Goal: Information Seeking & Learning: Compare options

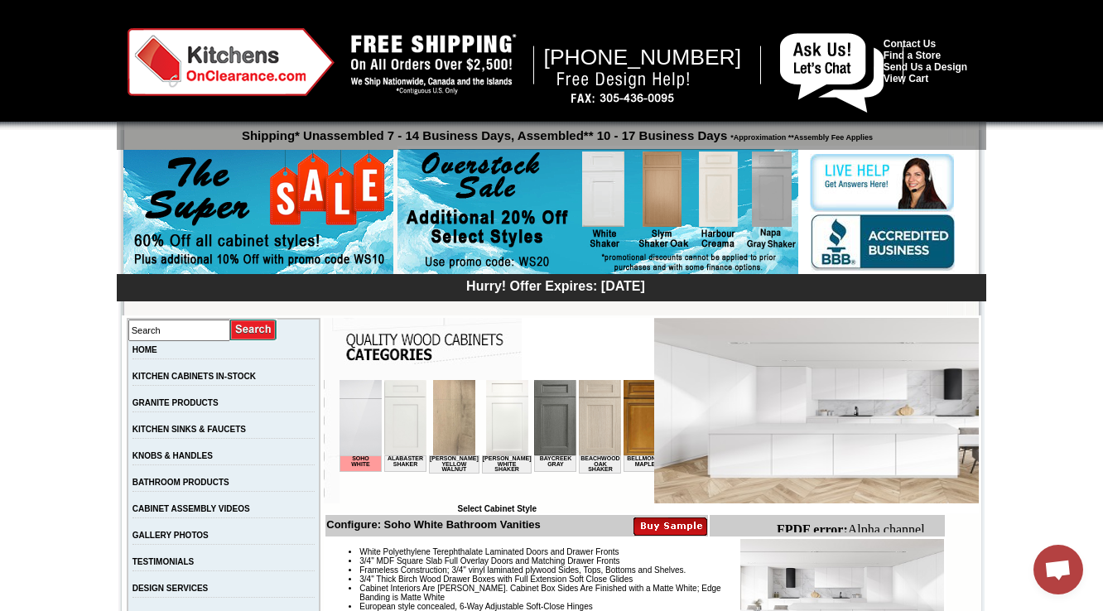
scroll to position [464, 0]
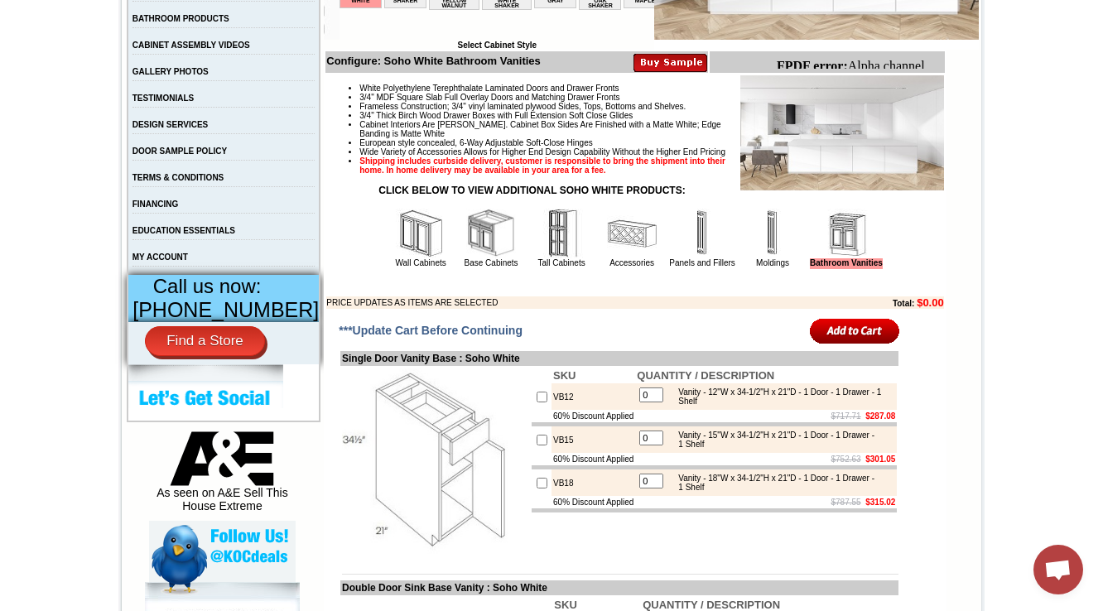
click at [607, 258] on img at bounding box center [632, 234] width 50 height 50
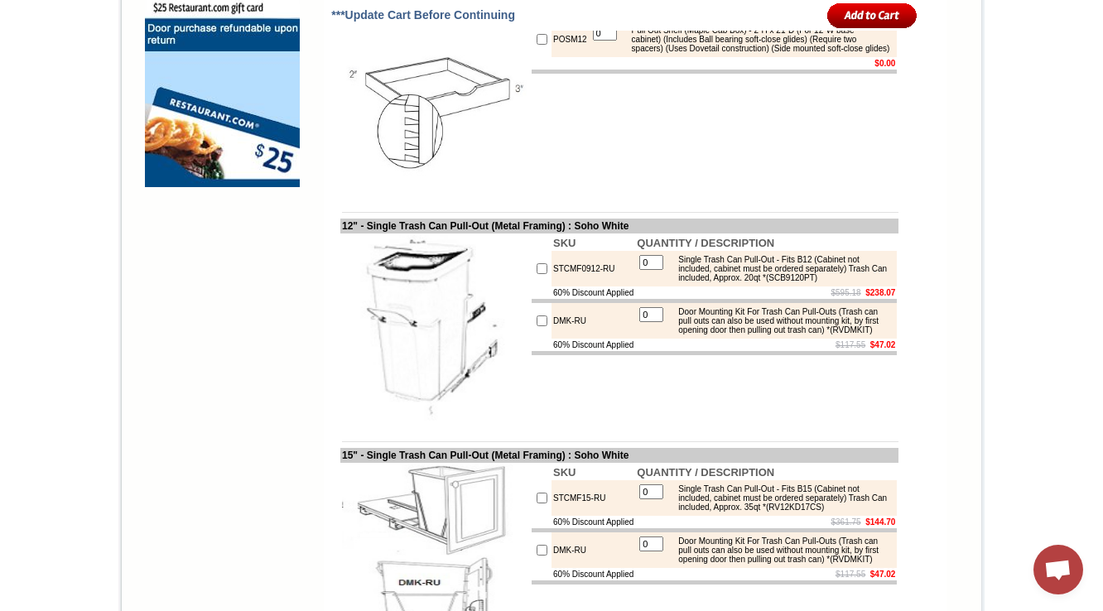
scroll to position [1391, 0]
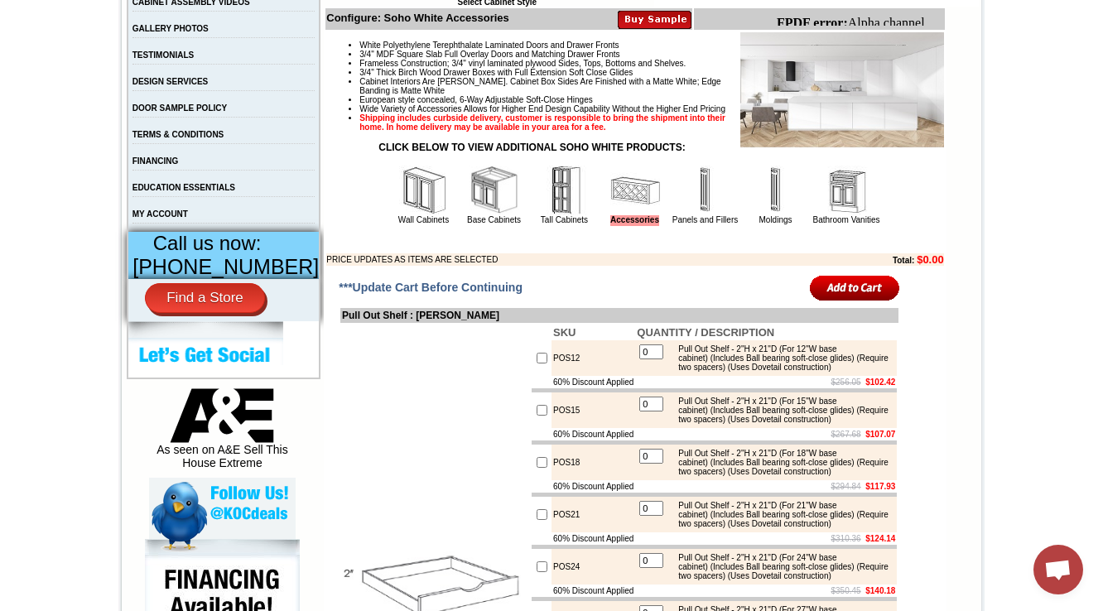
scroll to position [530, 0]
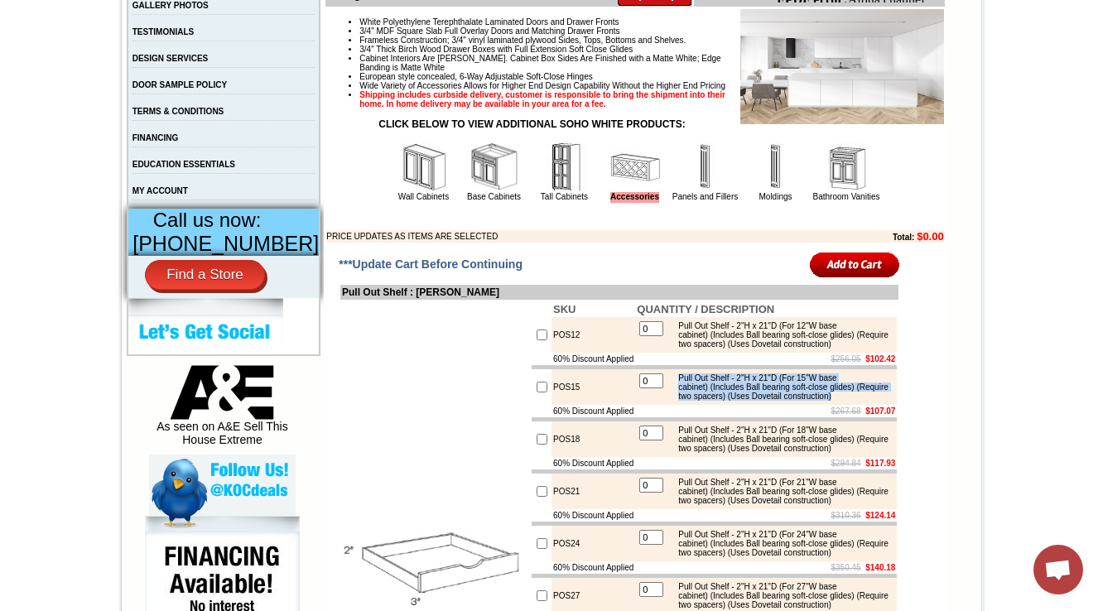
drag, startPoint x: 676, startPoint y: 423, endPoint x: 745, endPoint y: 452, distance: 75.4
click at [745, 401] on div "Pull Out Shelf - 2"H x 21"D (For 15"W base cabinet) (Includes Ball bearing soft…" at bounding box center [781, 386] width 223 height 27
copy div "Pull Out Shelf - 2"H x 21"D (For 15"W base cabinet) (Includes Ball bearing soft…"
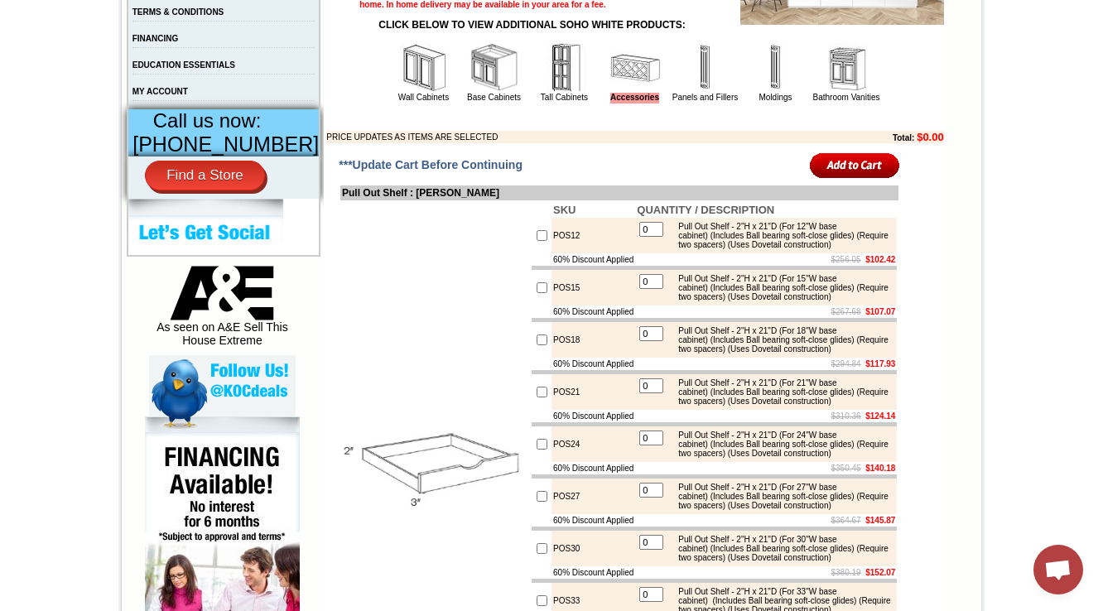
scroll to position [729, 0]
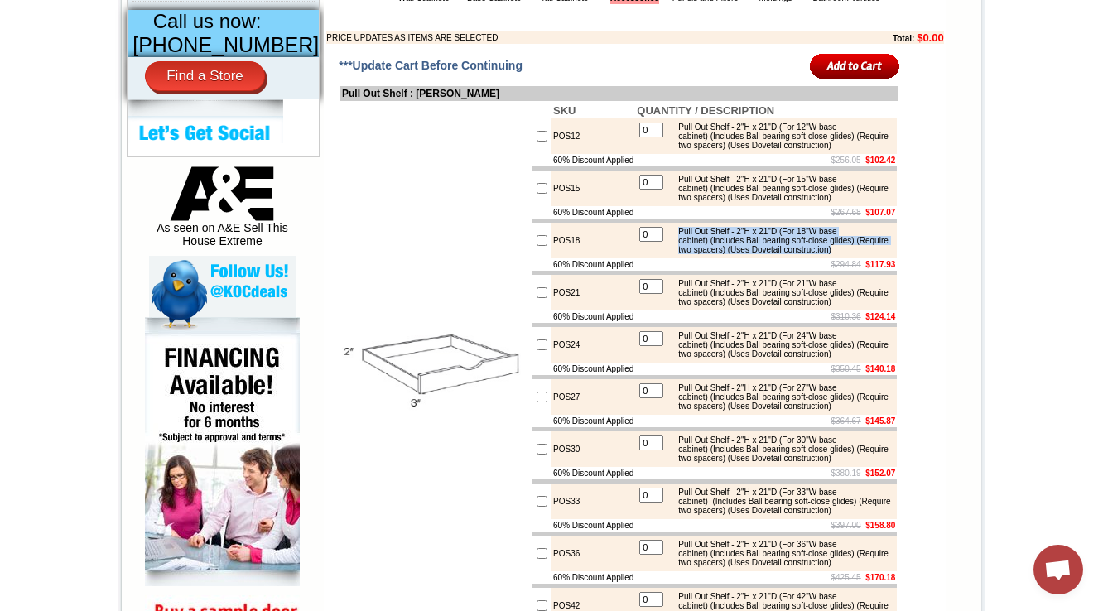
drag, startPoint x: 676, startPoint y: 294, endPoint x: 756, endPoint y: 321, distance: 84.8
click at [764, 254] on div "Pull Out Shelf - 2"H x 21"D (For 18"W base cabinet) (Includes Ball bearing soft…" at bounding box center [781, 240] width 223 height 27
copy div "Pull Out Shelf - 2"H x 21"D (For 18"W base cabinet) (Includes Ball bearing soft…"
click at [440, 353] on td at bounding box center [435, 371] width 190 height 541
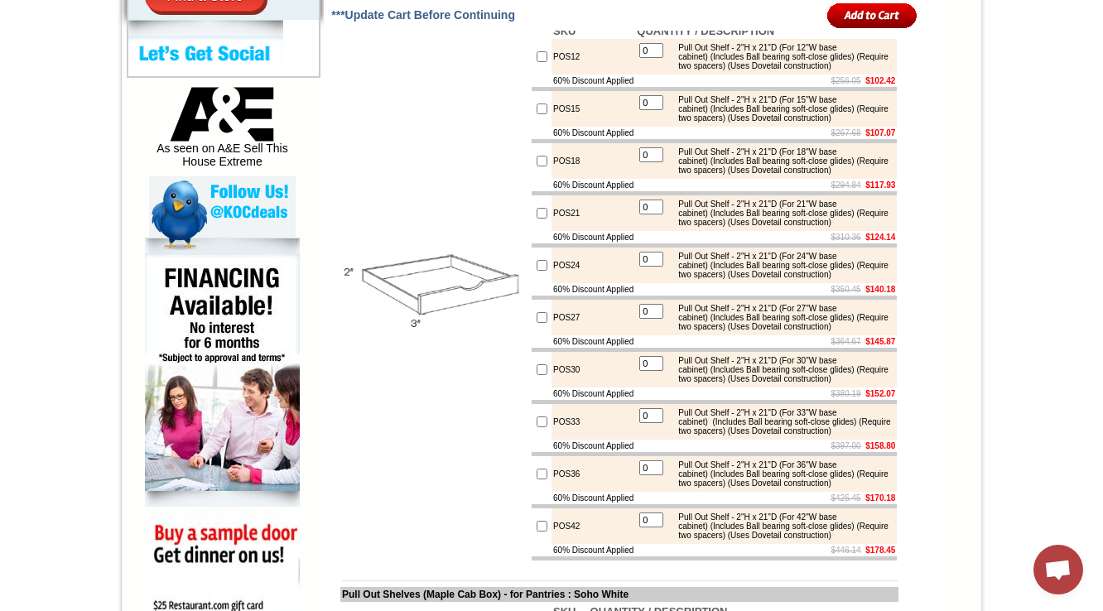
scroll to position [861, 0]
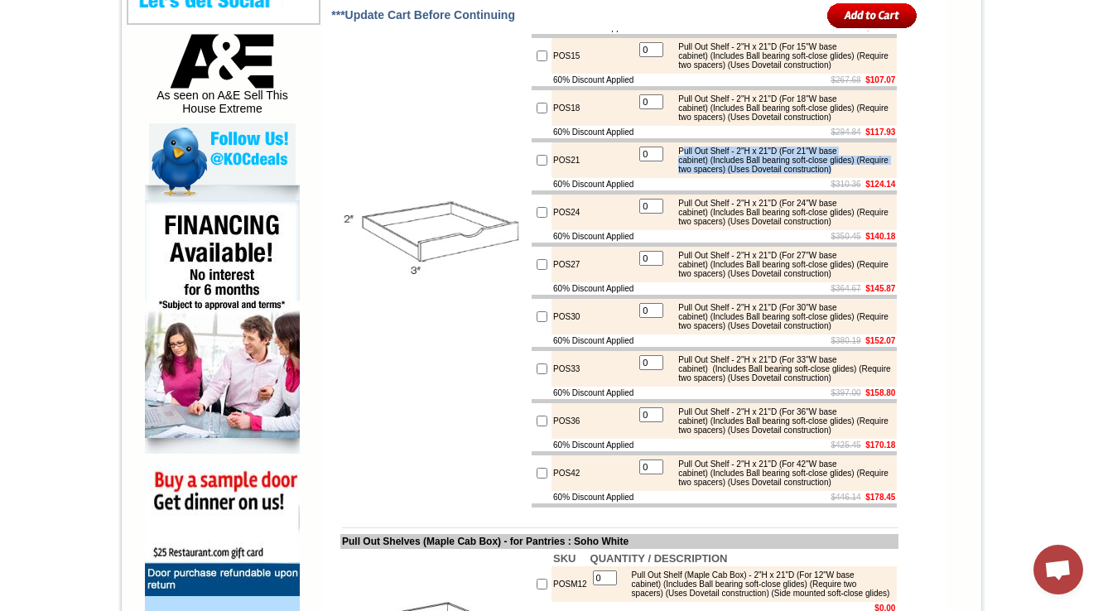
drag, startPoint x: 694, startPoint y: 227, endPoint x: 733, endPoint y: 256, distance: 48.5
click at [733, 174] on div "Pull Out Shelf - 2"H x 21"D (For 21"W base cabinet) (Includes Ball bearing soft…" at bounding box center [781, 160] width 223 height 27
click at [683, 174] on div "Pull Out Shelf - 2"H x 21"D (For 21"W base cabinet) (Includes Ball bearing soft…" at bounding box center [781, 160] width 223 height 27
drag, startPoint x: 672, startPoint y: 222, endPoint x: 743, endPoint y: 265, distance: 82.5
click at [743, 175] on td "Pull Out Shelf - 2"H x 21"D (For 21"W base cabinet) (Includes Ball bearing soft…" at bounding box center [781, 160] width 224 height 29
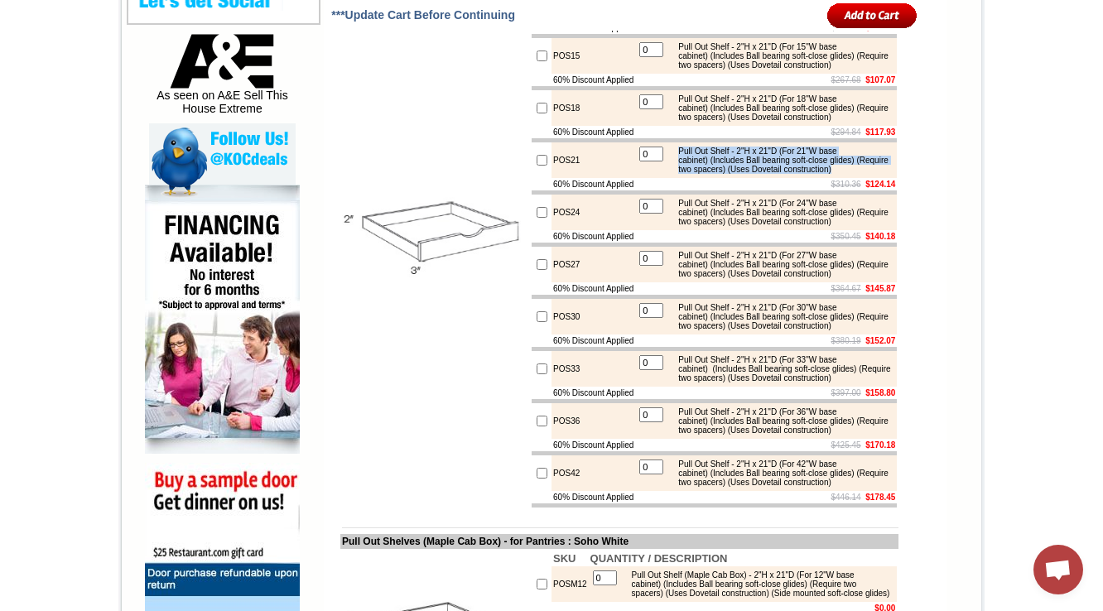
copy div "Pull Out Shelf - 2"H x 21"D (For 21"W base cabinet) (Includes Ball bearing soft…"
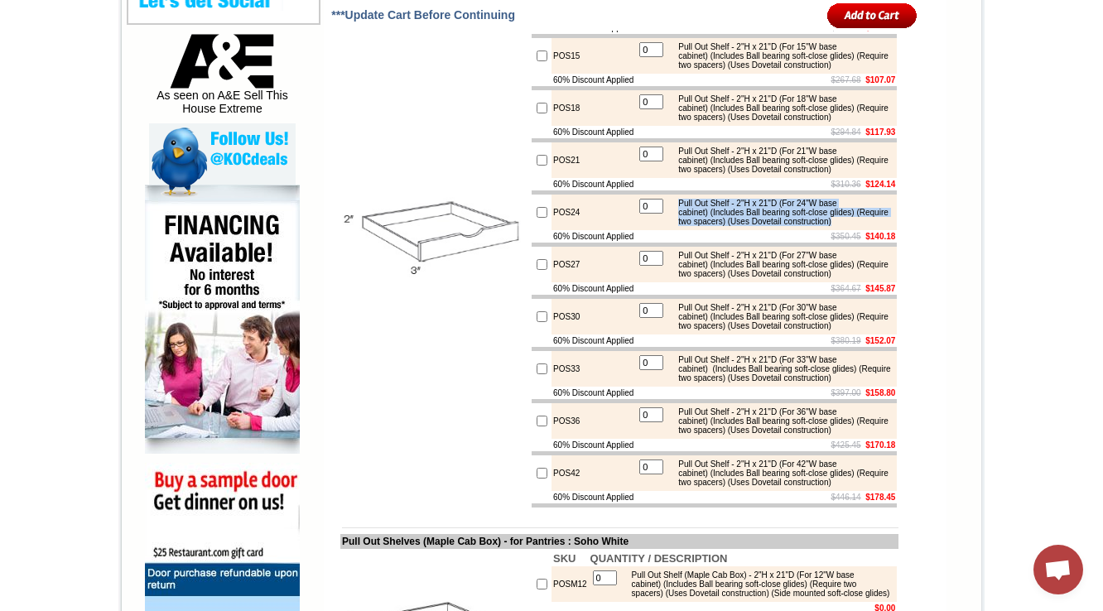
drag, startPoint x: 680, startPoint y: 295, endPoint x: 751, endPoint y: 325, distance: 77.2
click at [751, 226] on div "Pull Out Shelf - 2"H x 21"D (For 24"W base cabinet) (Includes Ball bearing soft…" at bounding box center [781, 212] width 223 height 27
copy div "Pull Out Shelf - 2"H x 21"D (For 24"W base cabinet) (Includes Ball bearing soft…"
drag, startPoint x: 774, startPoint y: 250, endPoint x: 789, endPoint y: 264, distance: 20.5
click at [789, 174] on div "Pull Out Shelf - 2"H x 21"D (For 21"W base cabinet) (Includes Ball bearing soft…" at bounding box center [781, 160] width 223 height 27
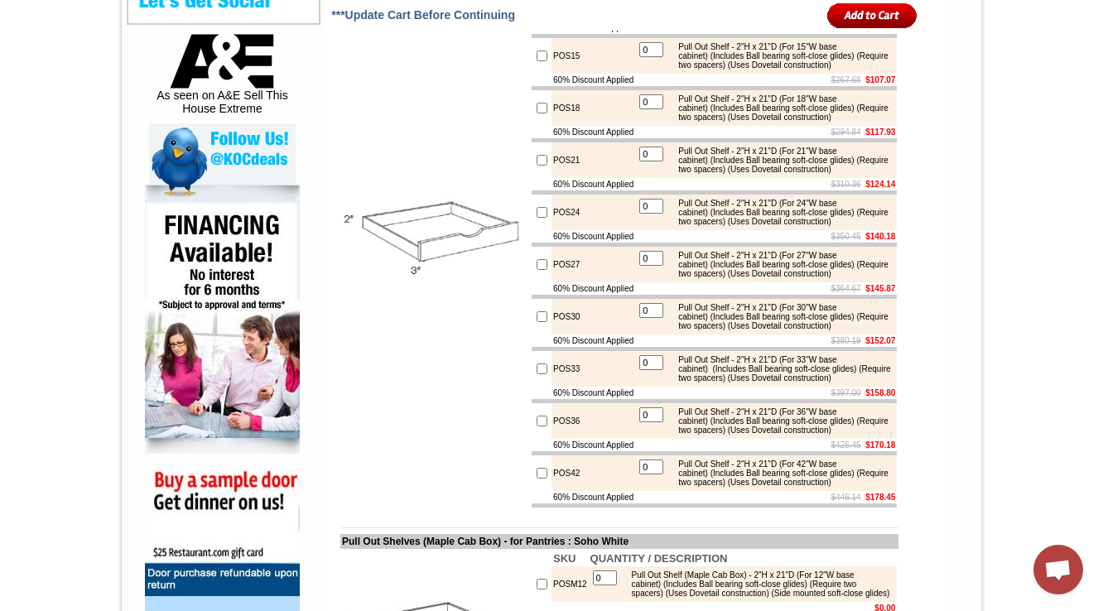
click at [780, 190] on td "$310.36 $124.14" at bounding box center [766, 184] width 262 height 12
drag, startPoint x: 681, startPoint y: 365, endPoint x: 737, endPoint y: 399, distance: 65.8
click at [737, 278] on div "Pull Out Shelf - 2"H x 21"D (For 27"W base cabinet) (Includes Ball bearing soft…" at bounding box center [781, 264] width 223 height 27
copy div "Pull Out Shelf - 2"H x 21"D (For 27"W base cabinet) (Includes Ball bearing soft…"
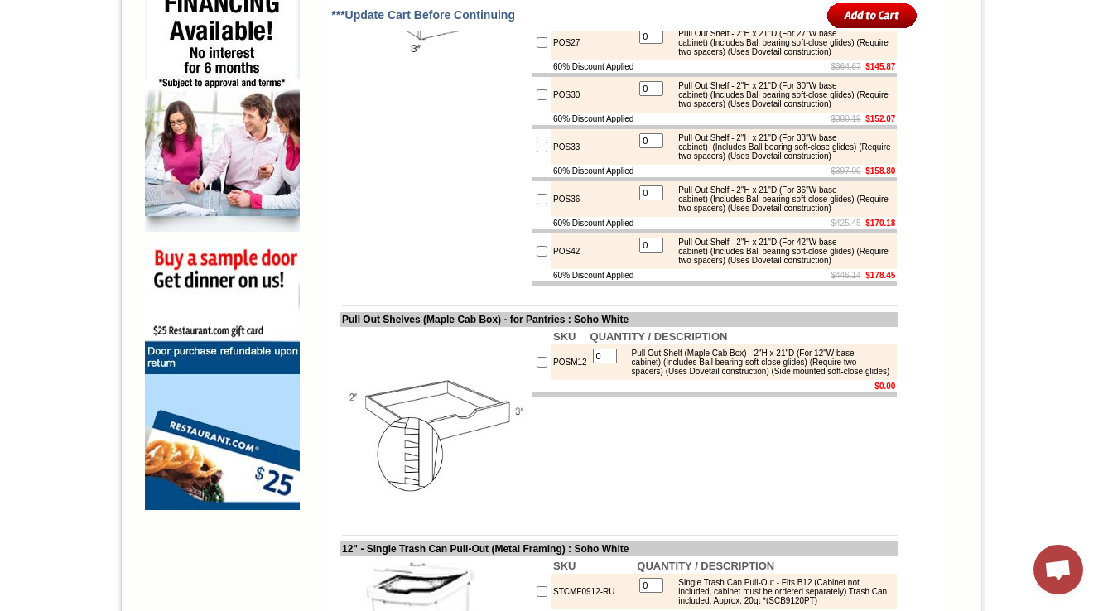
scroll to position [1126, 0]
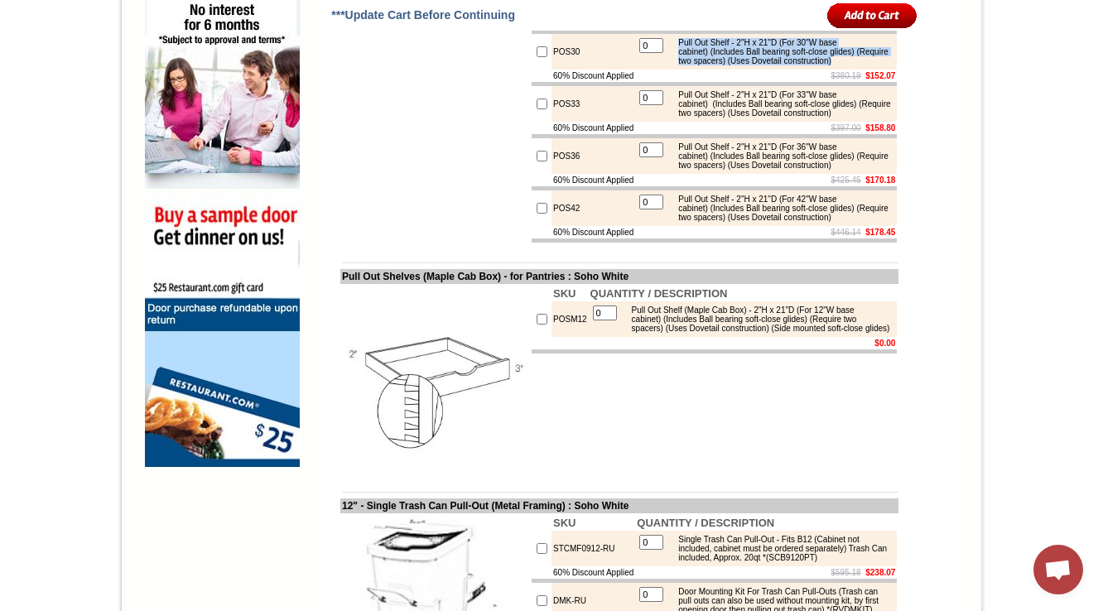
drag, startPoint x: 678, startPoint y: 166, endPoint x: 742, endPoint y: 194, distance: 69.4
click at [742, 65] on div "Pull Out Shelf - 2"H x 21"D (For 30"W base cabinet) (Includes Ball bearing soft…" at bounding box center [781, 51] width 223 height 27
copy div "Pull Out Shelf - 2"H x 21"D (For 30"W base cabinet) (Includes Ball bearing soft…"
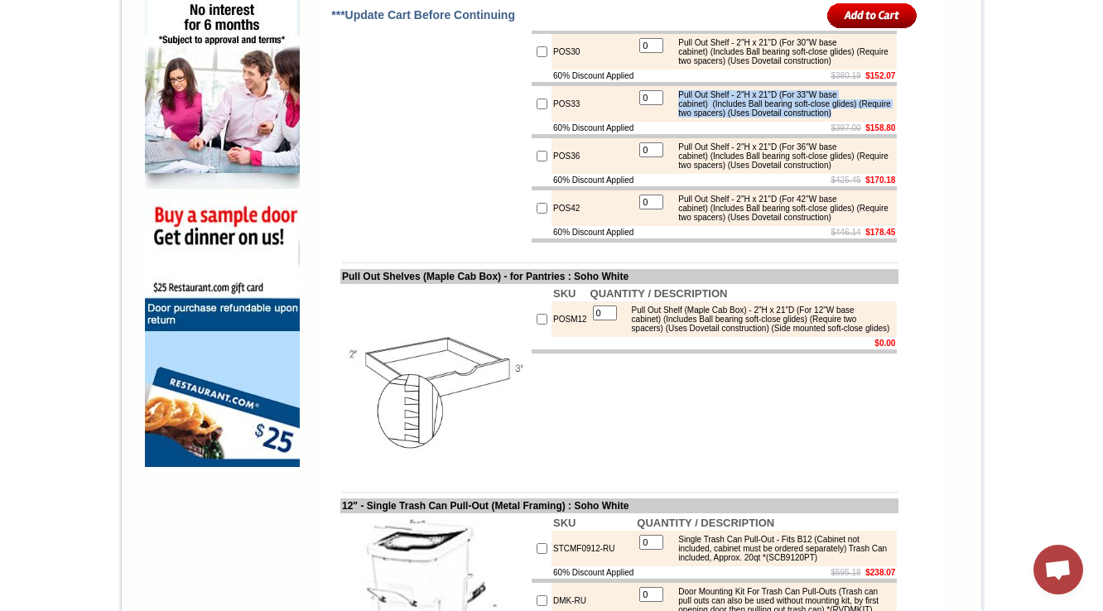
drag, startPoint x: 672, startPoint y: 234, endPoint x: 741, endPoint y: 268, distance: 76.7
click at [741, 118] on div "Pull Out Shelf - 2"H x 21"D (For 33"W base cabinet) (Includes Ball bearing soft…" at bounding box center [781, 103] width 223 height 27
copy div "Pull Out Shelf - 2"H x 21"D (For 33"W base cabinet) (Includes Ball bearing soft…"
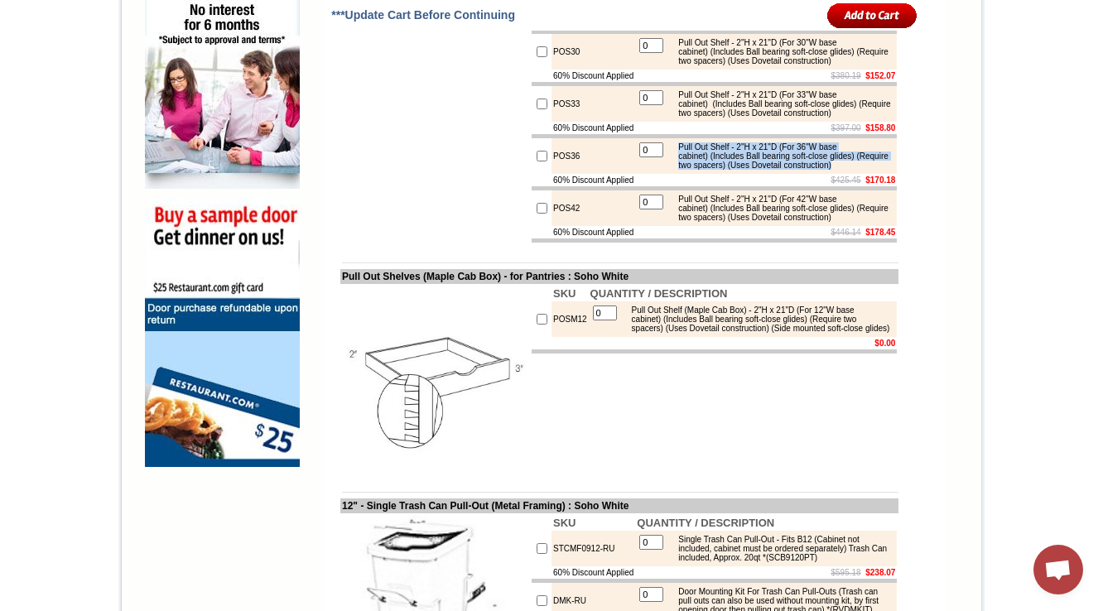
drag, startPoint x: 676, startPoint y: 301, endPoint x: 742, endPoint y: 332, distance: 73.3
click at [742, 170] on div "Pull Out Shelf - 2"H x 21"D (For 36"W base cabinet) (Includes Ball bearing soft…" at bounding box center [781, 155] width 223 height 27
copy div "Pull Out Shelf - 2"H x 21"D (For 36"W base cabinet) (Includes Ball bearing soft…"
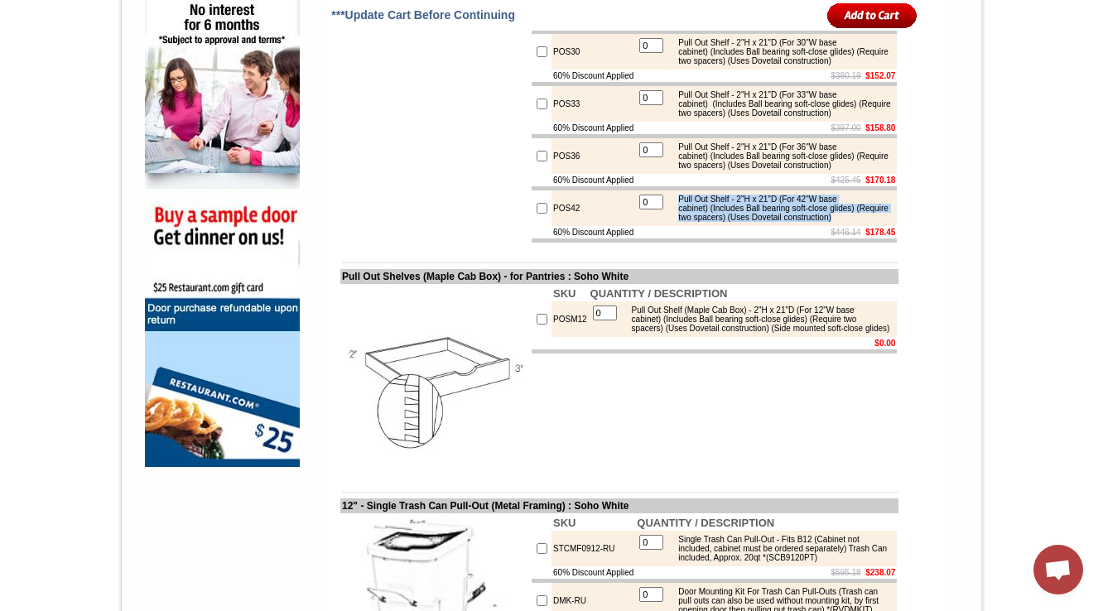
drag, startPoint x: 679, startPoint y: 370, endPoint x: 736, endPoint y: 398, distance: 63.7
click at [736, 222] on div "Pull Out Shelf - 2"H x 21"D (For 42"W base cabinet) (Includes Ball bearing soft…" at bounding box center [781, 208] width 223 height 27
copy div "Pull Out Shelf - 2"H x 21"D (For 42"W base cabinet) (Includes Ball bearing soft…"
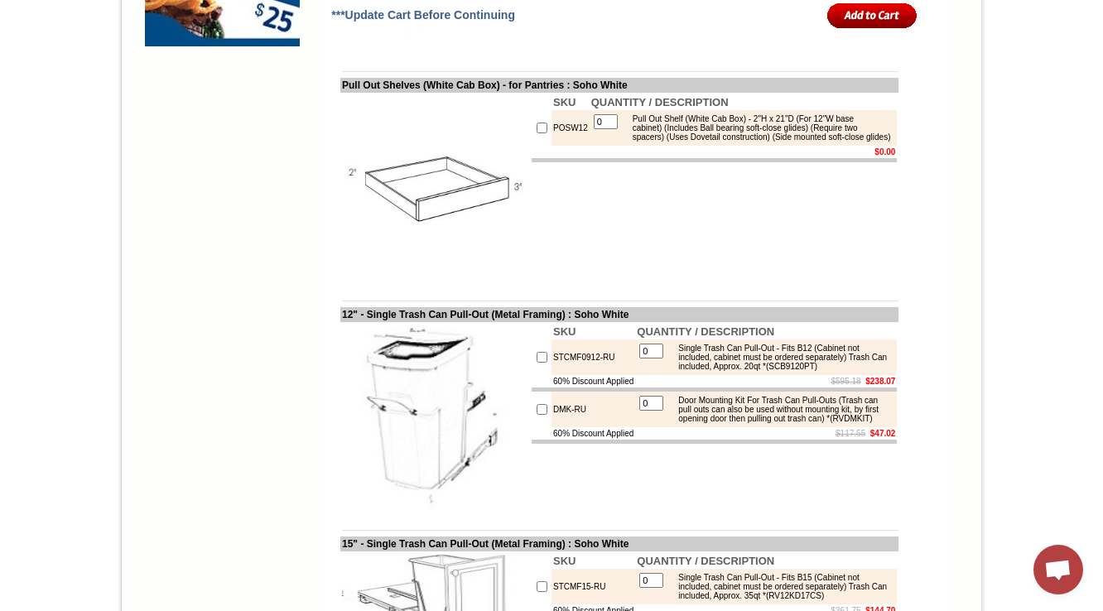
click at [584, 65] on td at bounding box center [619, 59] width 558 height 12
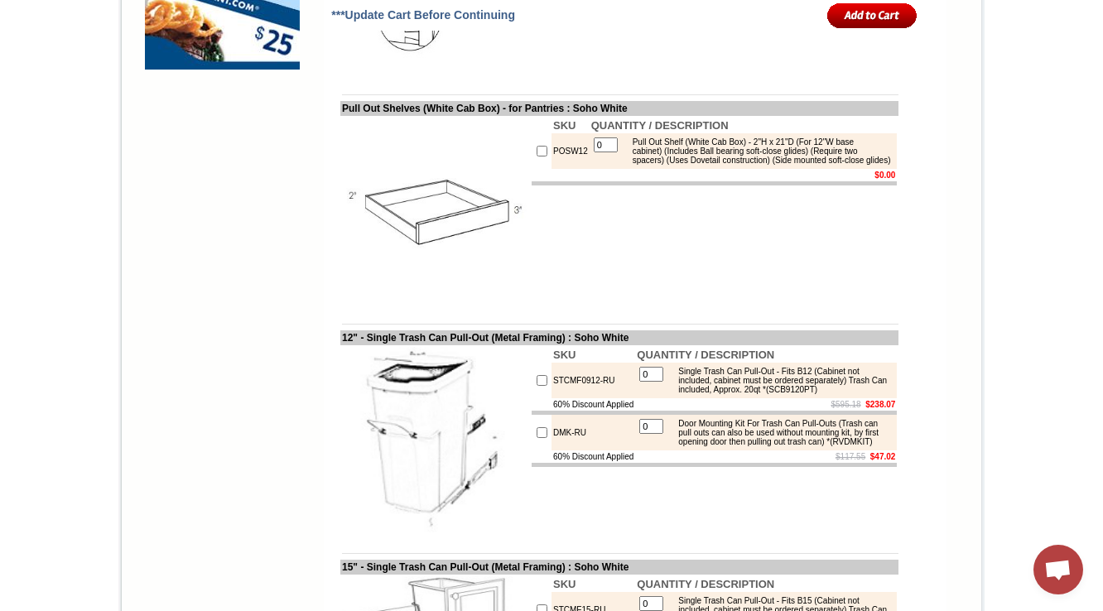
scroll to position [1547, 0]
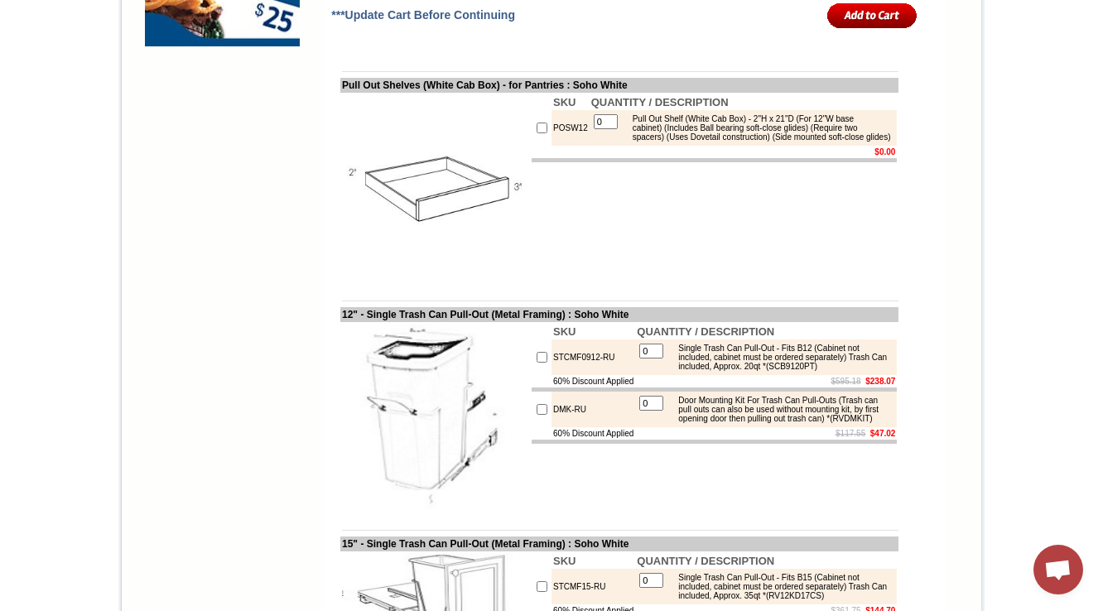
click at [477, 281] on img at bounding box center [435, 187] width 186 height 186
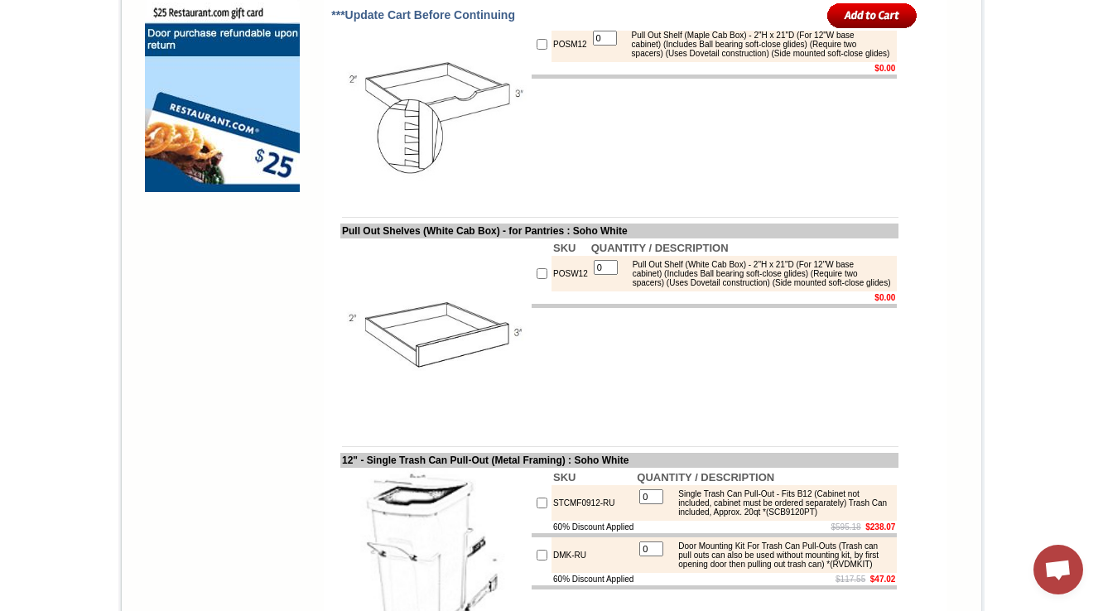
scroll to position [1348, 0]
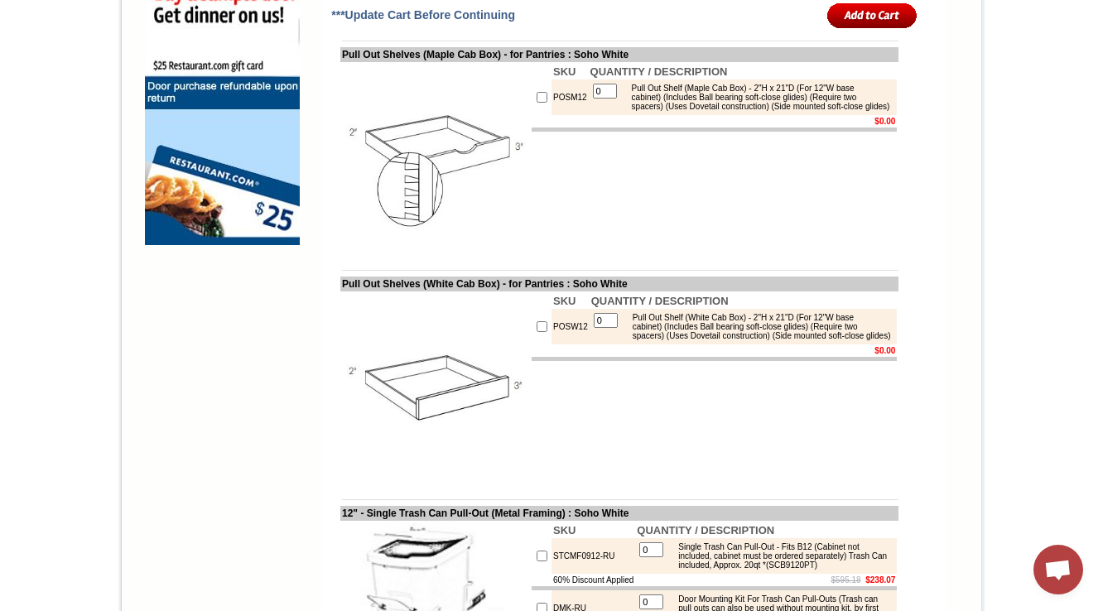
click at [709, 252] on td "SKU QUANTITY / DESCRIPTION POSM12 0 Pull Out Shelf (Maple Cab Box) - 2"H x 21"D…" at bounding box center [714, 157] width 368 height 190
drag, startPoint x: 778, startPoint y: 300, endPoint x: 783, endPoint y: 309, distance: 10.4
click at [783, 111] on div "Pull Out Shelf (Maple Cab Box) - 2"H x 21"D (For 12"W base cabinet) (Includes B…" at bounding box center [759, 97] width 270 height 27
copy div "(Side mounted soft-close glides)"
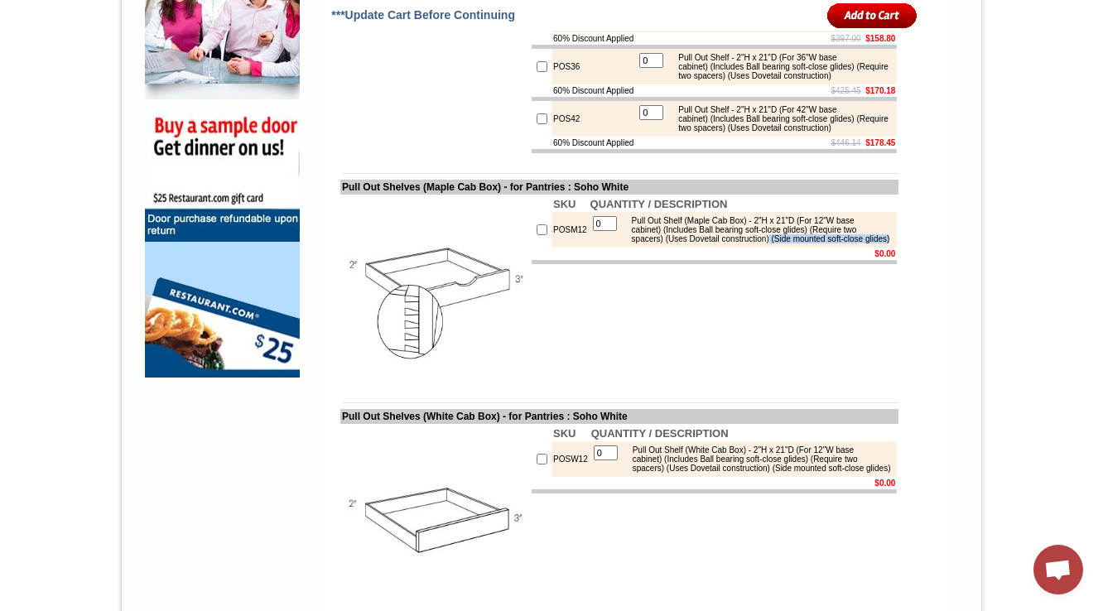
scroll to position [1220, 0]
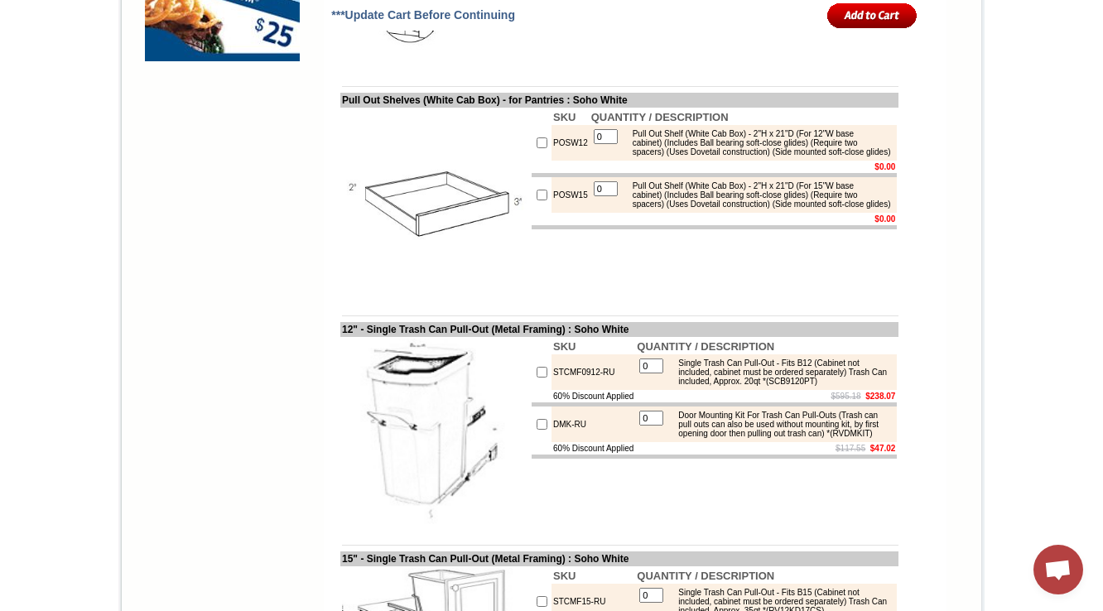
scroll to position [1563, 0]
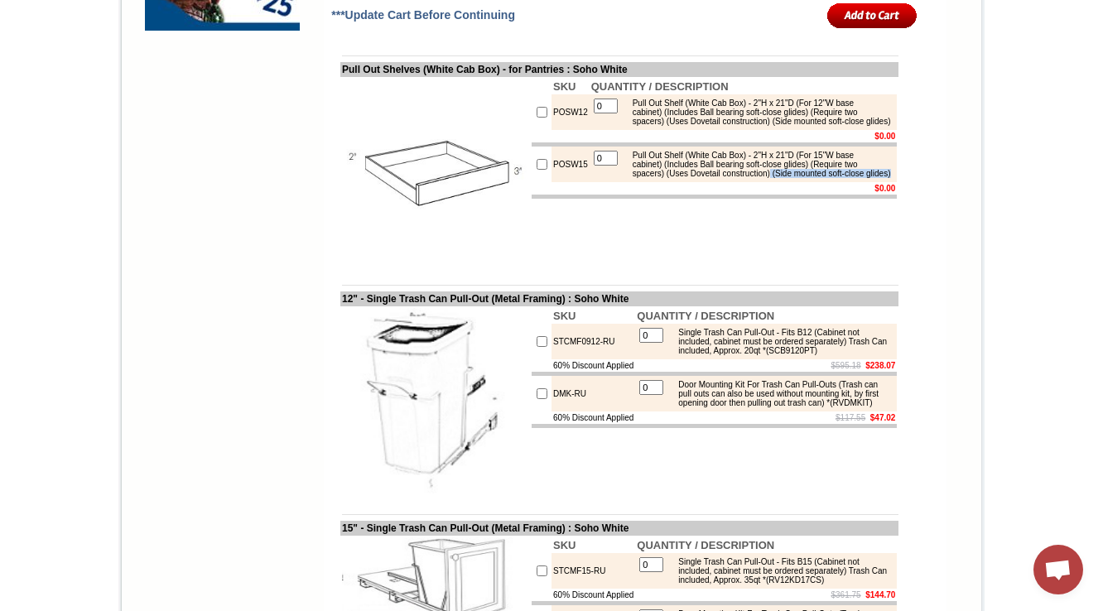
drag, startPoint x: 779, startPoint y: 385, endPoint x: 779, endPoint y: 394, distance: 9.1
click at [779, 178] on div "Pull Out Shelf (White Cab Box) - 2"H x 21"D (For 15"W base cabinet) (Includes B…" at bounding box center [758, 164] width 269 height 27
copy div "(Side mounted soft-close glides)"
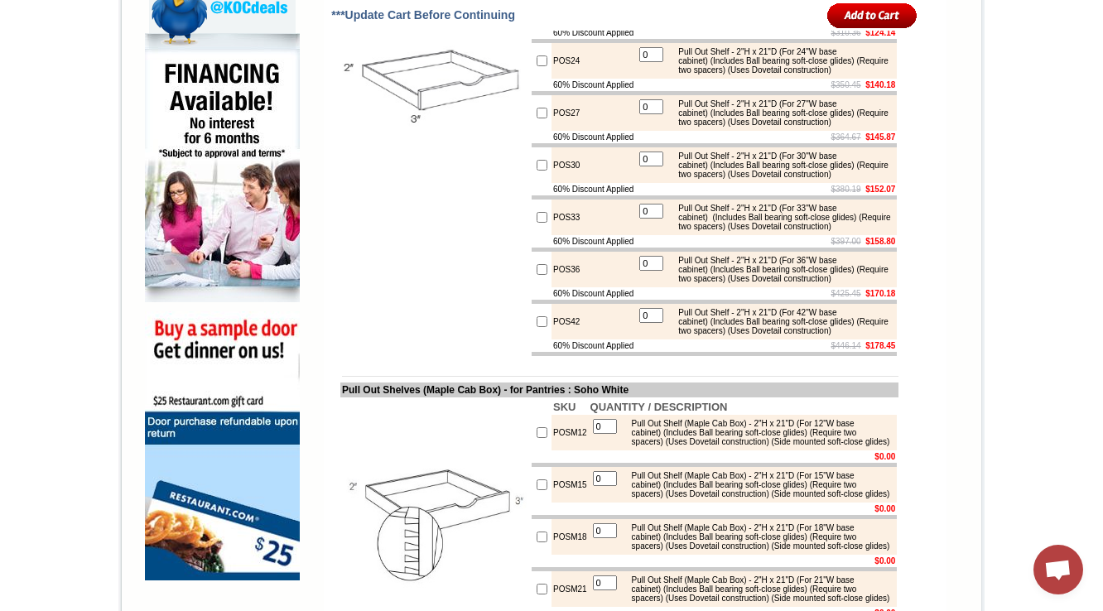
scroll to position [1033, 0]
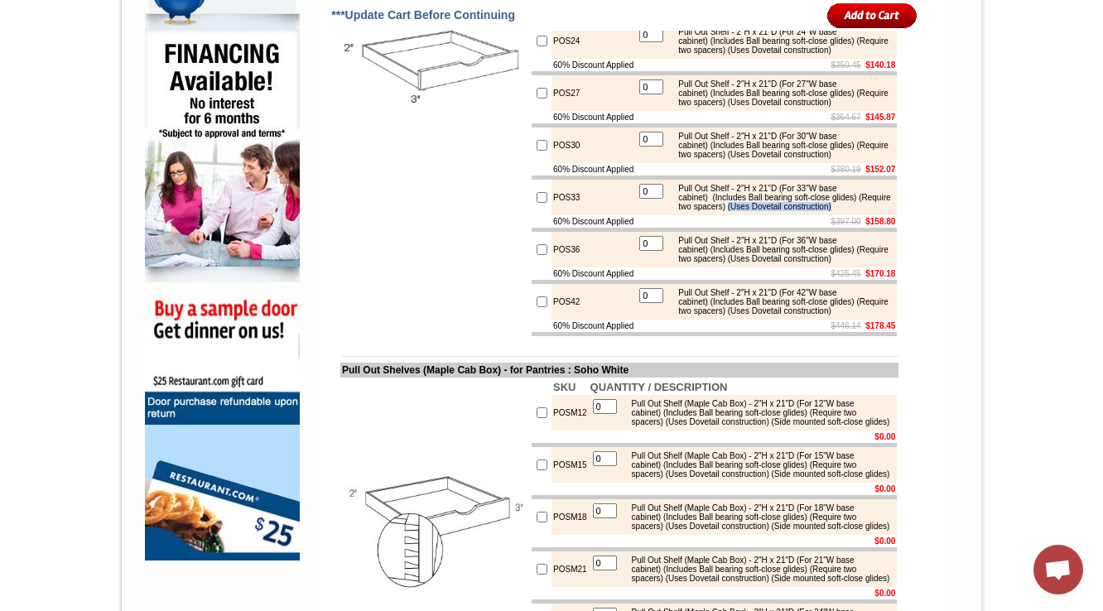
drag, startPoint x: 773, startPoint y: 354, endPoint x: 782, endPoint y: 361, distance: 11.1
click at [782, 211] on div "Pull Out Shelf - 2"H x 21"D (For 33"W base cabinet) (Includes Ball bearing soft…" at bounding box center [781, 197] width 223 height 27
copy div "(Uses Dovetail construction)"
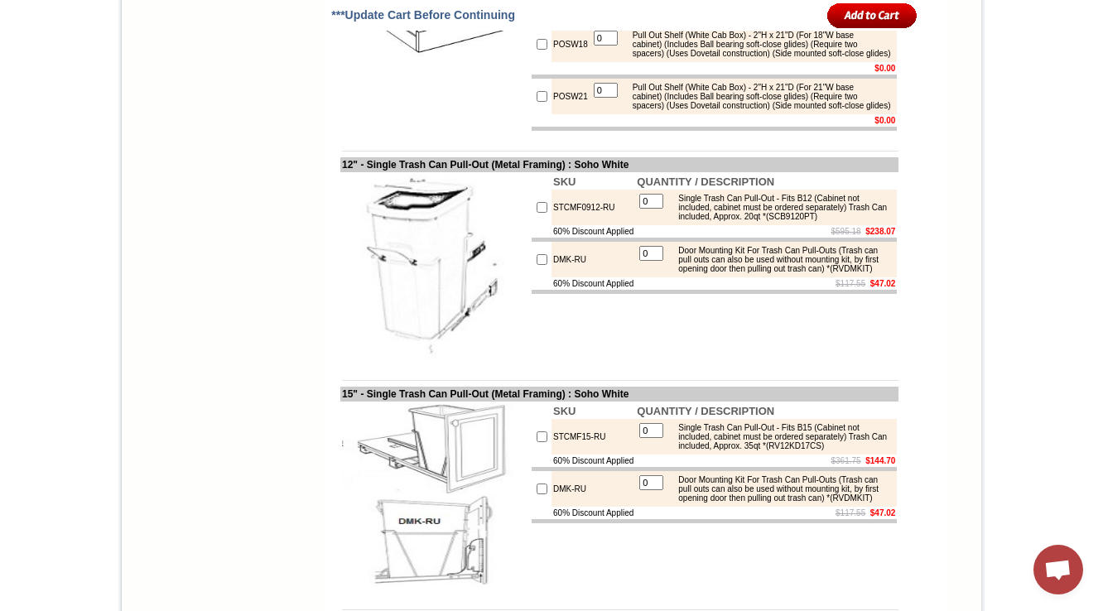
scroll to position [1828, 0]
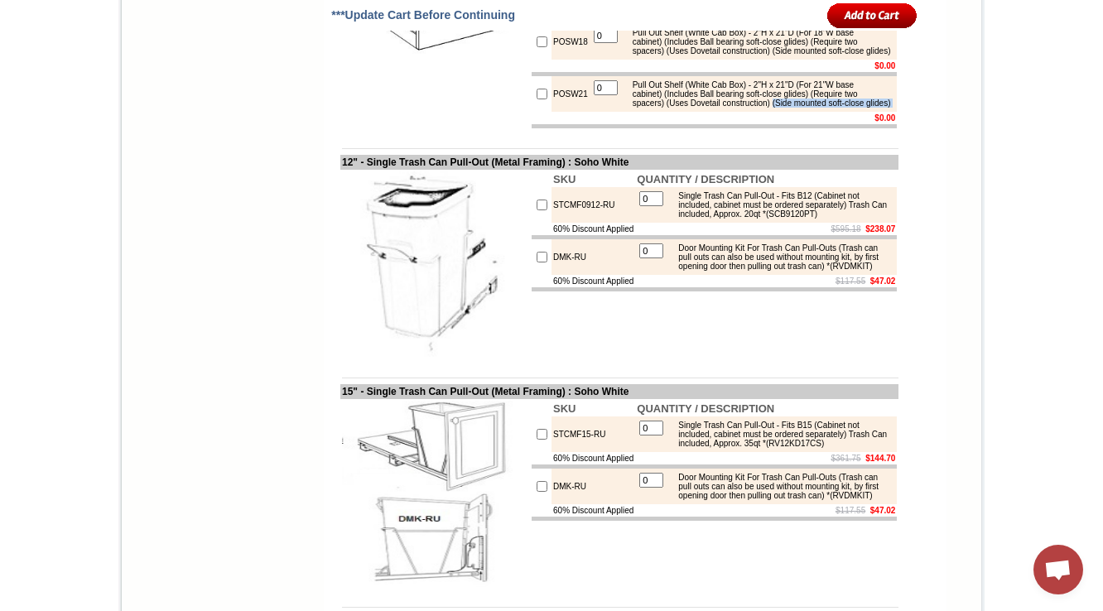
drag, startPoint x: 783, startPoint y: 416, endPoint x: 792, endPoint y: 436, distance: 22.6
click at [792, 128] on tbody "SKU QUANTITY / DESCRIPTION POSW12 0 Pull Out Shelf (White Cab Box) - 2"H x 21"D…" at bounding box center [714, 16] width 365 height 224
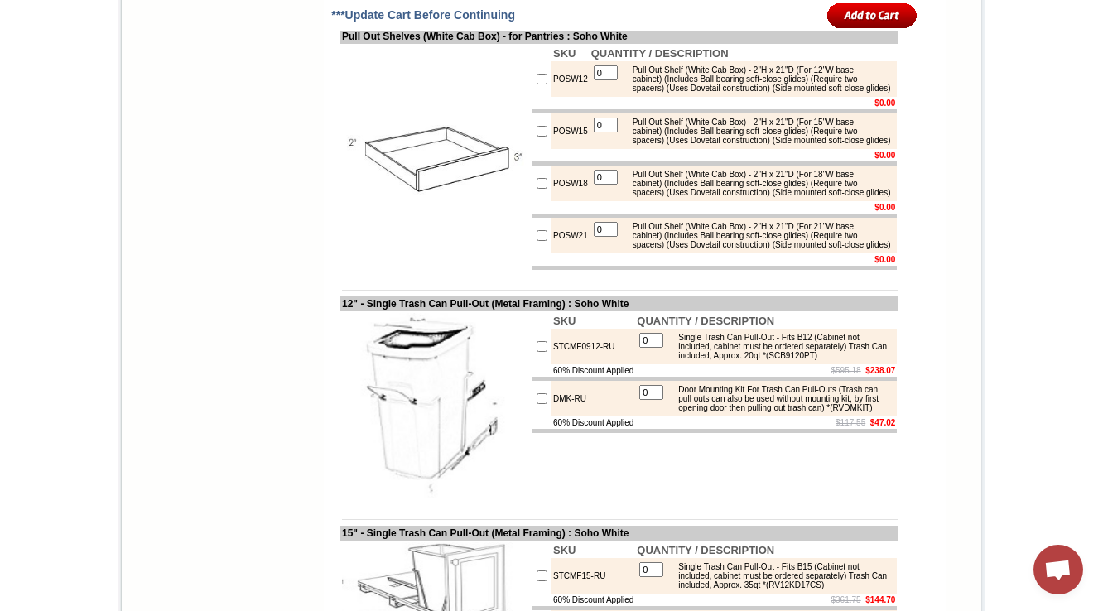
scroll to position [1678, 0]
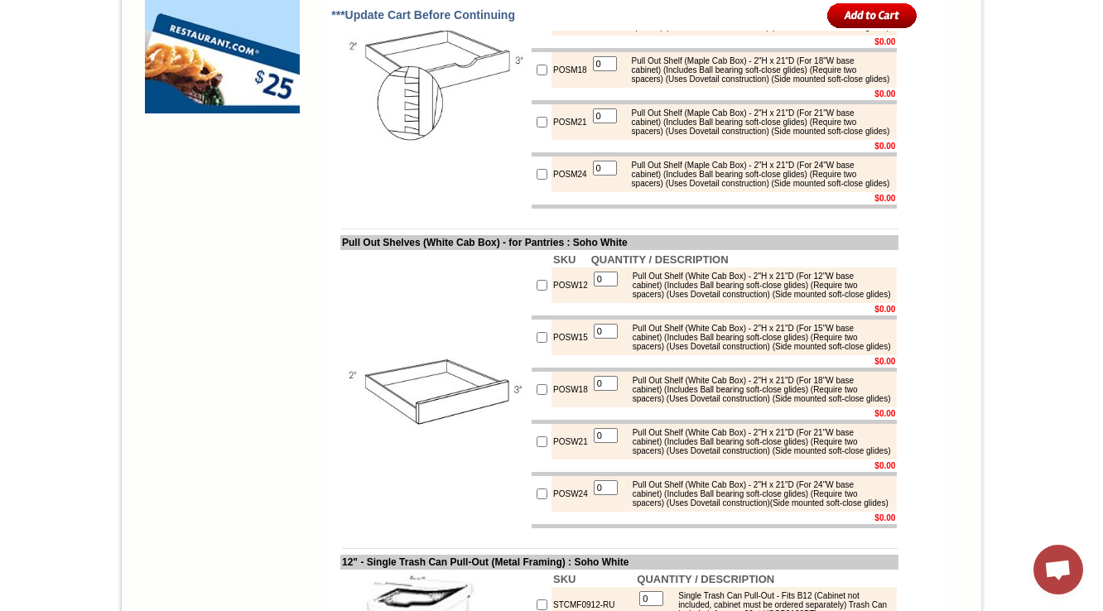
scroll to position [1546, 0]
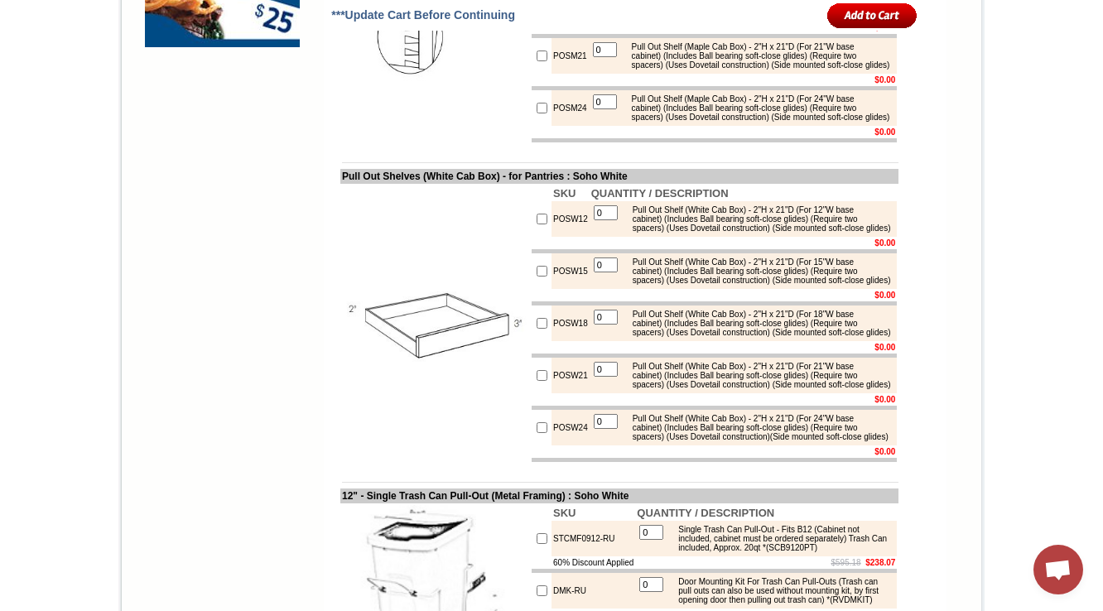
drag, startPoint x: 778, startPoint y: 308, endPoint x: 784, endPoint y: 318, distance: 11.5
click at [784, 70] on div "Pull Out Shelf (Maple Cab Box) - 2"H x 21"D (For 21"W base cabinet) (Includes B…" at bounding box center [759, 55] width 270 height 27
copy div "(Side mounted soft-close glides)"
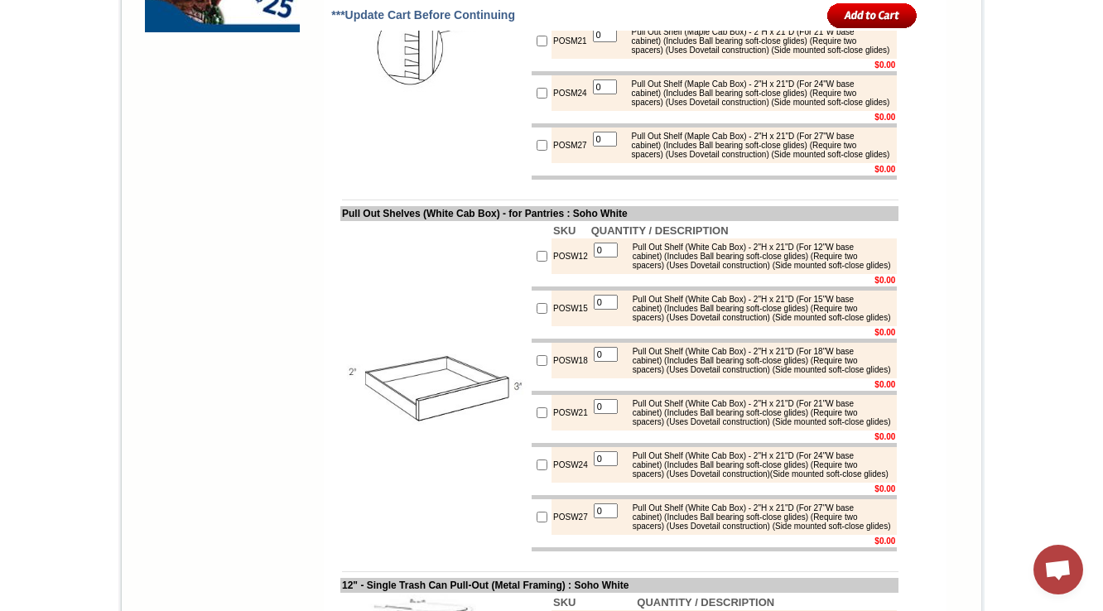
scroll to position [1543, 0]
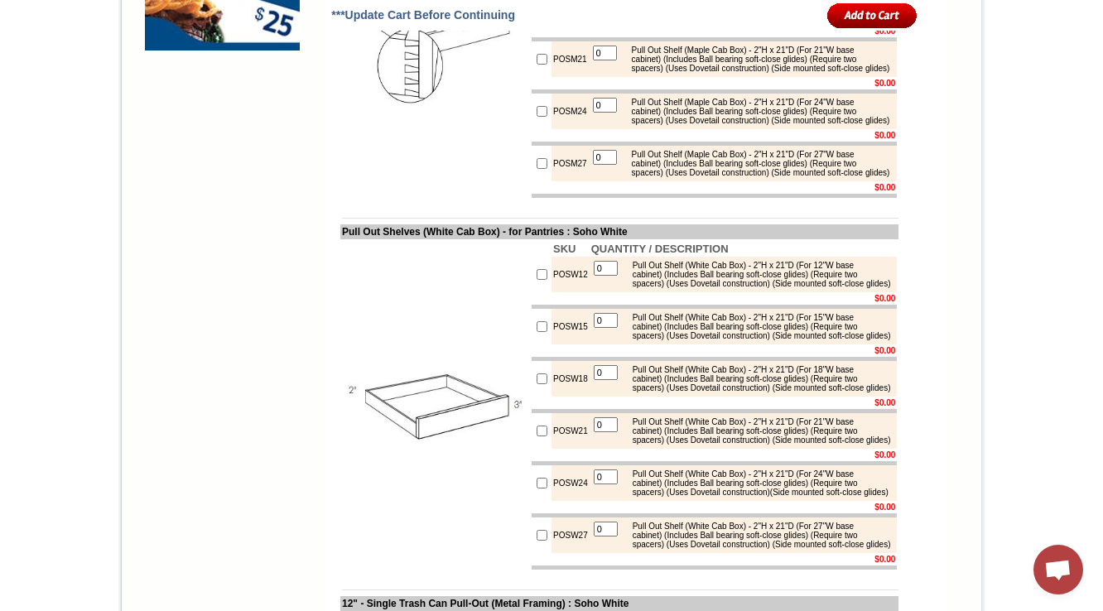
drag, startPoint x: 778, startPoint y: 242, endPoint x: 790, endPoint y: 252, distance: 15.3
click at [790, 21] on div "Pull Out Shelf (Maple Cab Box) - 2"H x 21"D (For 18"W base cabinet) (Includes B…" at bounding box center [759, 6] width 270 height 27
copy div "(Side mounted soft-close glides)"
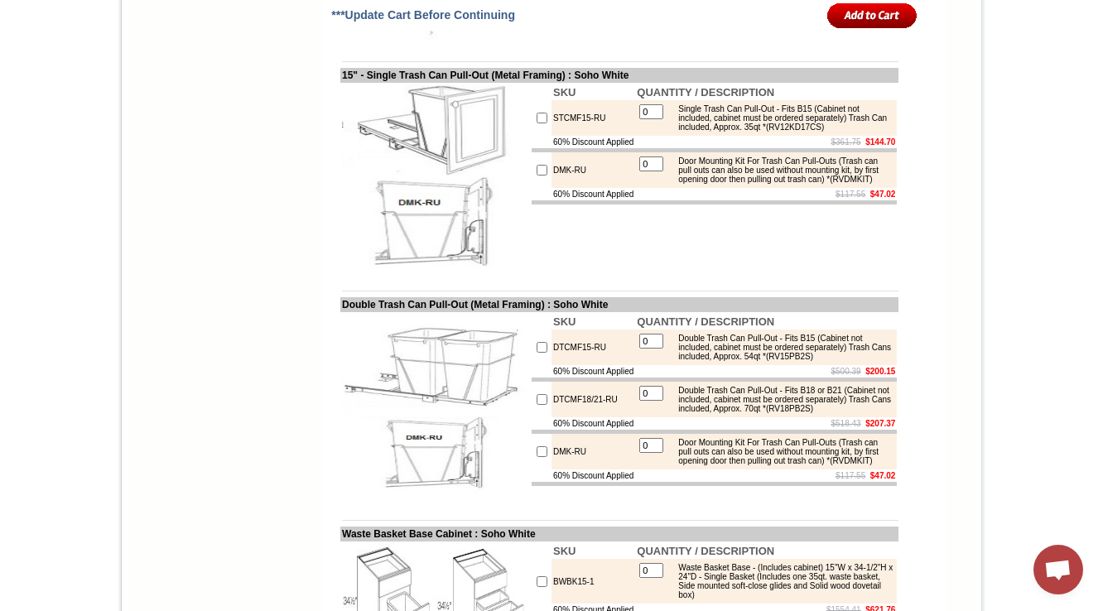
scroll to position [2404, 0]
copy div "(Side mounted soft-close glides)"
drag, startPoint x: 681, startPoint y: 171, endPoint x: 749, endPoint y: 169, distance: 68.7
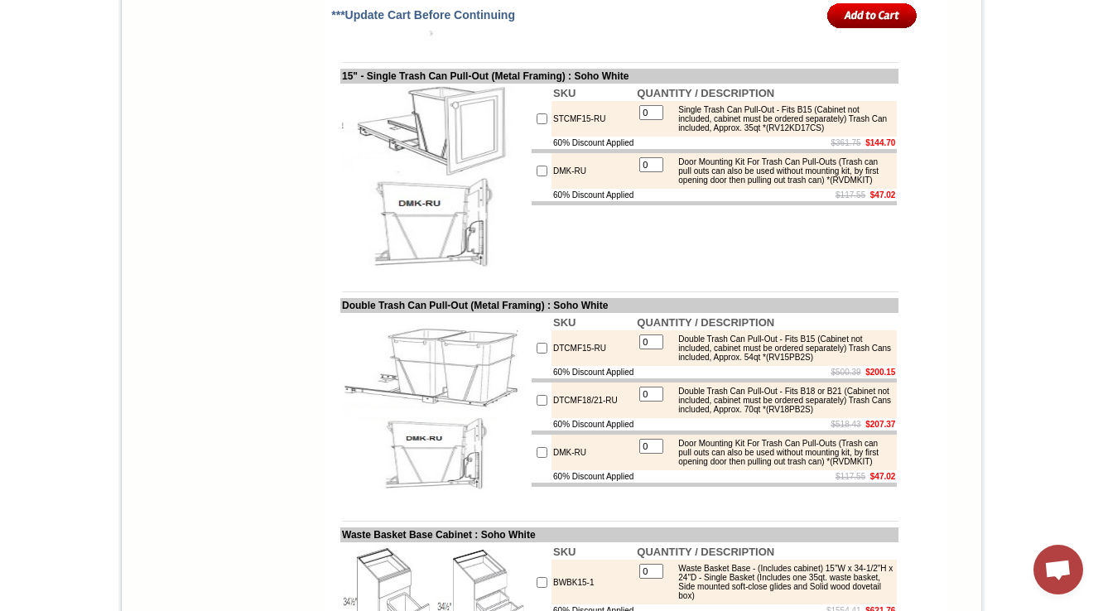
copy div "(White Cab Box)"
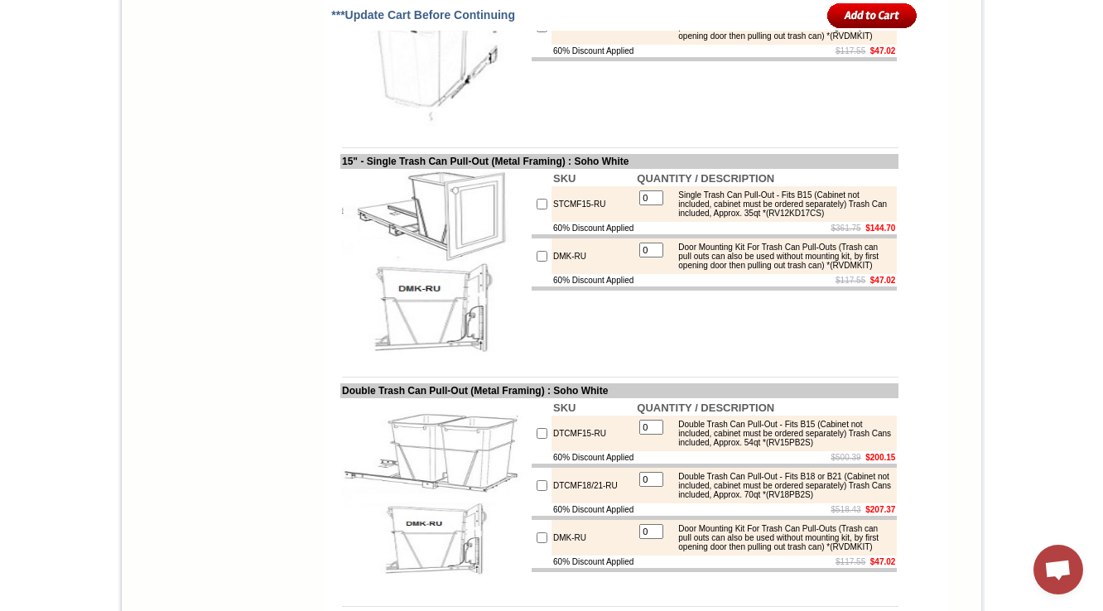
scroll to position [2404, 0]
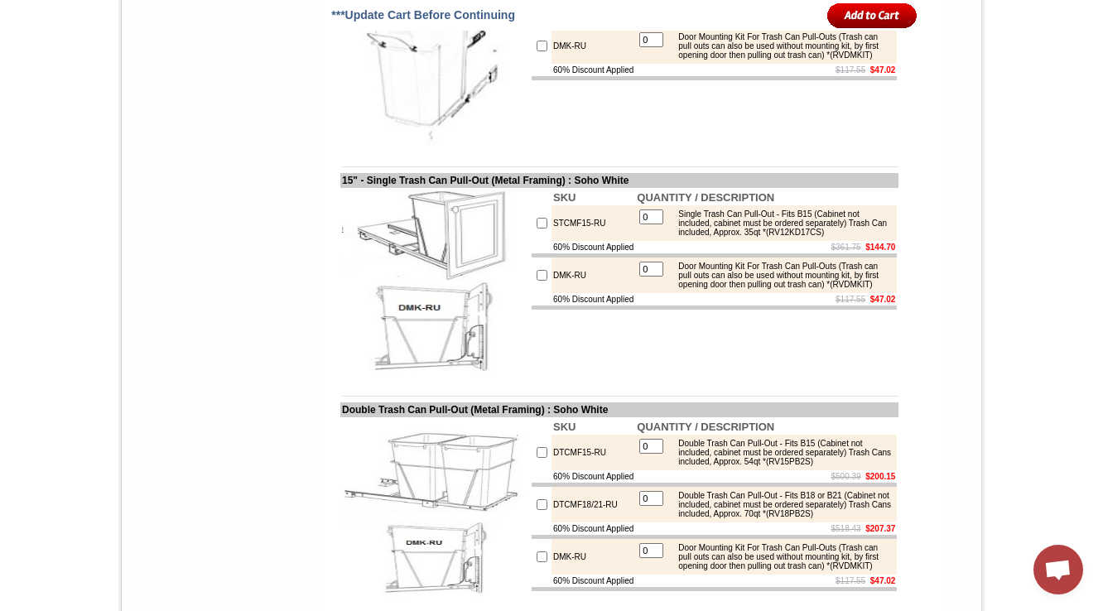
drag, startPoint x: 778, startPoint y: 326, endPoint x: 783, endPoint y: 335, distance: 9.7
copy div "(Side mounted soft-close glides)"
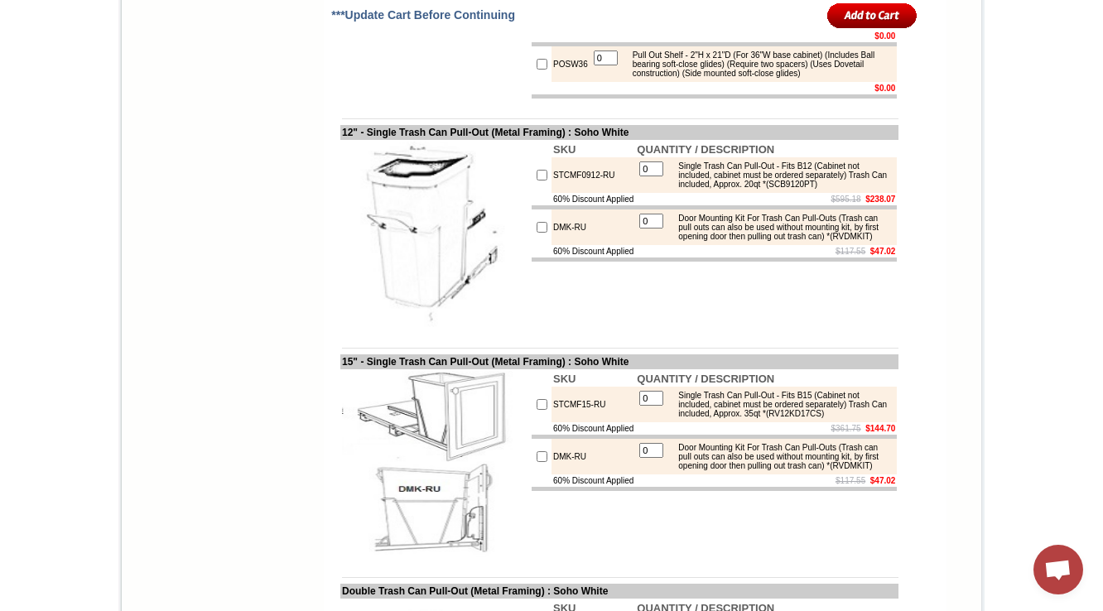
scroll to position [2338, 0]
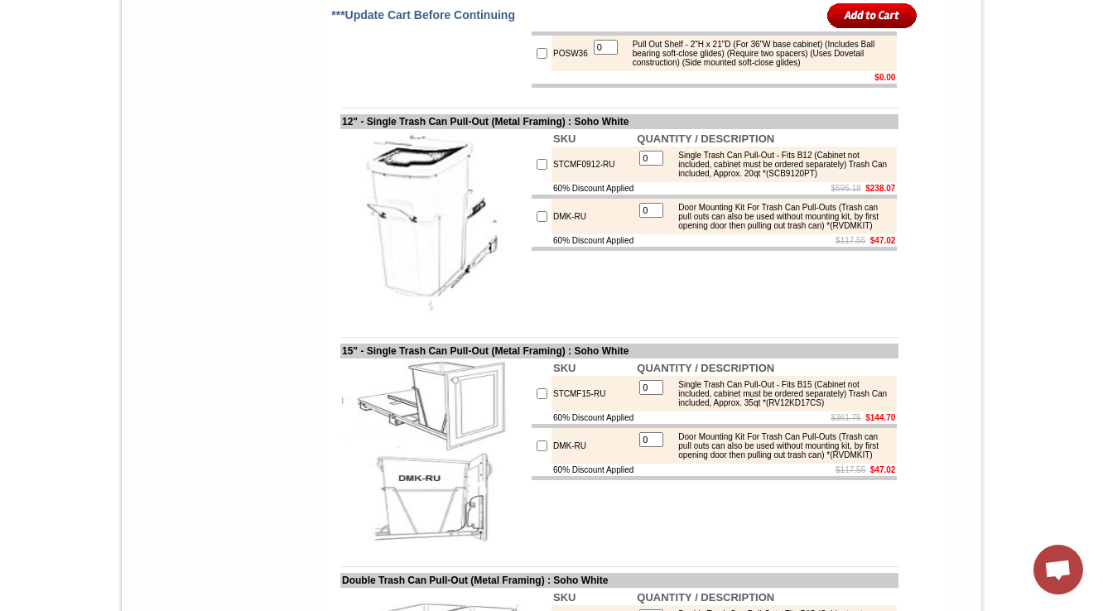
drag, startPoint x: 780, startPoint y: 315, endPoint x: 781, endPoint y: 326, distance: 10.8
copy div "(Side mounted soft-close glides)"
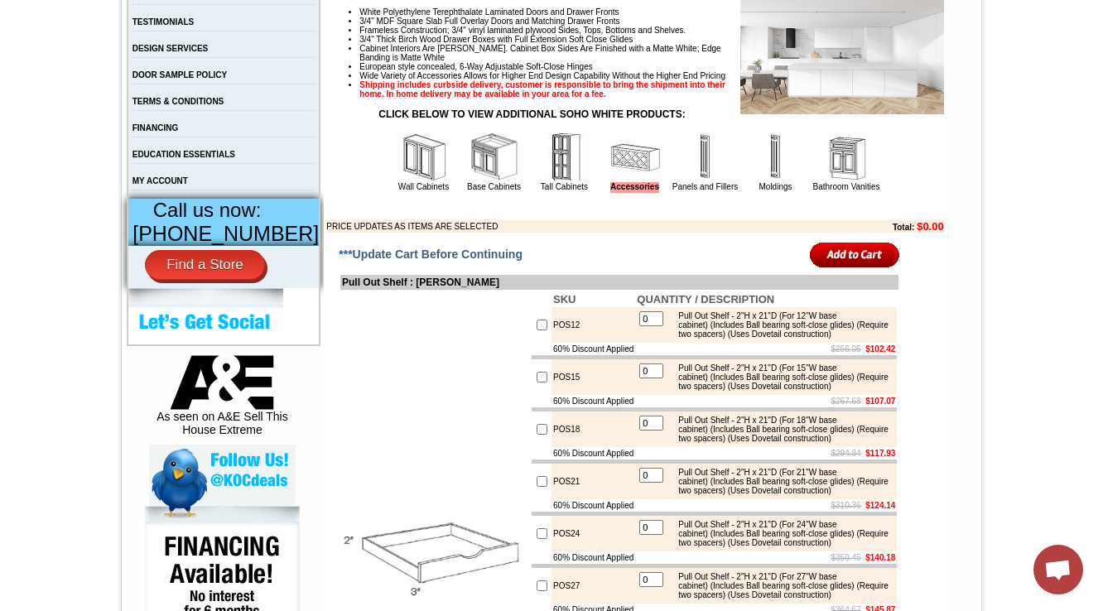
scroll to position [537, 0]
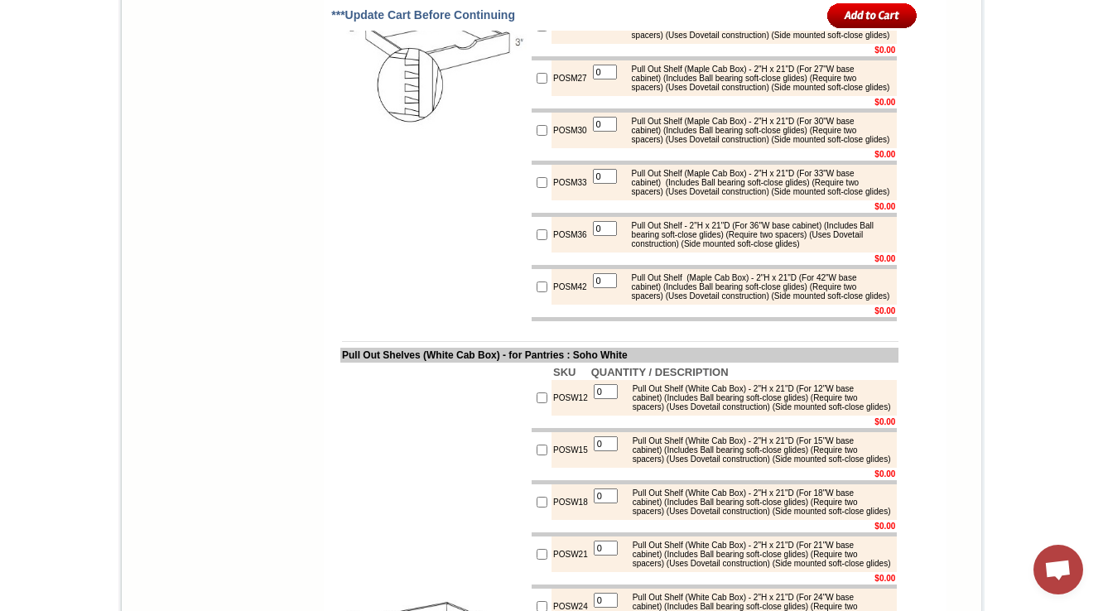
scroll to position [1543, 0]
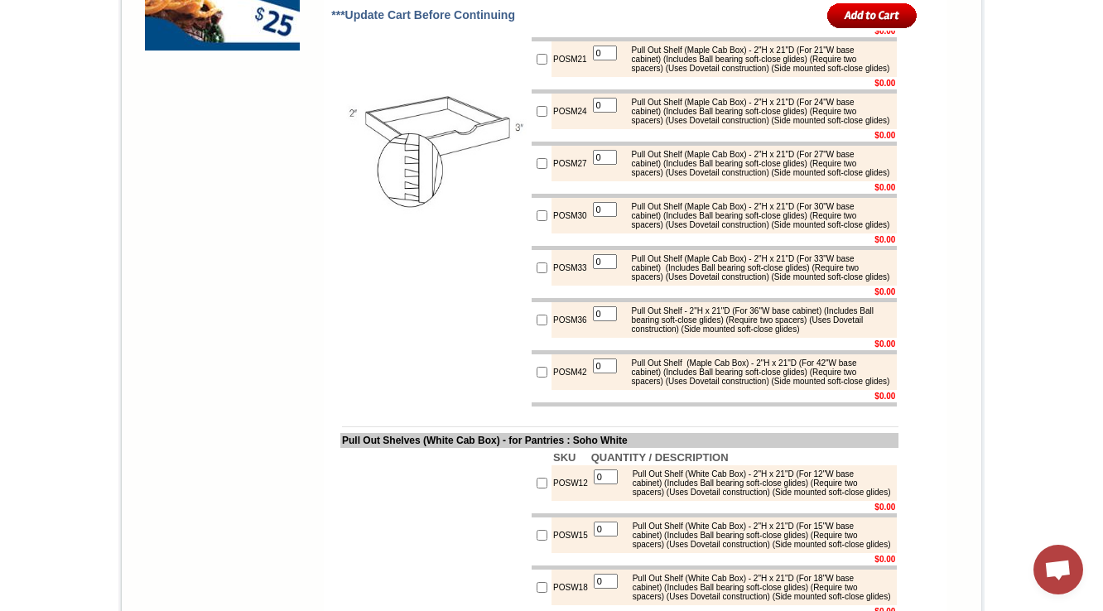
drag, startPoint x: 682, startPoint y: 86, endPoint x: 754, endPoint y: 79, distance: 71.5
copy div "Maple Cab Box)"
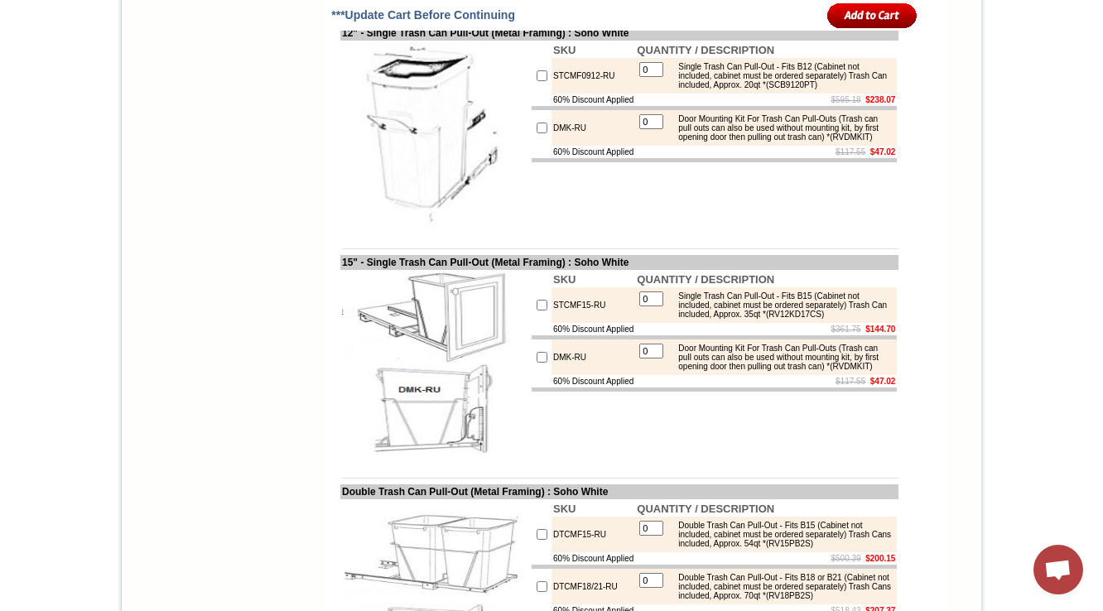
scroll to position [2669, 0]
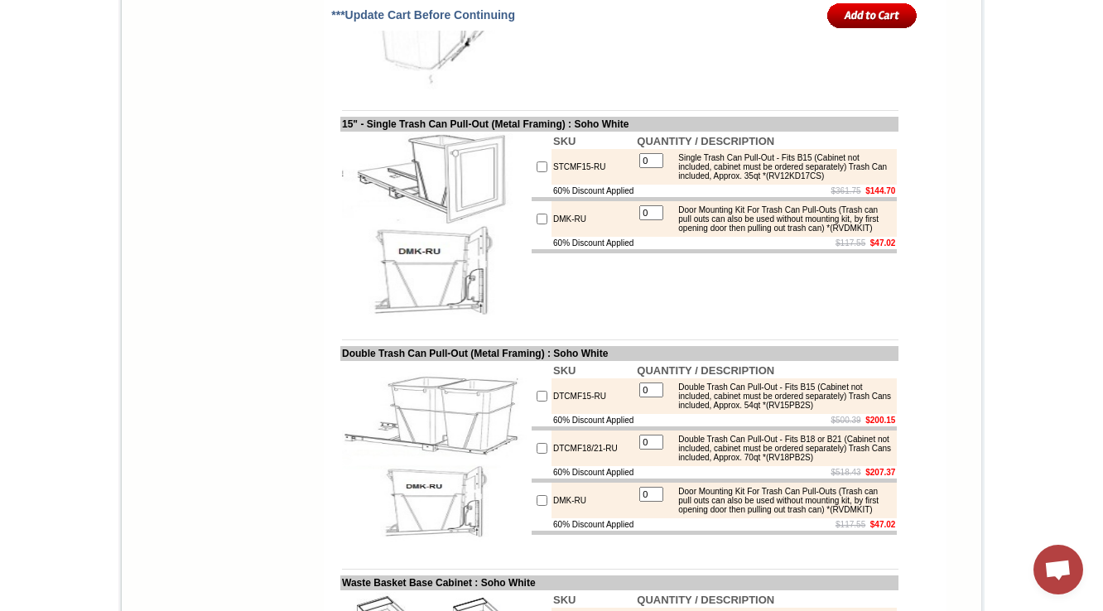
drag, startPoint x: 681, startPoint y: 312, endPoint x: 752, endPoint y: 307, distance: 71.4
copy div "(White Cab Box)"
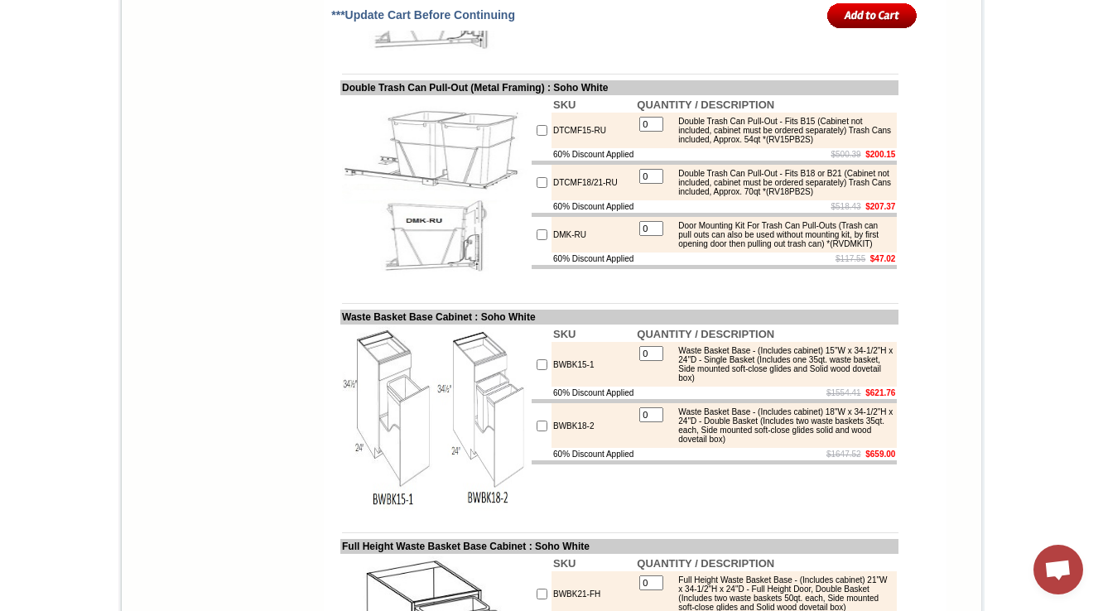
scroll to position [2955, 0]
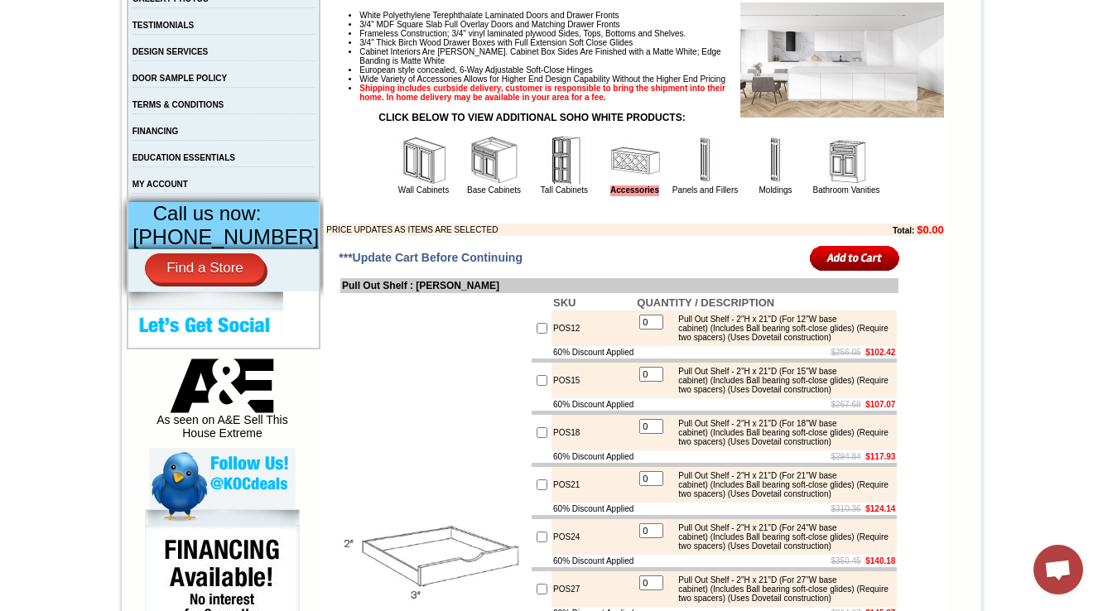
scroll to position [2027, 0]
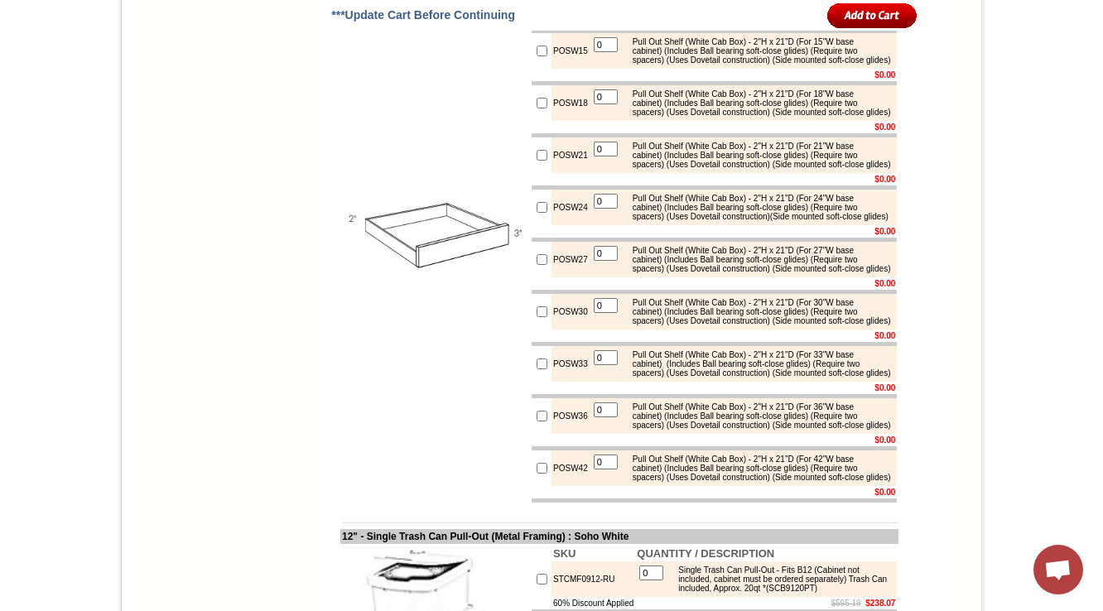
drag, startPoint x: 696, startPoint y: 212, endPoint x: 752, endPoint y: 207, distance: 55.7
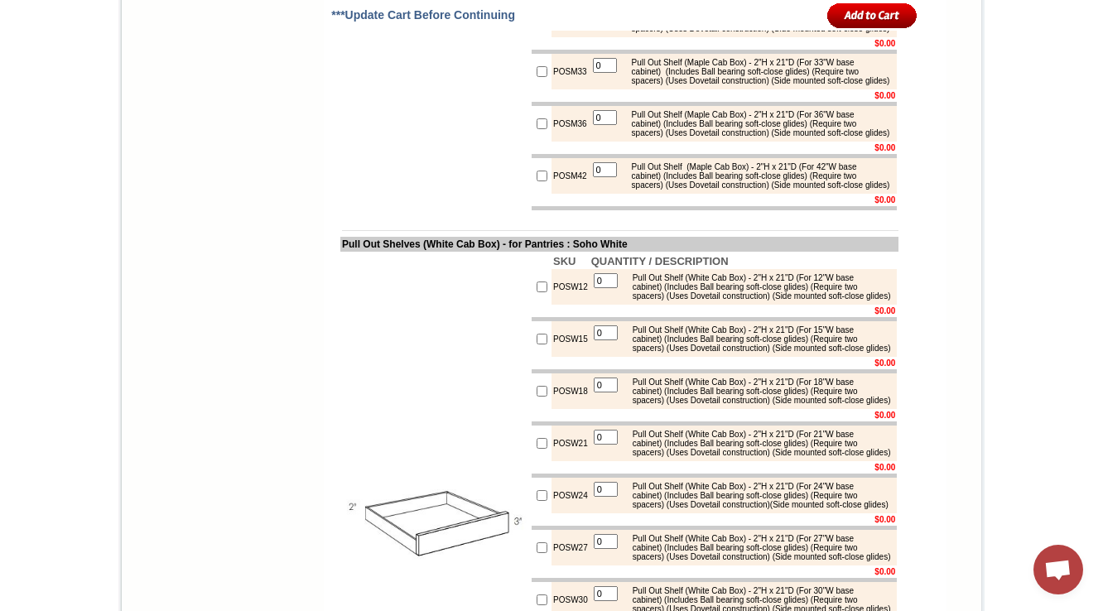
scroll to position [1762, 0]
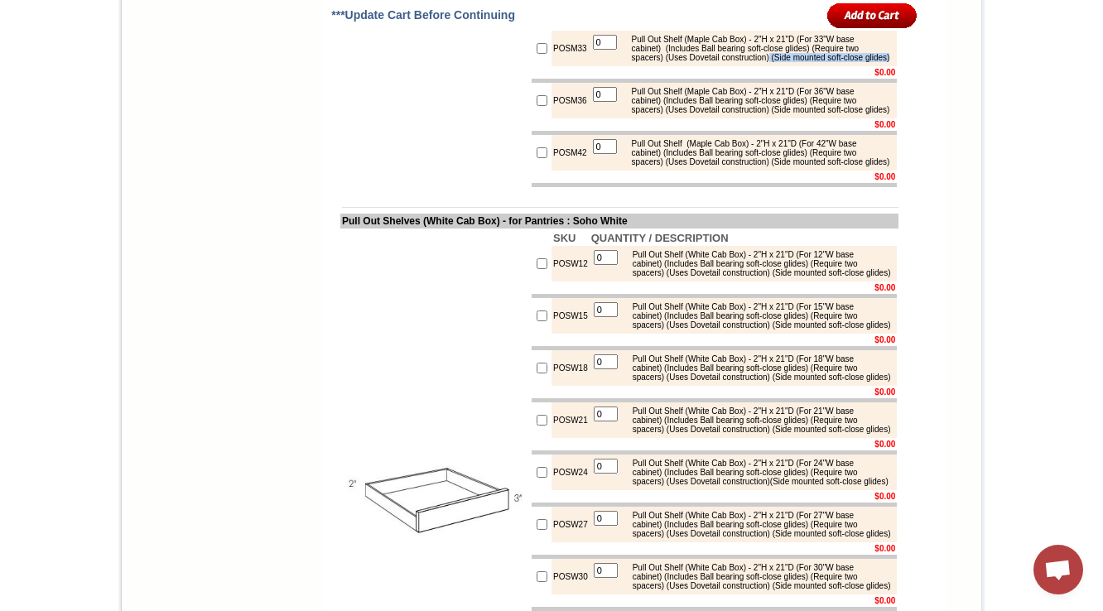
drag, startPoint x: 777, startPoint y: 359, endPoint x: 786, endPoint y: 372, distance: 16.1
click at [786, 62] on div "Pull Out Shelf (Maple Cab Box) - 2"H x 21"D (For 33"W base cabinet) (Includes B…" at bounding box center [759, 48] width 270 height 27
copy div "(Side mounted soft-close glides)"
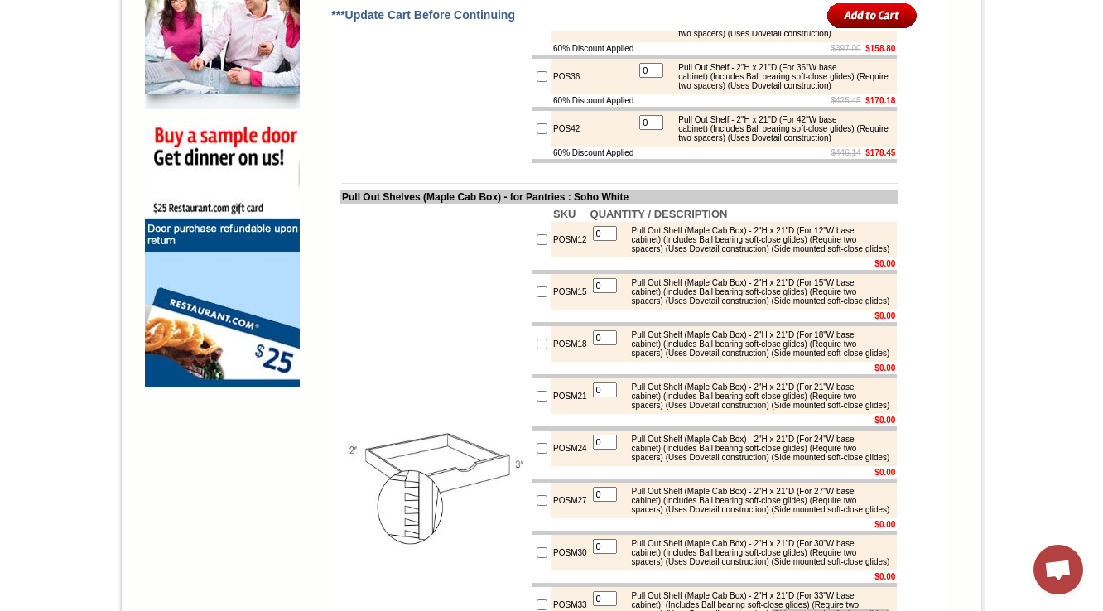
scroll to position [1298, 0]
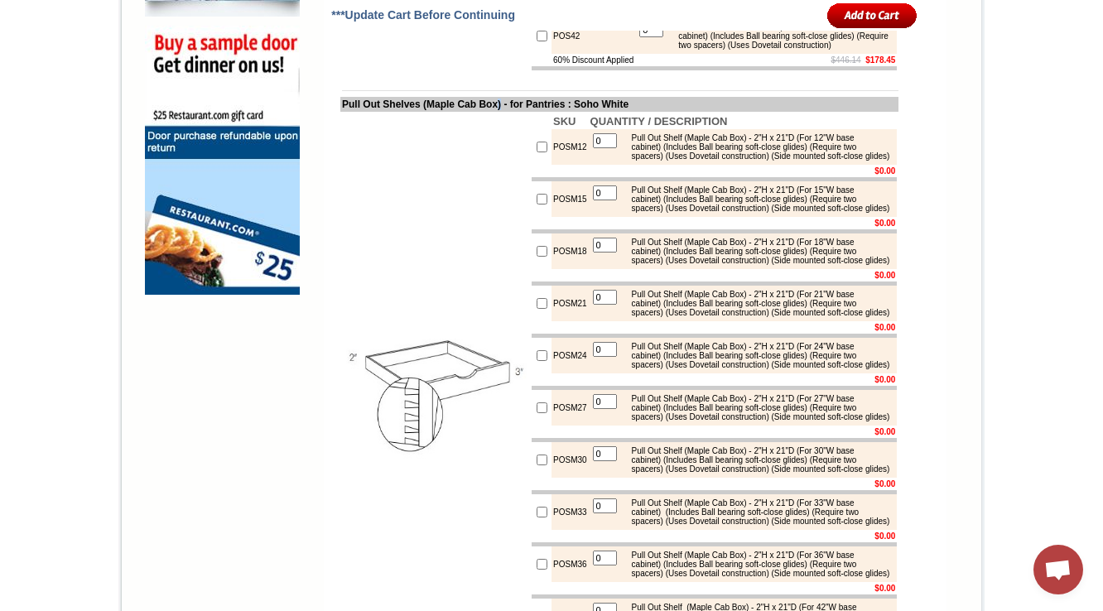
click at [506, 112] on td "Pull Out Shelves (Maple Cab Box) - for Pantries : Soho White" at bounding box center [619, 104] width 558 height 15
drag, startPoint x: 588, startPoint y: 295, endPoint x: 315, endPoint y: 313, distance: 273.9
click at [340, 112] on td "Pull Out Shelves (Maple Cab Box) - for Pantries : Soho White" at bounding box center [619, 104] width 558 height 15
copy td "Pull Out Shelves (Maple Cab Box) - for Pantries"
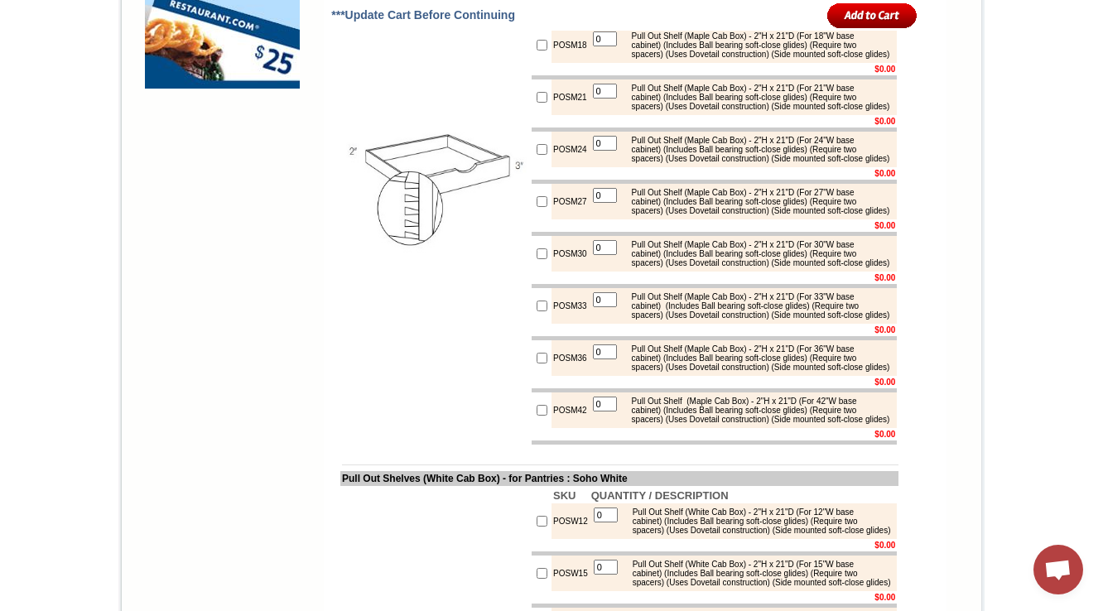
scroll to position [1563, 0]
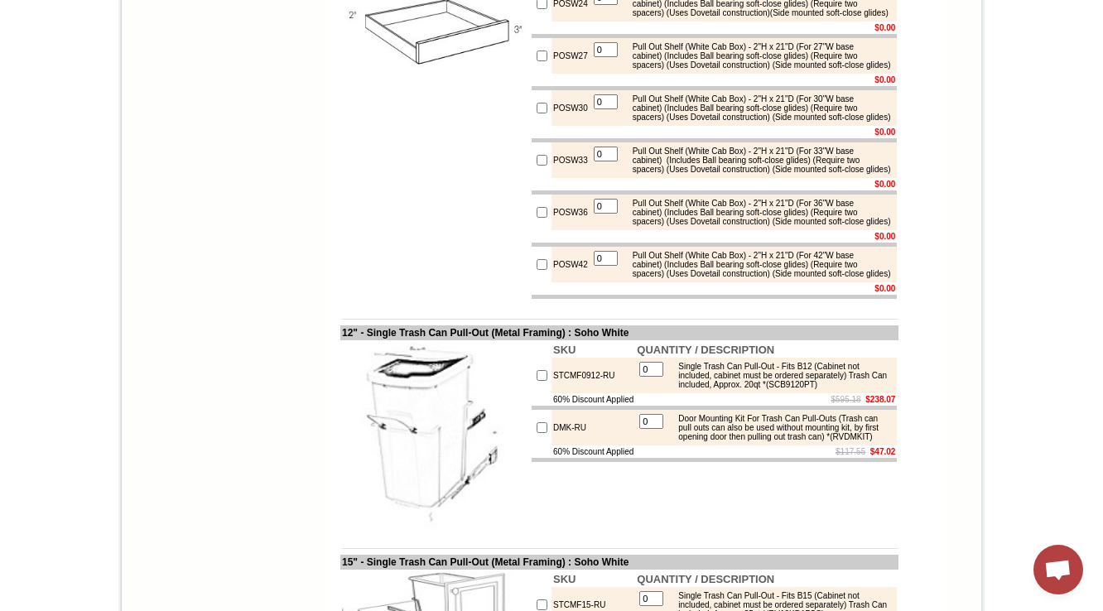
scroll to position [72, 0]
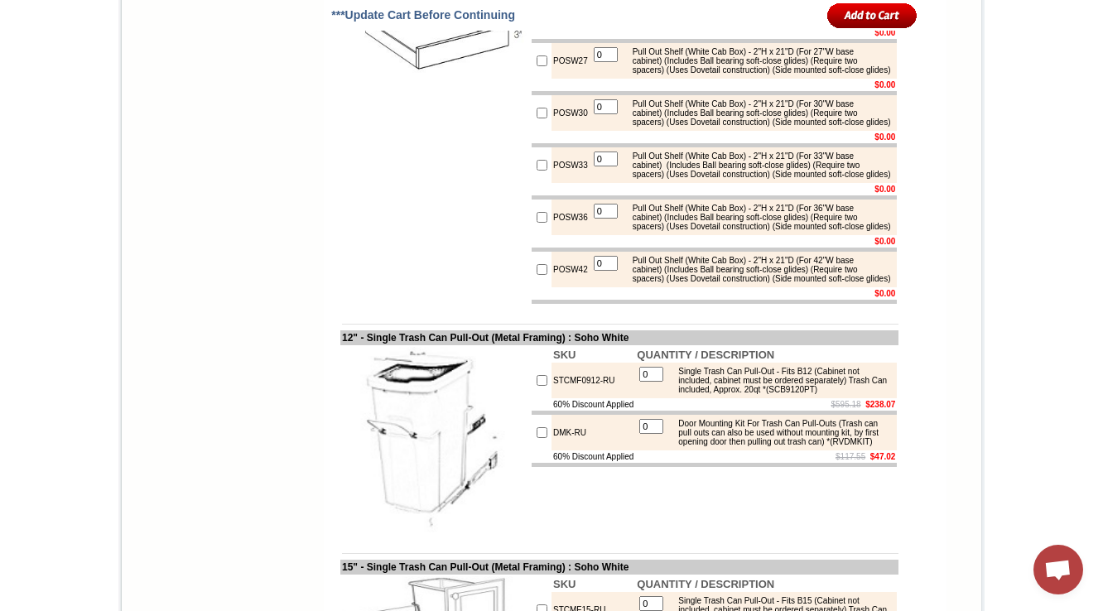
scroll to position [2292, 0]
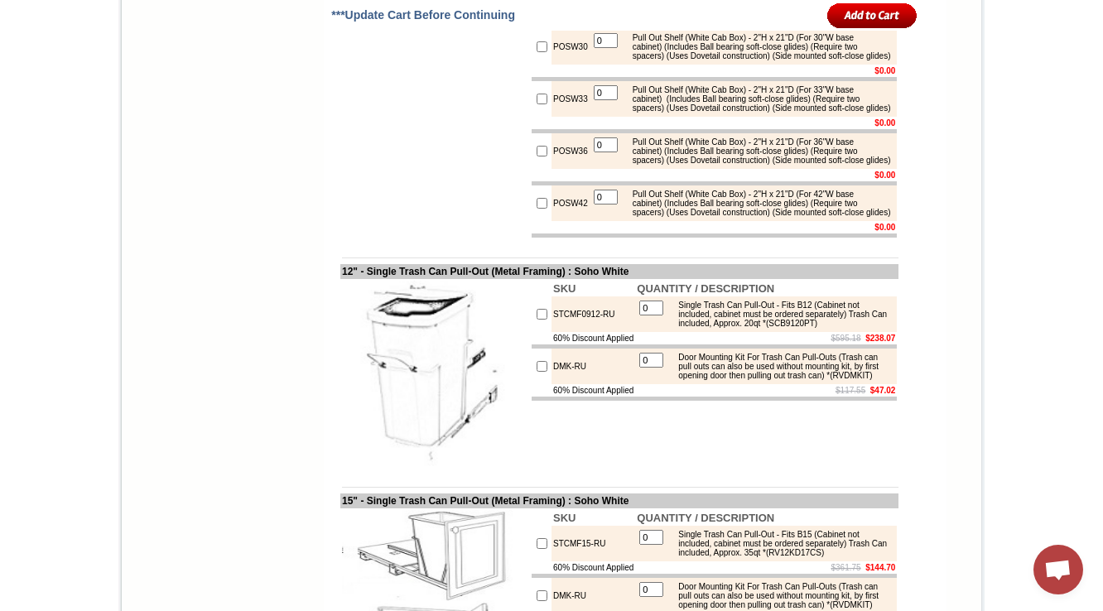
click at [919, 181] on form "***Update Cart Before Continuing Pull Out Shelf : Soho White SKU QUANTITY / DES…" at bounding box center [635, 317] width 622 height 3667
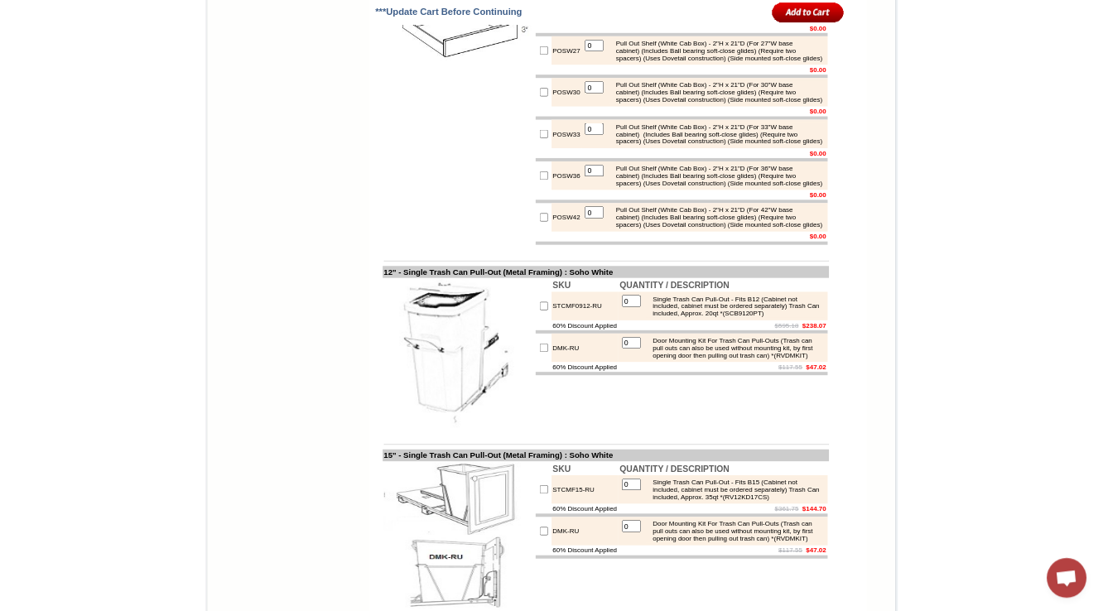
scroll to position [2223, 0]
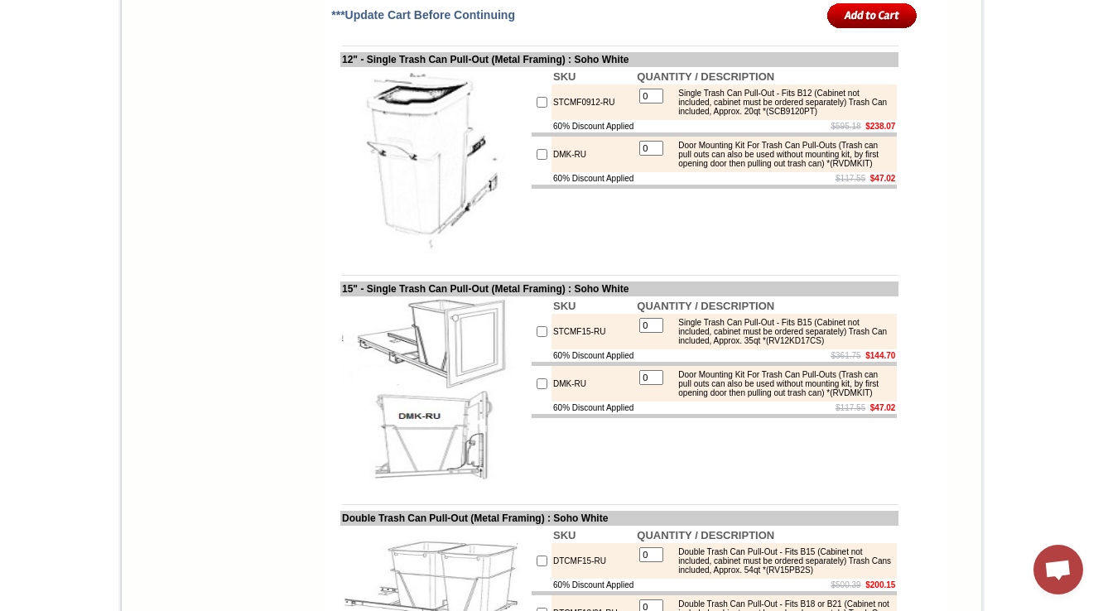
scroll to position [2232, 0]
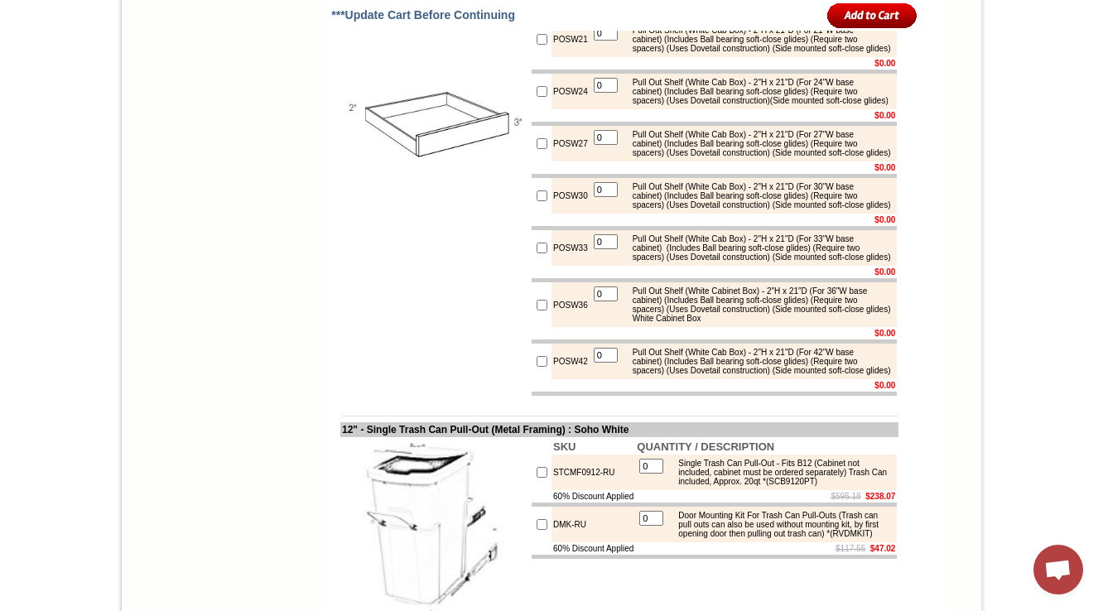
scroll to position [2077, 0]
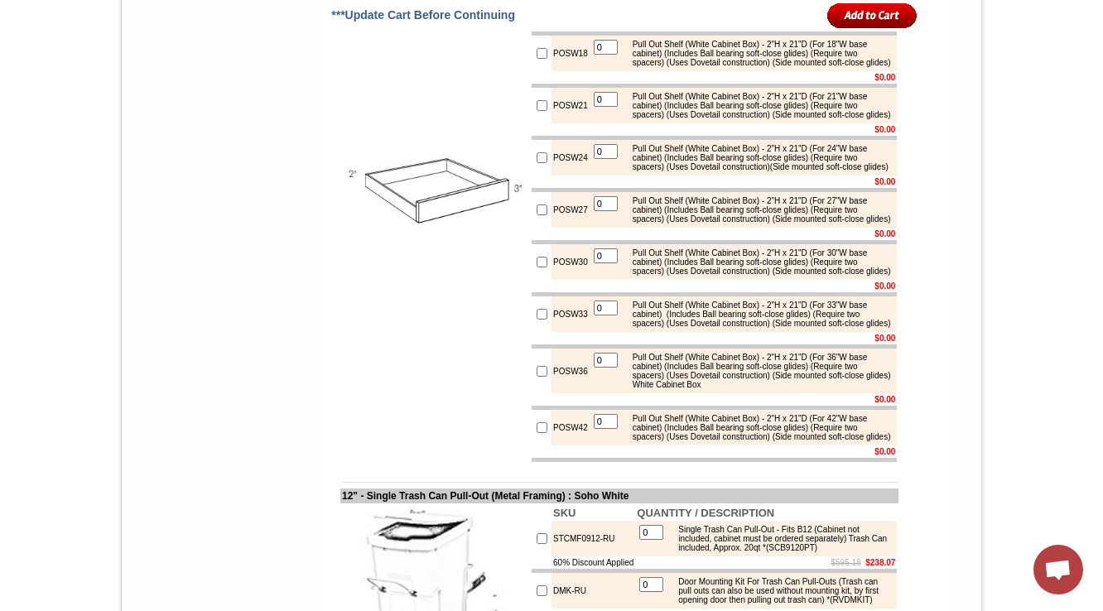
drag, startPoint x: 679, startPoint y: 291, endPoint x: 766, endPoint y: 288, distance: 87.0
copy div "(White Cabinet Box)"
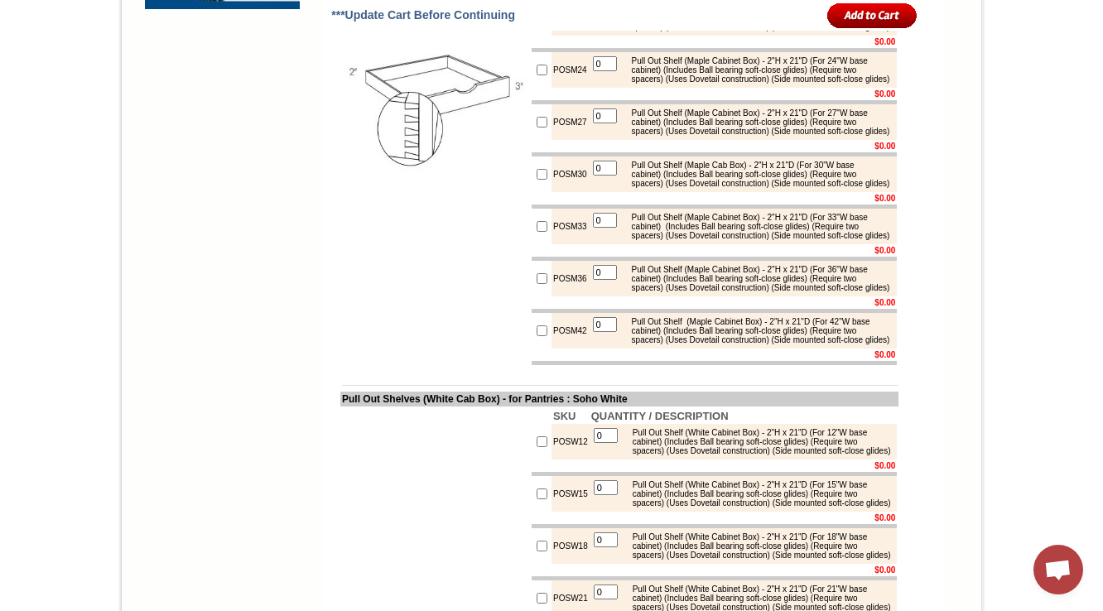
scroll to position [1547, 0]
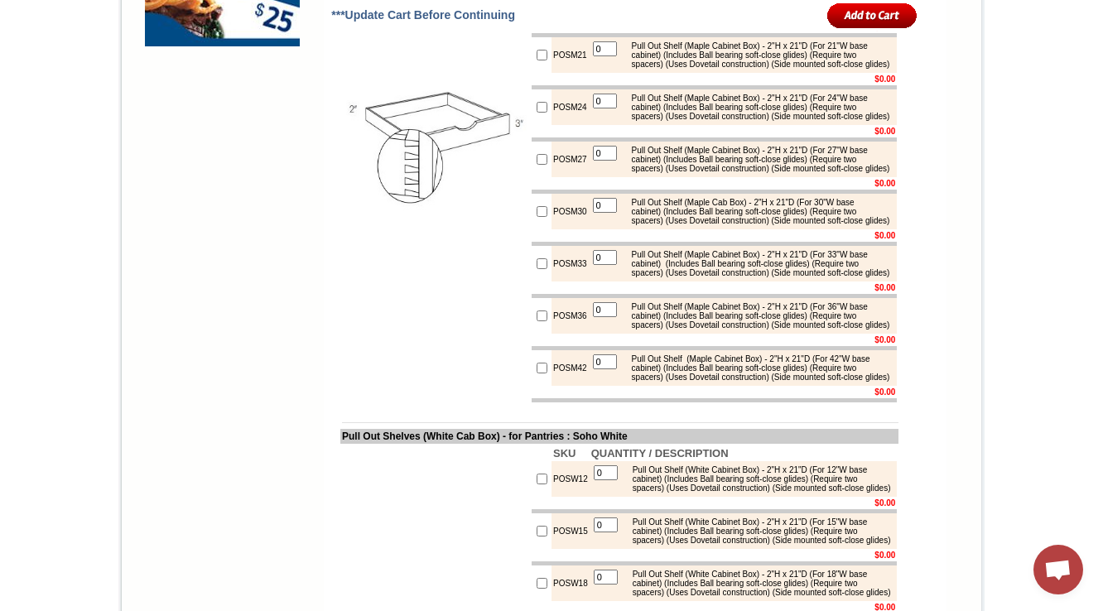
drag, startPoint x: 678, startPoint y: 215, endPoint x: 711, endPoint y: 219, distance: 33.3
click at [711, 17] on div "Pull Out Shelf (Maple Cabinet Box) - 2"H x 21"D (For 18"W base cabinet) (Includ…" at bounding box center [759, 2] width 270 height 27
click at [672, 17] on div "Pull Out Shelf (Maple Cabinet Box) - 2"H x 21"D (For 18"W base cabinet) (Includ…" at bounding box center [759, 2] width 270 height 27
drag, startPoint x: 681, startPoint y: 219, endPoint x: 765, endPoint y: 215, distance: 84.5
click at [765, 17] on div "Pull Out Shelf (Maple Cabinet Box) - 2"H x 21"D (For 18"W base cabinet) (Includ…" at bounding box center [759, 2] width 270 height 27
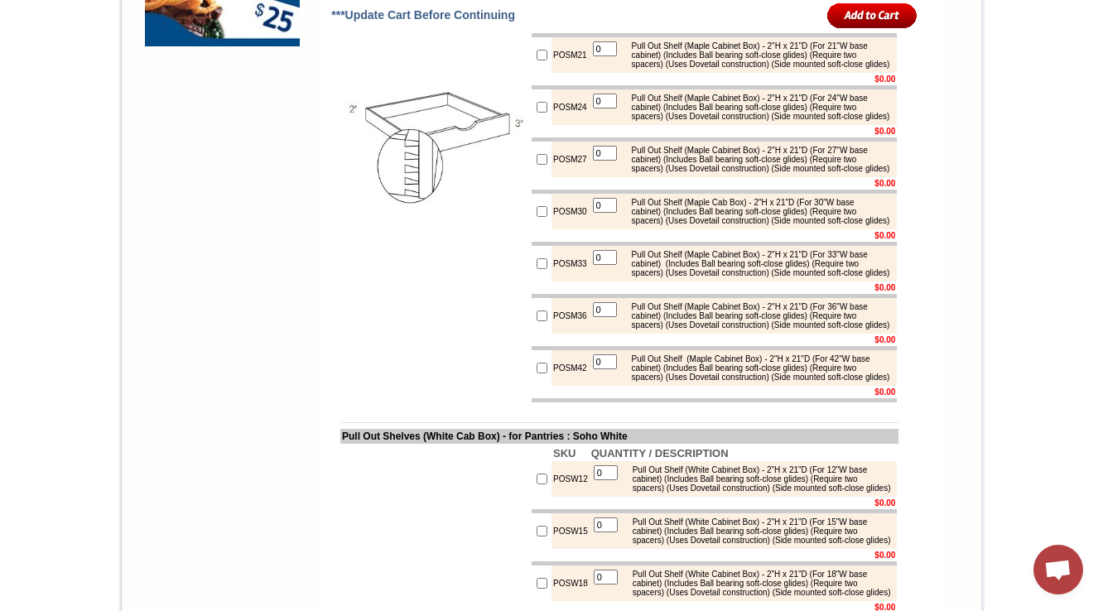
copy div "(Maple Cabinet Box)"
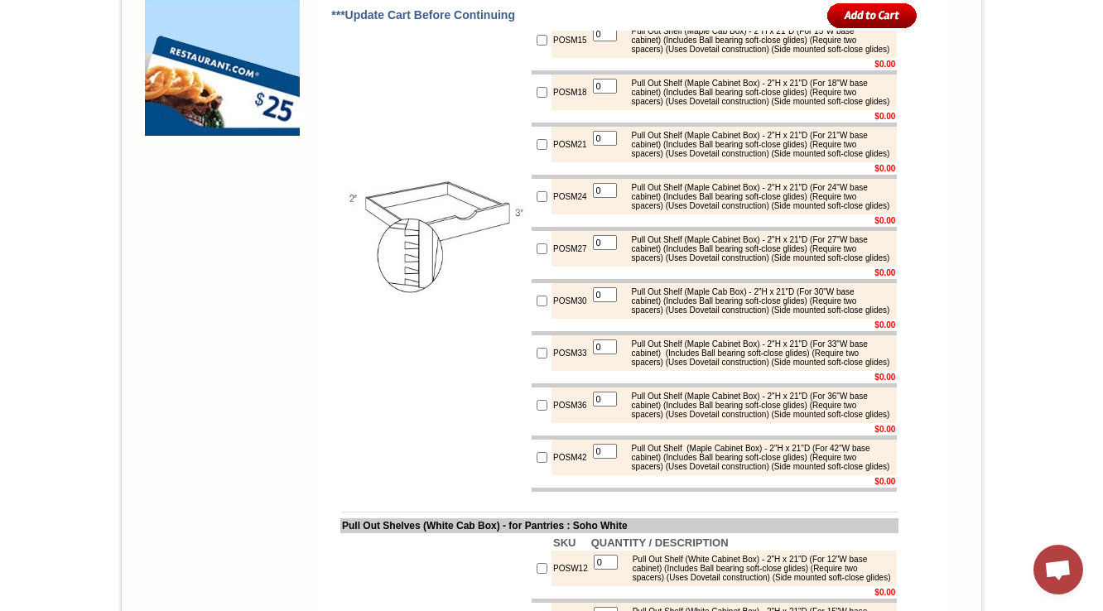
scroll to position [1797, 0]
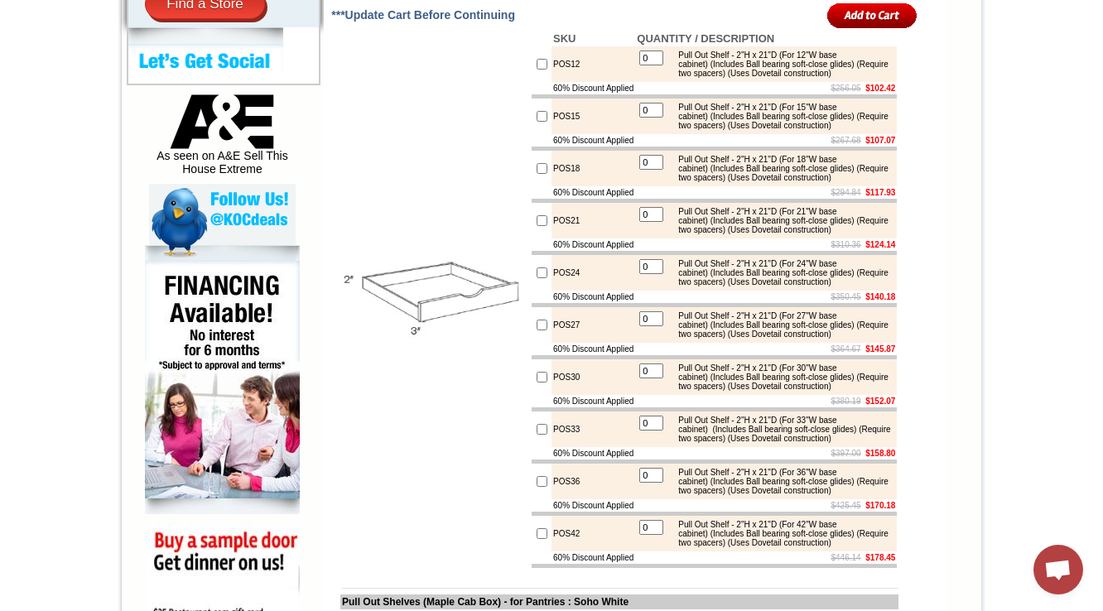
scroll to position [1132, 0]
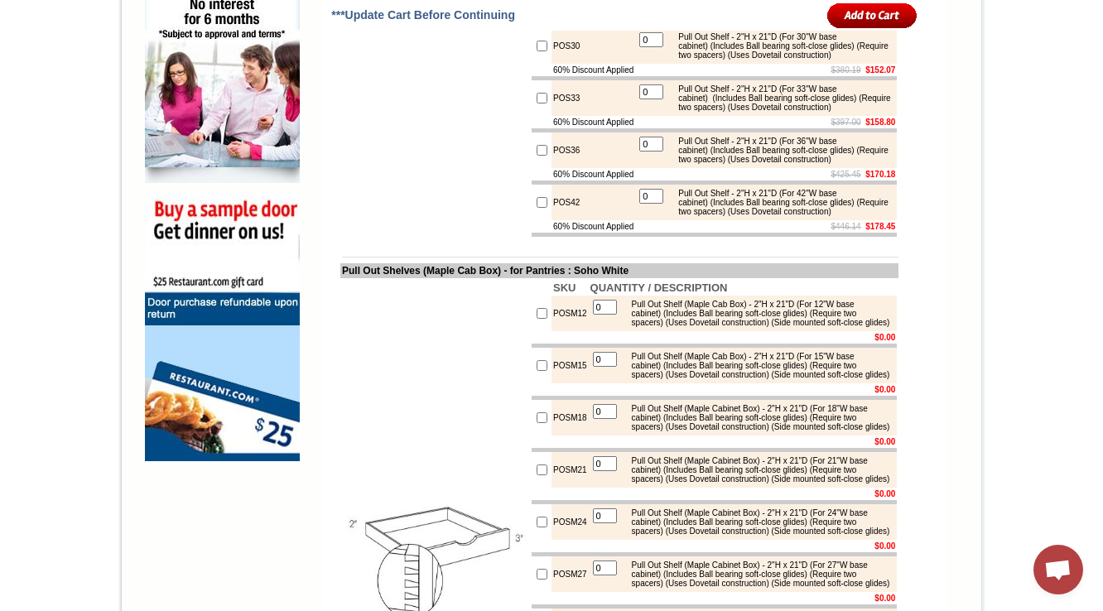
click at [678, 164] on div "Pull Out Shelf - 2"H x 21"D (For 36"W base cabinet) (Includes Ball bearing soft…" at bounding box center [781, 150] width 223 height 27
drag, startPoint x: 677, startPoint y: 296, endPoint x: 744, endPoint y: 327, distance: 73.7
click at [744, 164] on div "Pull Out Shelf - 2"H x 21"D (For 36"W base cabinet) (Includes Ball bearing soft…" at bounding box center [781, 150] width 223 height 27
copy div "Pull Out Shelf - 2"H x 21"D (For 36"W base cabinet) (Includes Ball bearing soft…"
click at [683, 216] on div "Pull Out Shelf - 2"H x 21"D (For 42"W base cabinet) (Includes Ball bearing soft…" at bounding box center [781, 202] width 223 height 27
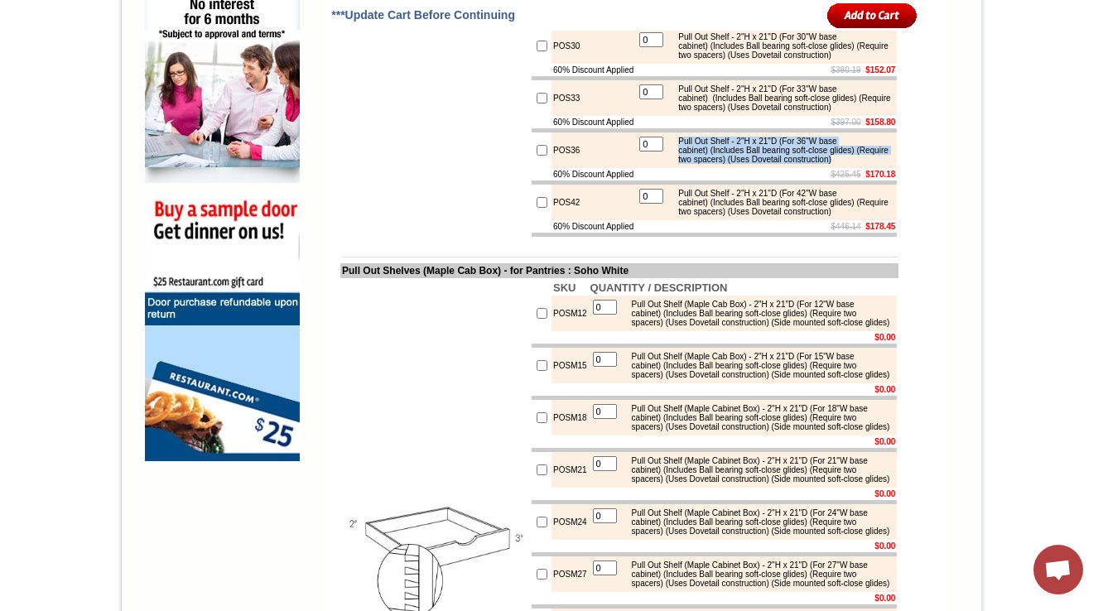
drag, startPoint x: 678, startPoint y: 300, endPoint x: 737, endPoint y: 325, distance: 63.8
click at [737, 164] on div "Pull Out Shelf - 2"H x 21"D (For 36"W base cabinet) (Includes Ball bearing soft…" at bounding box center [781, 150] width 223 height 27
copy div "Pull Out Shelf - 2"H x 21"D (For 36"W base cabinet) (Includes Ball bearing soft…"
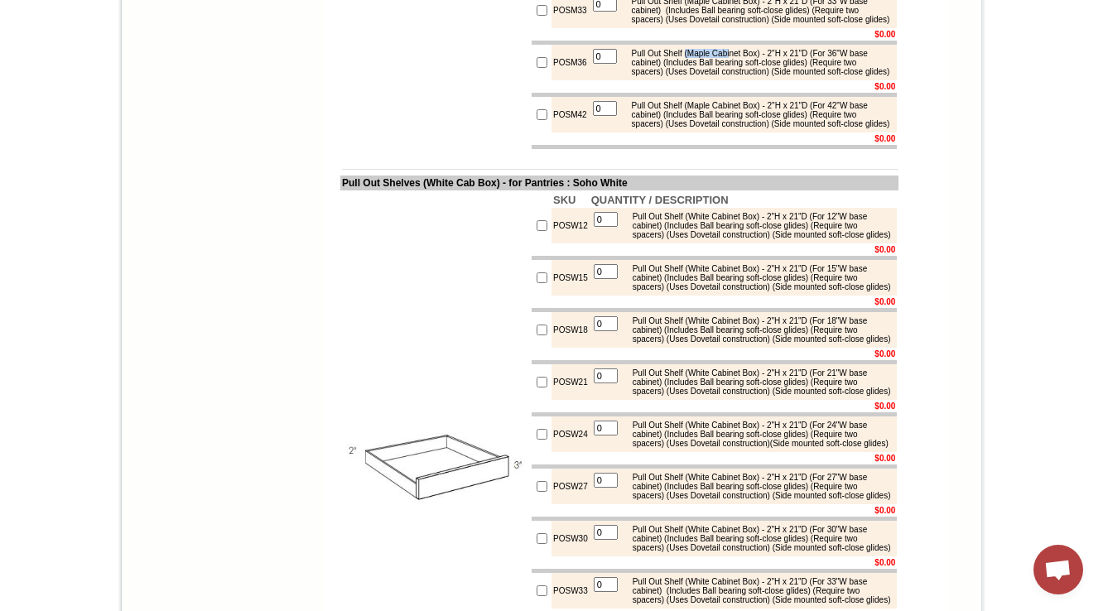
drag, startPoint x: 679, startPoint y: 373, endPoint x: 730, endPoint y: 369, distance: 50.6
click at [730, 76] on div "Pull Out Shelf (Maple Cabinet Box) - 2"H x 21"D (For 36"W base cabinet) (Includ…" at bounding box center [759, 62] width 270 height 27
click at [685, 76] on div "Pull Out Shelf (Maple Cabinet Box) - 2"H x 21"D (For 36"W base cabinet) (Includ…" at bounding box center [759, 62] width 270 height 27
drag, startPoint x: 676, startPoint y: 374, endPoint x: 699, endPoint y: 372, distance: 23.3
click at [702, 76] on div "Pull Out Shelf (Maple Cabinet Box) - 2"H x 21"D (For 36"W base cabinet) (Includ…" at bounding box center [759, 62] width 270 height 27
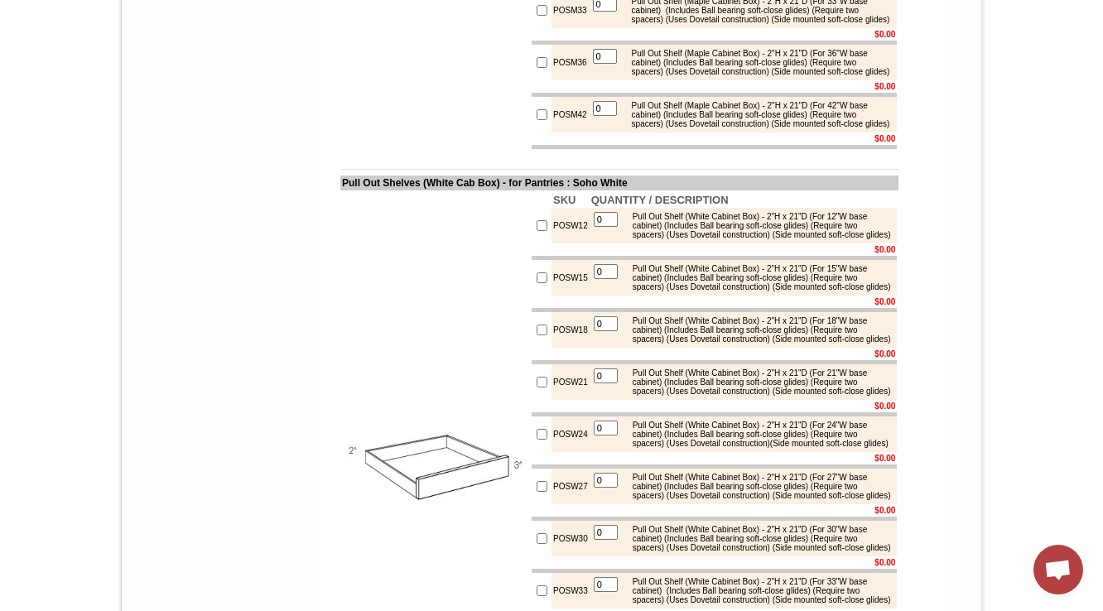
click at [674, 76] on div "Pull Out Shelf (Maple Cabinet Box) - 2"H x 21"D (For 36"W base cabinet) (Includ…" at bounding box center [759, 62] width 270 height 27
drag, startPoint x: 677, startPoint y: 371, endPoint x: 770, endPoint y: 372, distance: 92.7
click at [770, 76] on div "Pull Out Shelf (Maple Cabinet Box) - 2"H x 21"D (For 36"W base cabinet) (Includ…" at bounding box center [759, 62] width 270 height 27
copy div "(Maple Cabinet Box)"
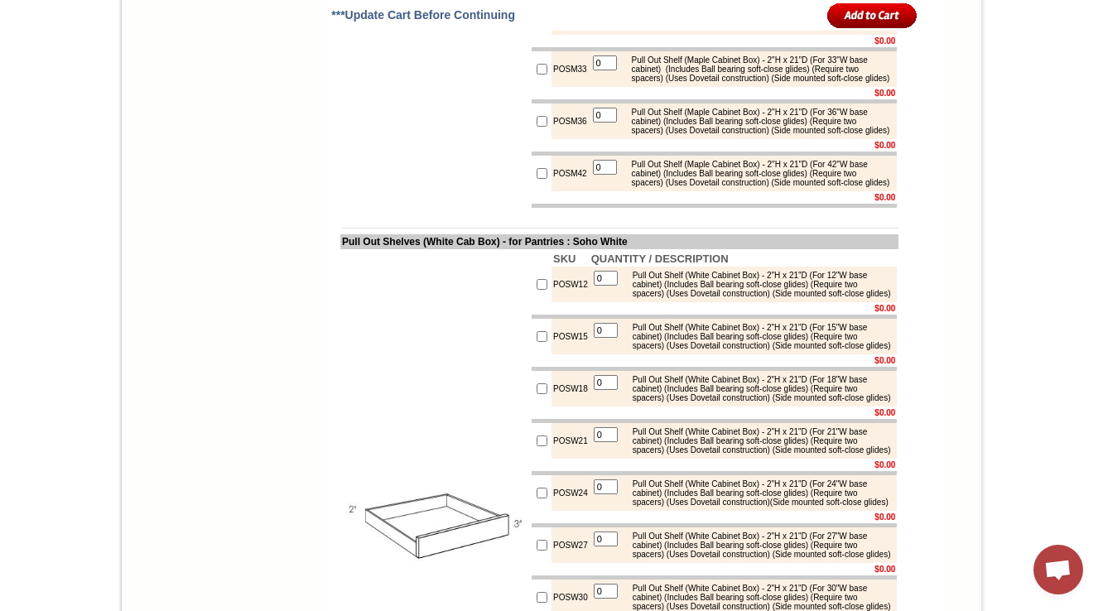
scroll to position [1535, 0]
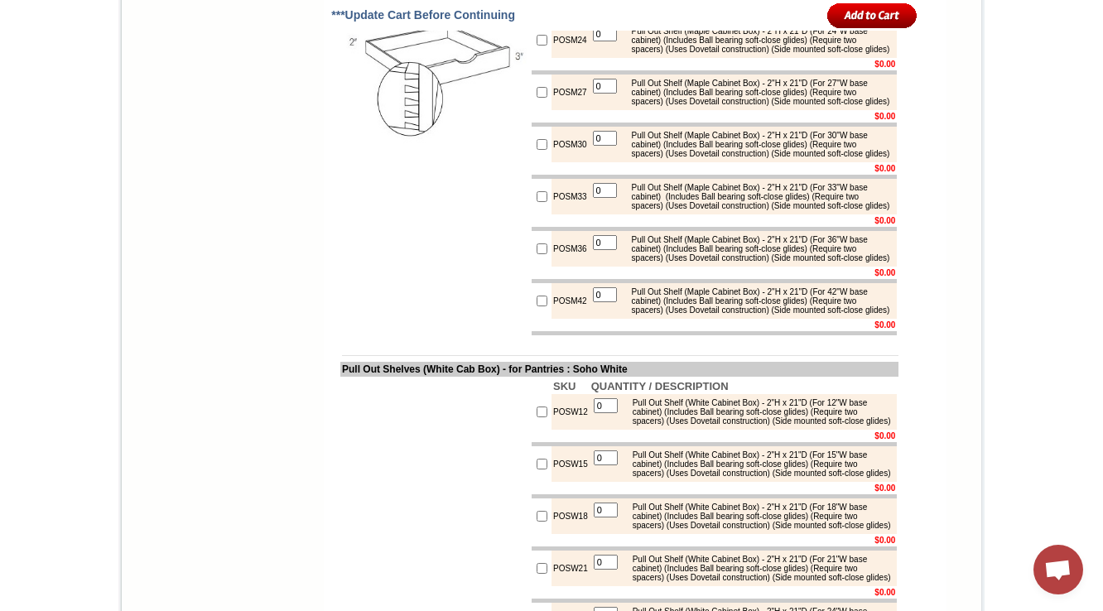
scroll to position [1591, 0]
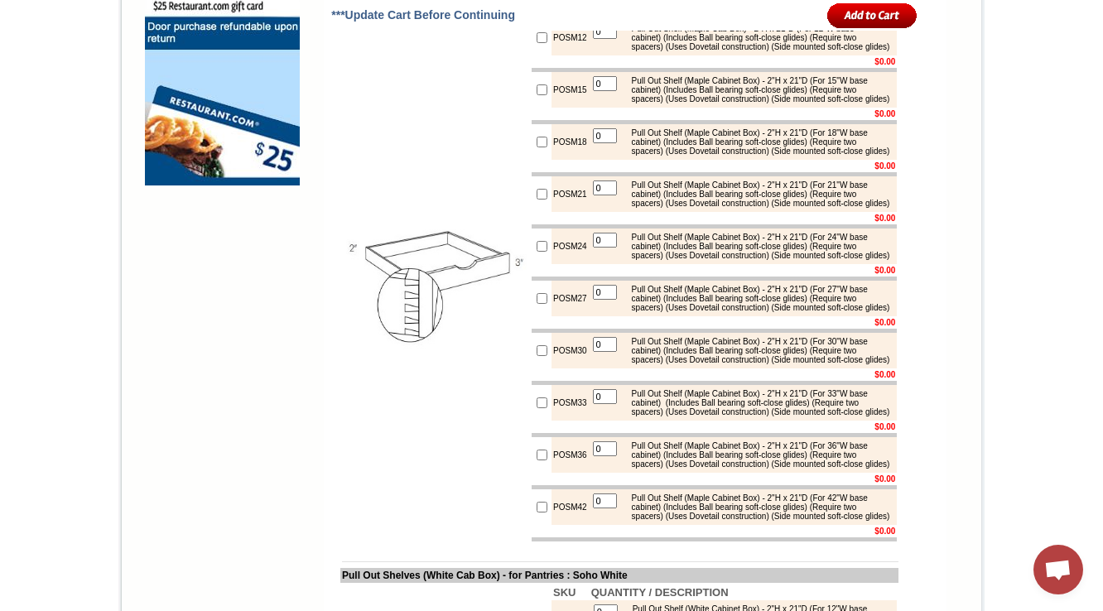
scroll to position [1657, 0]
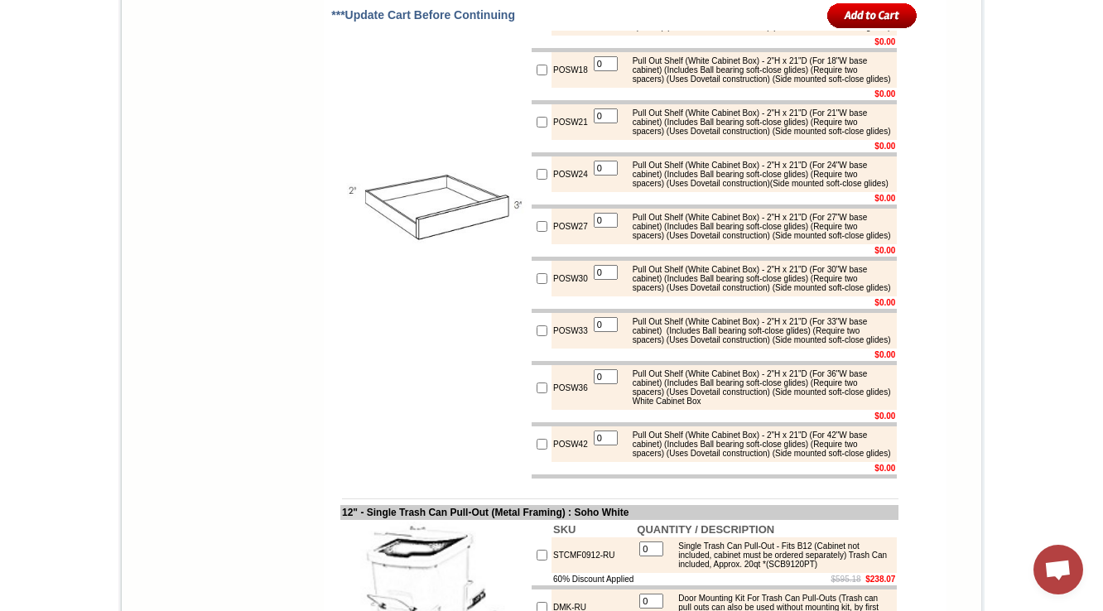
scroll to position [2116, 0]
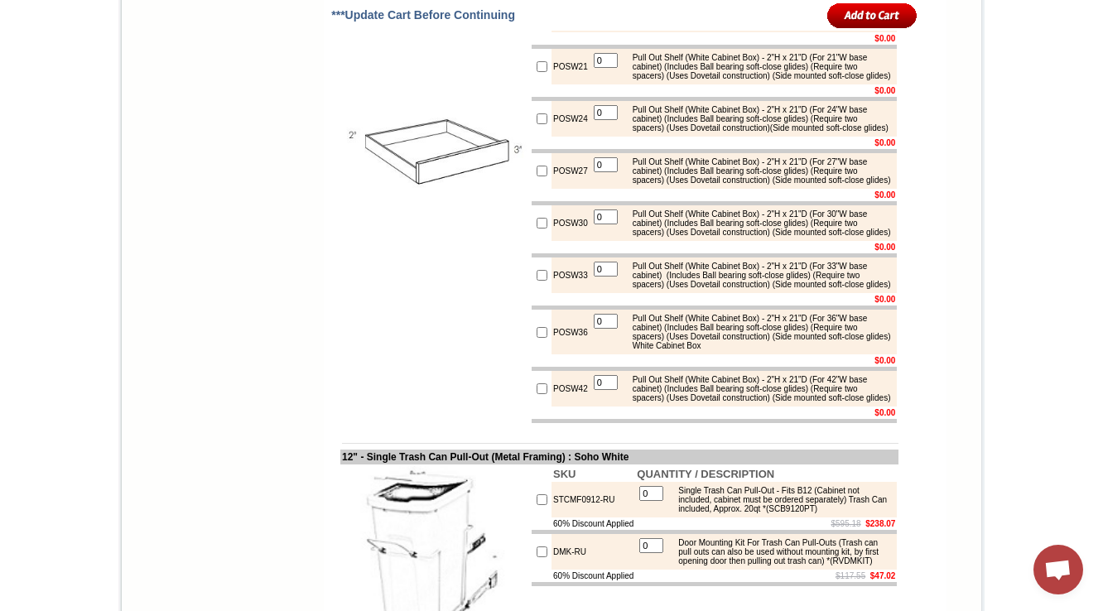
drag, startPoint x: 678, startPoint y: 252, endPoint x: 768, endPoint y: 257, distance: 90.4
copy div "(White Cabinet Box)"
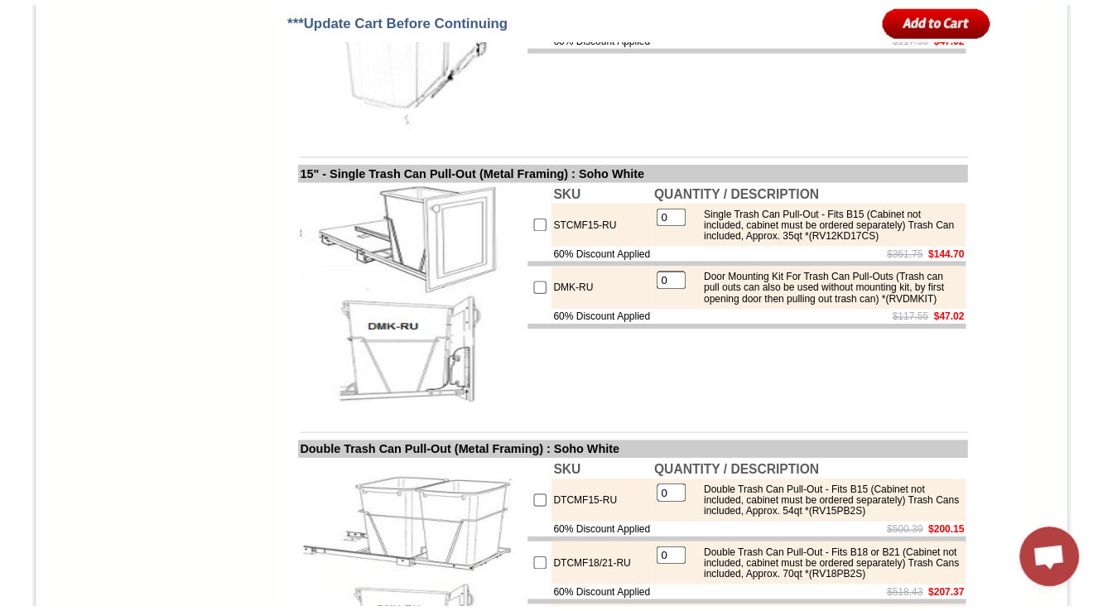
scroll to position [2661, 0]
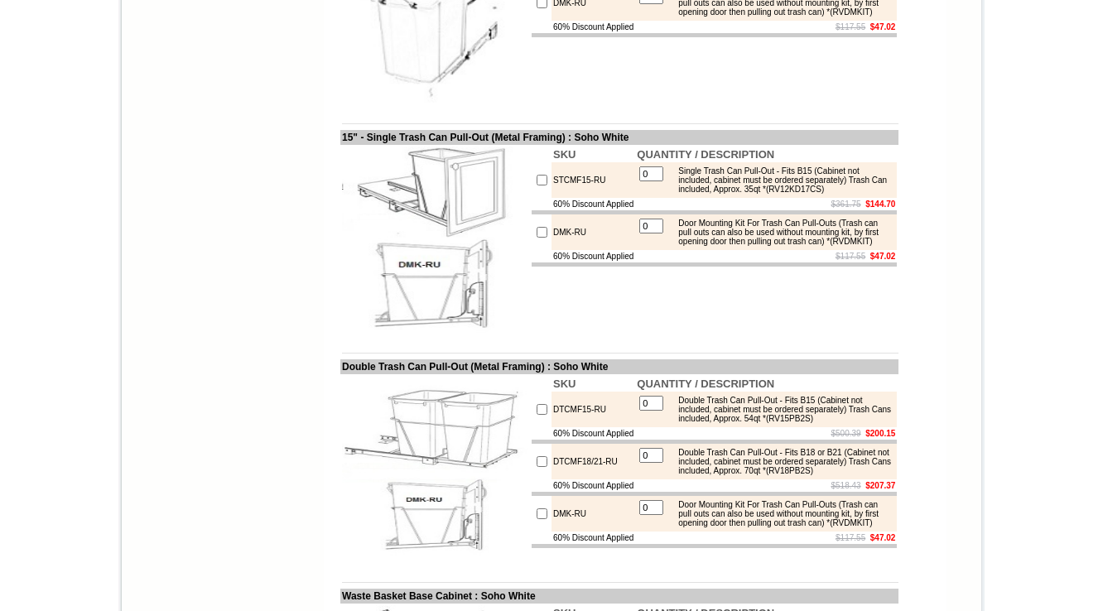
copy td "POSW36"
drag, startPoint x: 760, startPoint y: 277, endPoint x: 674, endPoint y: 282, distance: 86.3
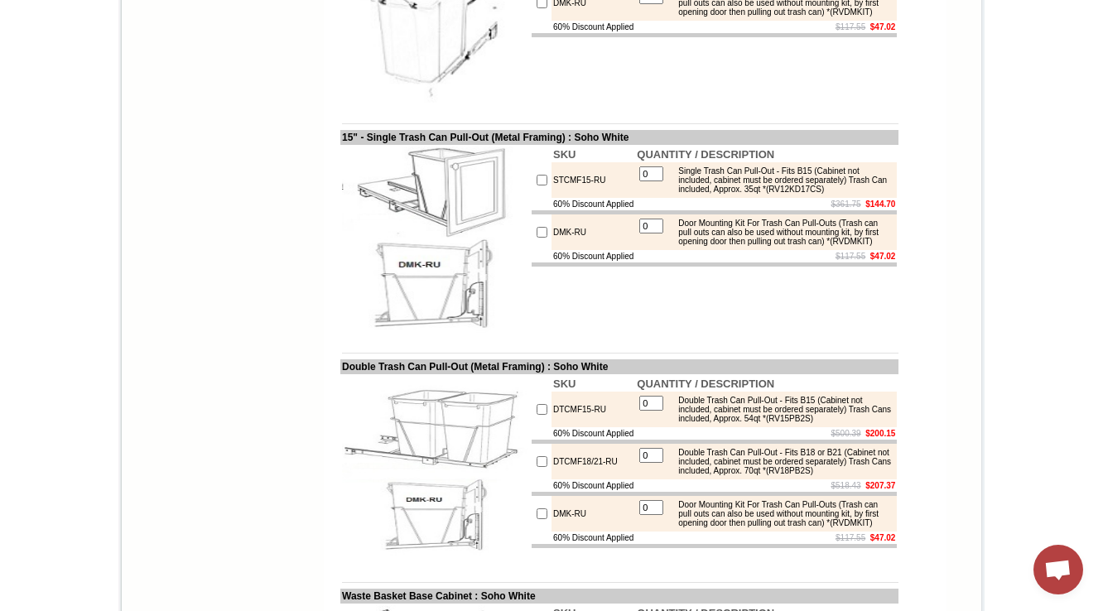
copy div "White Cabinet Box"
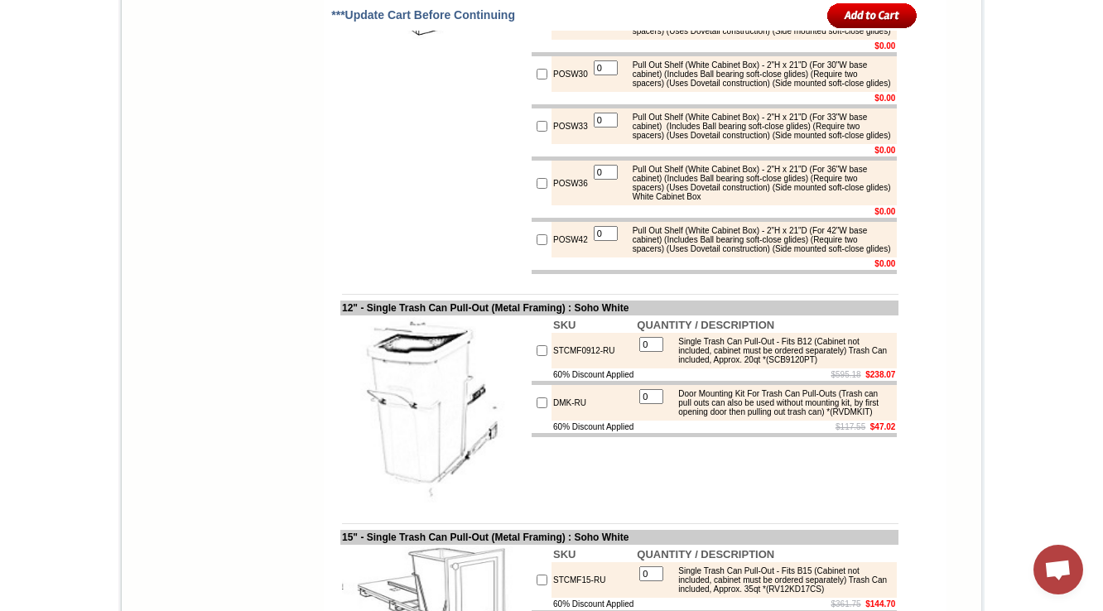
scroll to position [2728, 0]
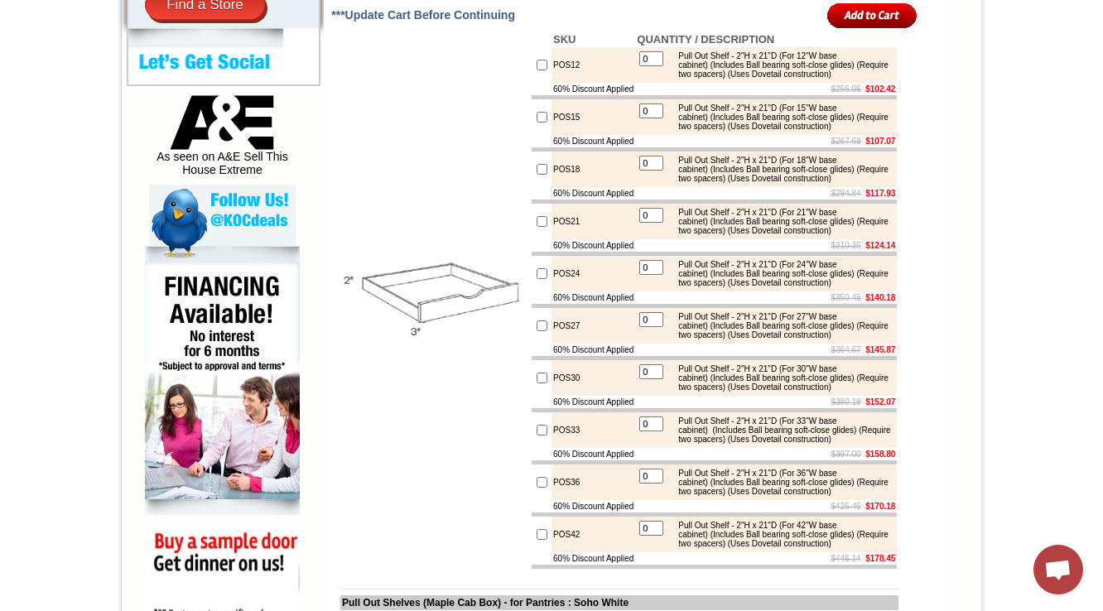
scroll to position [999, 0]
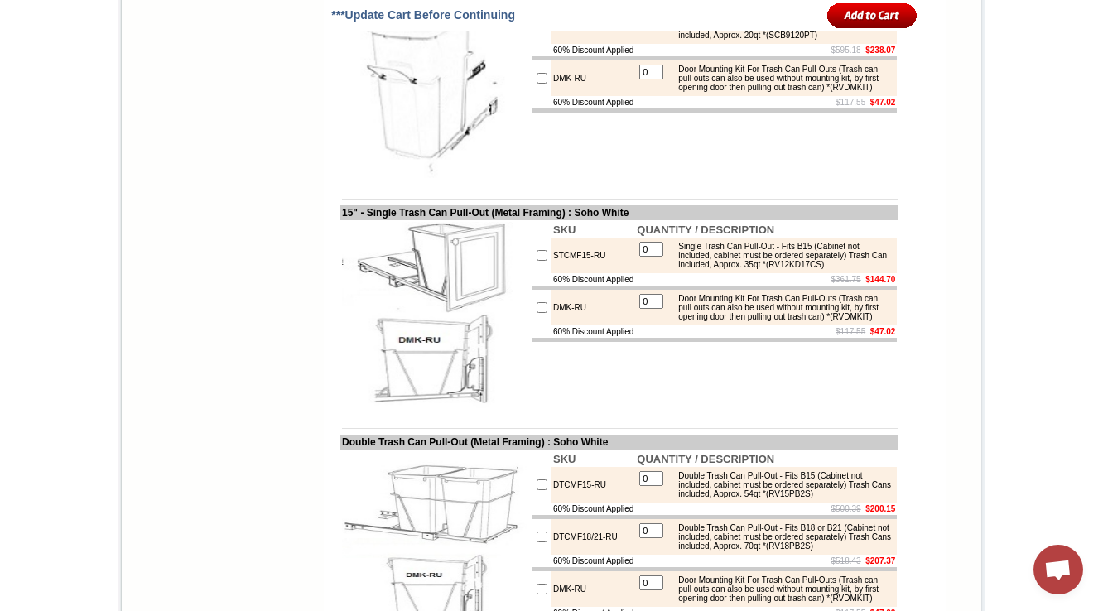
scroll to position [2595, 0]
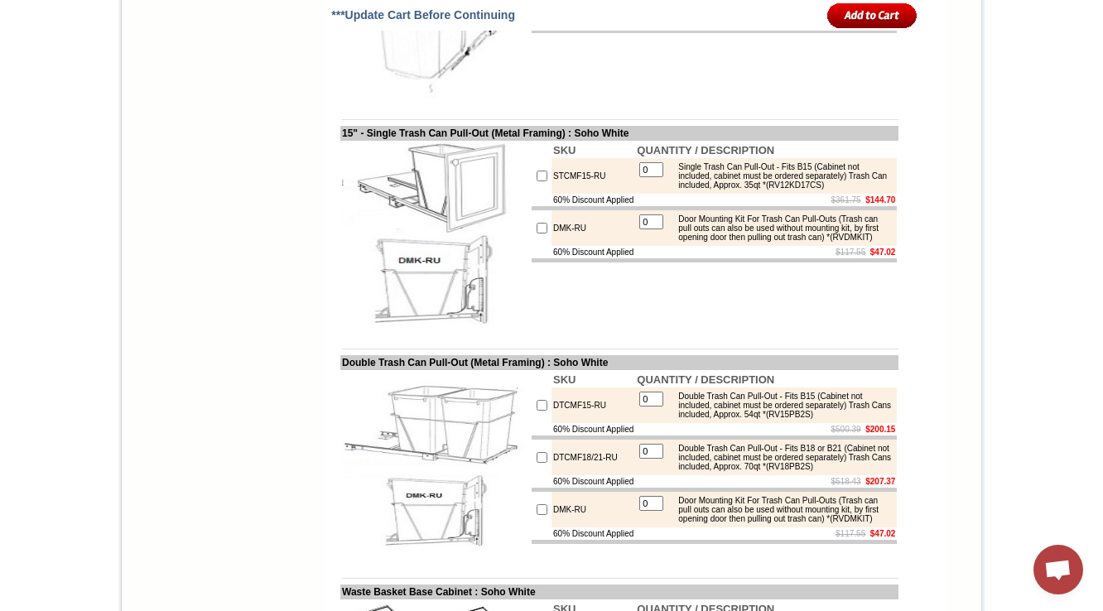
scroll to position [2661, 0]
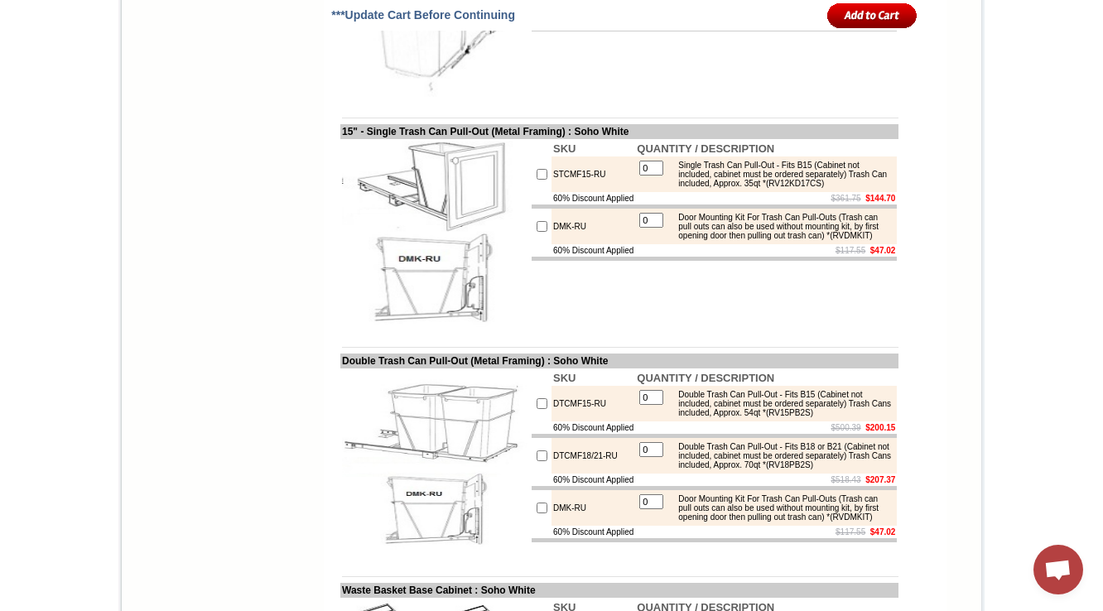
drag, startPoint x: 680, startPoint y: 320, endPoint x: 770, endPoint y: 317, distance: 90.3
copy div "(White Cabinet Box)"
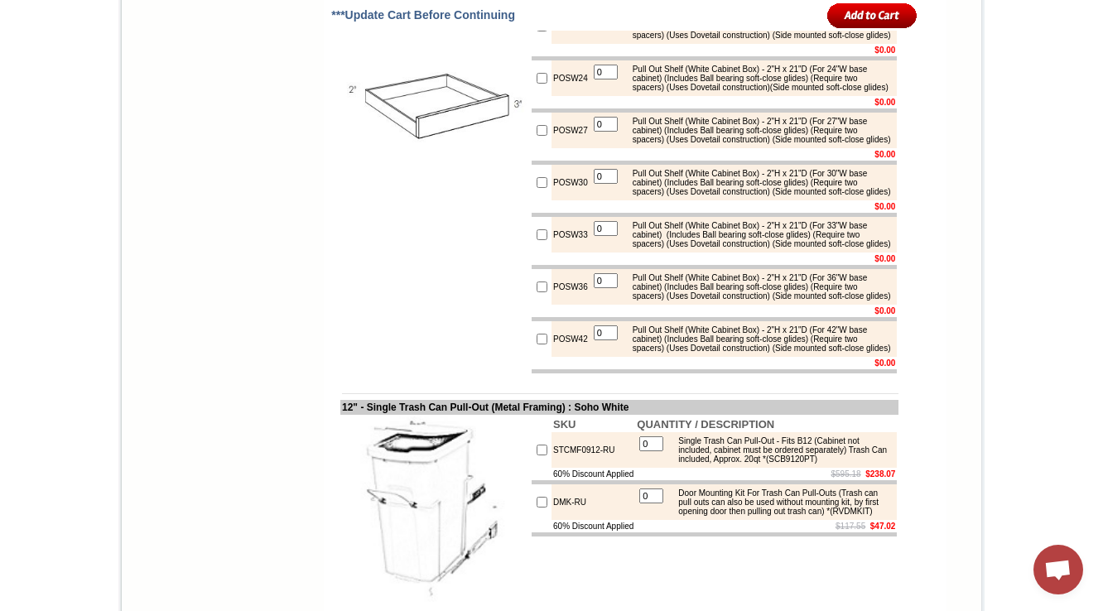
scroll to position [2062, 0]
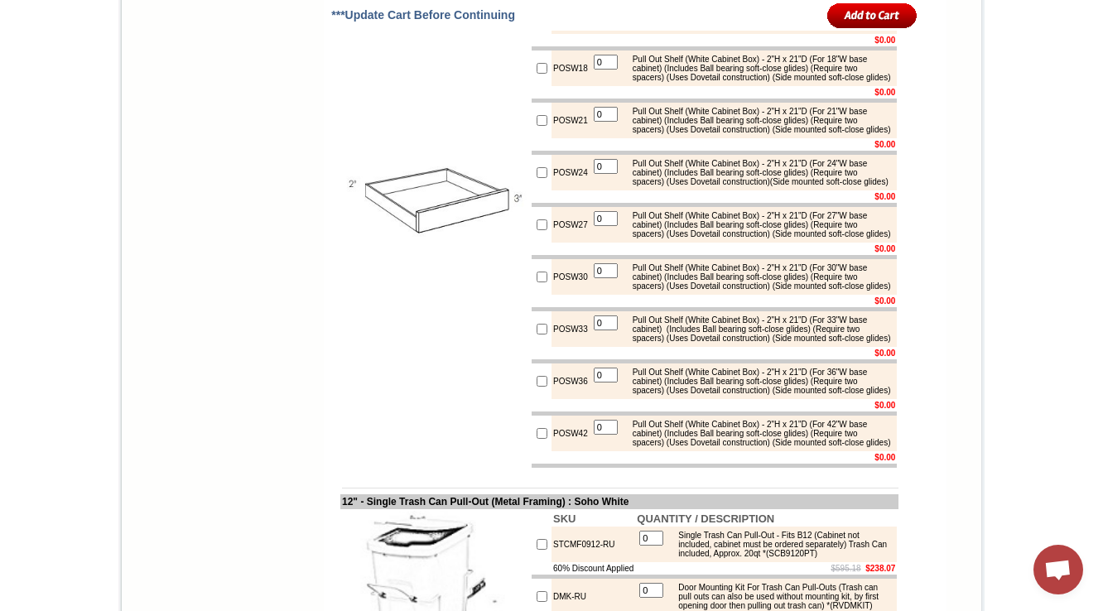
drag, startPoint x: 677, startPoint y: 178, endPoint x: 768, endPoint y: 177, distance: 91.9
copy div "(Maple Cabinet Box)"
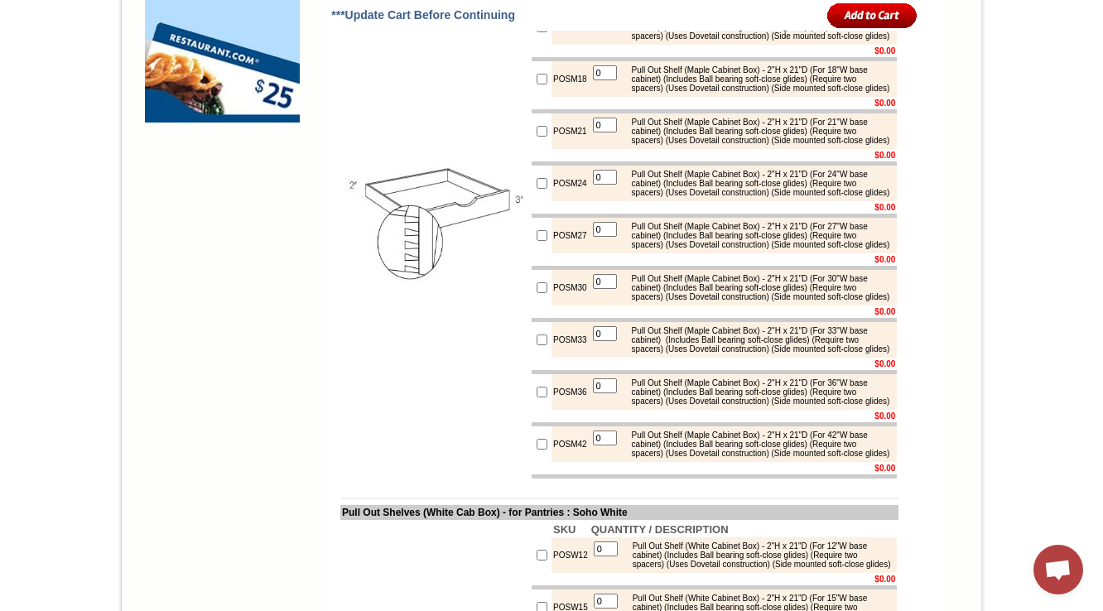
scroll to position [1466, 0]
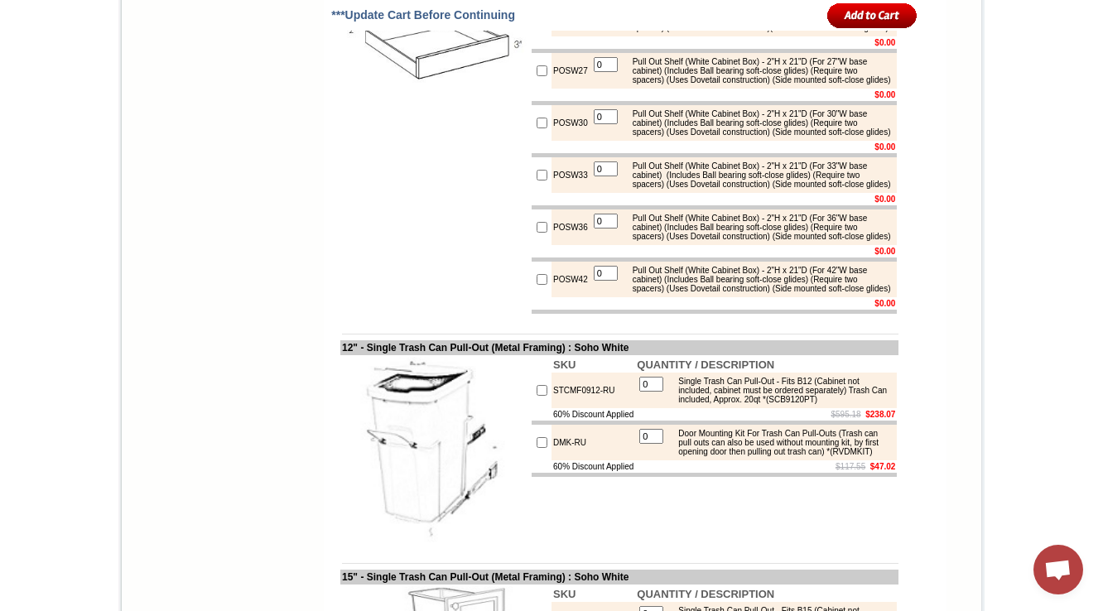
scroll to position [2192, 0]
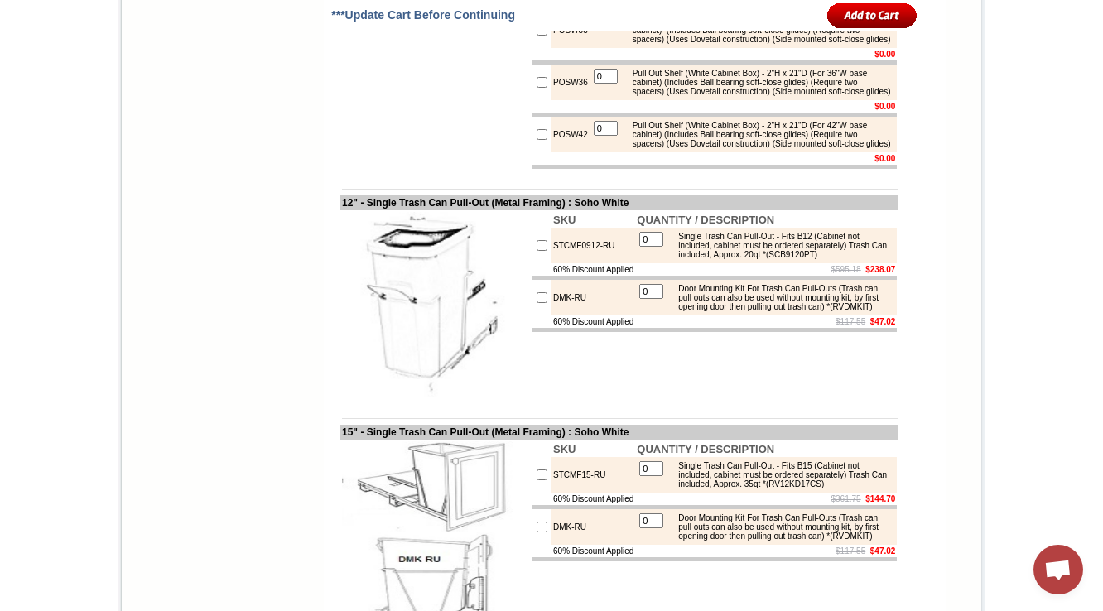
scroll to position [2393, 0]
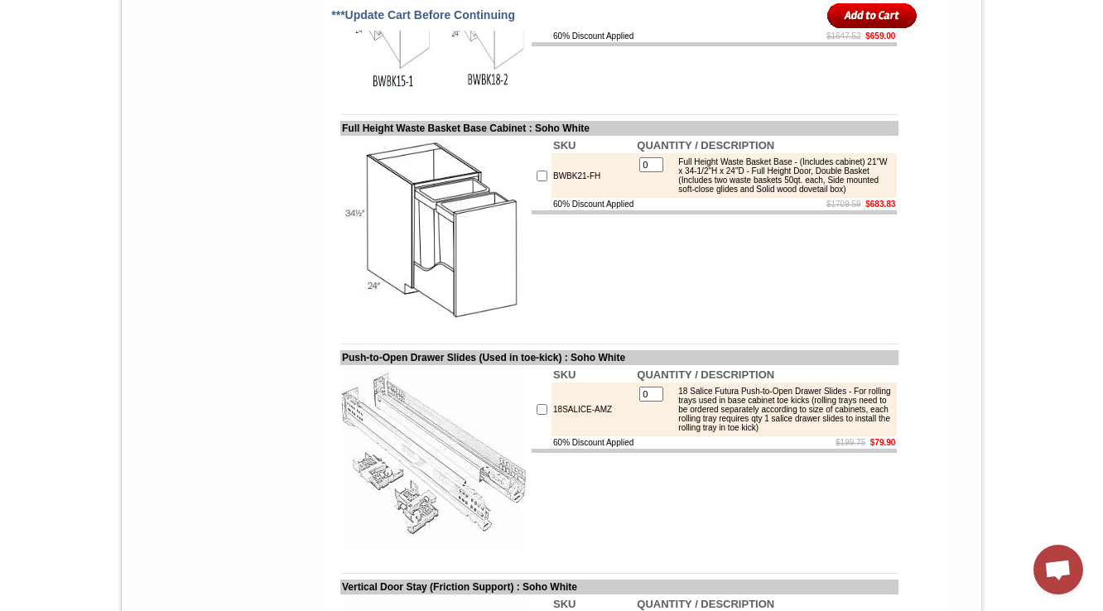
scroll to position [2391, 0]
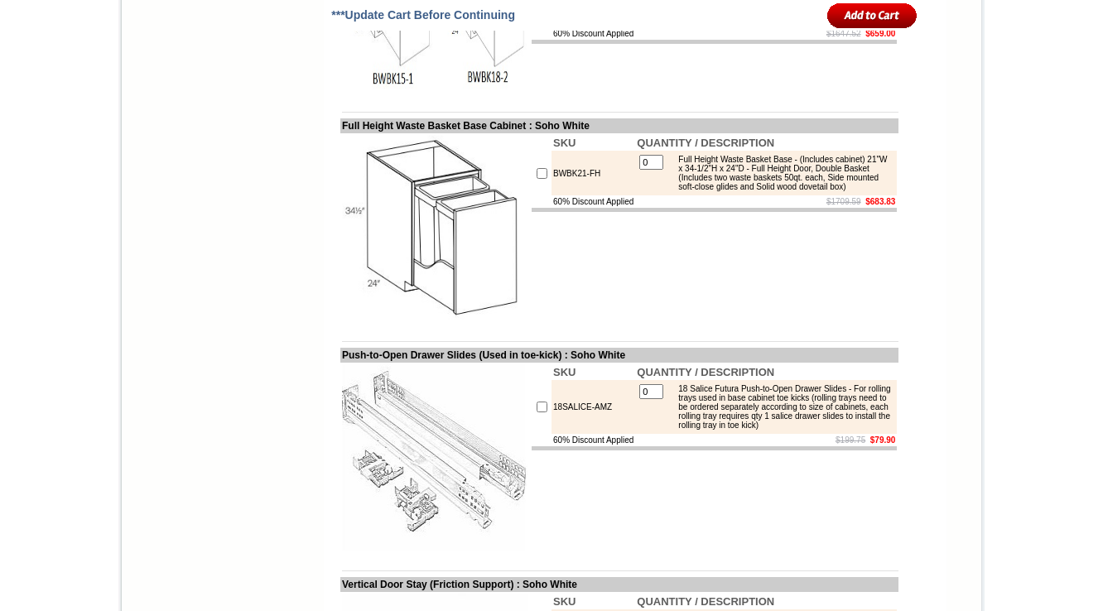
drag, startPoint x: 0, startPoint y: 0, endPoint x: 176, endPoint y: 334, distance: 377.1
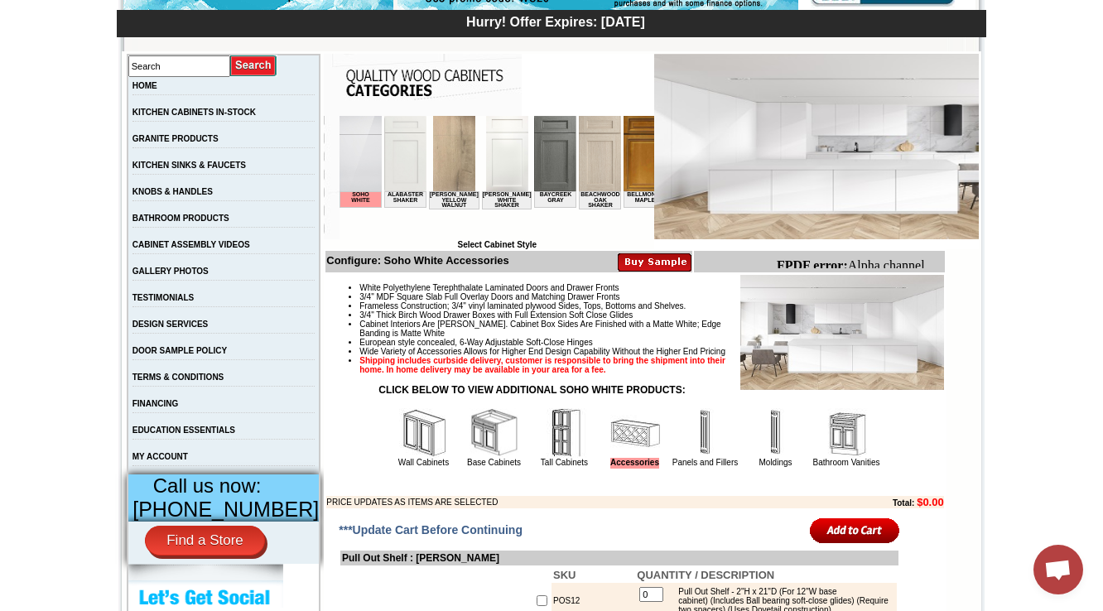
scroll to position [207, 0]
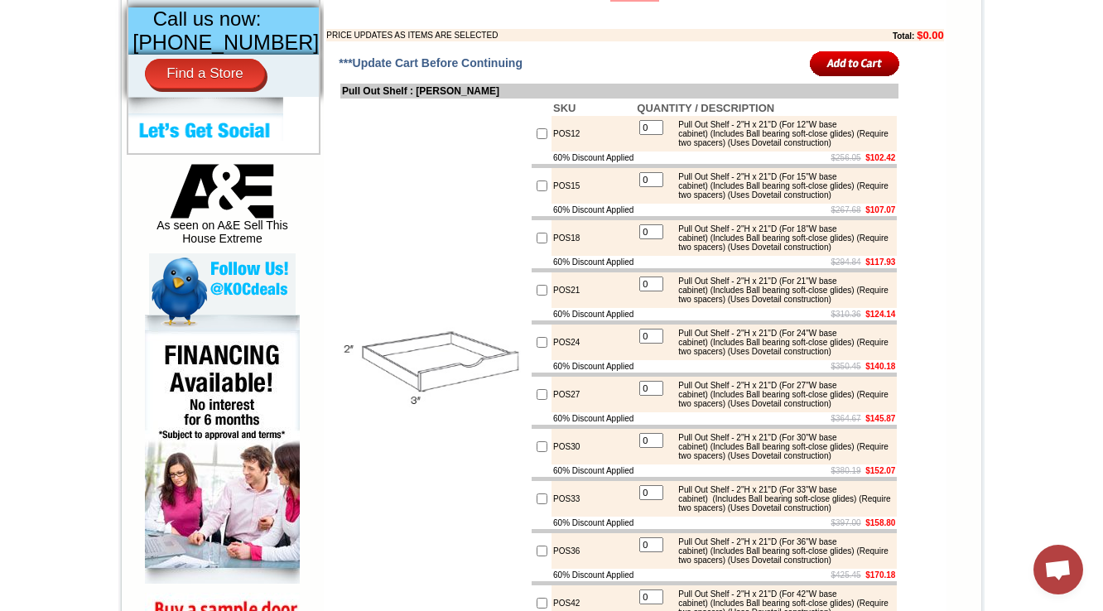
scroll to position [784, 0]
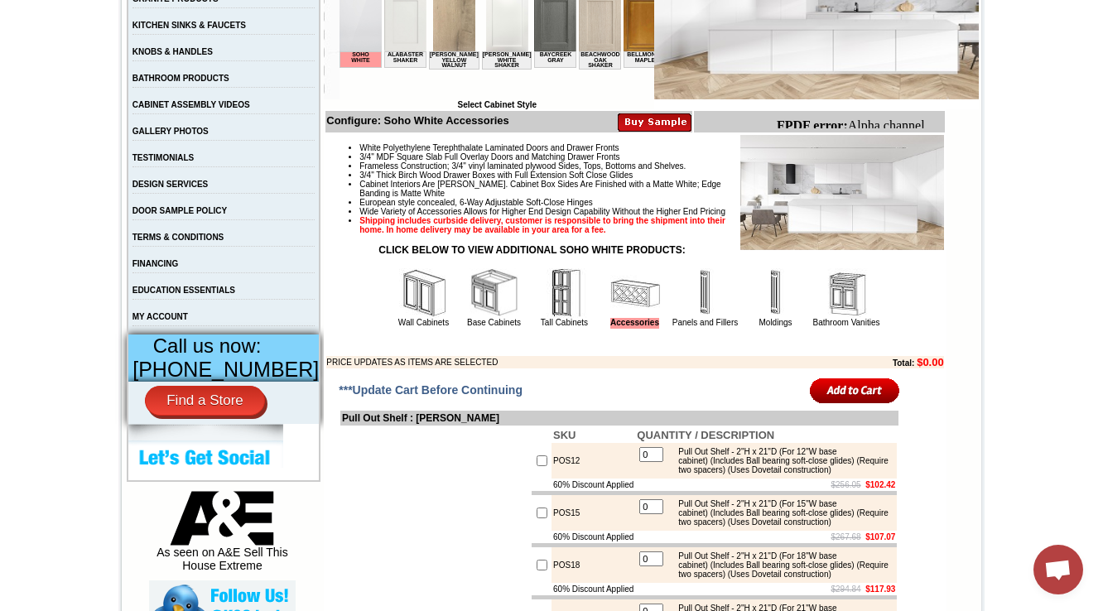
scroll to position [397, 0]
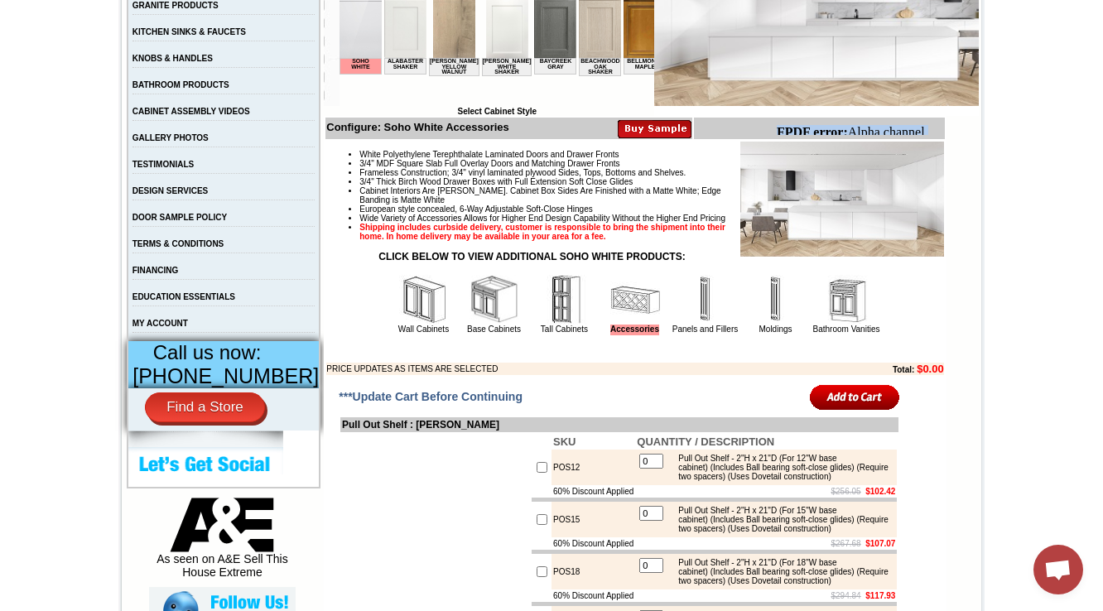
drag, startPoint x: 773, startPoint y: 130, endPoint x: 1670, endPoint y: 267, distance: 908.1
click at [907, 148] on html "FPDF error: Alpha channel not supported: images/W0936_cnc_2.1.jpg.png" at bounding box center [856, 147] width 174 height 58
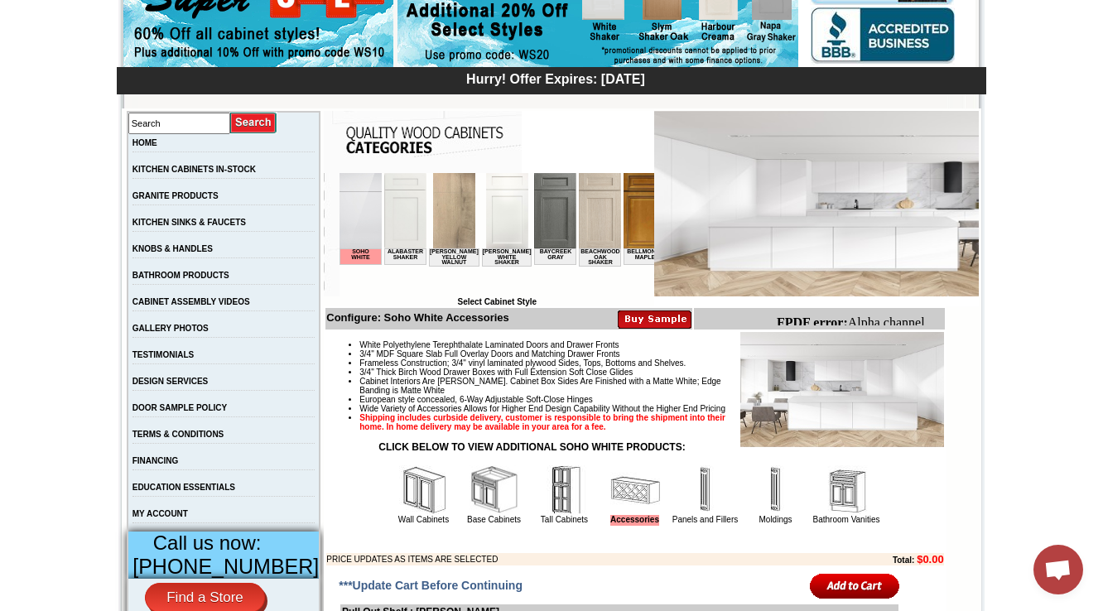
scroll to position [0, 1835]
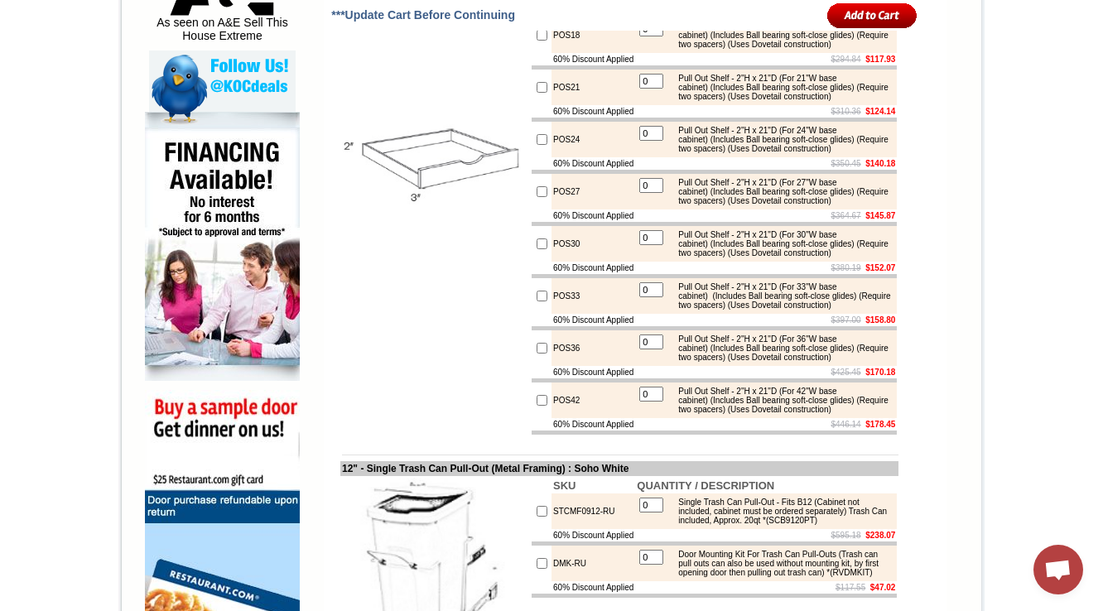
scroll to position [729, 0]
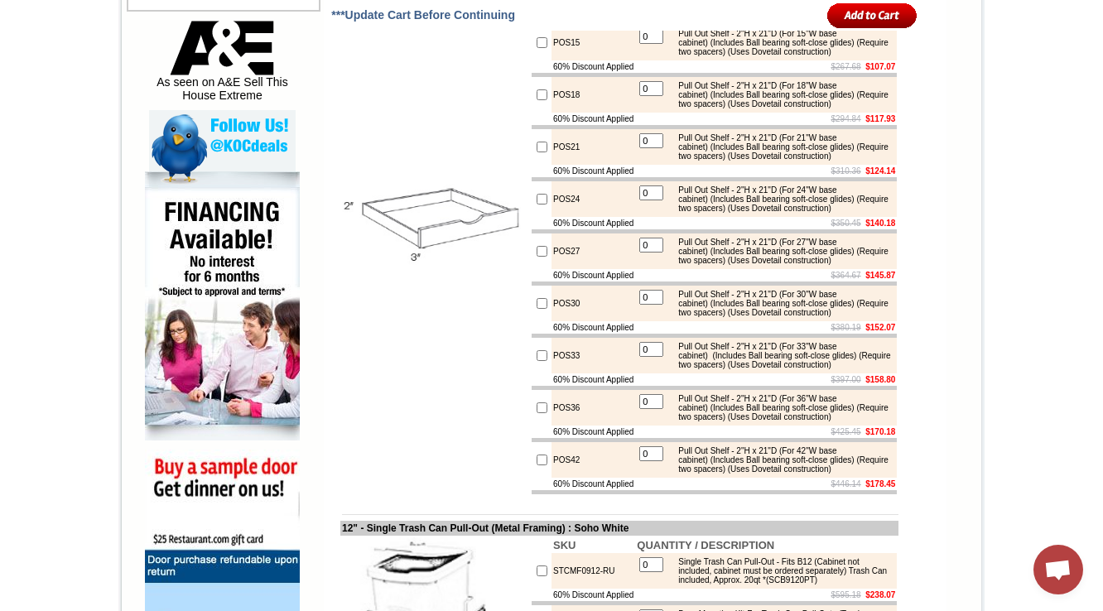
scroll to position [1125, 0]
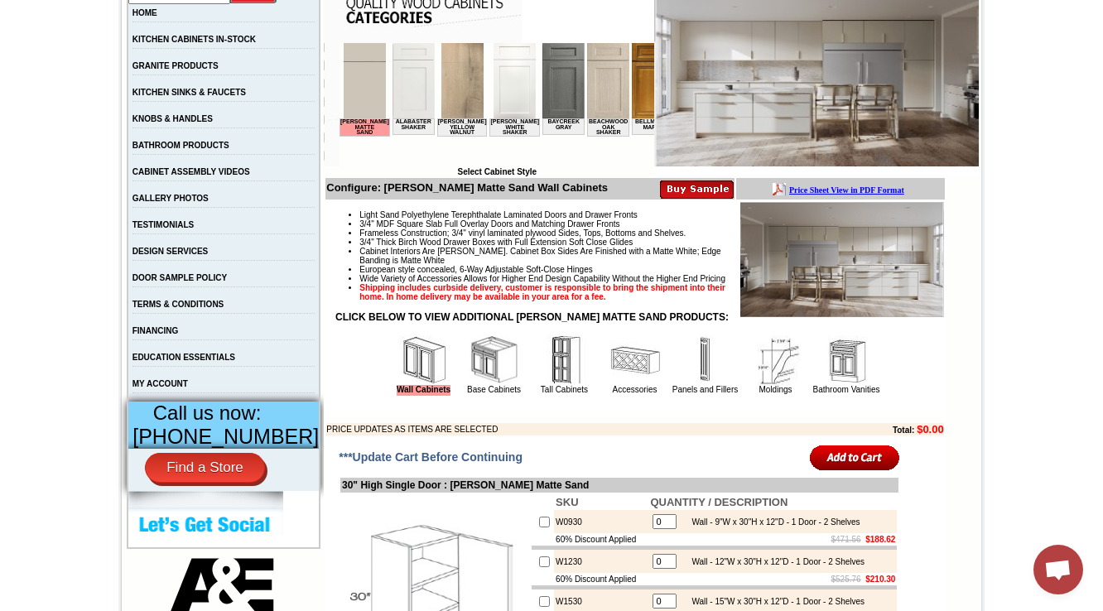
scroll to position [530, 0]
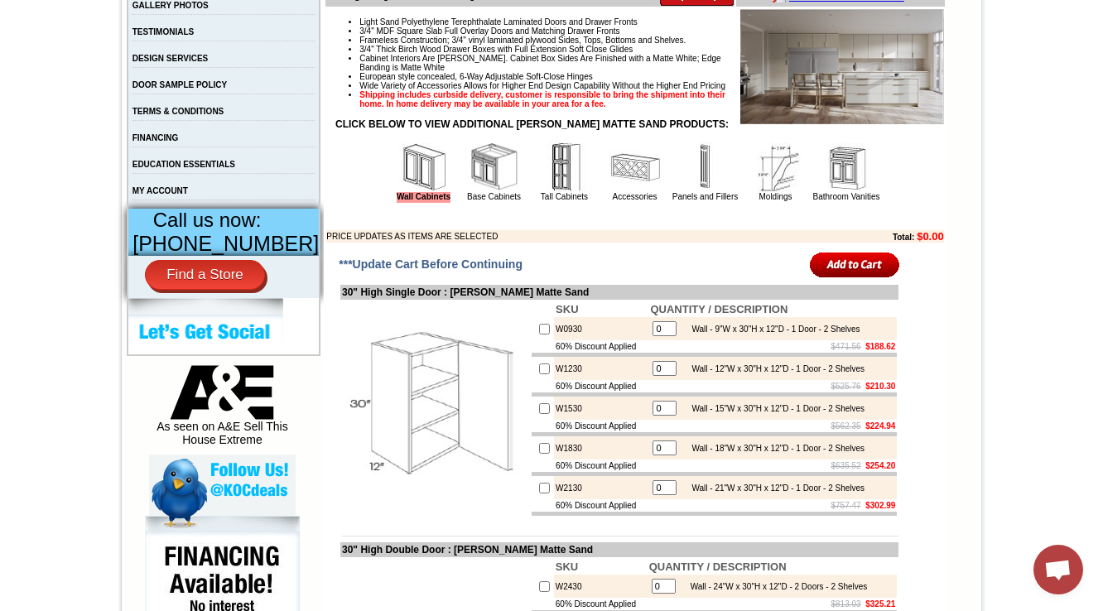
click at [470, 190] on img at bounding box center [495, 167] width 50 height 50
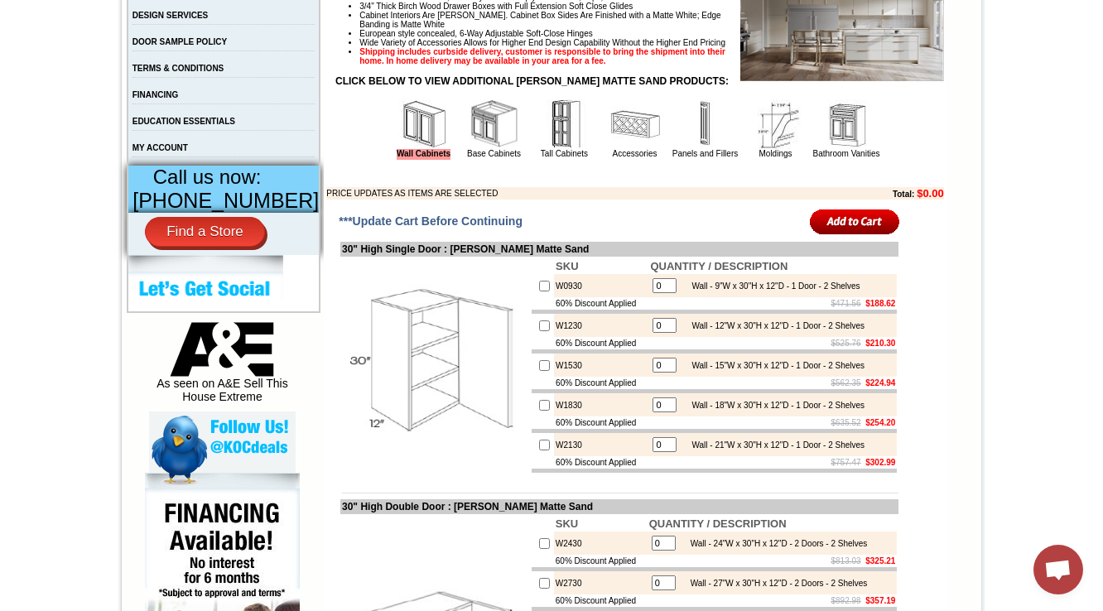
scroll to position [596, 0]
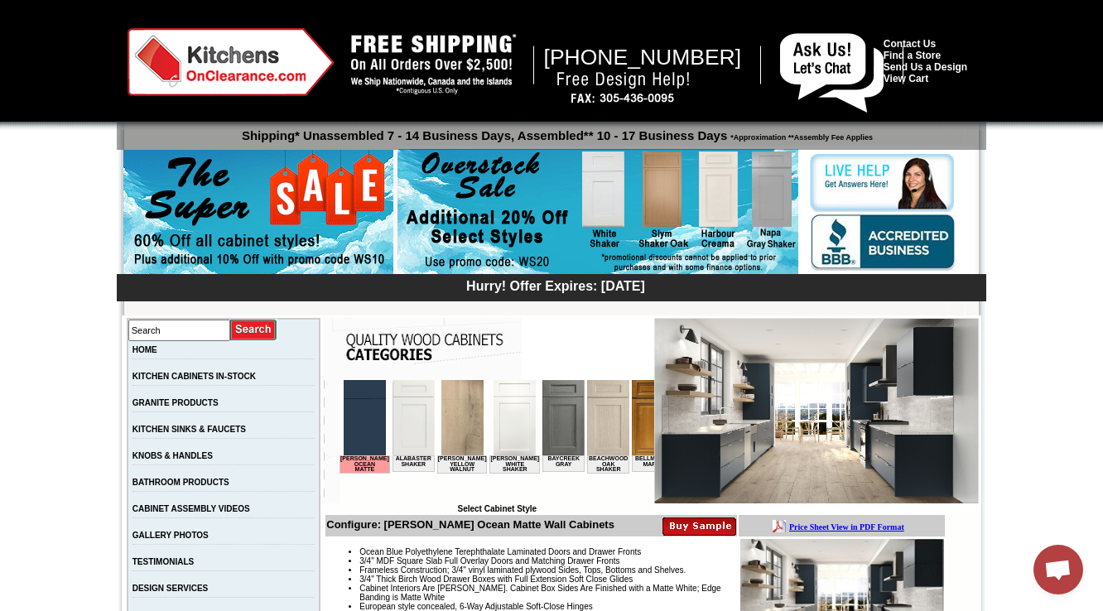
scroll to position [331, 0]
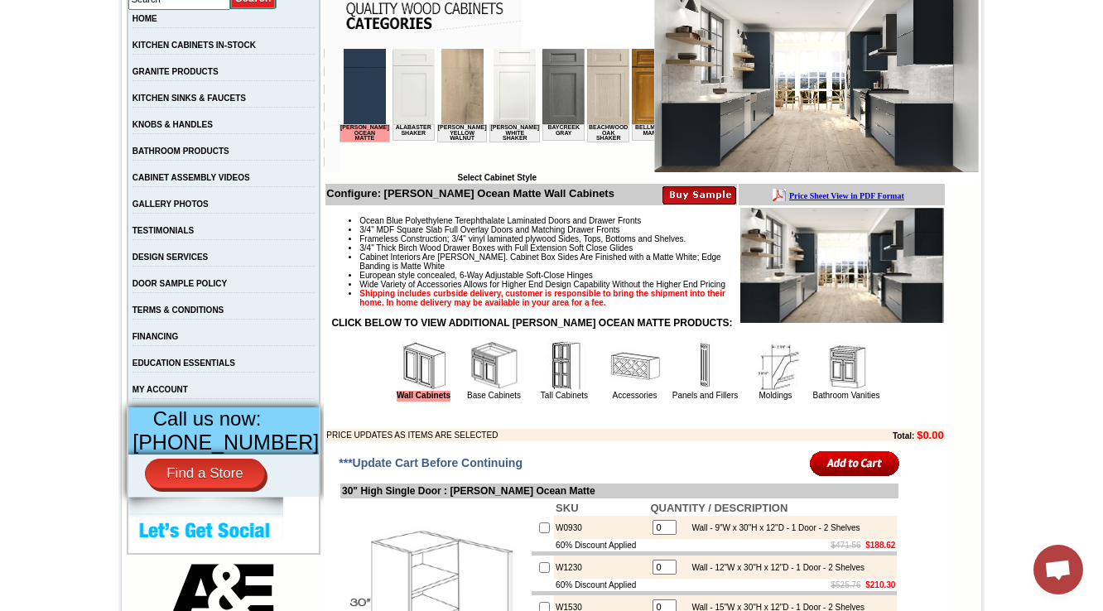
click at [481, 391] on img at bounding box center [495, 366] width 50 height 50
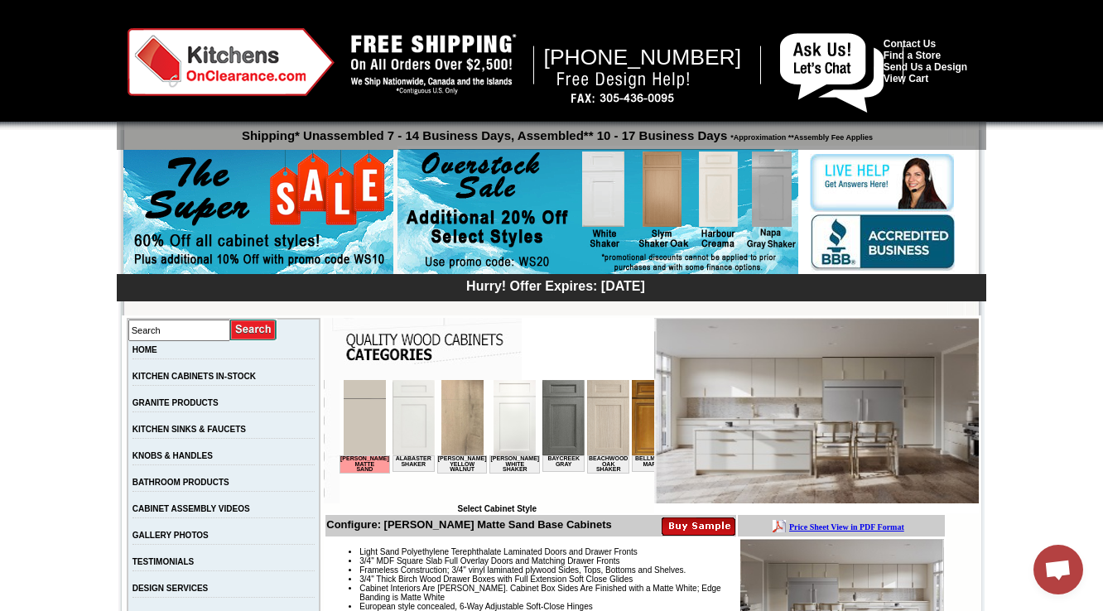
scroll to position [397, 0]
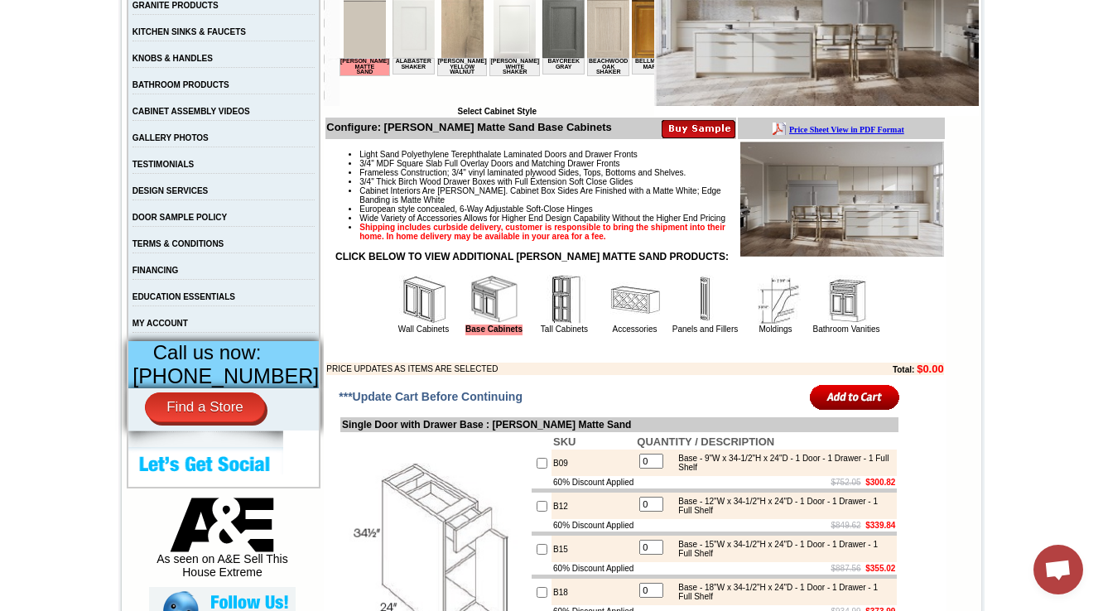
click at [610, 325] on img at bounding box center [635, 300] width 50 height 50
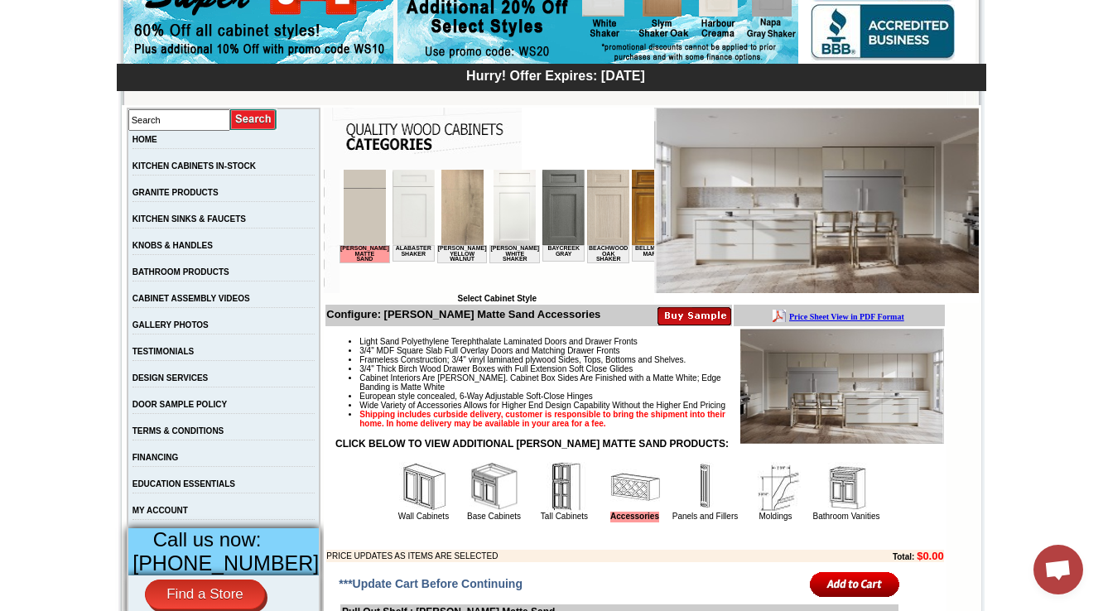
scroll to position [580, 0]
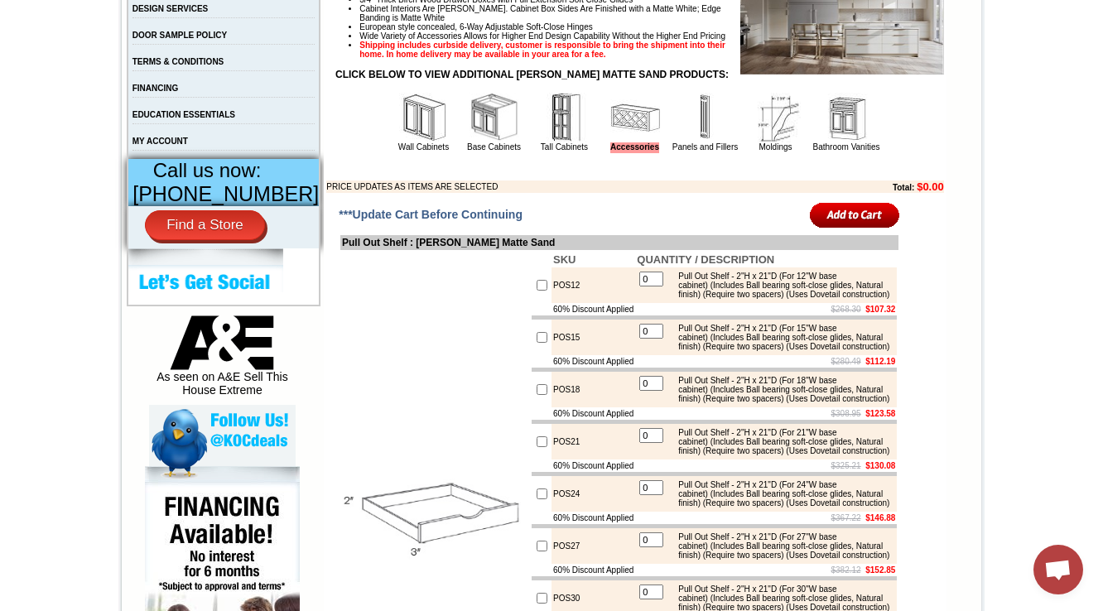
click at [689, 142] on img at bounding box center [706, 118] width 50 height 50
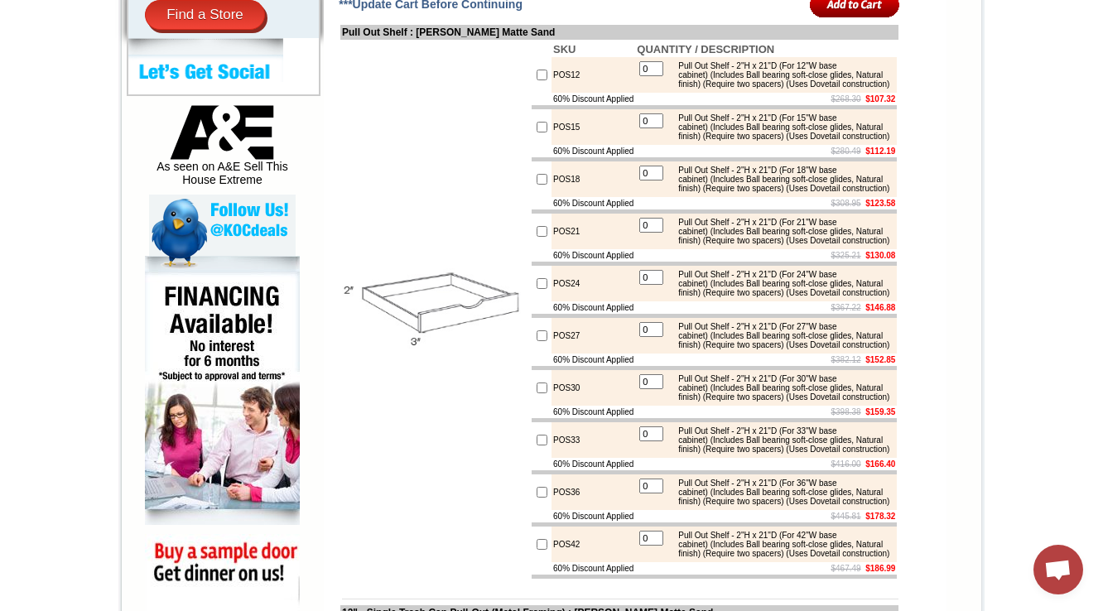
scroll to position [836, 0]
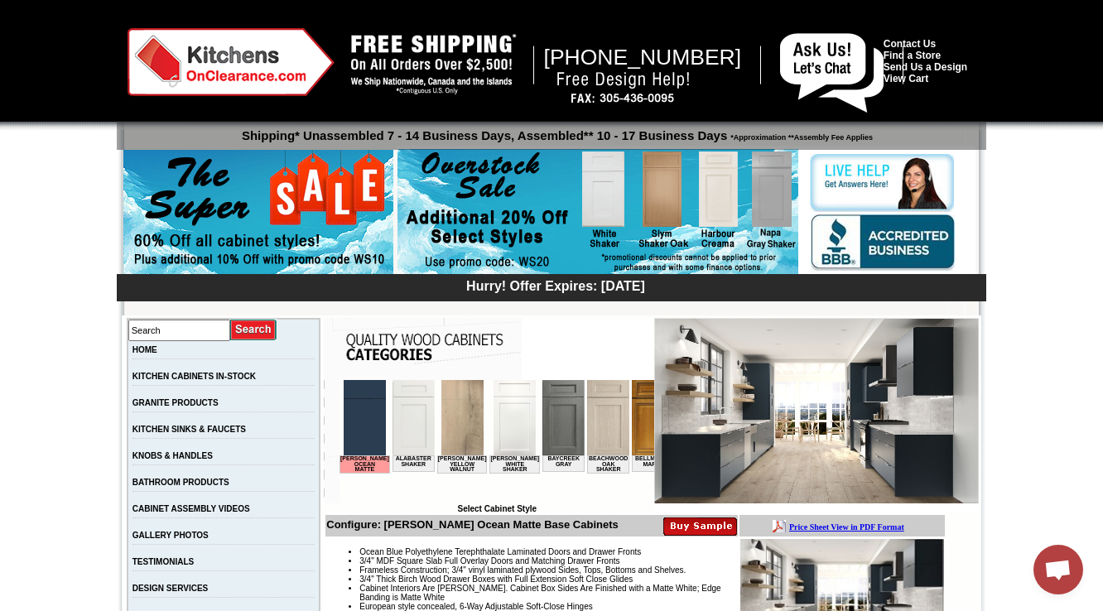
scroll to position [397, 0]
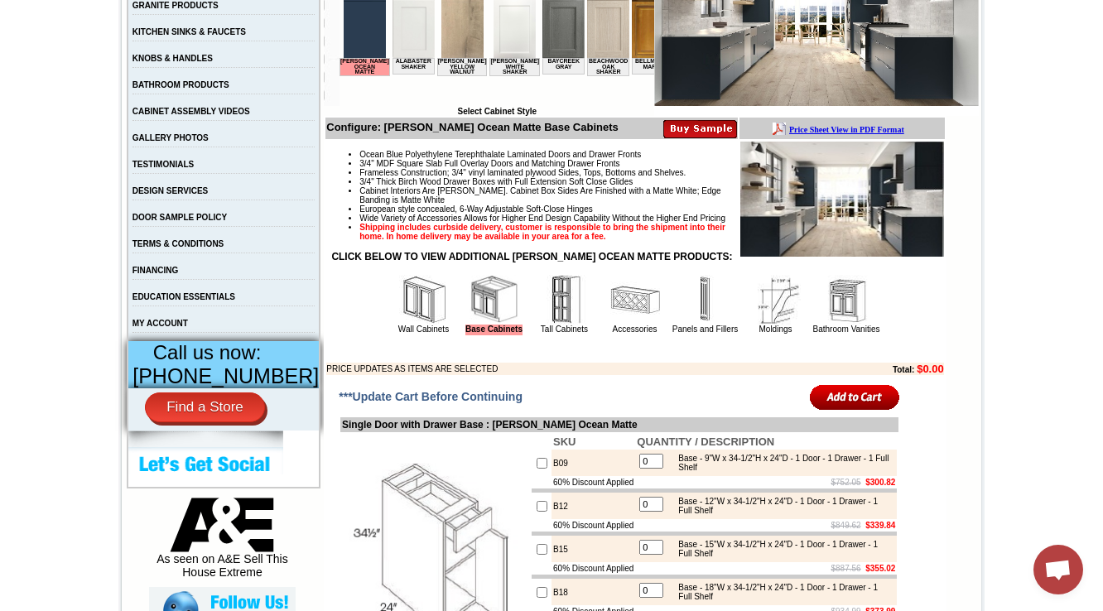
click at [610, 325] on img at bounding box center [635, 300] width 50 height 50
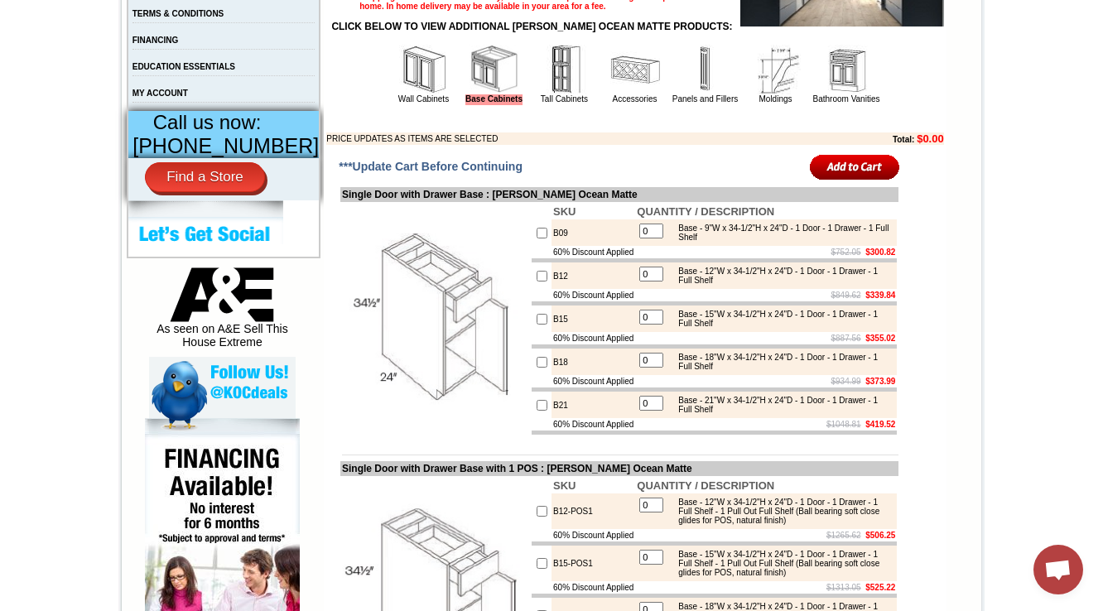
scroll to position [795, 0]
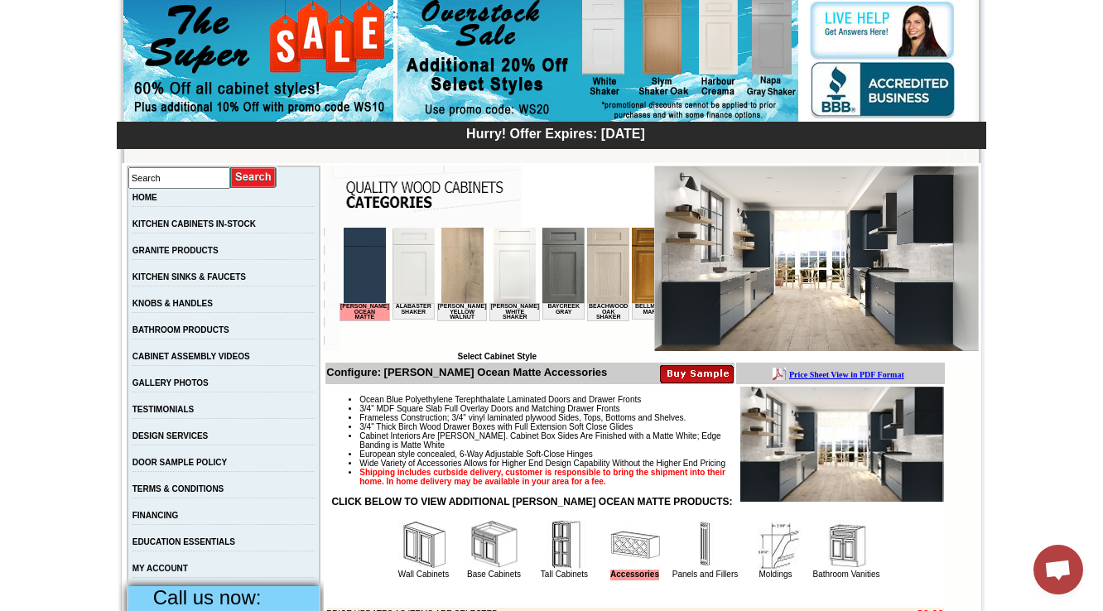
scroll to position [0, 2188]
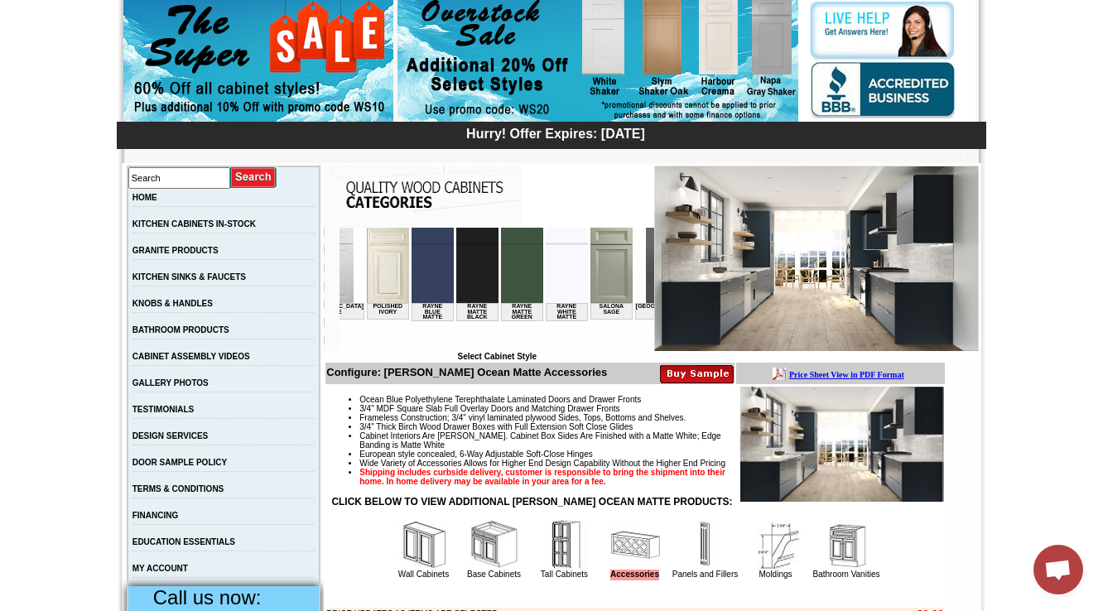
click at [646, 276] on img at bounding box center [667, 265] width 42 height 75
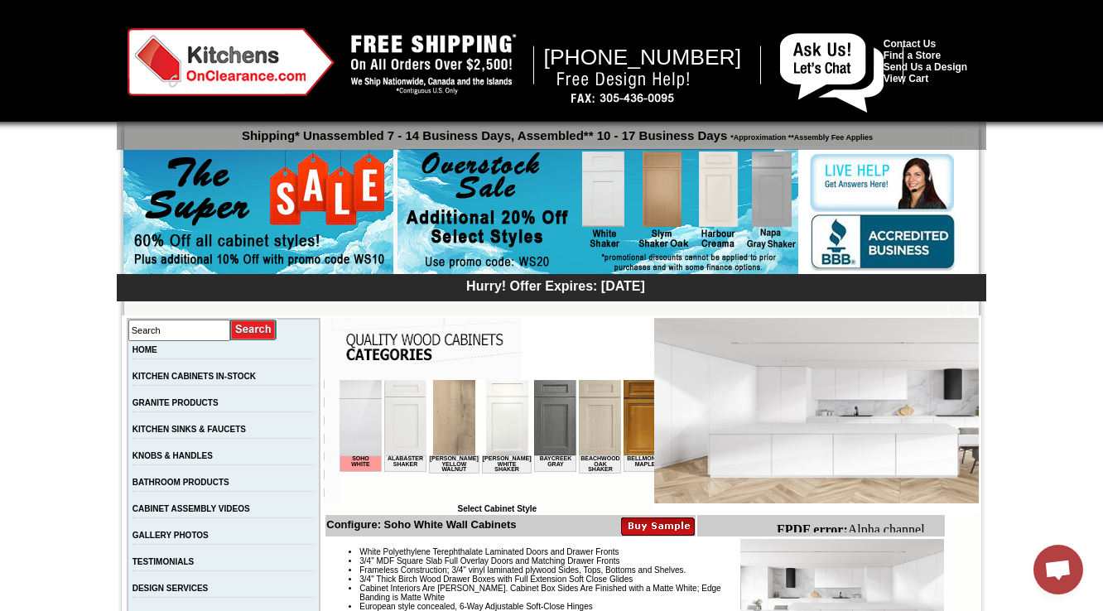
scroll to position [464, 0]
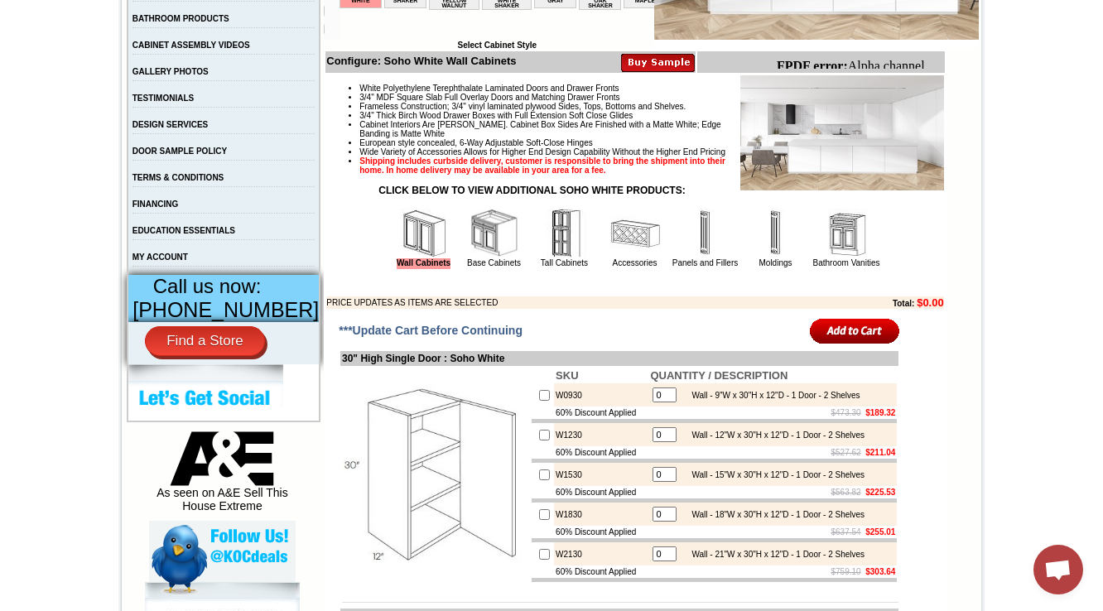
click at [610, 258] on img at bounding box center [635, 234] width 50 height 50
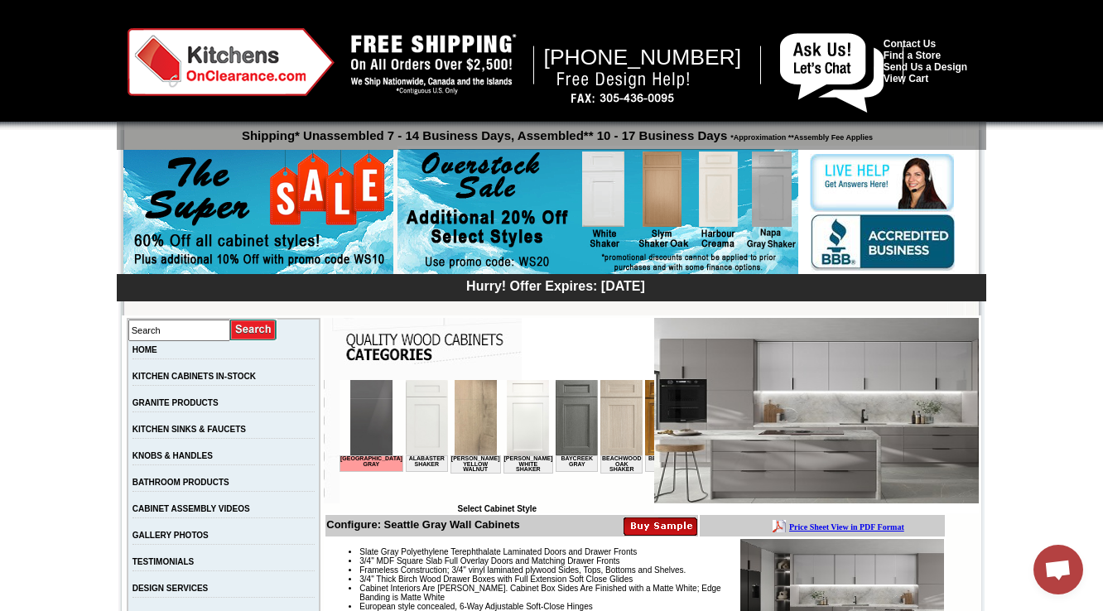
scroll to position [397, 0]
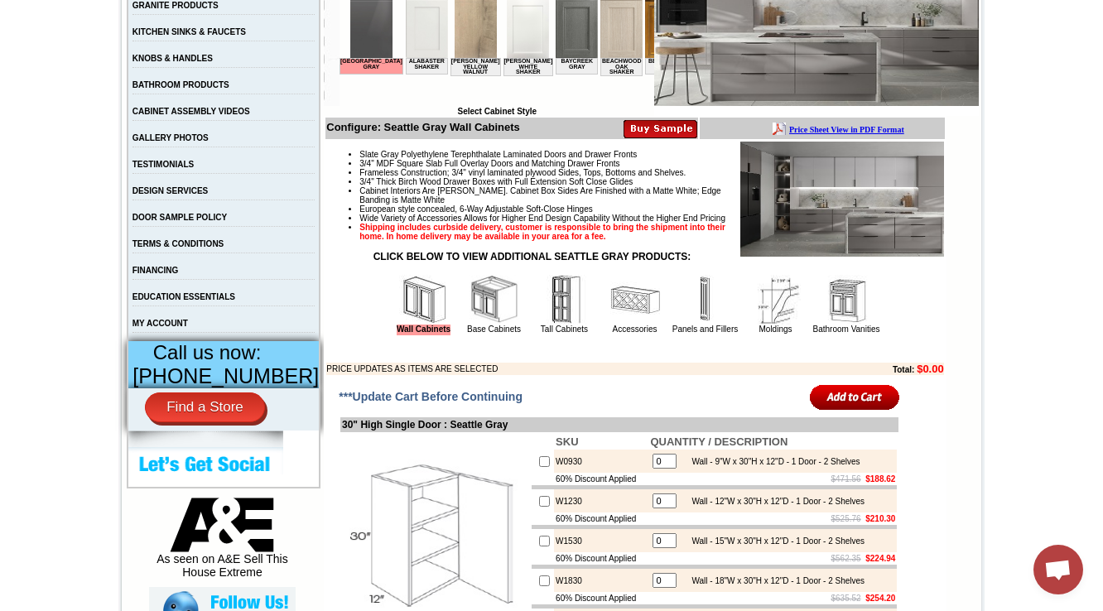
click at [490, 325] on img at bounding box center [495, 300] width 50 height 50
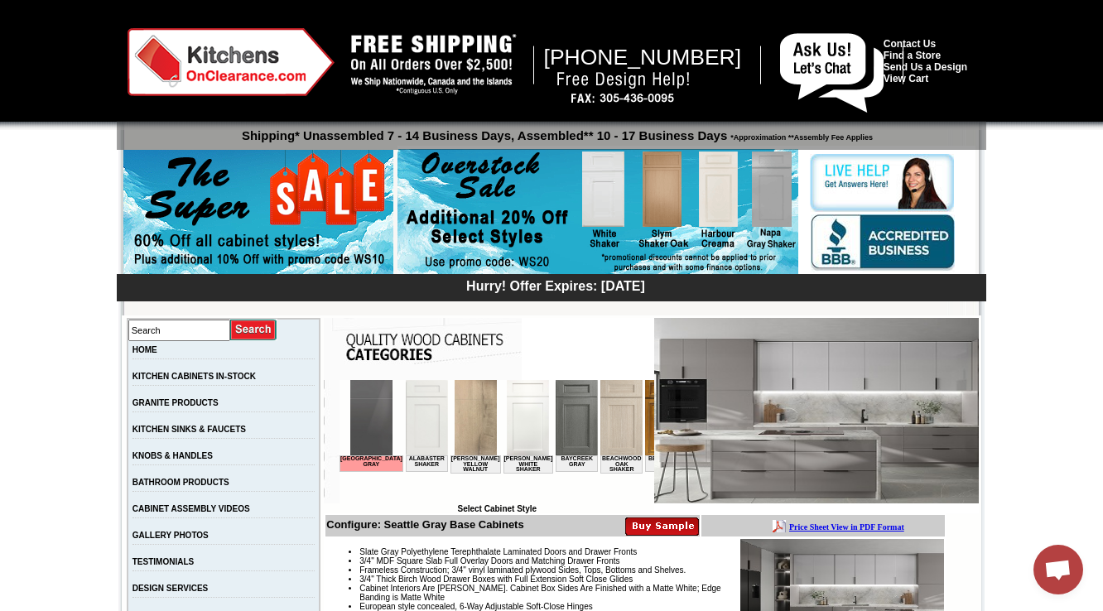
scroll to position [397, 0]
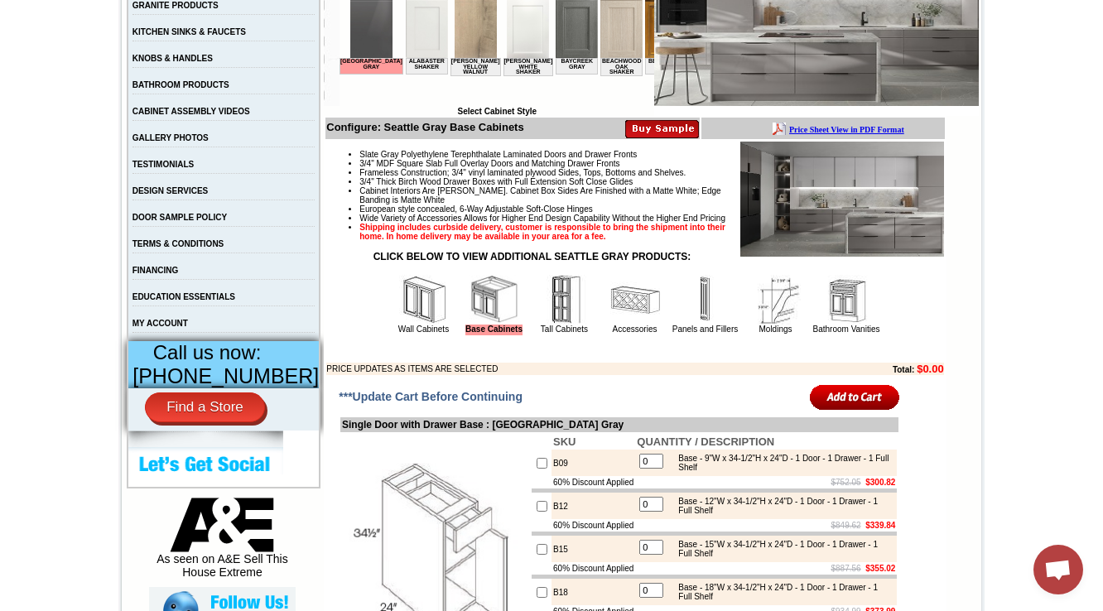
click at [610, 325] on img at bounding box center [635, 300] width 50 height 50
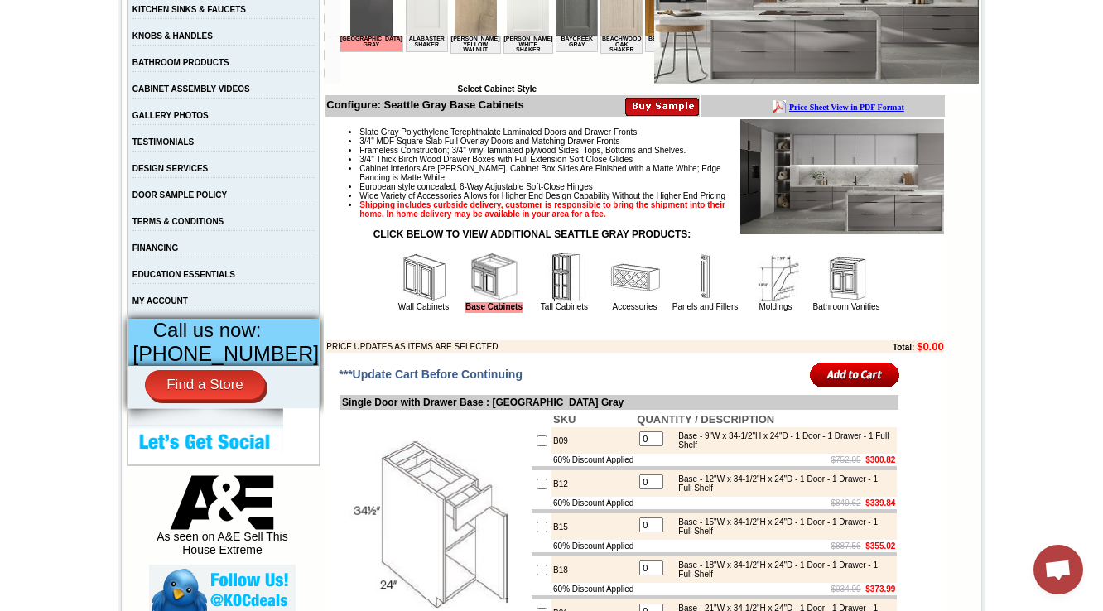
scroll to position [729, 0]
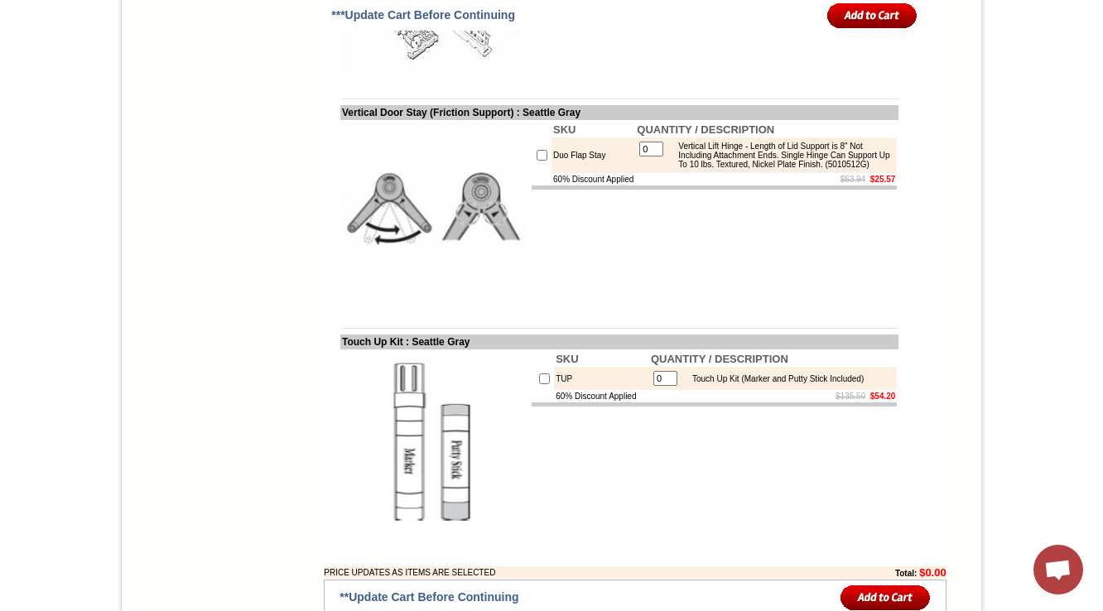
scroll to position [2655, 0]
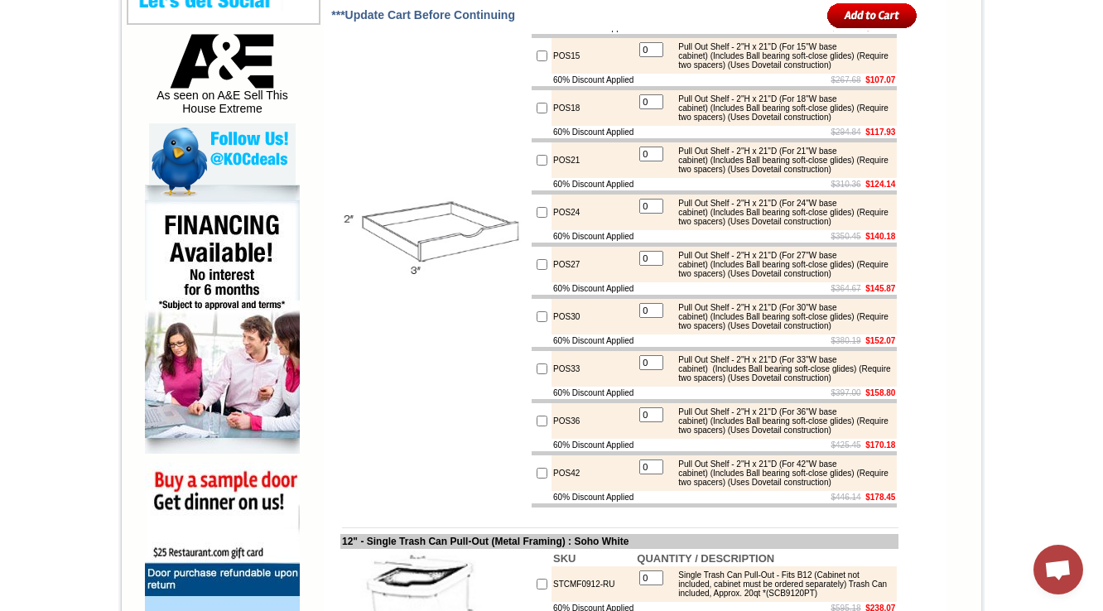
click at [457, 301] on img at bounding box center [435, 239] width 186 height 186
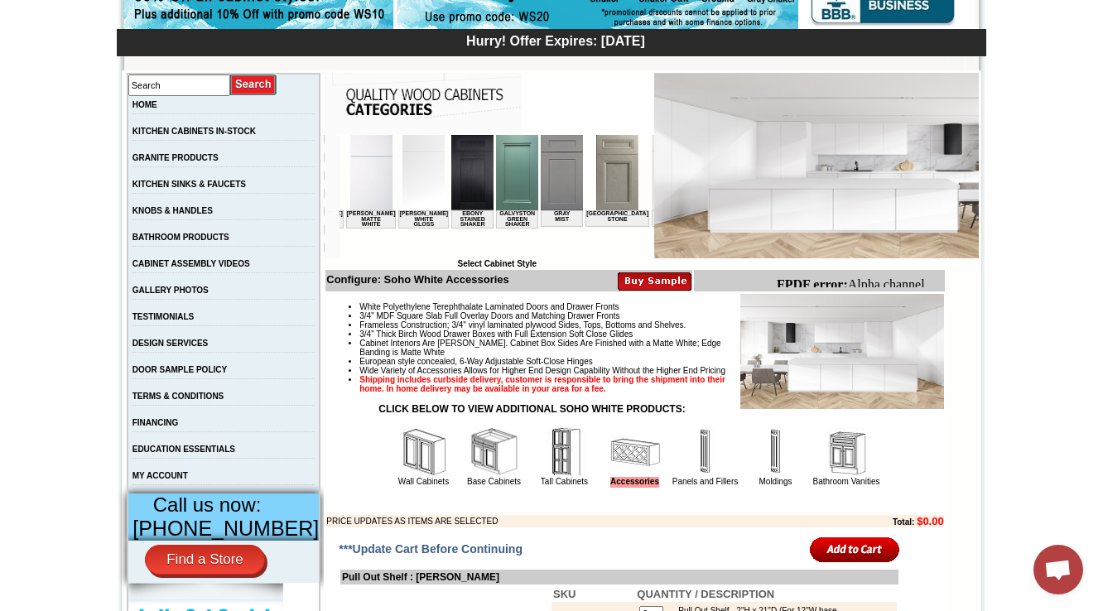
scroll to position [291, 0]
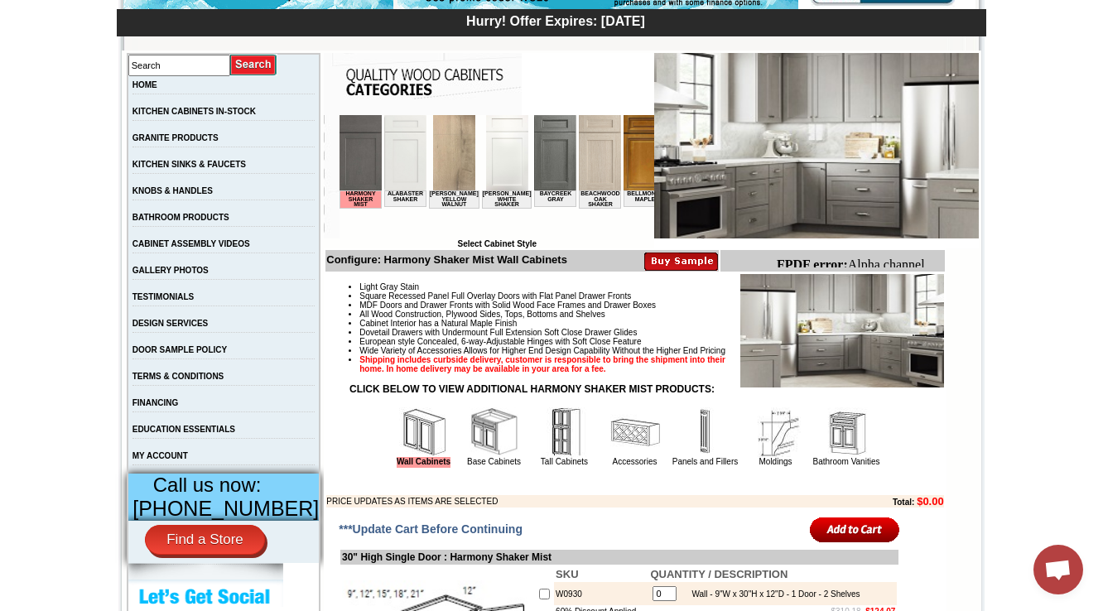
scroll to position [331, 0]
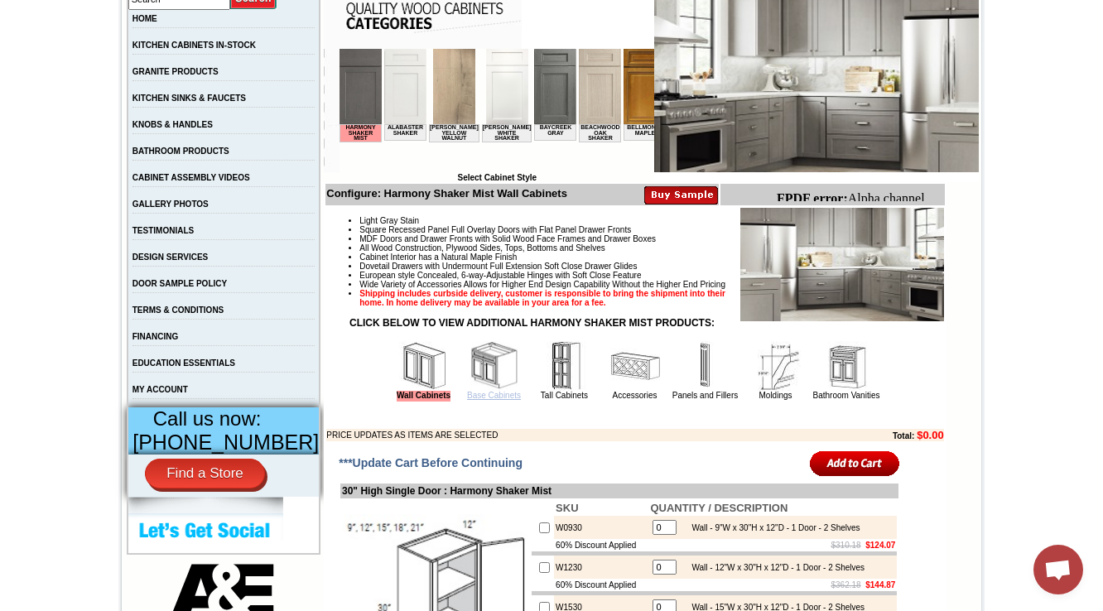
click at [467, 400] on link "Base Cabinets" at bounding box center [494, 395] width 54 height 9
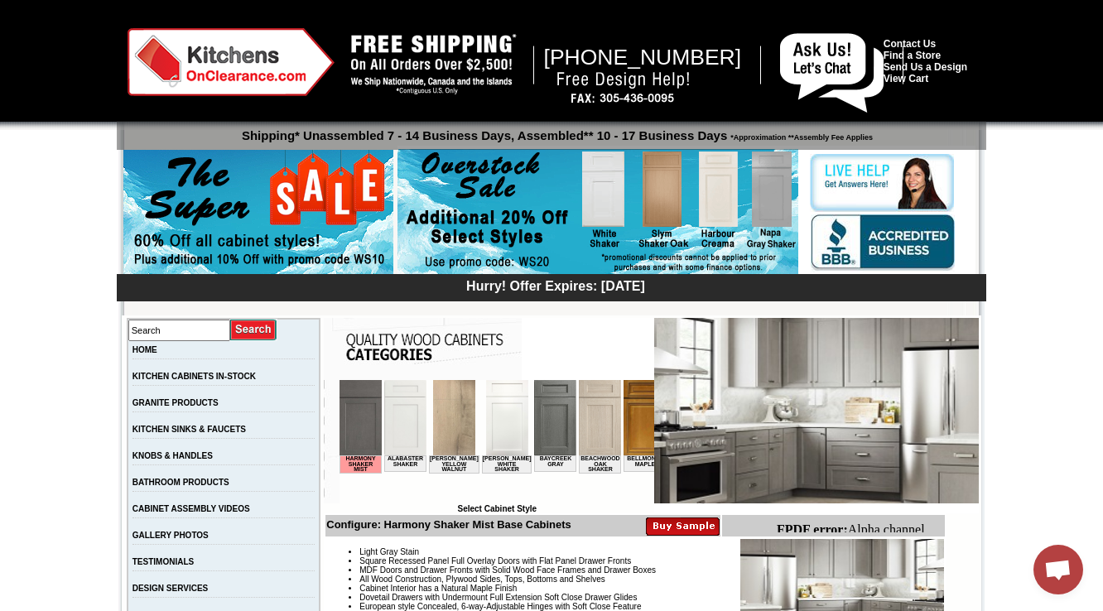
scroll to position [530, 0]
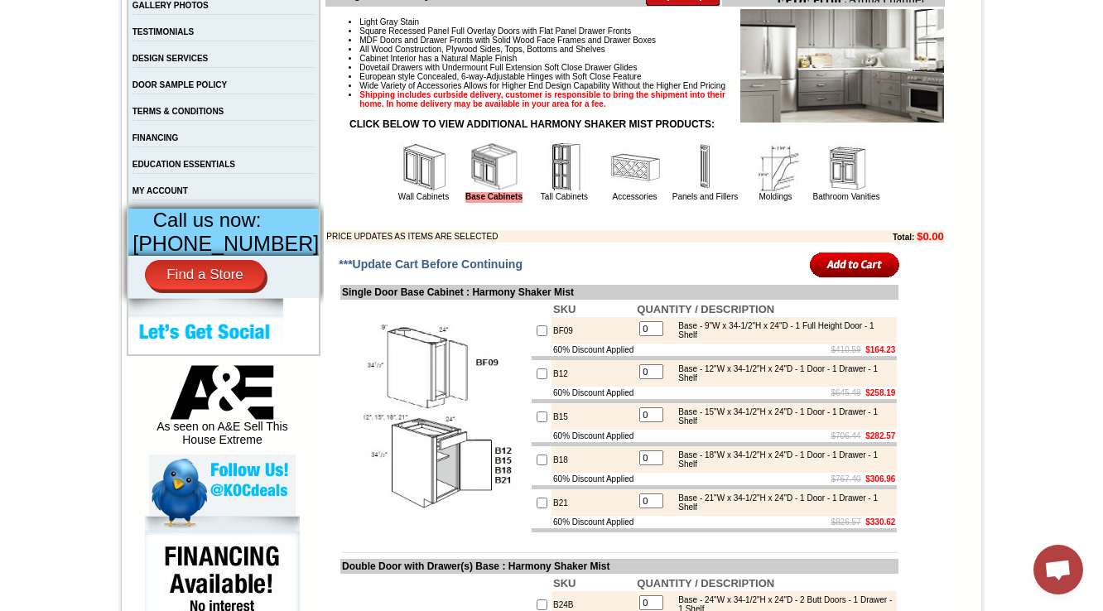
click at [610, 192] on img at bounding box center [635, 167] width 50 height 50
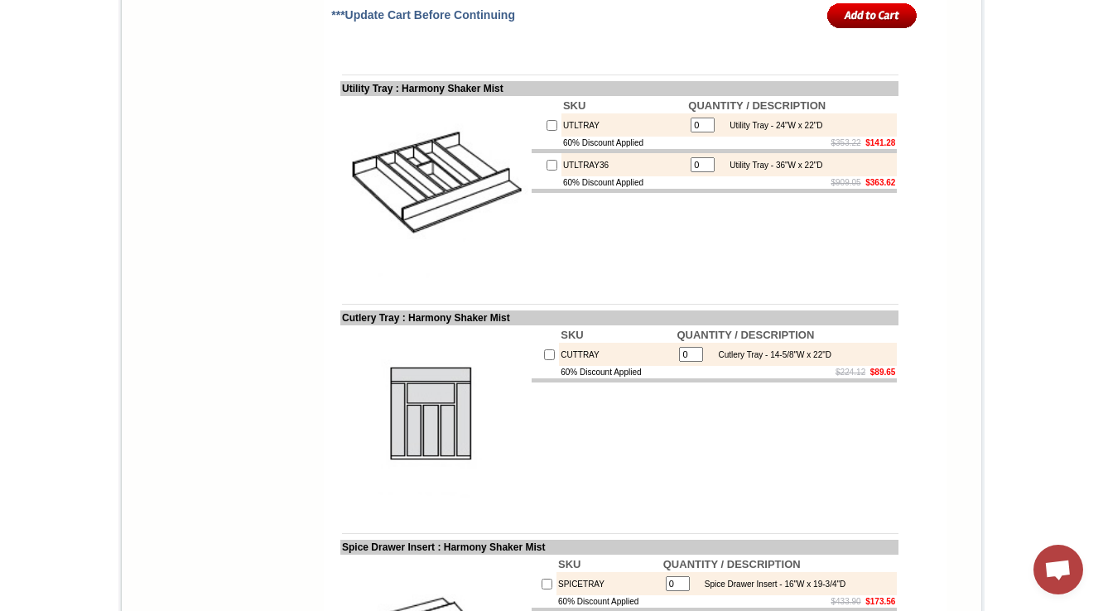
scroll to position [1722, 0]
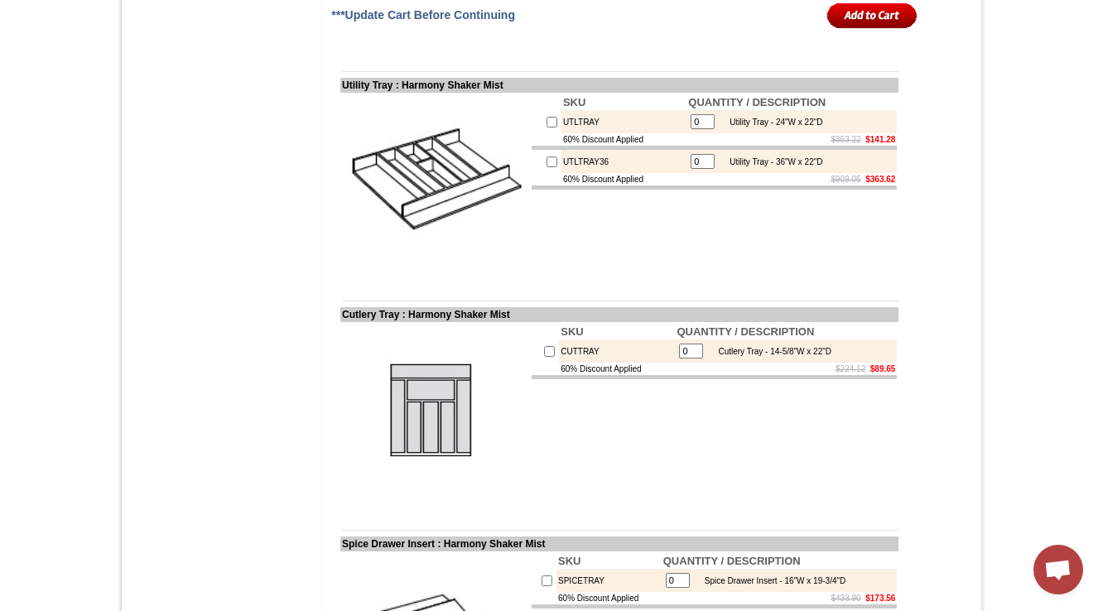
click at [569, 282] on td "SKU QUANTITY / DESCRIPTION UTLTRAY 0 Utility Tray - 24"W x 22"D 60% Discount Ap…" at bounding box center [714, 188] width 368 height 190
click at [563, 512] on td "SKU QUANTITY / DESCRIPTION CUTTRAY 0 Cutlery Tray - 14-5/8"W x 22"D 60% Discoun…" at bounding box center [714, 417] width 368 height 190
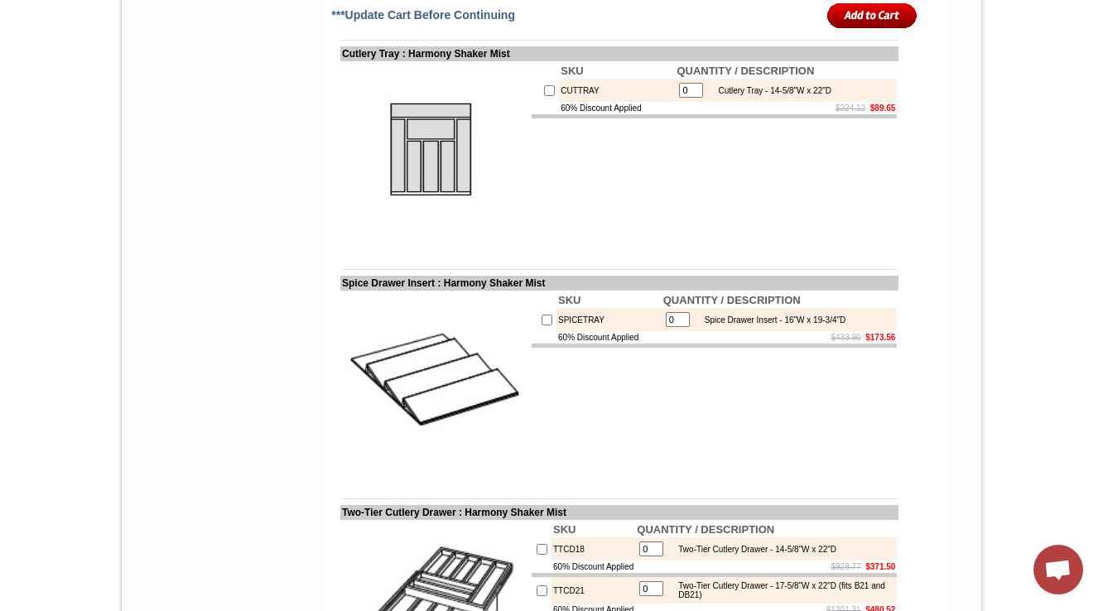
scroll to position [2054, 0]
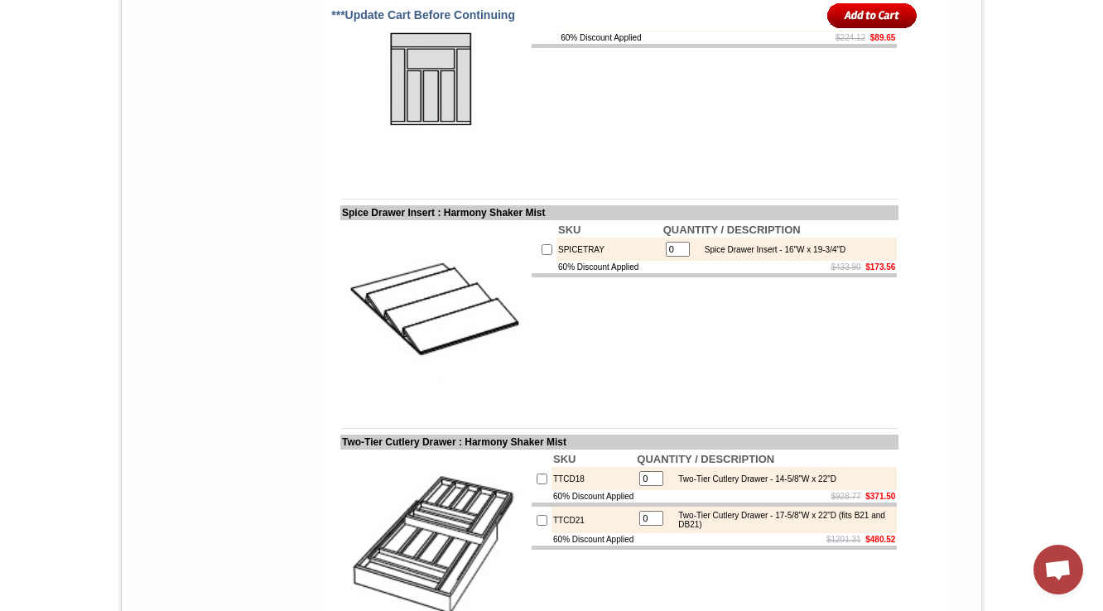
click at [441, 179] on img at bounding box center [435, 86] width 186 height 186
click at [437, 152] on img at bounding box center [435, 86] width 186 height 186
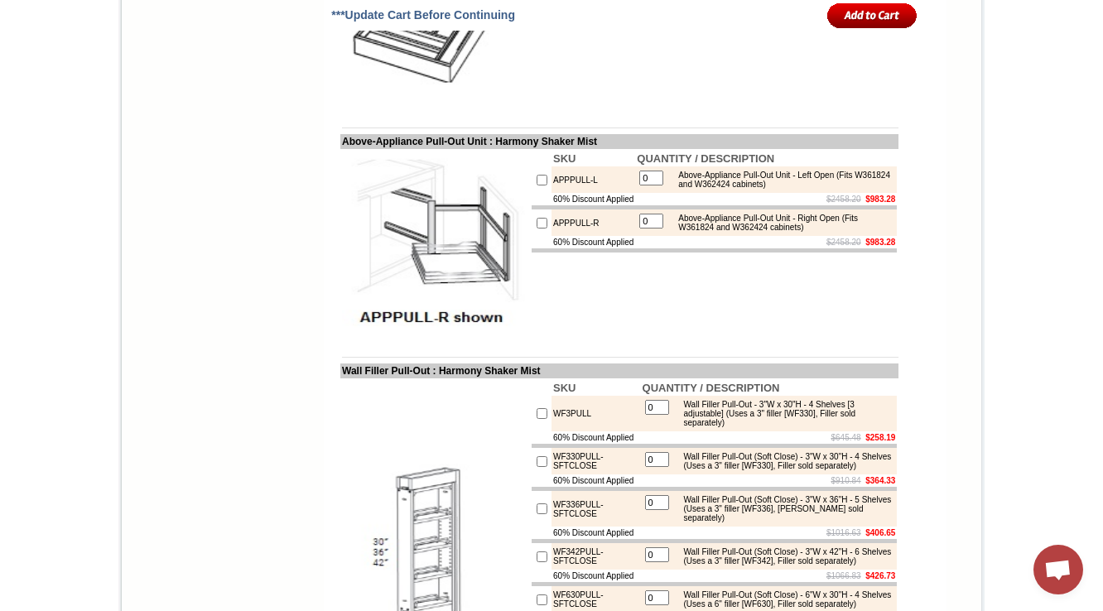
click at [452, 336] on img at bounding box center [435, 244] width 186 height 186
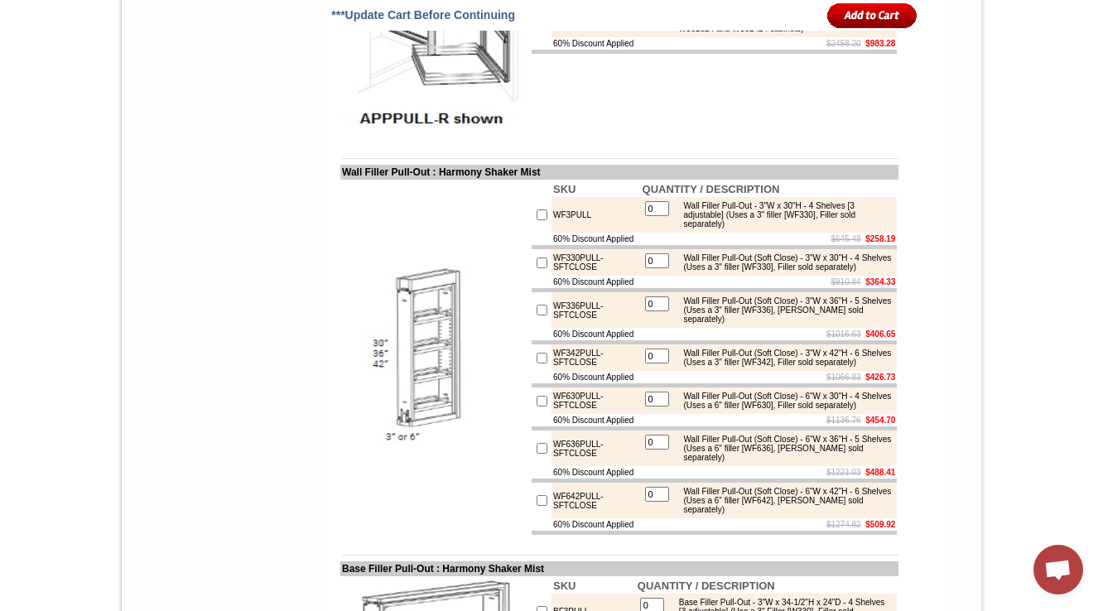
click at [389, 421] on img at bounding box center [435, 358] width 186 height 186
click at [398, 84] on img at bounding box center [435, 45] width 186 height 186
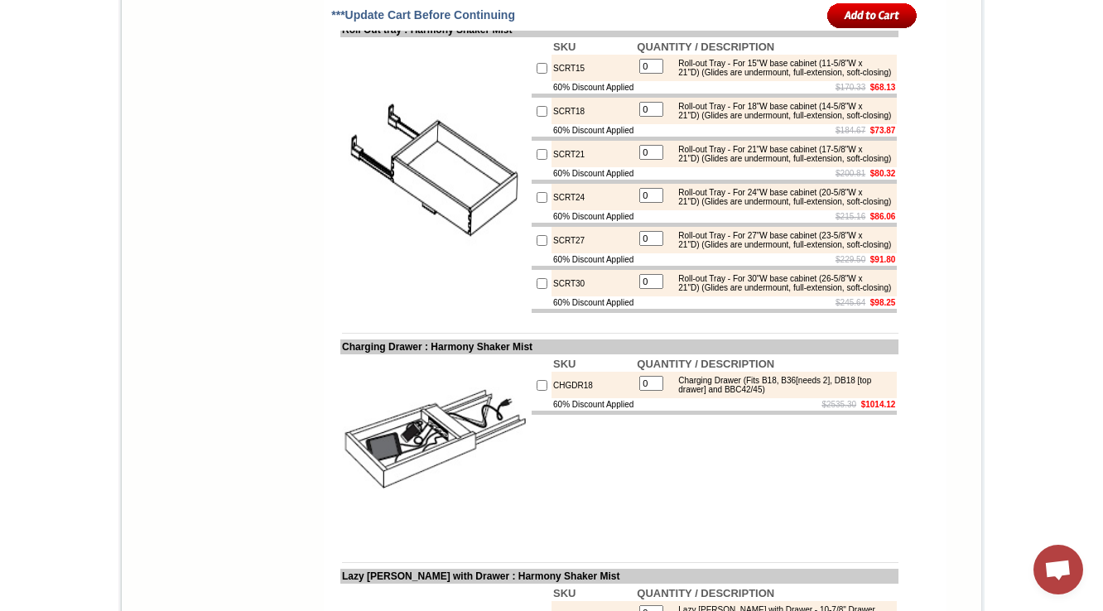
scroll to position [5498, 0]
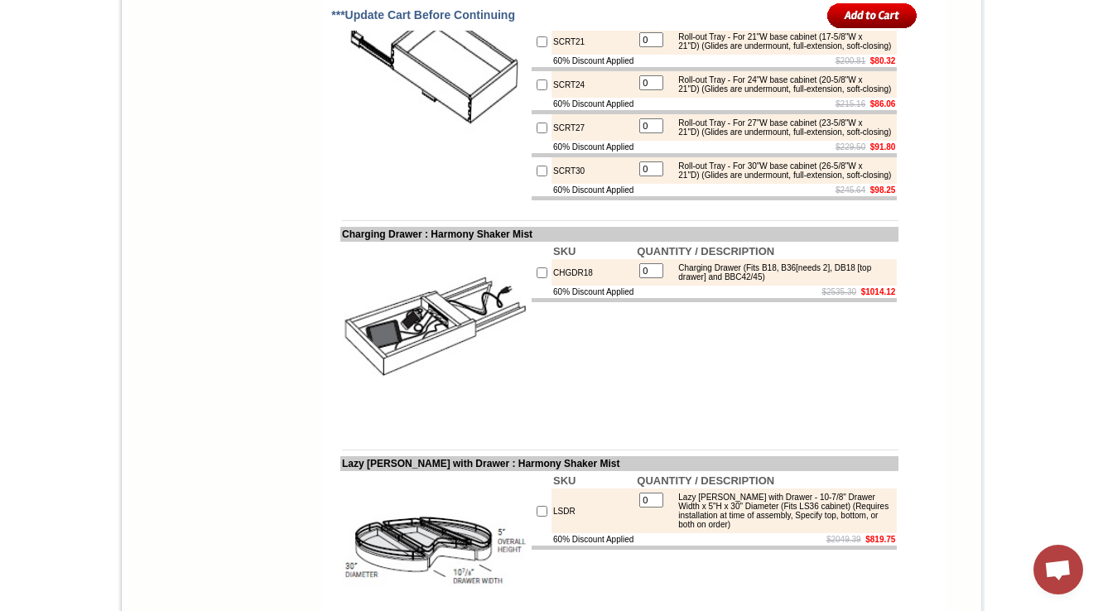
click at [459, 157] on img at bounding box center [435, 63] width 186 height 186
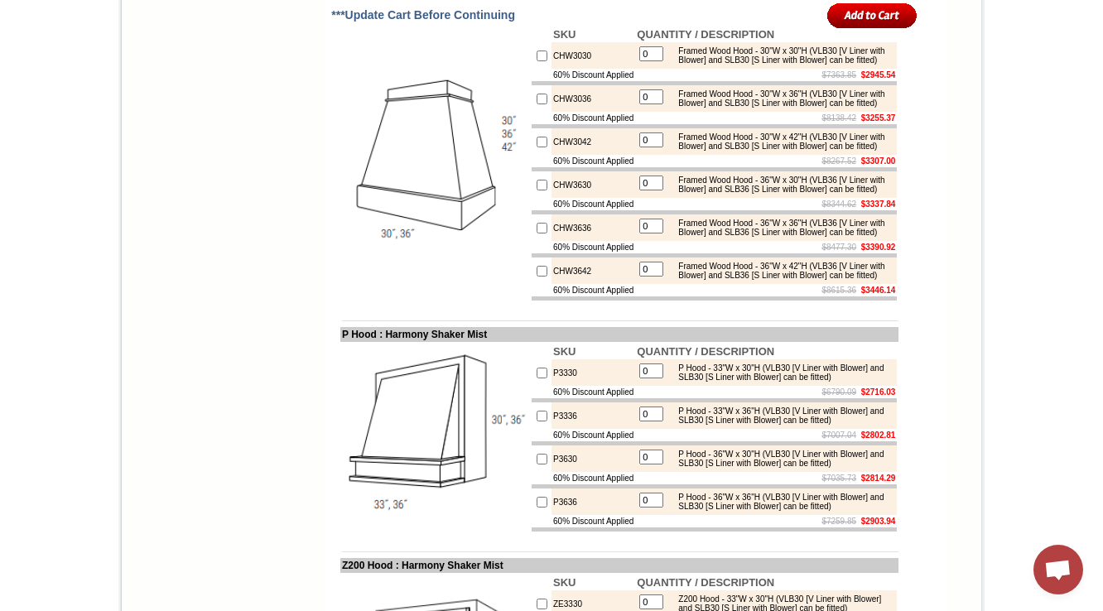
scroll to position [9473, 0]
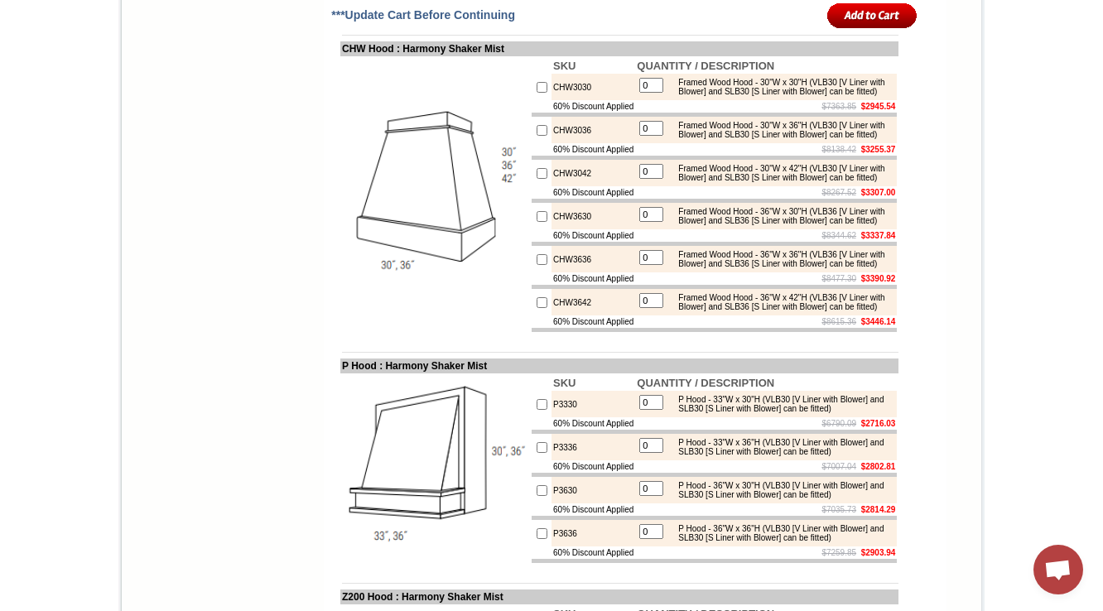
drag, startPoint x: 398, startPoint y: 265, endPoint x: 366, endPoint y: 308, distance: 53.8
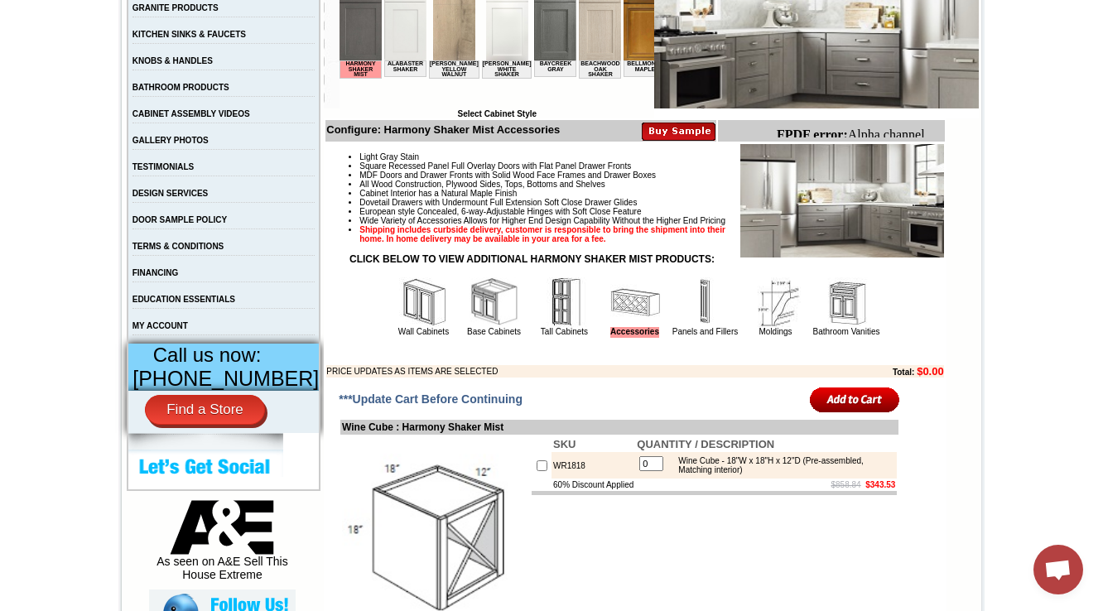
scroll to position [464, 0]
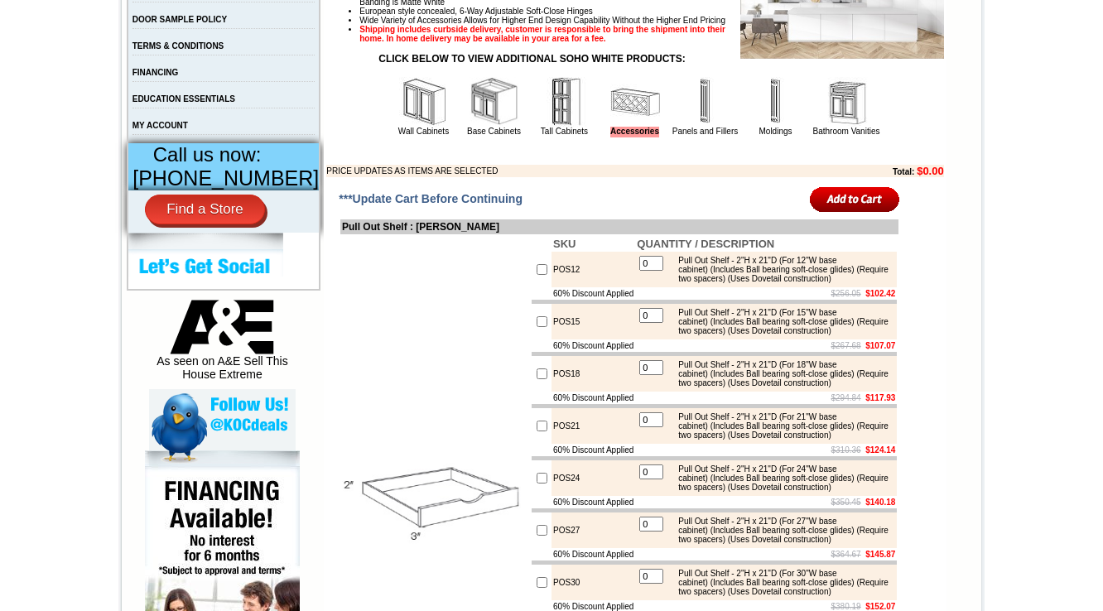
scroll to position [596, 0]
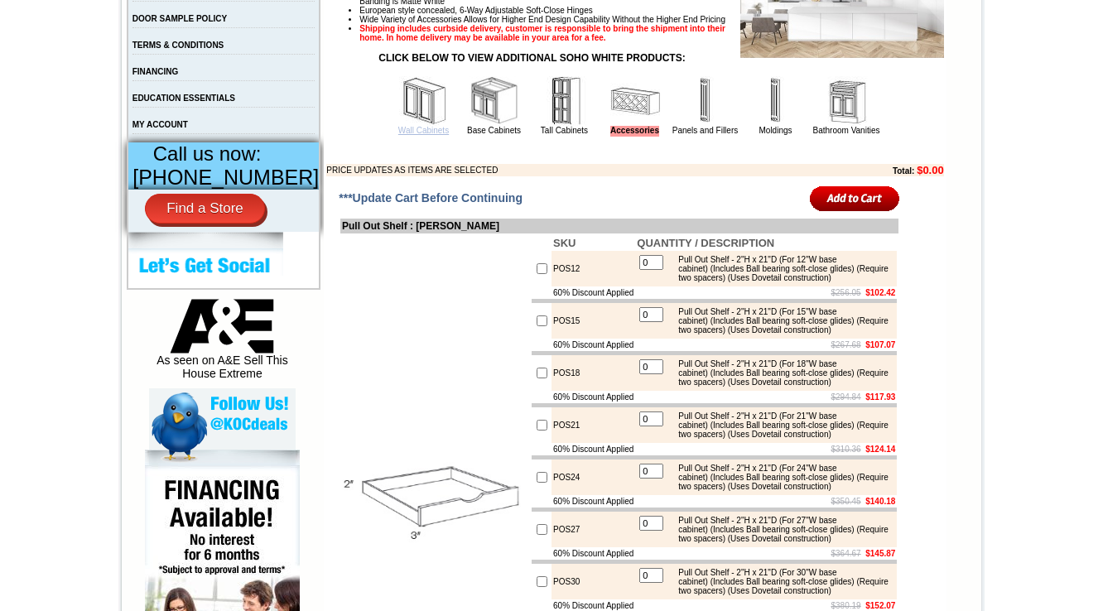
click link "Wall Cabinets"
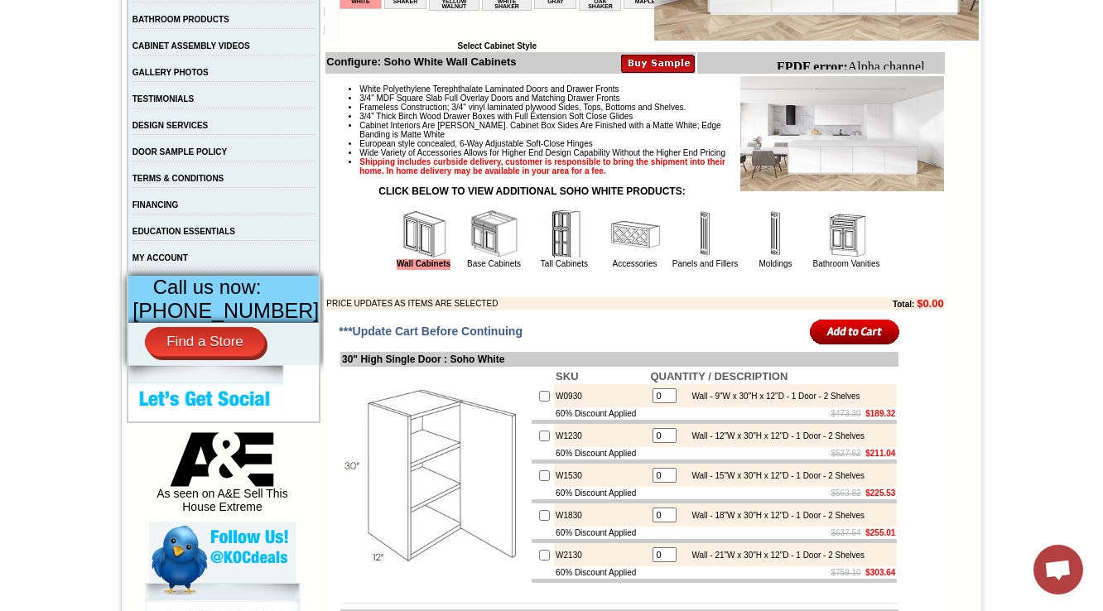
scroll to position [464, 0]
drag, startPoint x: 431, startPoint y: 484, endPoint x: 401, endPoint y: 487, distance: 30.8
click at [401, 487] on img at bounding box center [435, 475] width 186 height 186
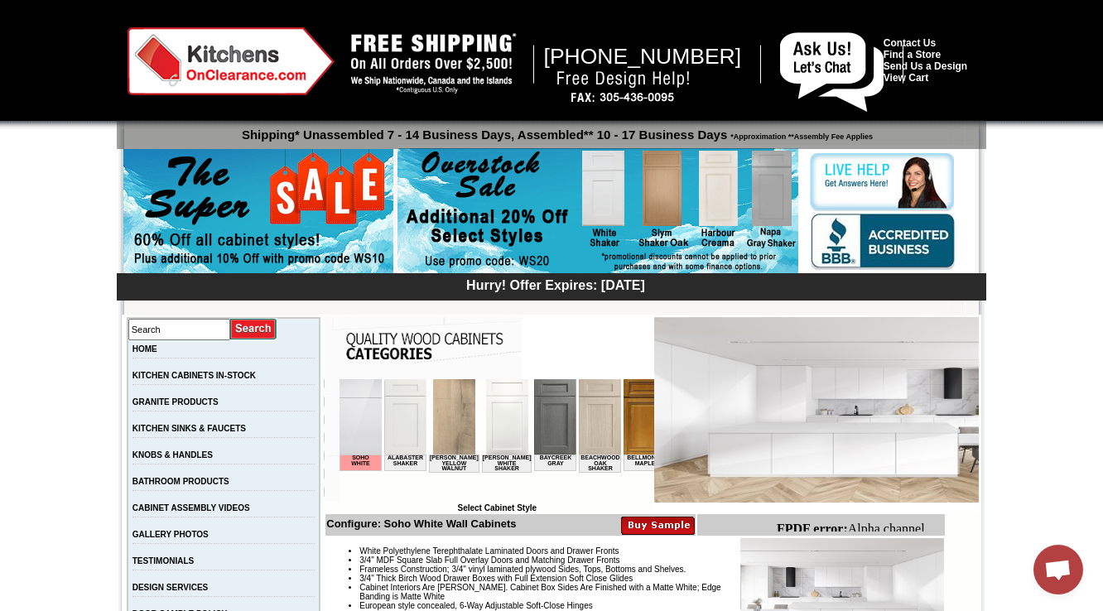
scroll to position [0, 0]
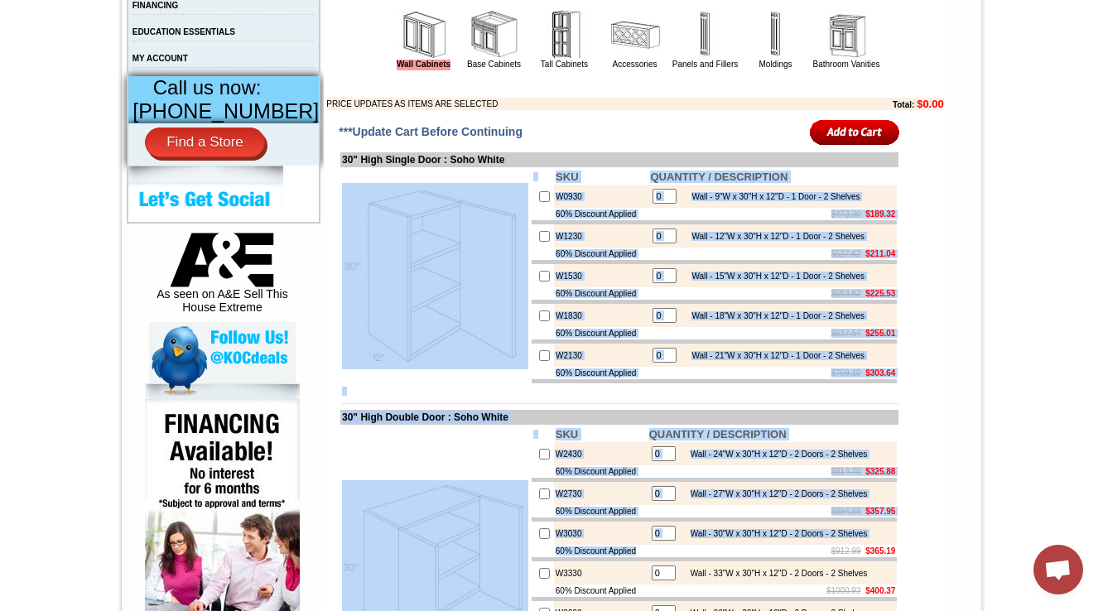
scroll to position [686, 0]
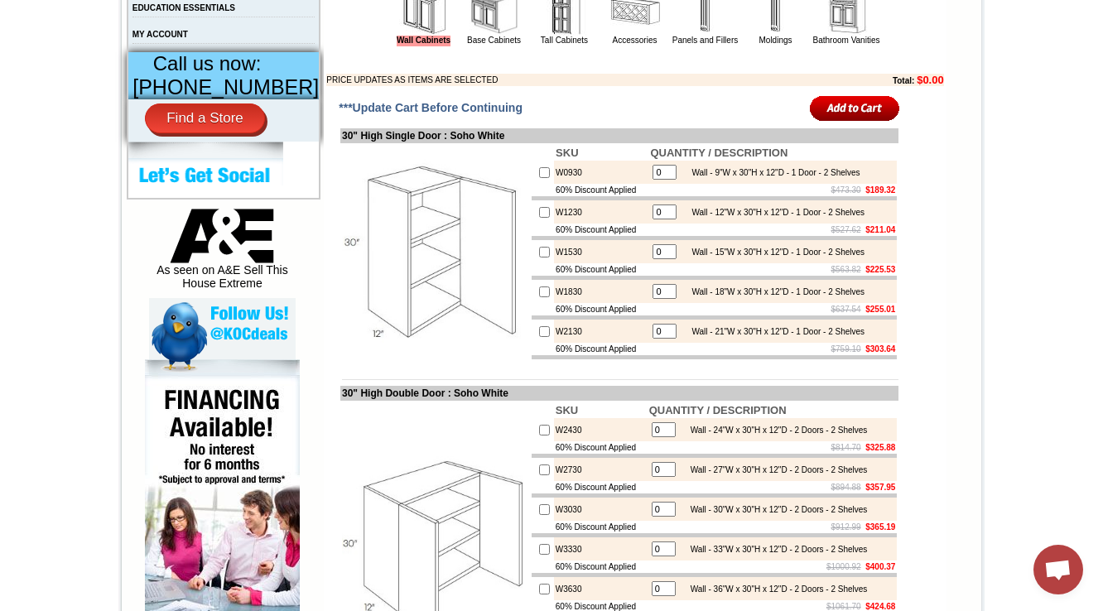
drag, startPoint x: 530, startPoint y: 457, endPoint x: 401, endPoint y: 235, distance: 256.8
click at [400, 237] on img at bounding box center [435, 252] width 186 height 186
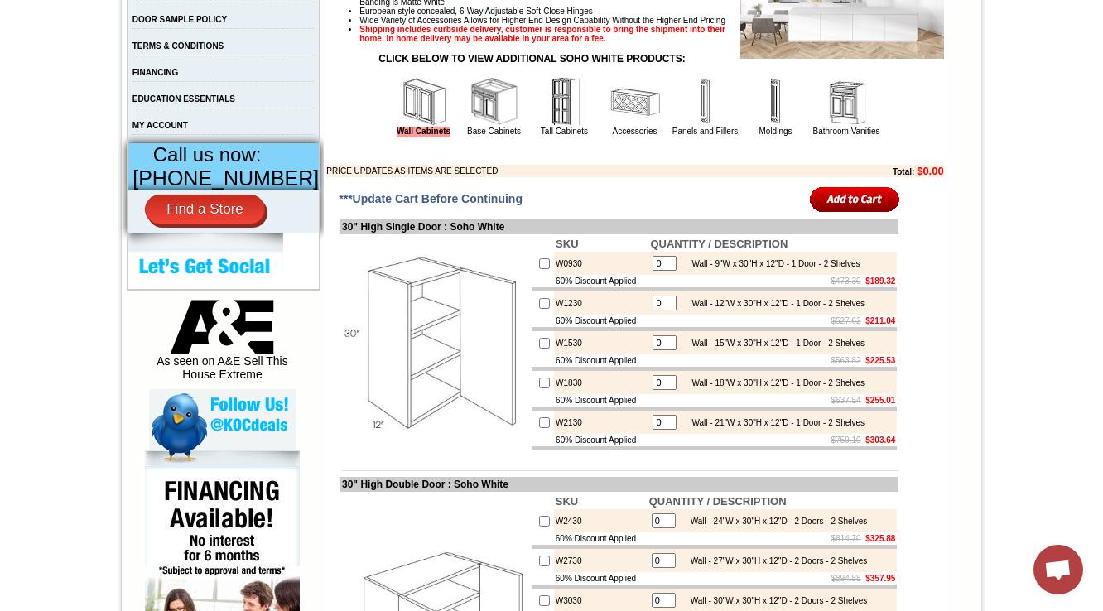
scroll to position [596, 0]
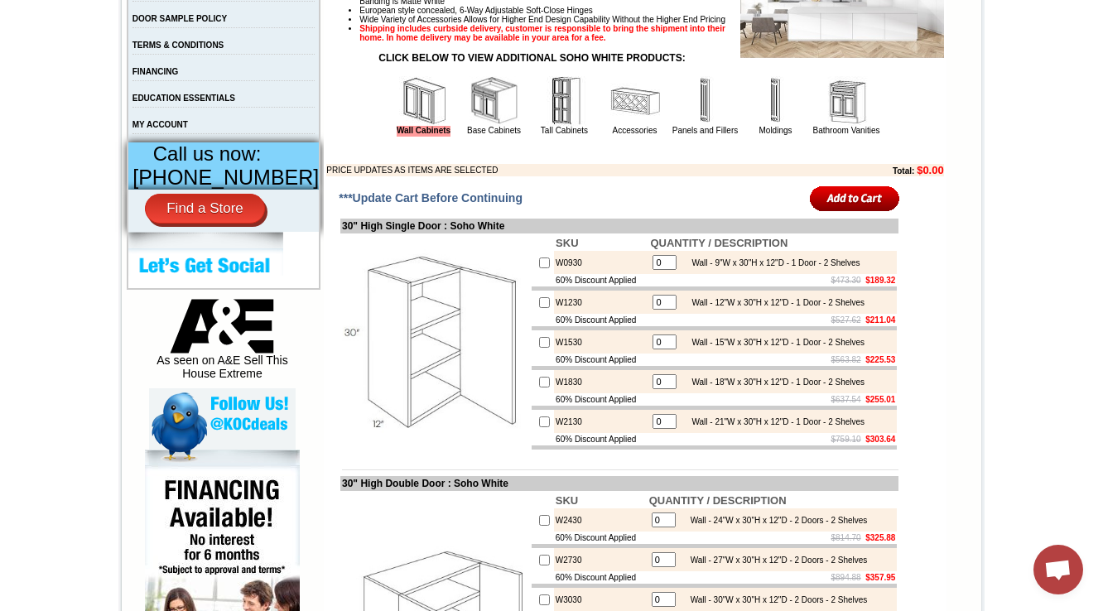
click at [399, 125] on img at bounding box center [424, 101] width 50 height 50
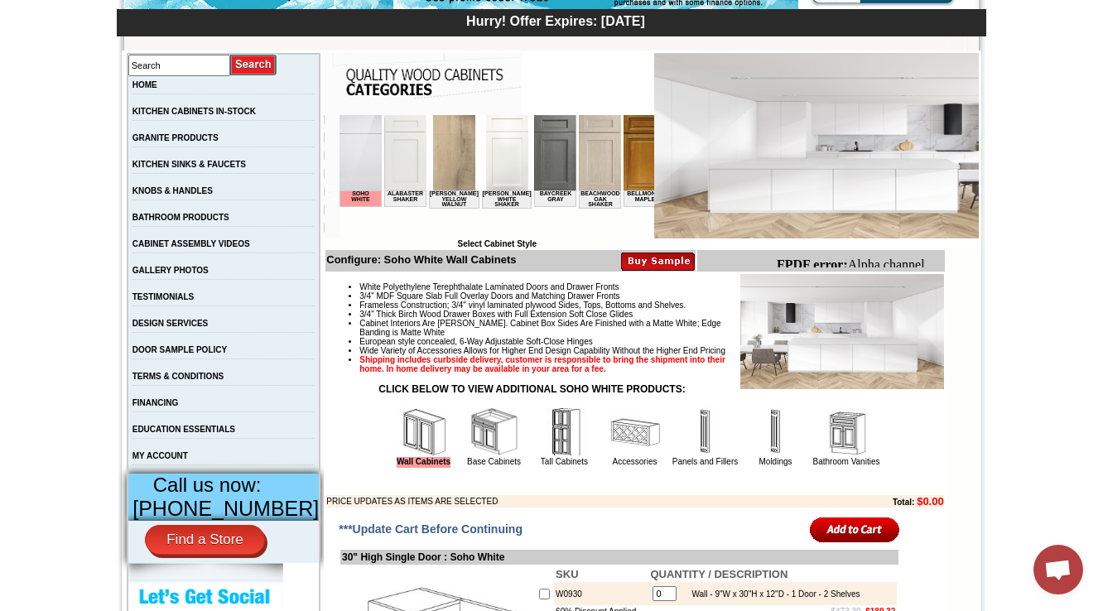
click at [361, 230] on html "Soho White Alabaster Shaker [PERSON_NAME] Yellow Walnut [PERSON_NAME] Shaker Ba…" at bounding box center [497, 177] width 315 height 124
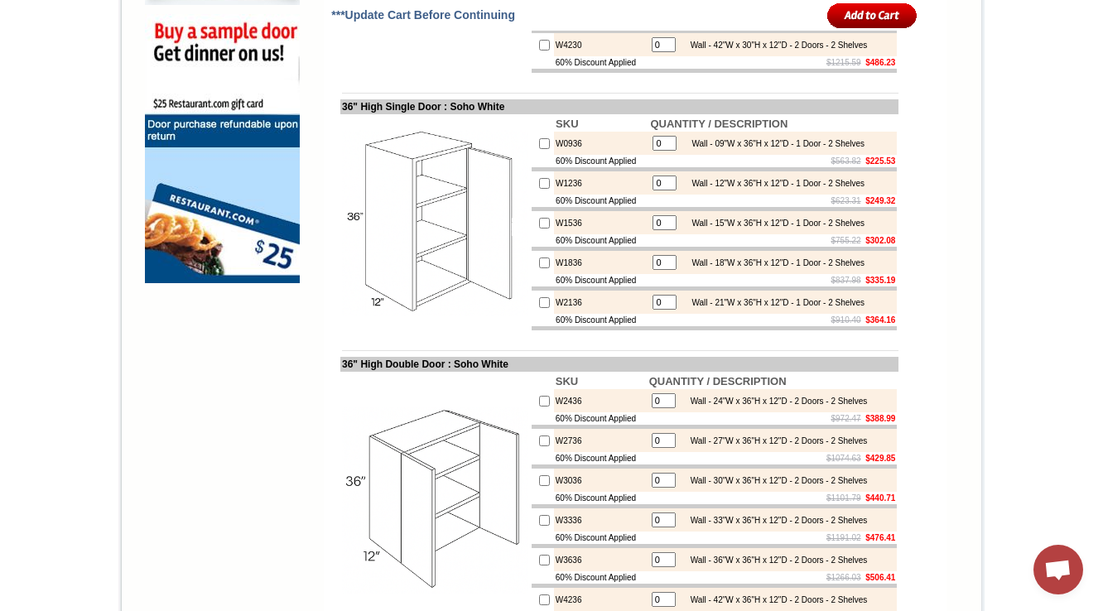
scroll to position [1376, 0]
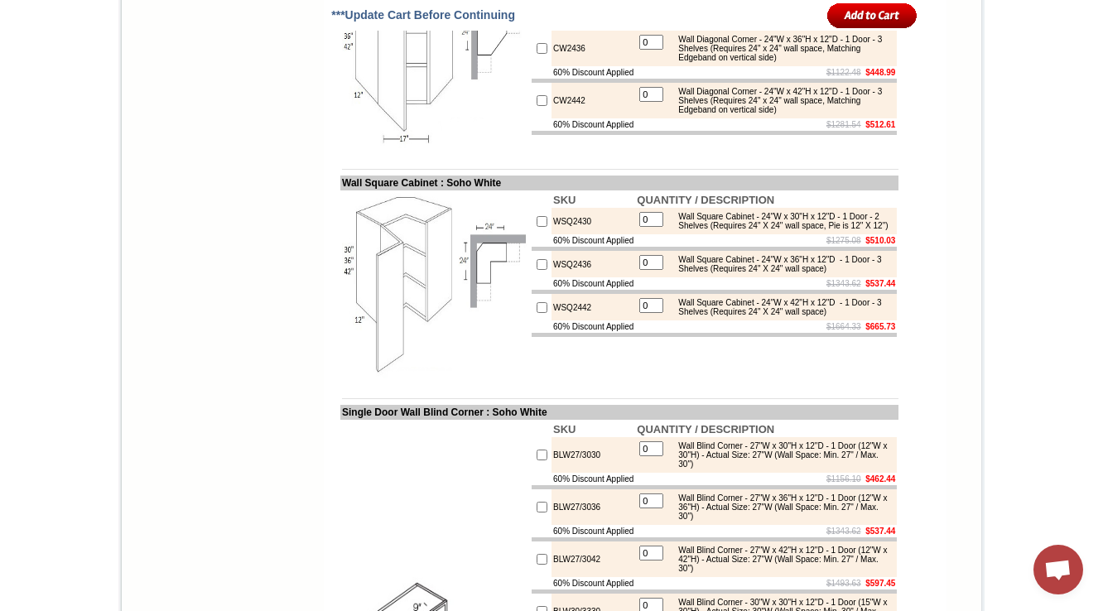
scroll to position [5059, 0]
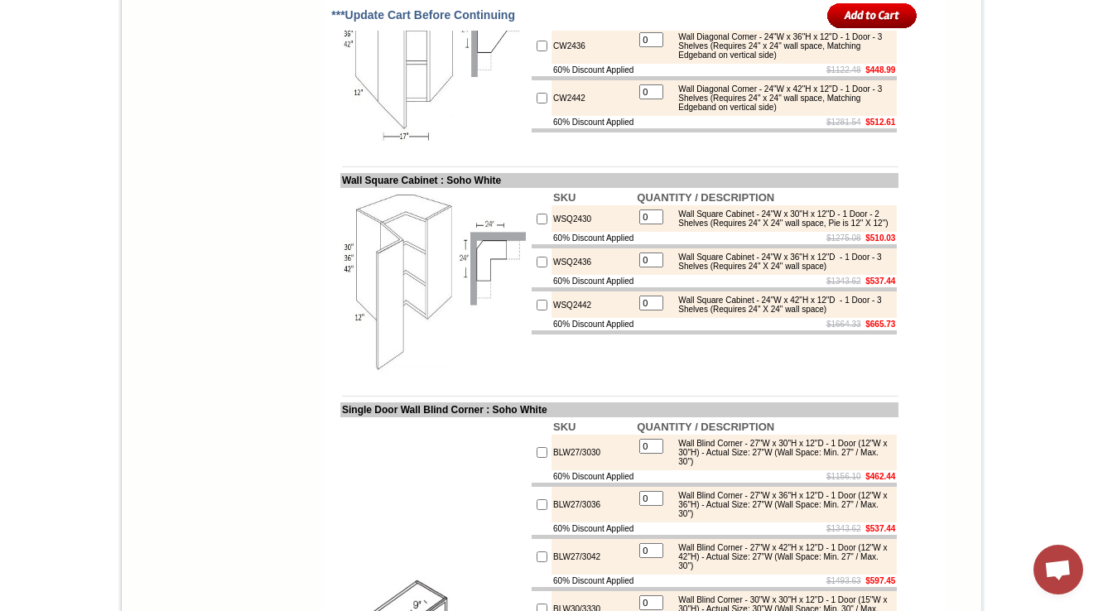
click at [364, 147] on img at bounding box center [435, 53] width 186 height 186
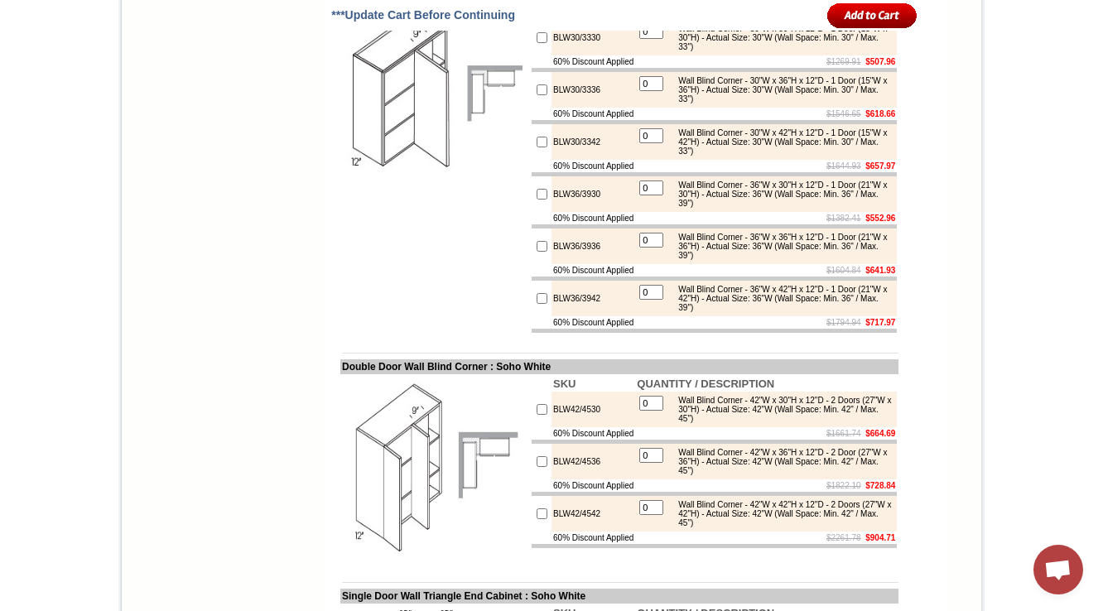
scroll to position [5631, 0]
drag, startPoint x: 600, startPoint y: 129, endPoint x: 530, endPoint y: 139, distance: 70.3
copy tr "BLW27/3030"
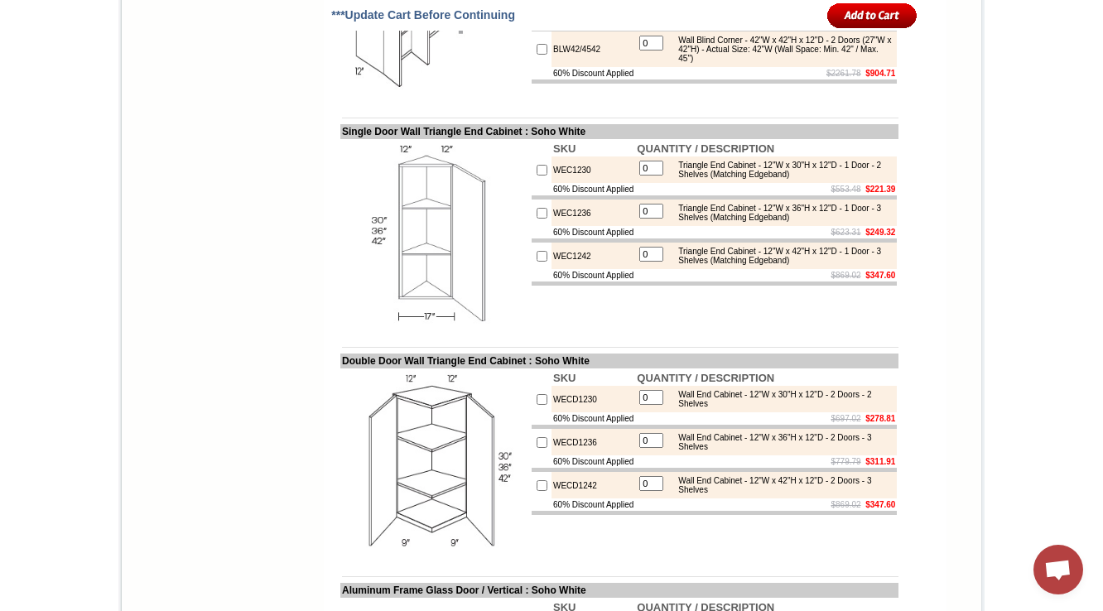
scroll to position [6161, 0]
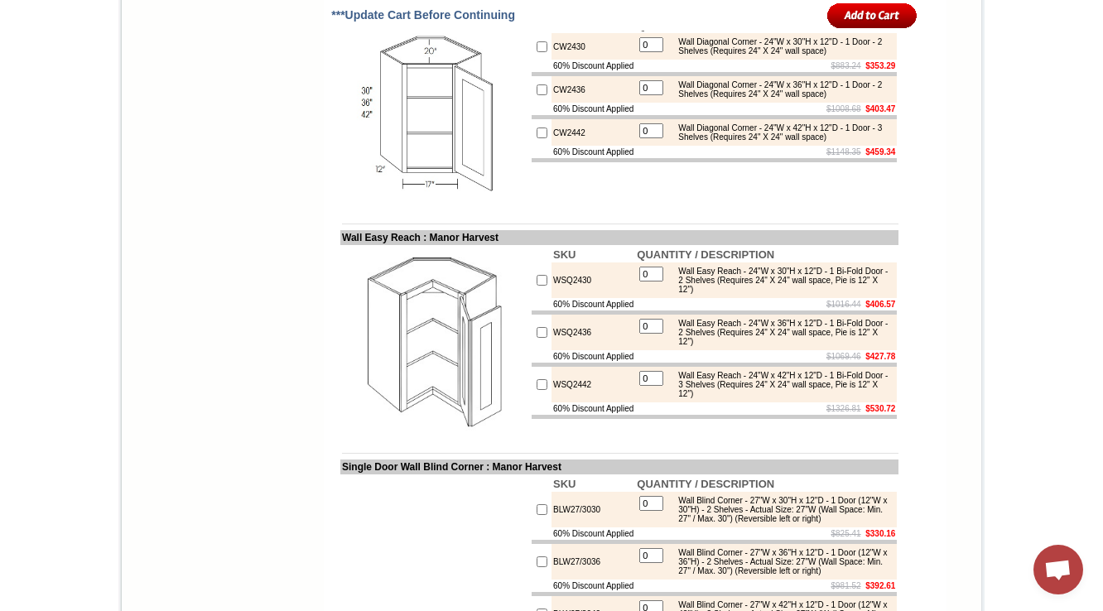
scroll to position [4902, 0]
click at [563, 60] on td "CW2430" at bounding box center [593, 46] width 84 height 26
copy td "CW2430"
drag, startPoint x: 418, startPoint y: 299, endPoint x: 378, endPoint y: 286, distance: 42.7
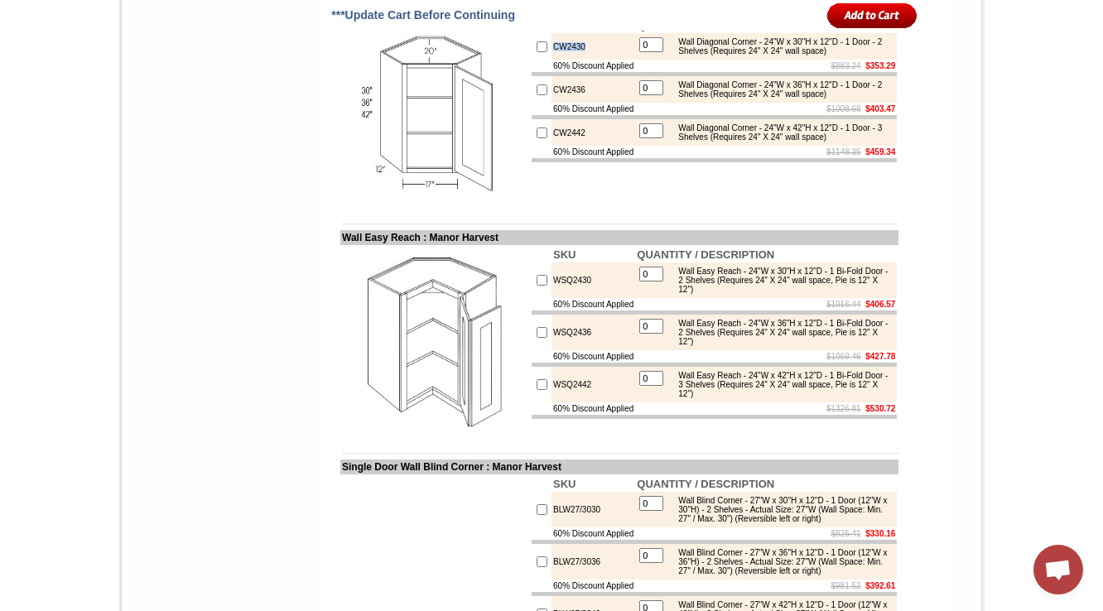
click at [378, 204] on img at bounding box center [435, 110] width 186 height 186
drag, startPoint x: 1069, startPoint y: 0, endPoint x: 917, endPoint y: 262, distance: 303.1
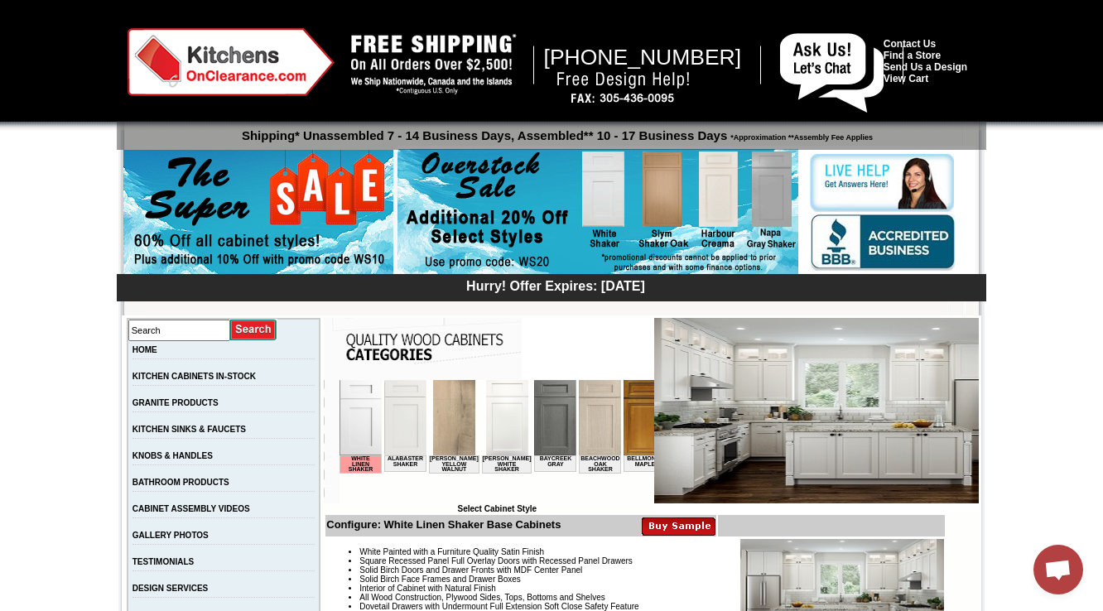
scroll to position [397, 0]
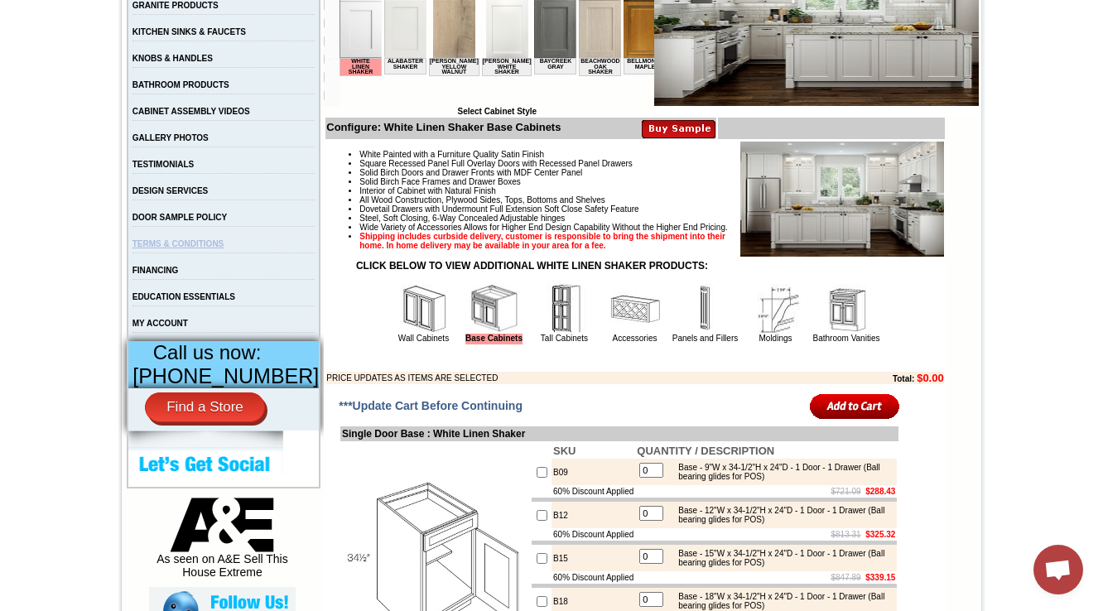
click at [418, 334] on img at bounding box center [424, 309] width 50 height 50
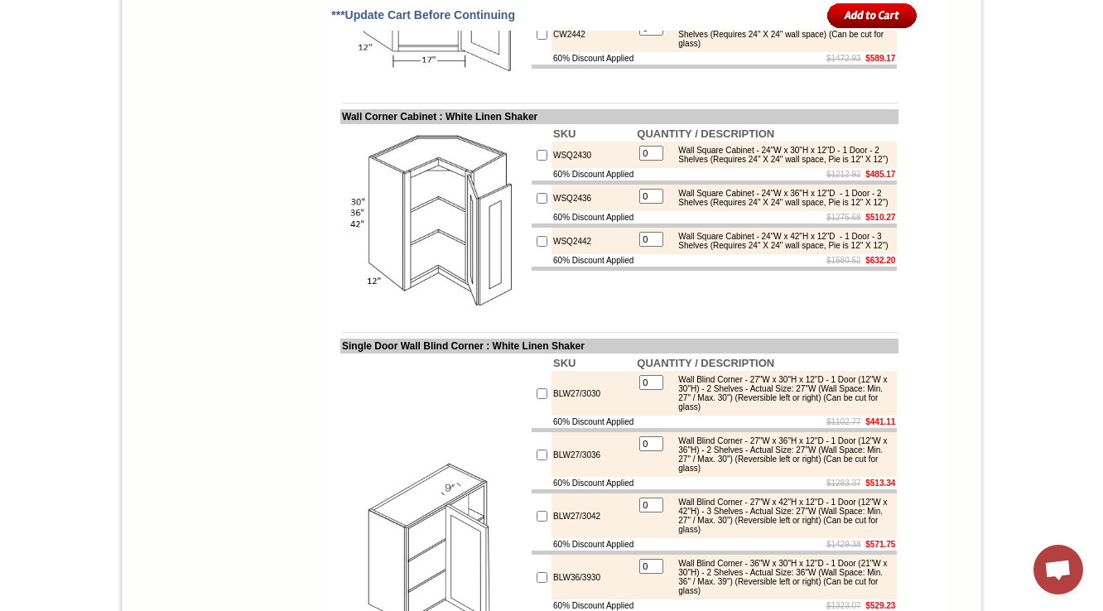
scroll to position [5292, 0]
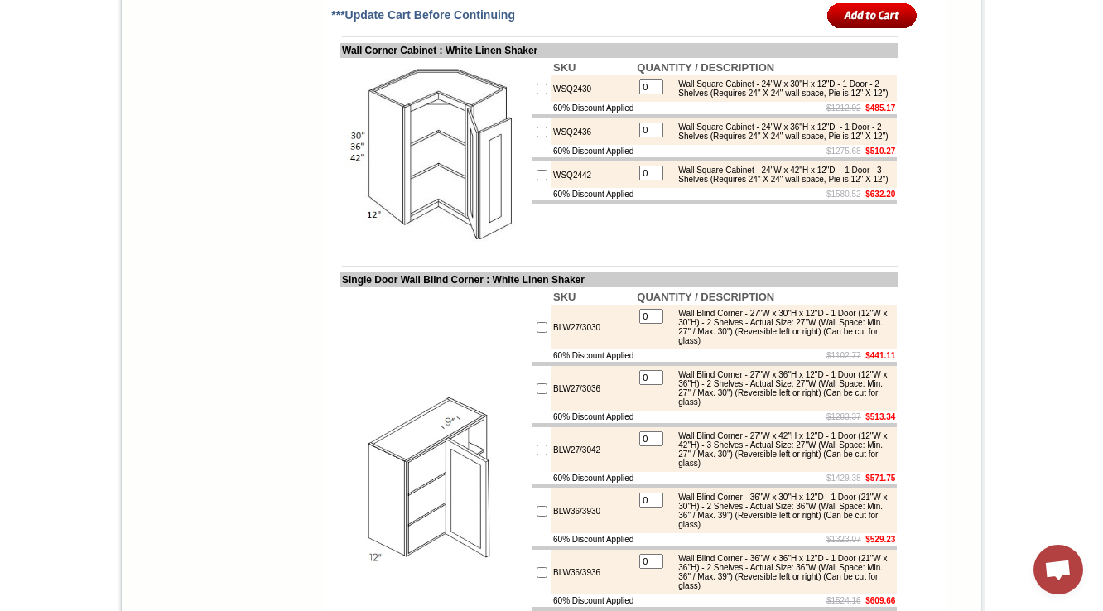
drag, startPoint x: 445, startPoint y: 268, endPoint x: 333, endPoint y: 264, distance: 112.7
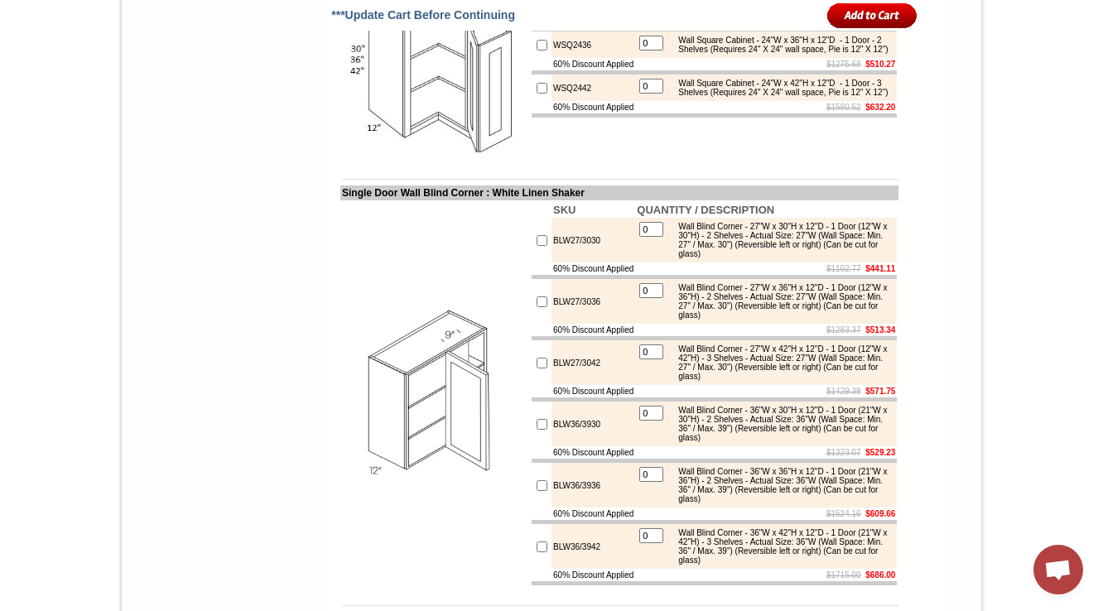
scroll to position [5358, 0]
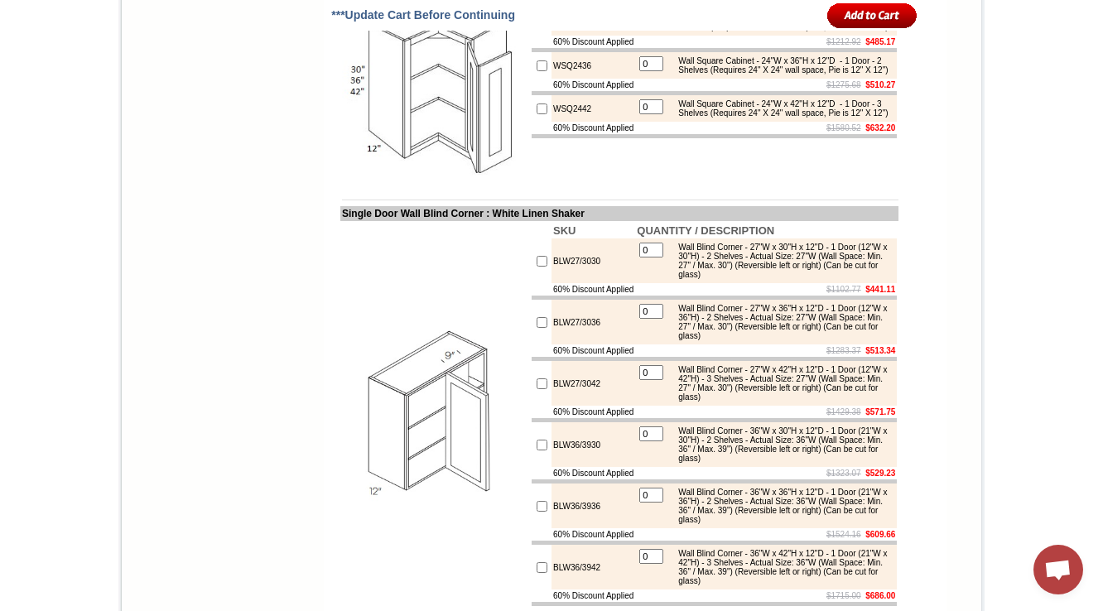
drag, startPoint x: 503, startPoint y: 265, endPoint x: 426, endPoint y: 275, distance: 78.5
drag, startPoint x: 450, startPoint y: 127, endPoint x: 567, endPoint y: 127, distance: 116.8
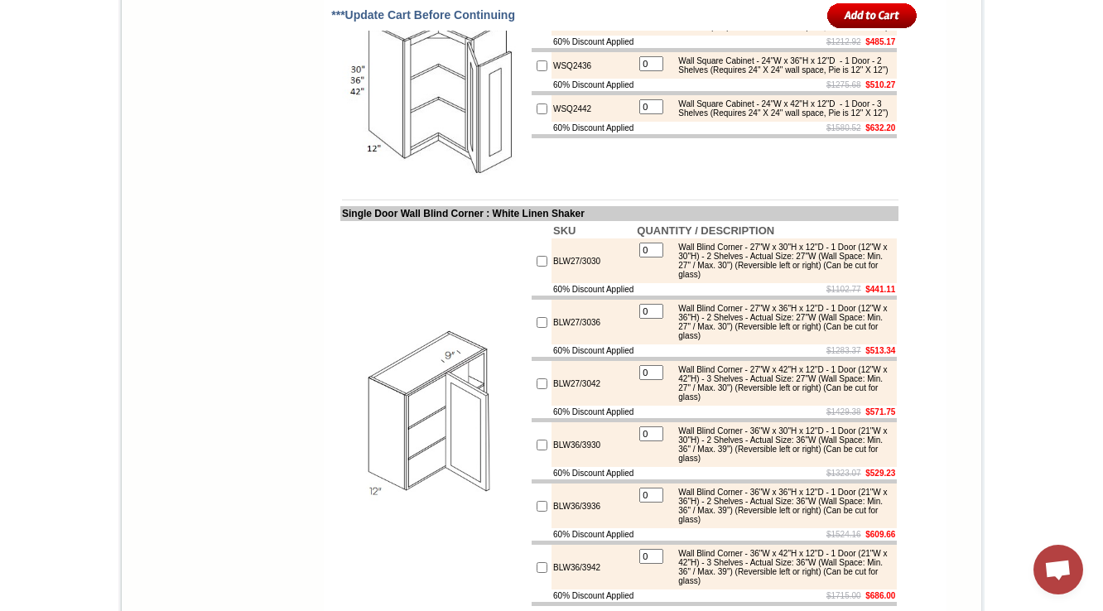
copy td "White Linen Shaker"
drag, startPoint x: 581, startPoint y: 179, endPoint x: 537, endPoint y: 176, distance: 44.8
copy td "CW2430"
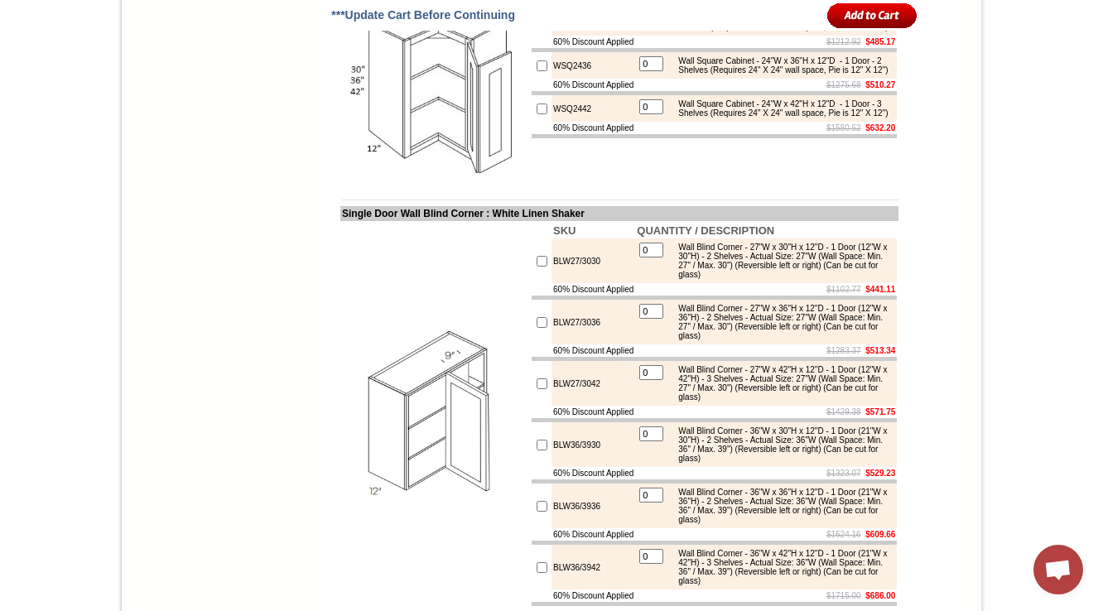
drag, startPoint x: 332, startPoint y: 125, endPoint x: 445, endPoint y: 126, distance: 112.6
copy td "all Diagonal Corner"
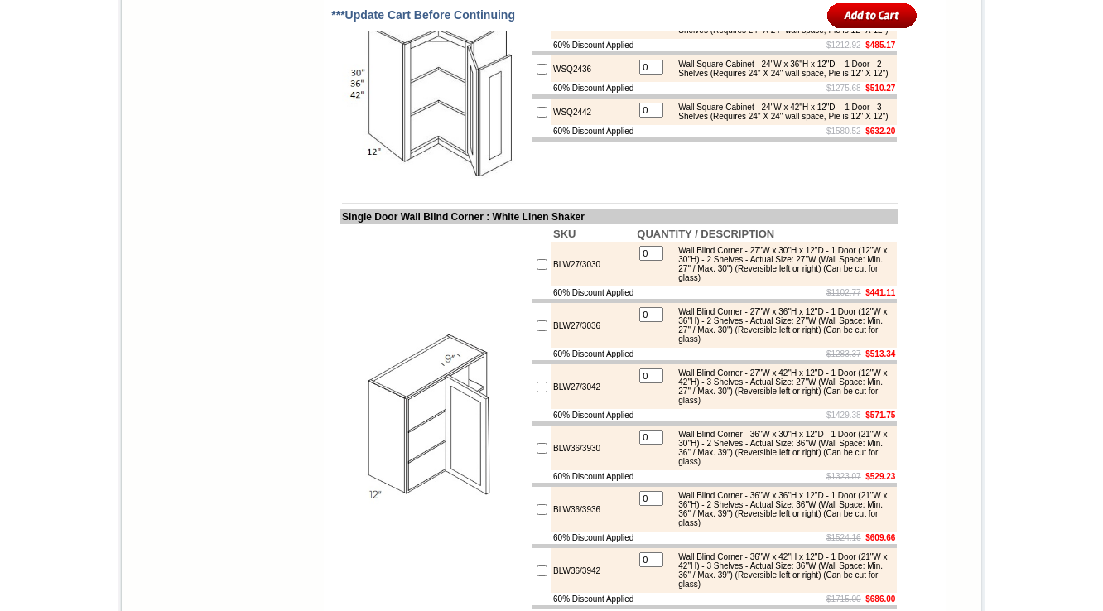
scroll to position [5355, 0]
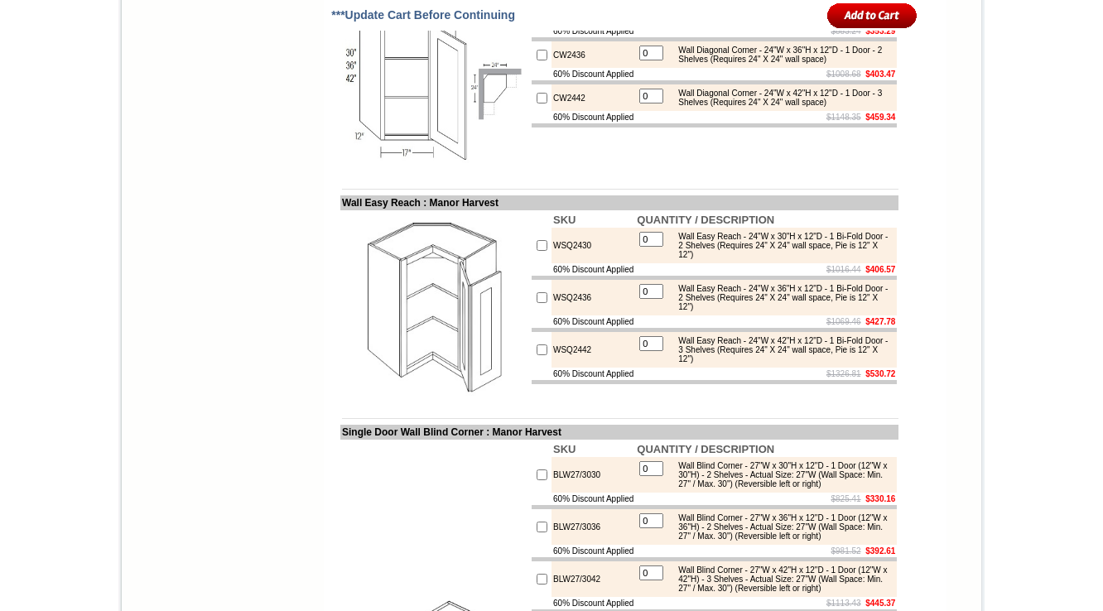
scroll to position [4968, 0]
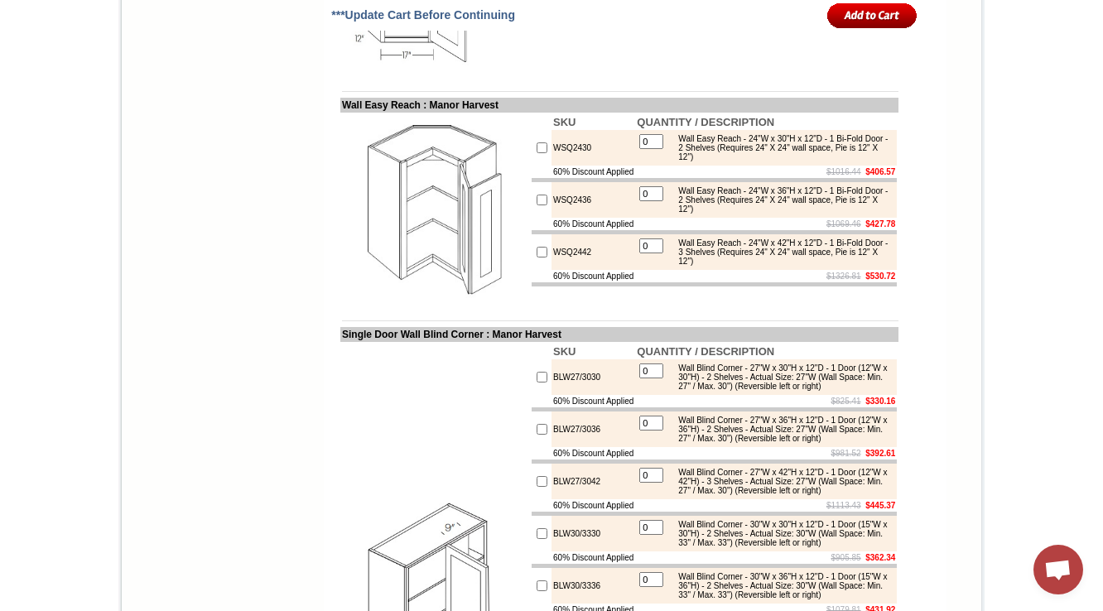
scroll to position [5101, 0]
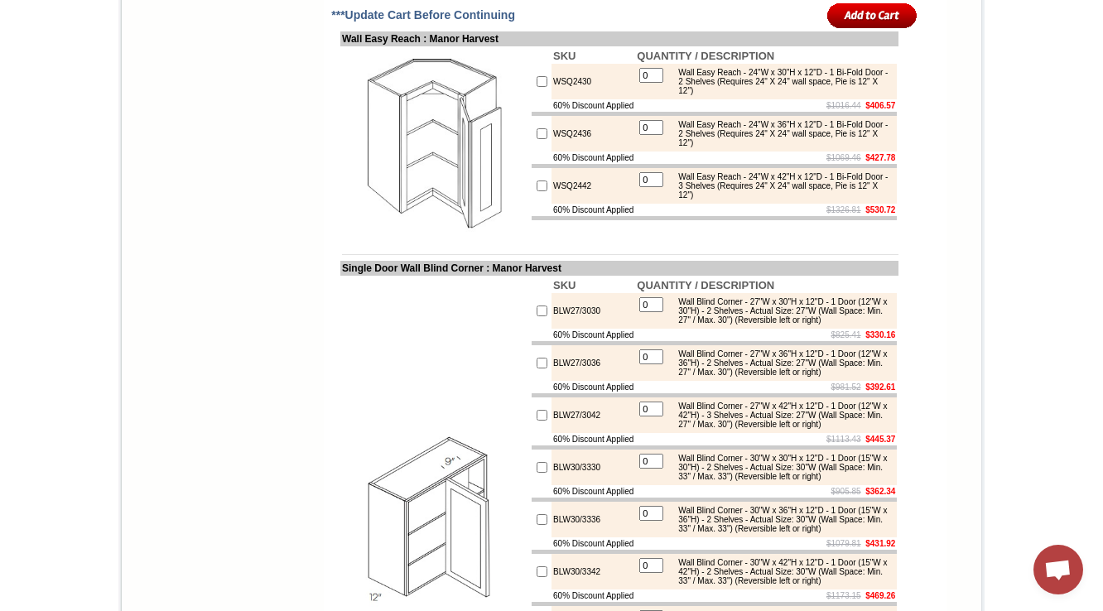
click at [556, 99] on td "WSQ2430" at bounding box center [593, 82] width 84 height 36
copy td "WSQ2430"
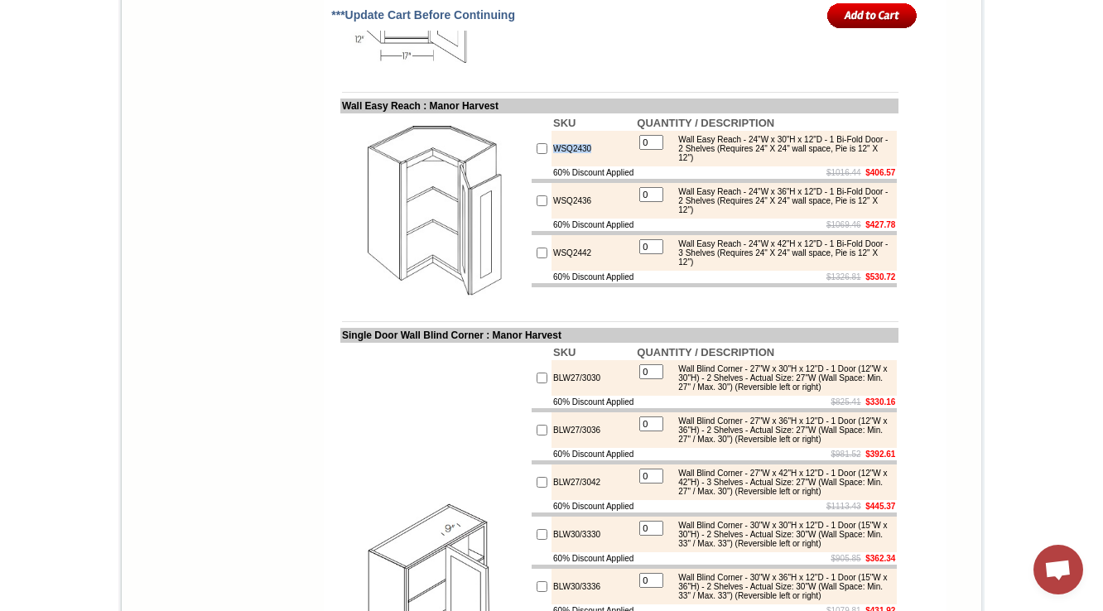
scroll to position [5035, 0]
click at [377, 301] on img at bounding box center [435, 207] width 186 height 186
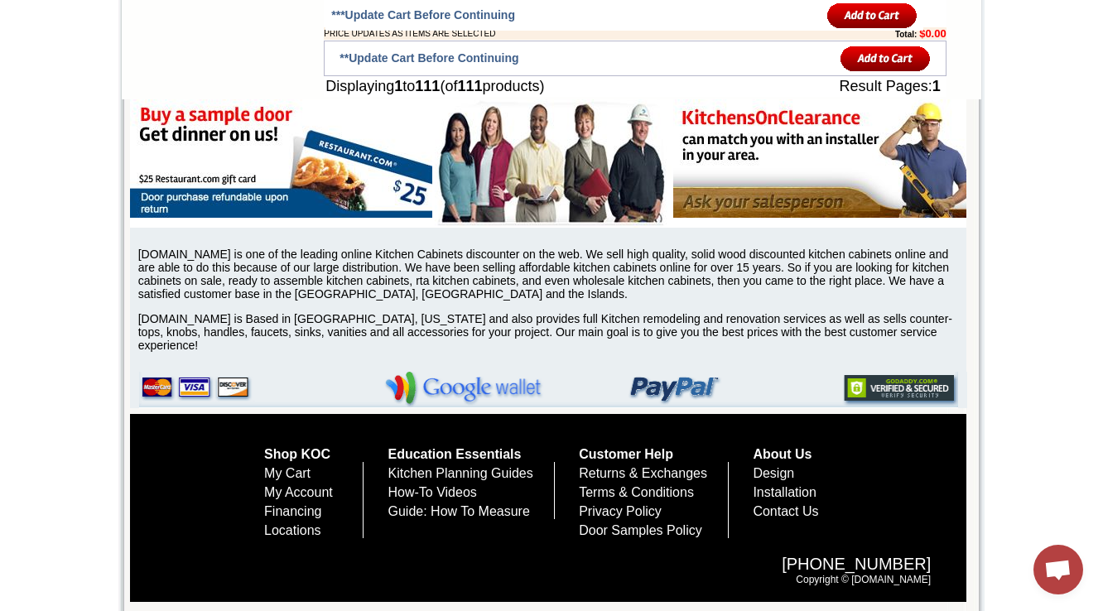
scroll to position [5459, 0]
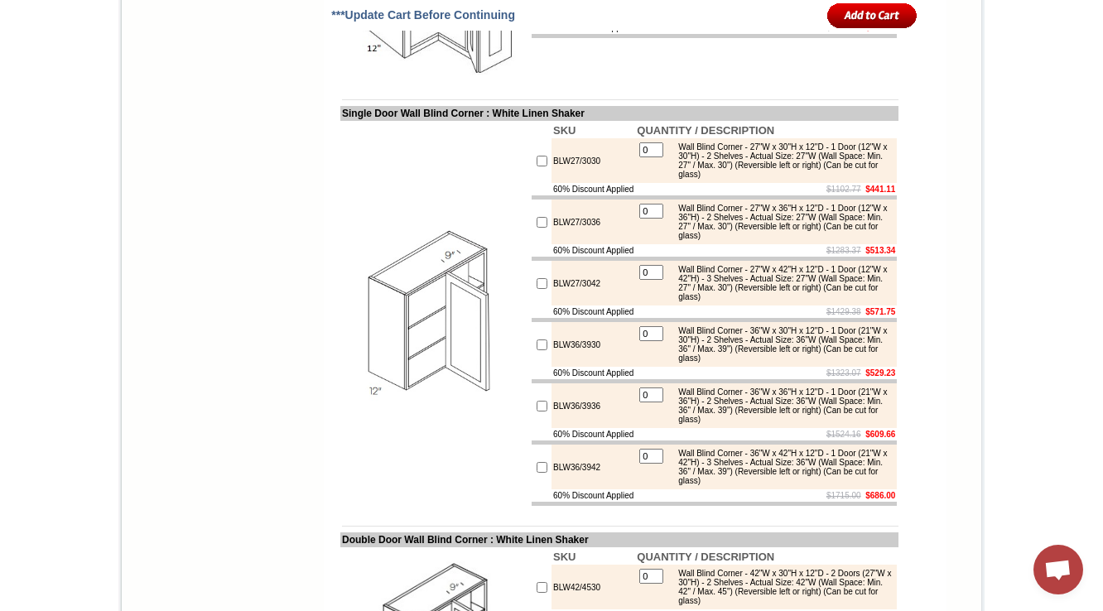
drag, startPoint x: 586, startPoint y: 305, endPoint x: 539, endPoint y: 310, distance: 47.5
copy td "WSQ2430"
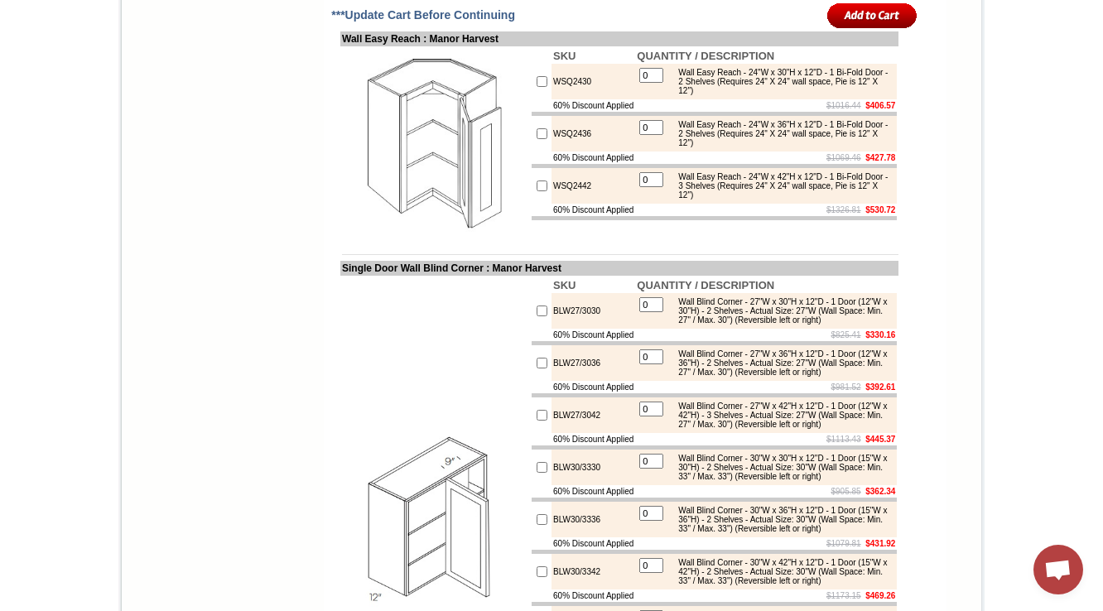
click at [551, 99] on td "WSQ2430" at bounding box center [593, 82] width 84 height 36
copy td "WSQ2430"
click at [753, 147] on div "Wall Easy Reach - 24"W x 36"H x 12"D - 1 Bi-Fold Door - 2 Shelves (Requires 24"…" at bounding box center [781, 133] width 223 height 27
drag, startPoint x: 330, startPoint y: 209, endPoint x: 407, endPoint y: 212, distance: 77.1
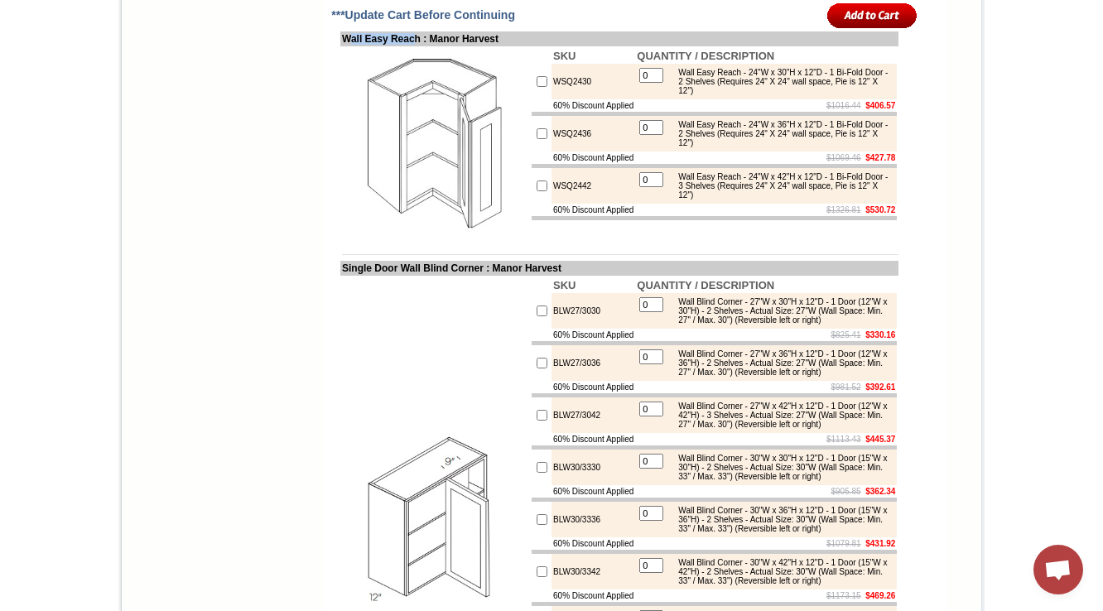
click at [407, 46] on td "Wall Easy Reach : Manor Harvest" at bounding box center [619, 38] width 558 height 15
copy td "all Easy Reac"
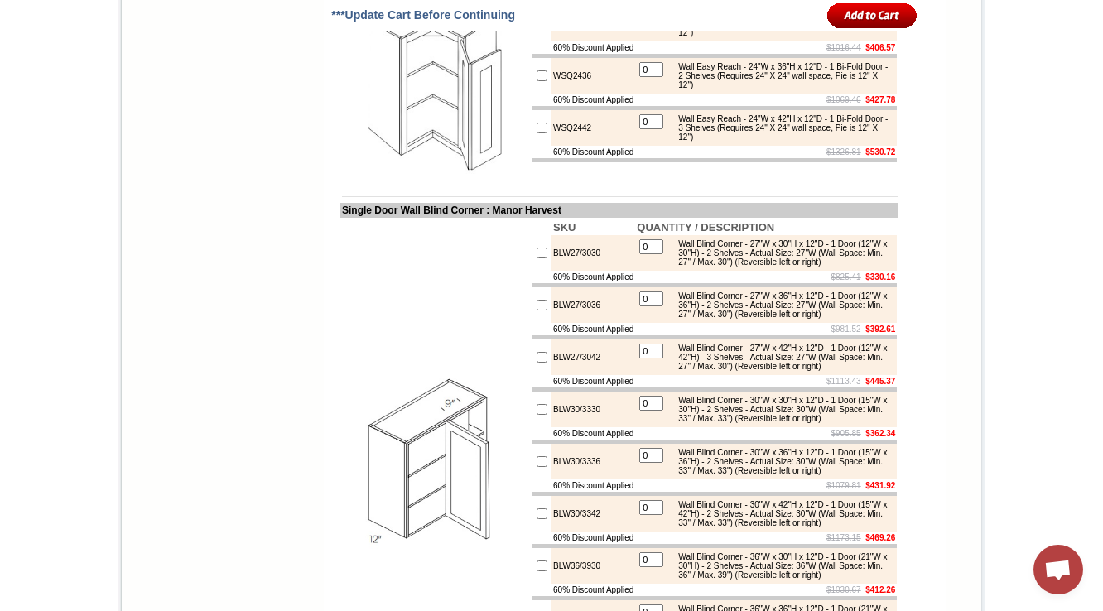
scroll to position [5167, 0]
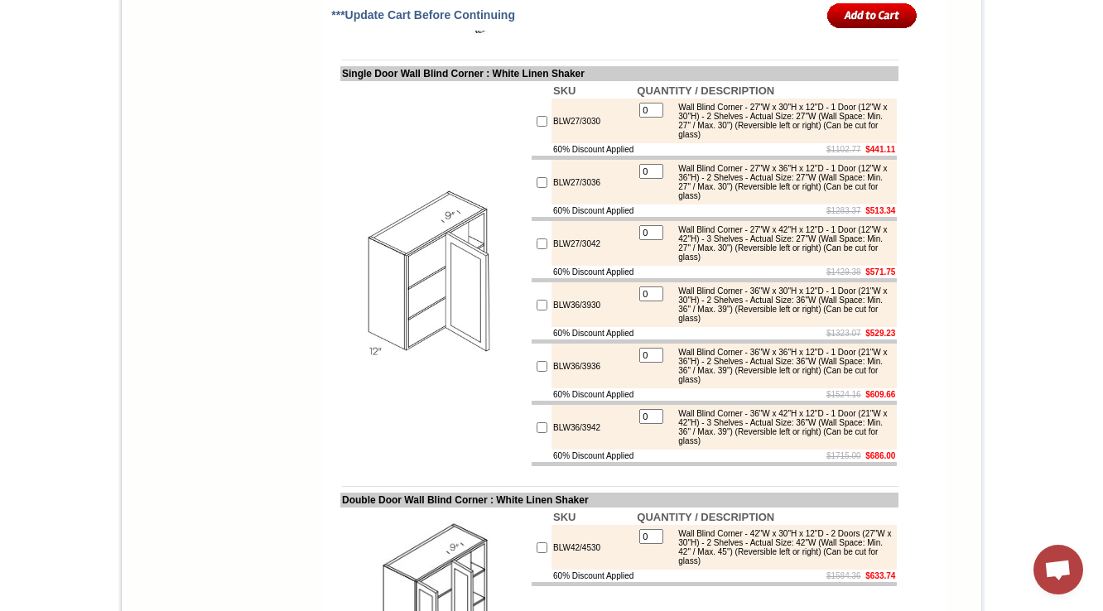
scroll to position [5522, 0]
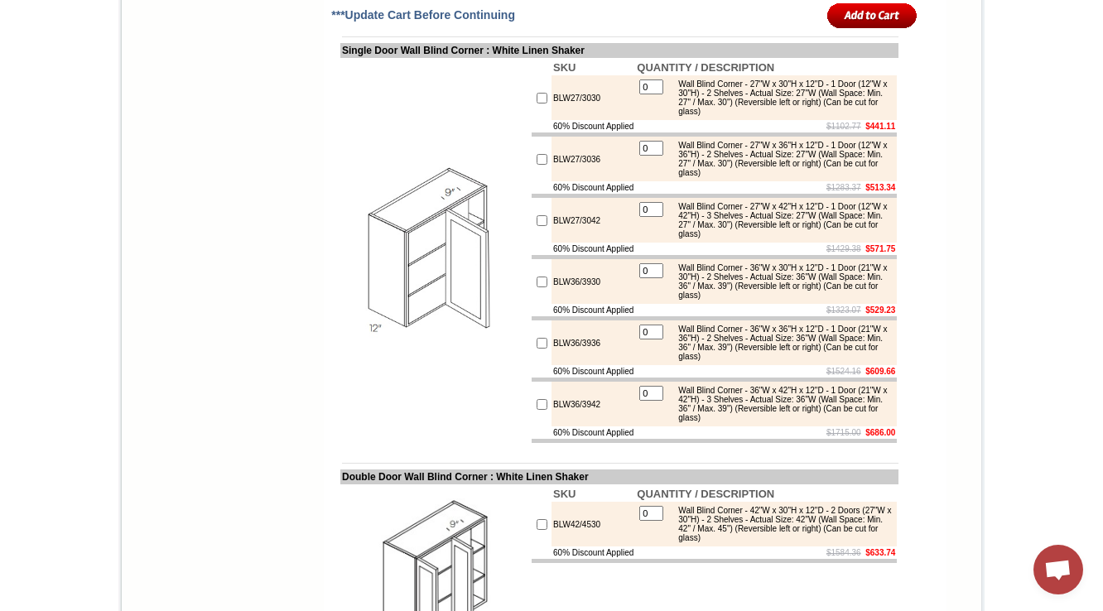
drag, startPoint x: 436, startPoint y: 200, endPoint x: 329, endPoint y: 200, distance: 106.8
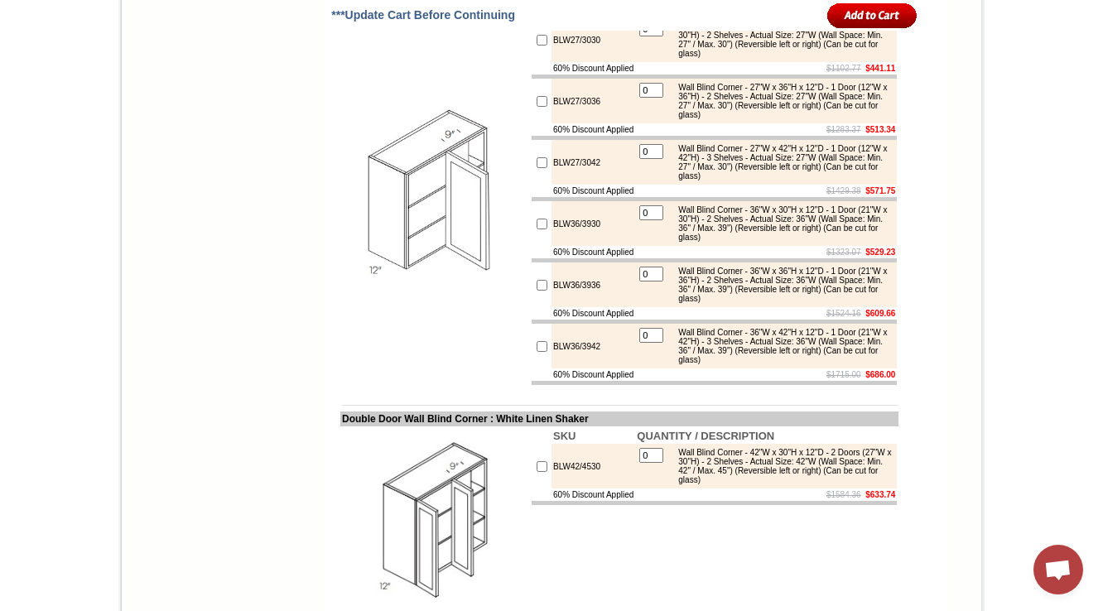
scroll to position [5588, 0]
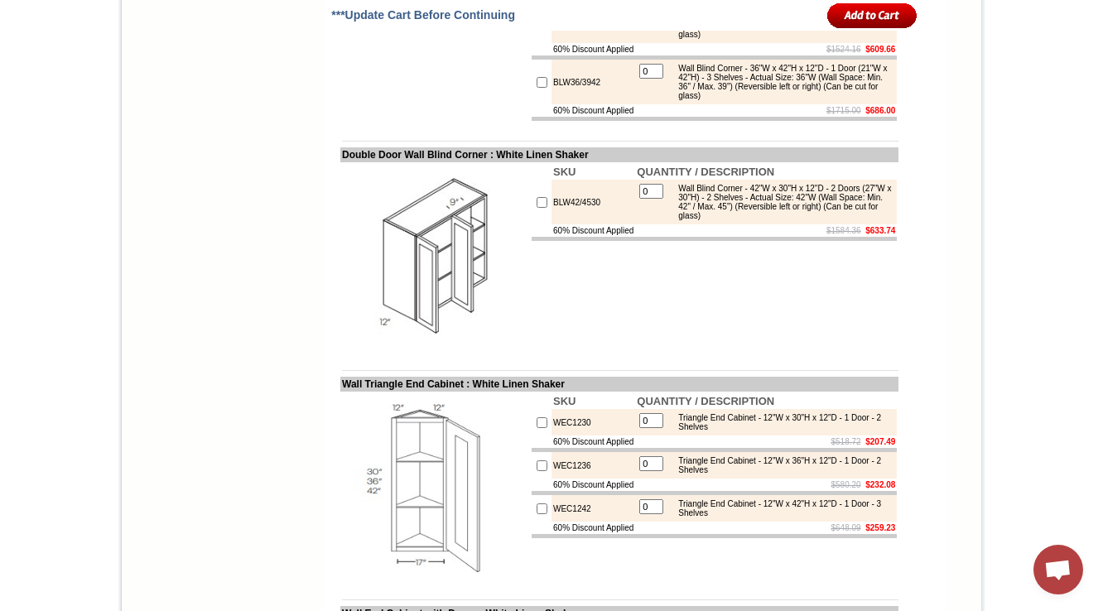
scroll to position [5866, 0]
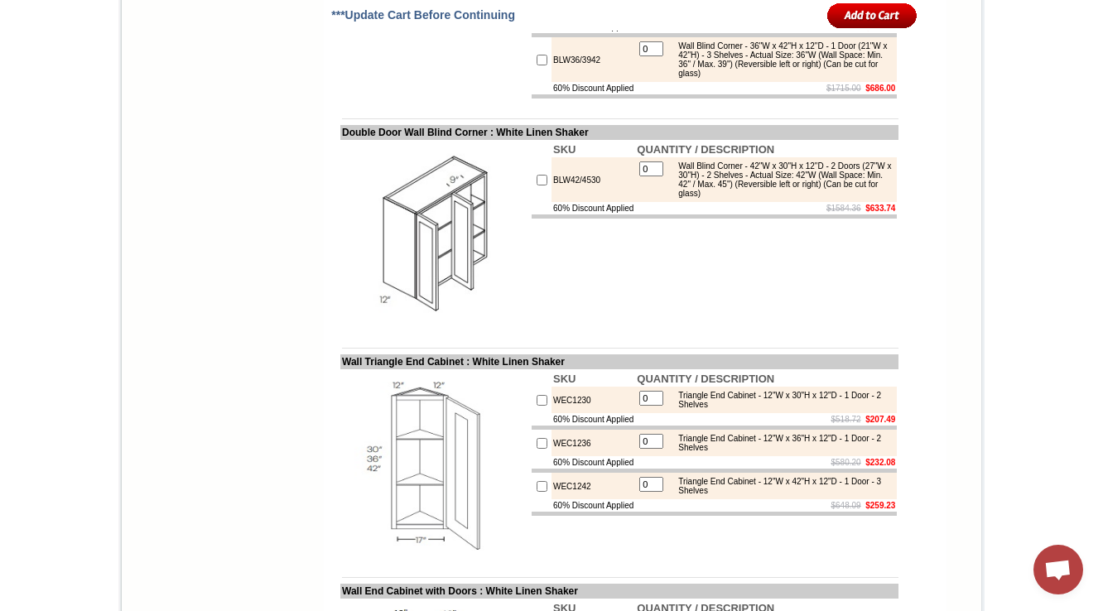
drag, startPoint x: 330, startPoint y: 87, endPoint x: 454, endPoint y: 79, distance: 123.6
copy td "ingle Door Wall Blind"
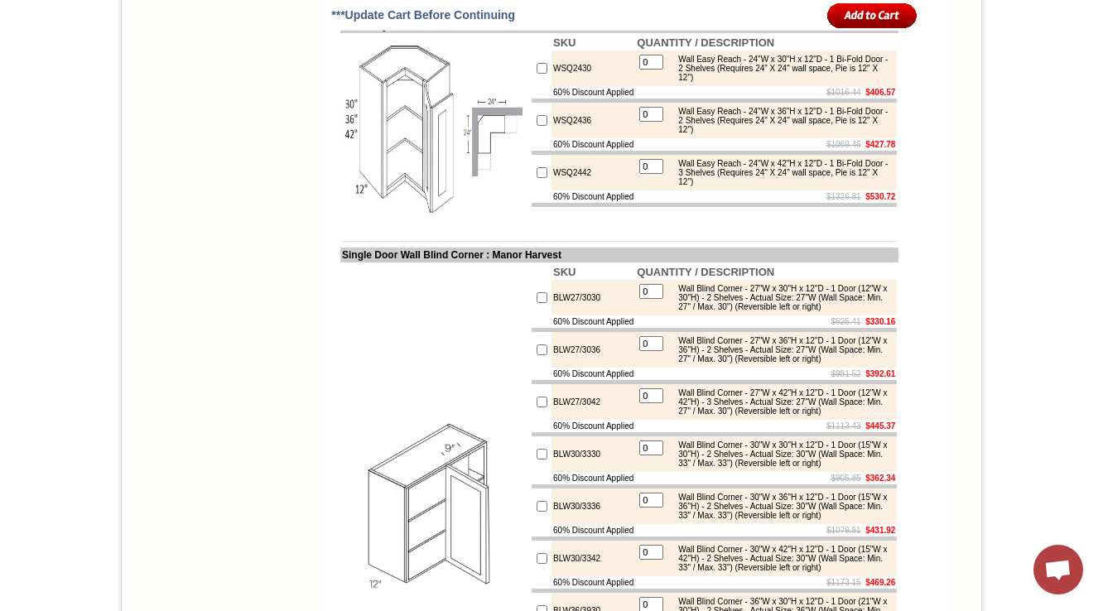
scroll to position [5366, 0]
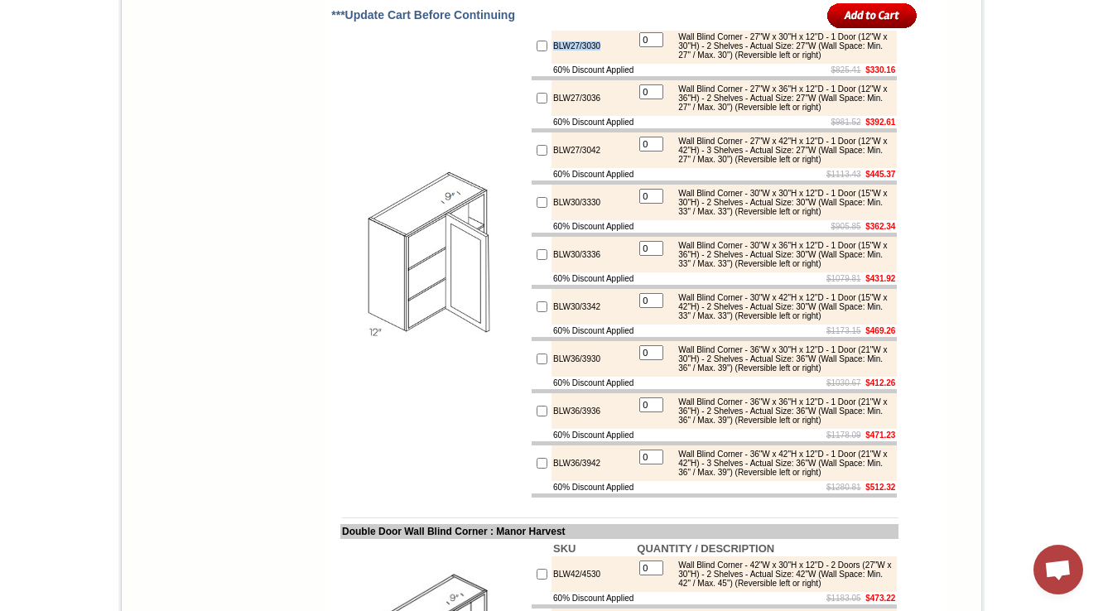
click at [340, 377] on td at bounding box center [435, 255] width 190 height 489
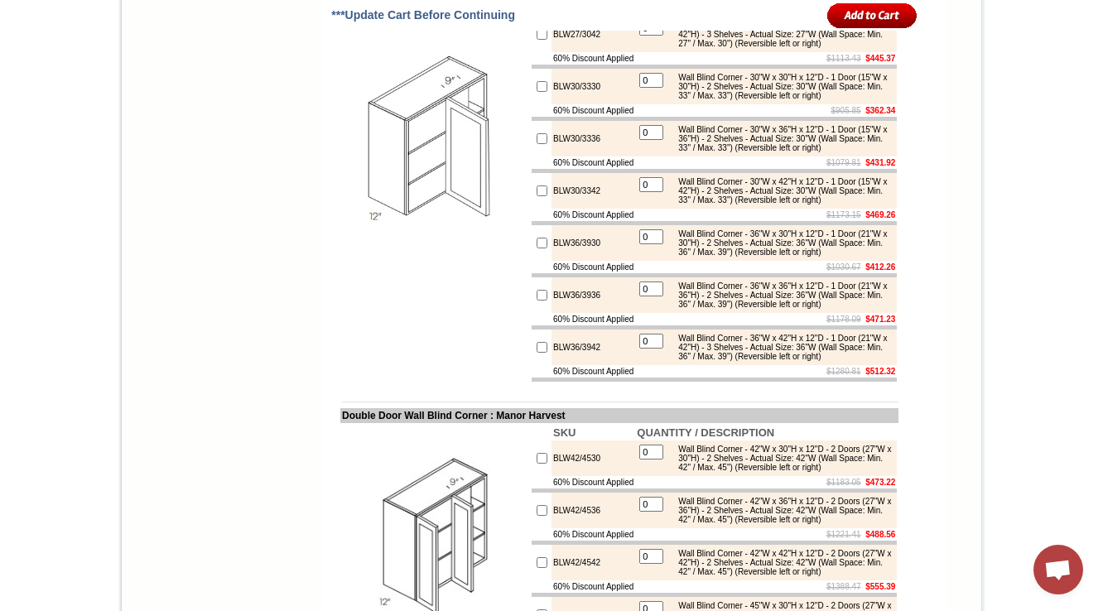
scroll to position [5546, 0]
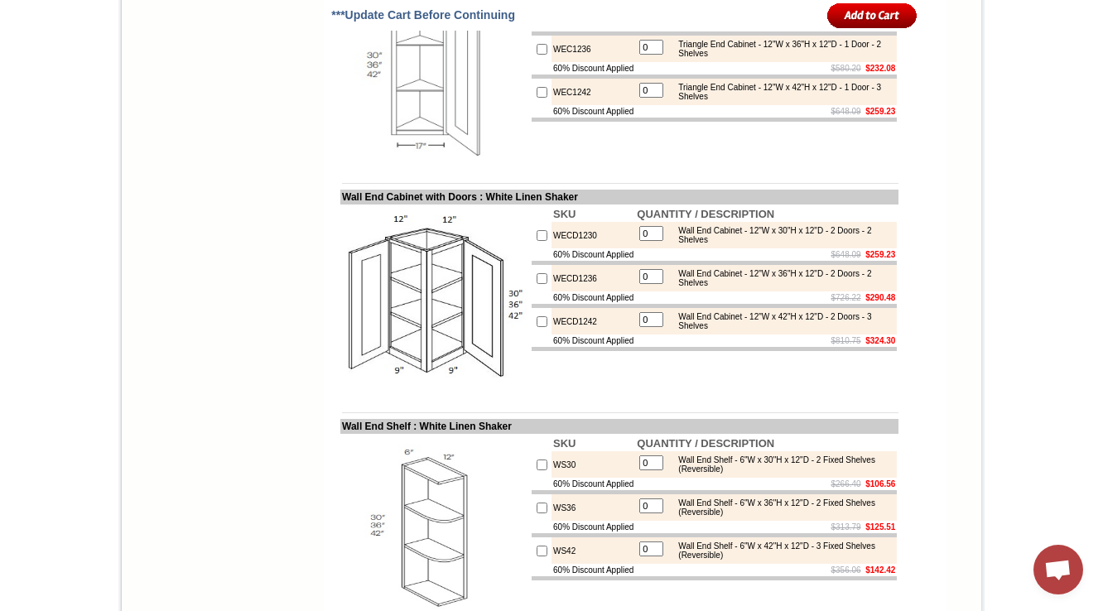
scroll to position [6326, 0]
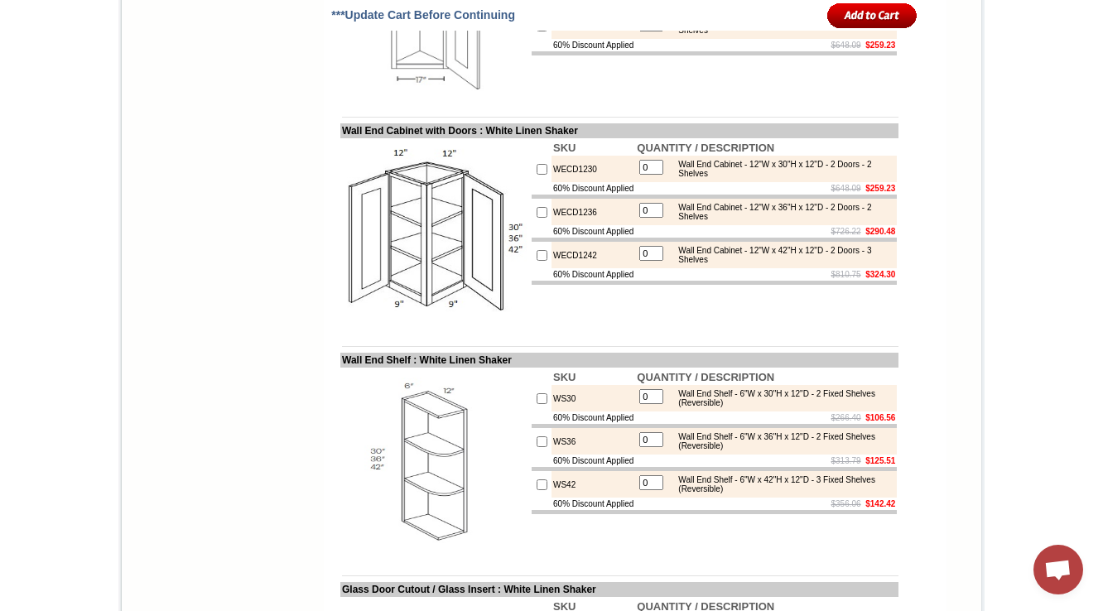
drag, startPoint x: 604, startPoint y: 148, endPoint x: 527, endPoint y: 154, distance: 76.4
drag, startPoint x: 552, startPoint y: 144, endPoint x: 571, endPoint y: 142, distance: 19.1
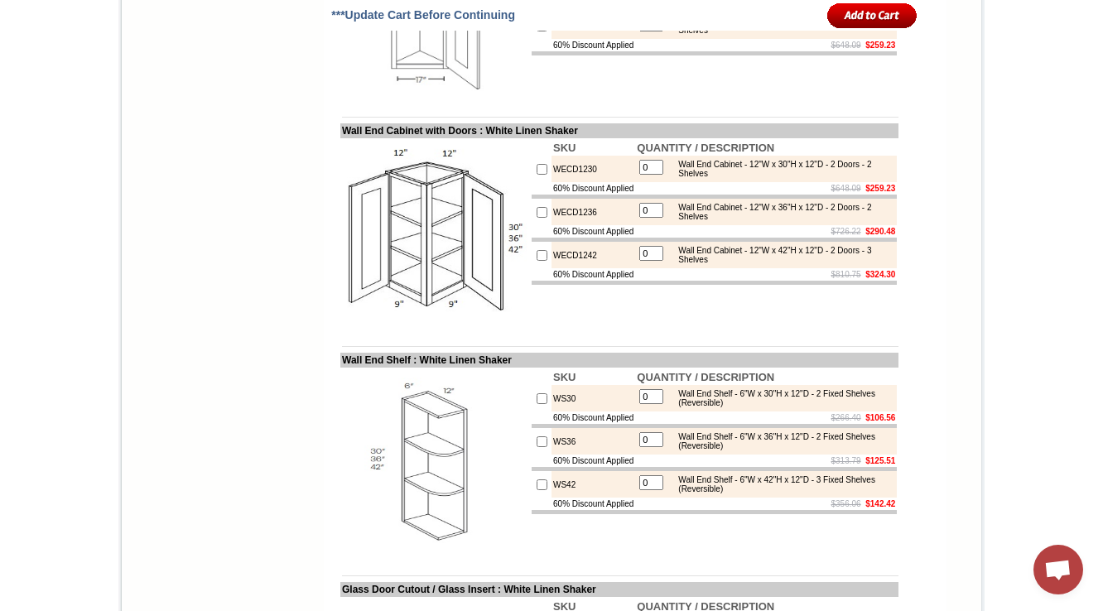
drag, startPoint x: 483, startPoint y: 90, endPoint x: 330, endPoint y: 94, distance: 153.2
copy td "ouble Door Wall Blind Corn"
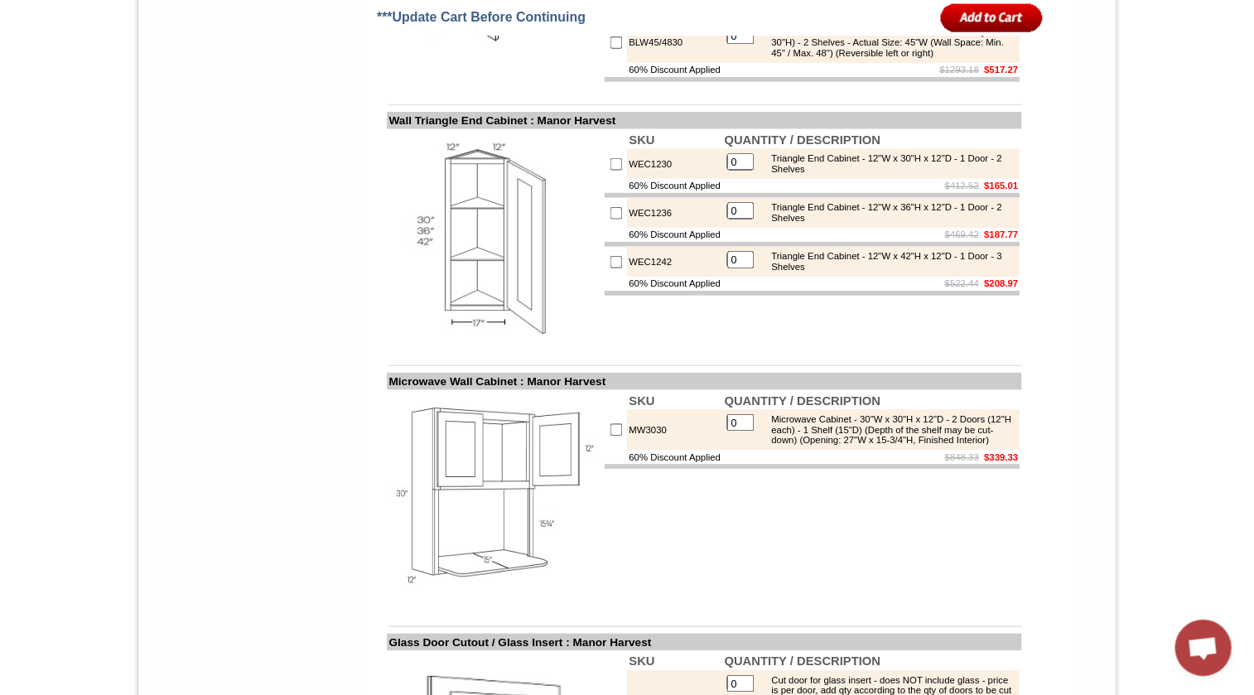
scroll to position [6059, 0]
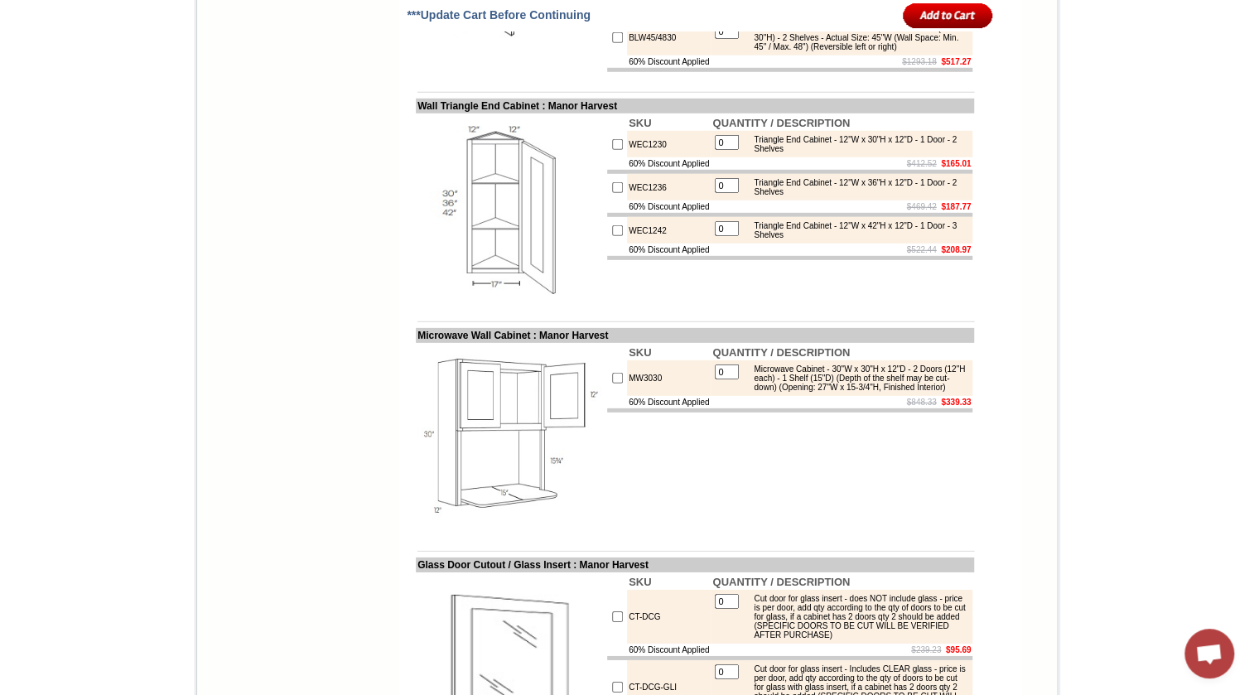
drag, startPoint x: 667, startPoint y: 132, endPoint x: 612, endPoint y: 137, distance: 55.7
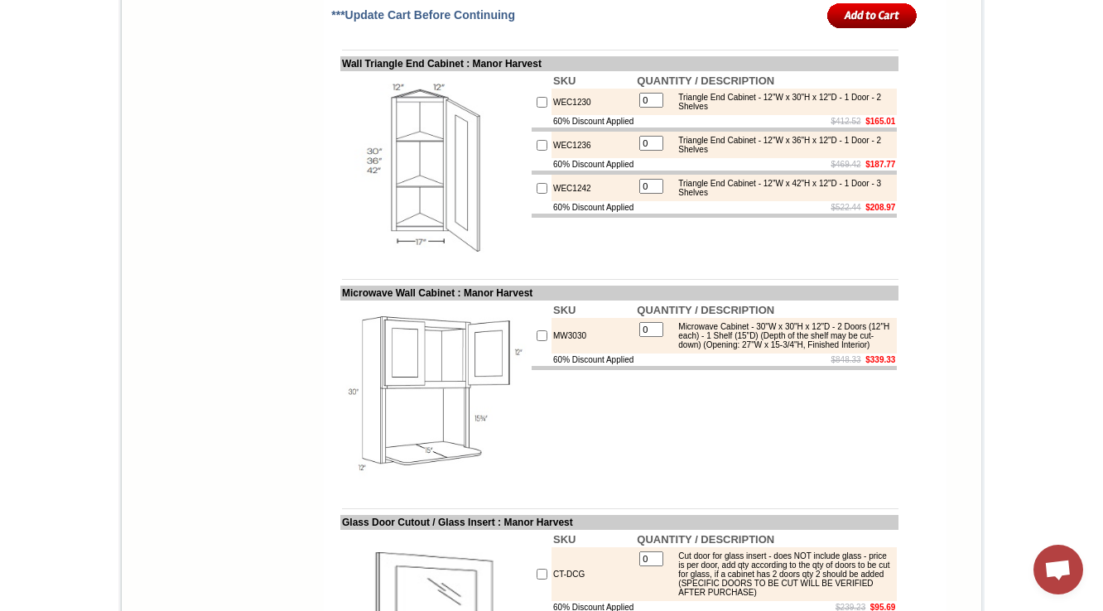
scroll to position [6125, 0]
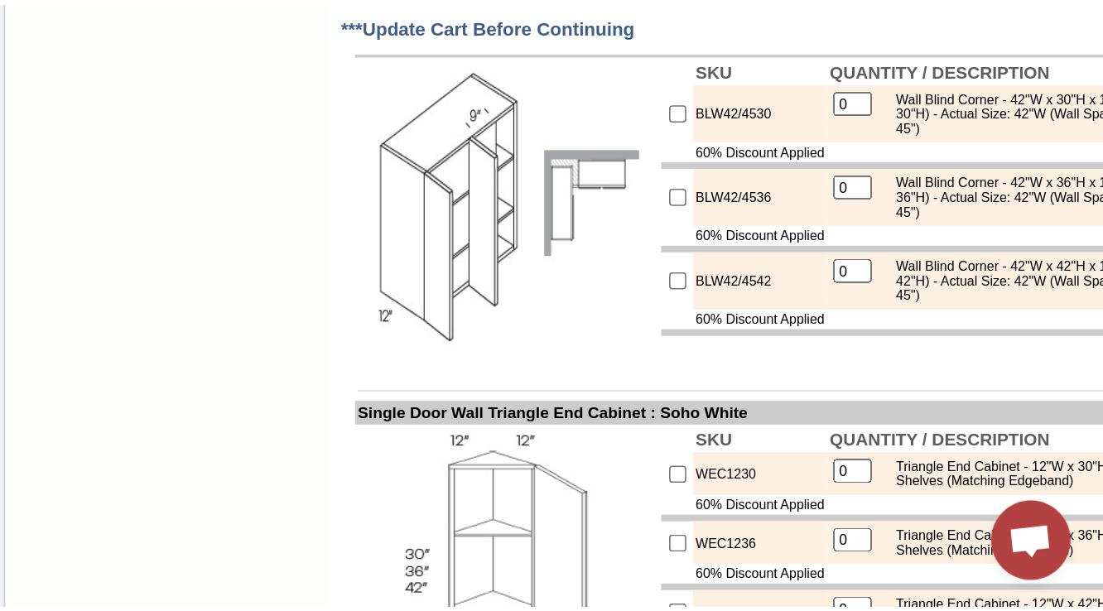
scroll to position [5971, 0]
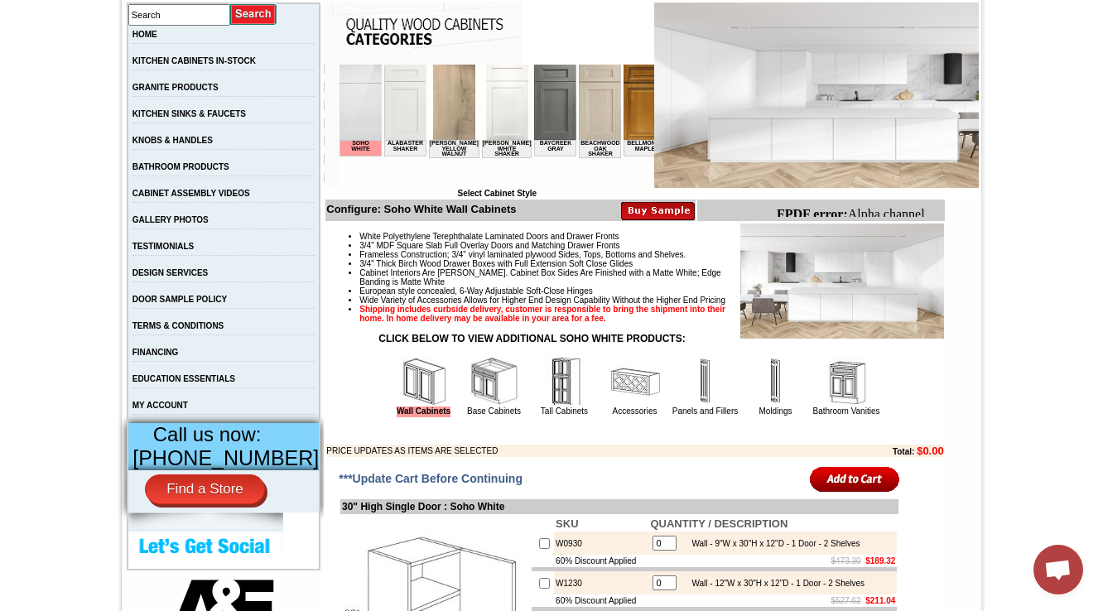
scroll to position [473, 0]
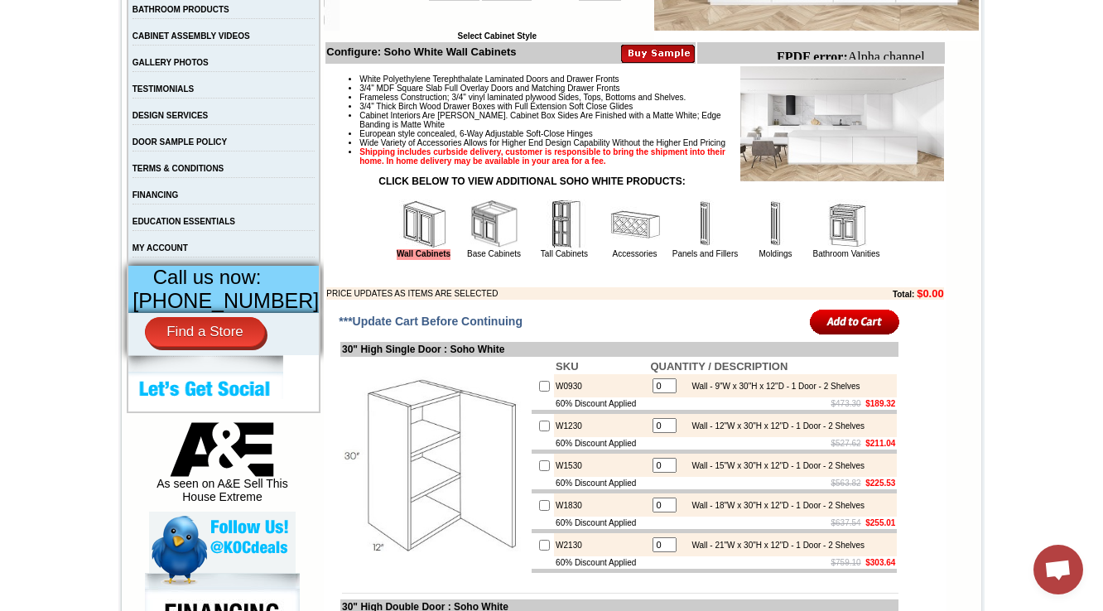
click at [474, 249] on img at bounding box center [495, 225] width 50 height 50
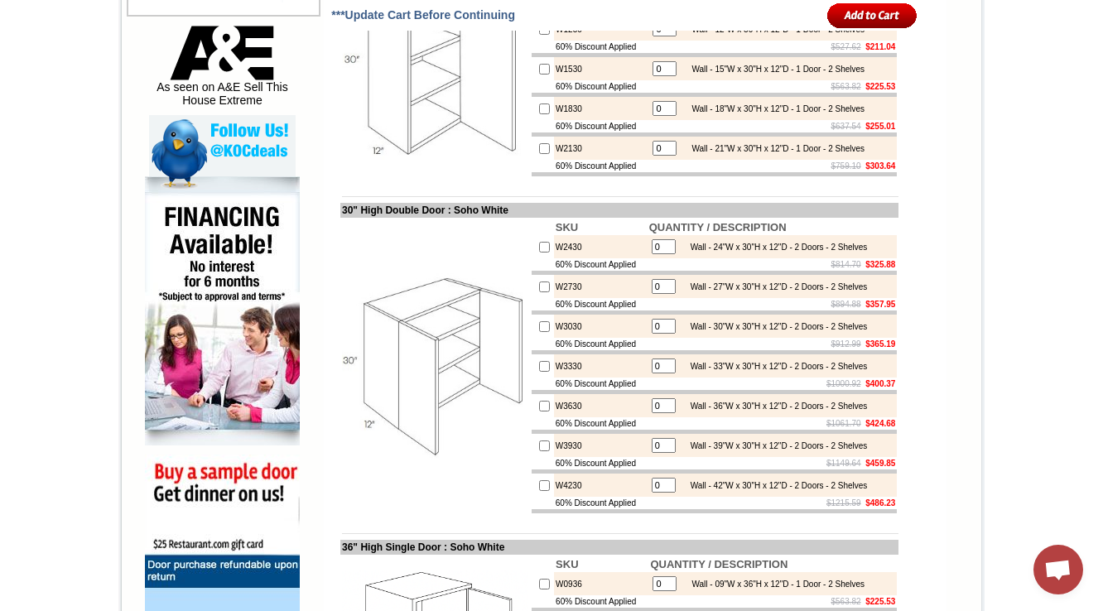
scroll to position [738, 0]
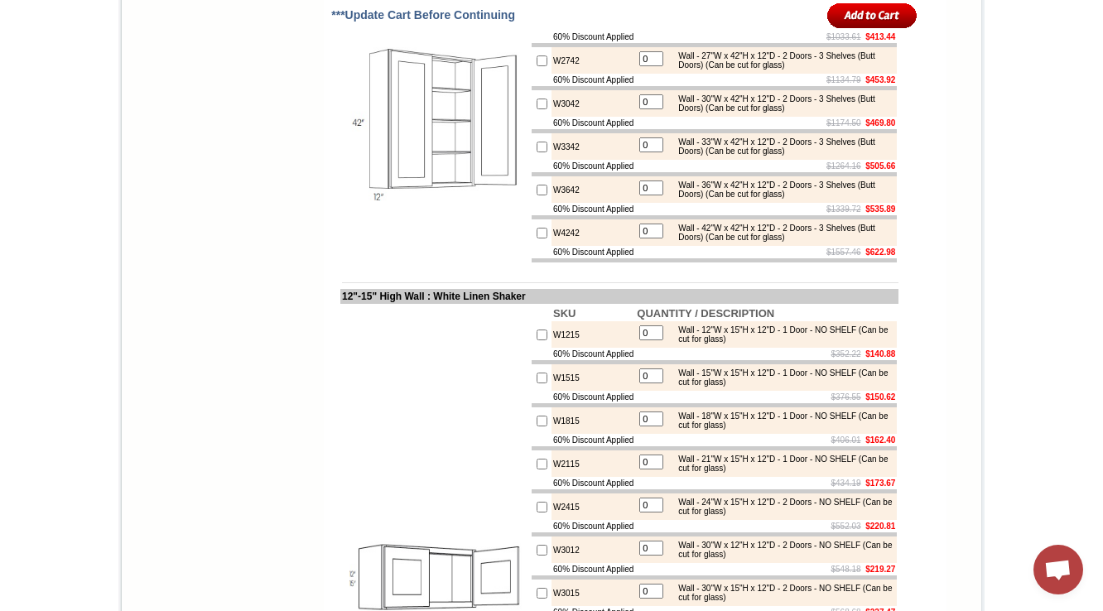
scroll to position [2418, 0]
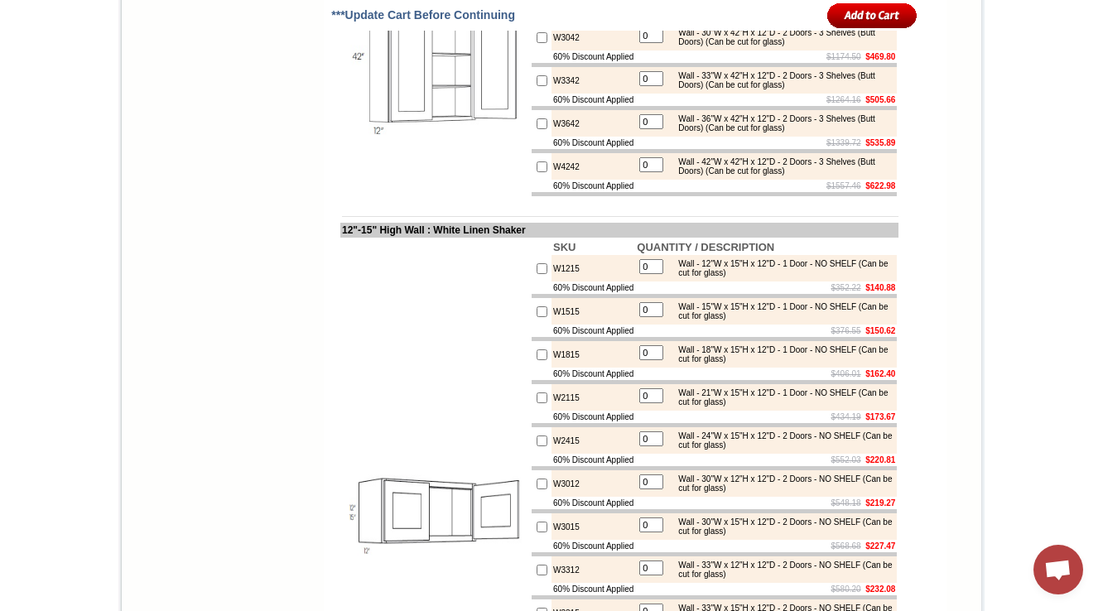
drag, startPoint x: 570, startPoint y: 96, endPoint x: 542, endPoint y: 101, distance: 28.6
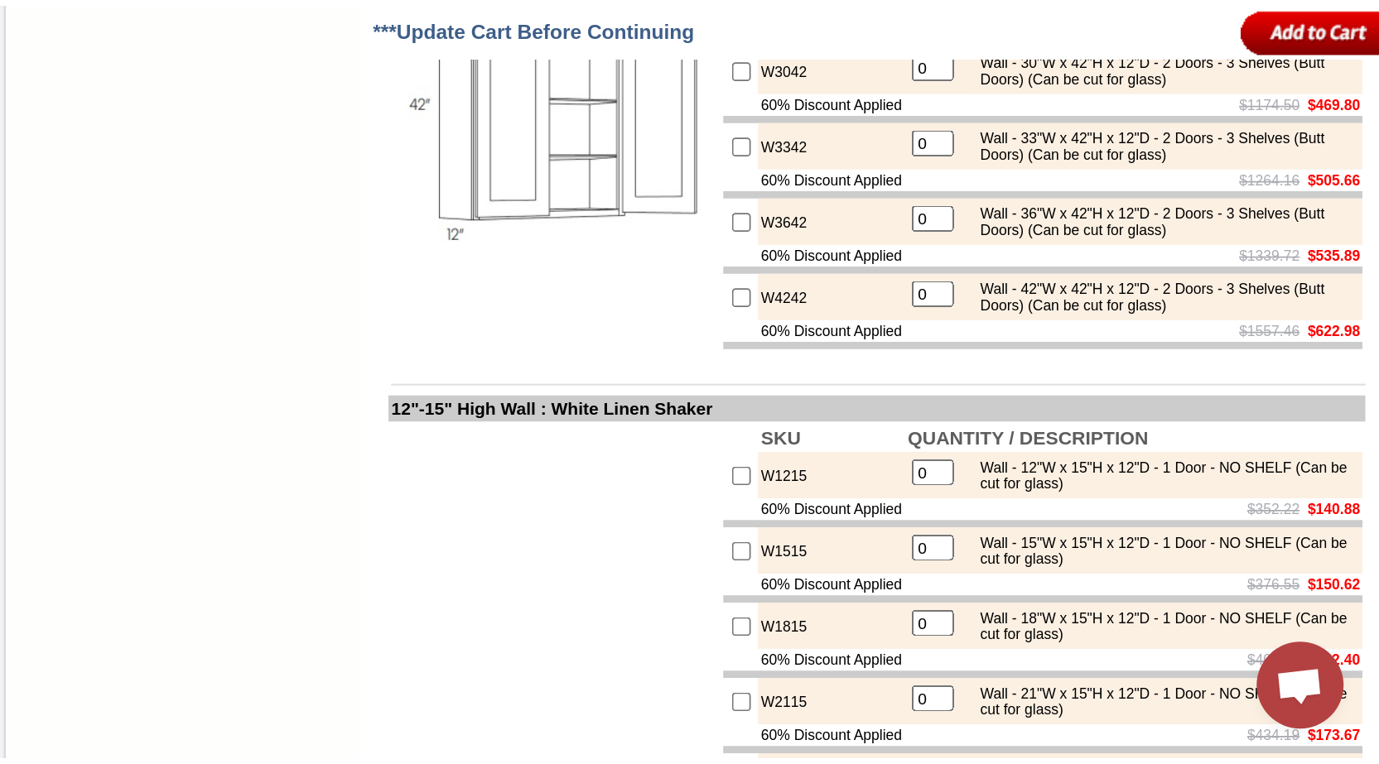
scroll to position [2419, 0]
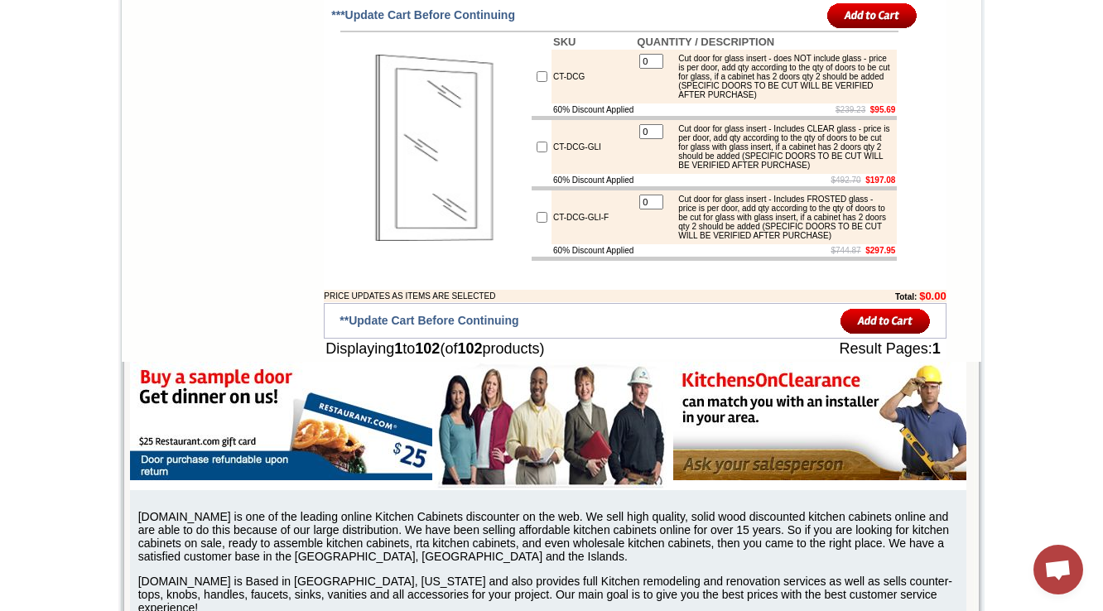
scroll to position [6586, 0]
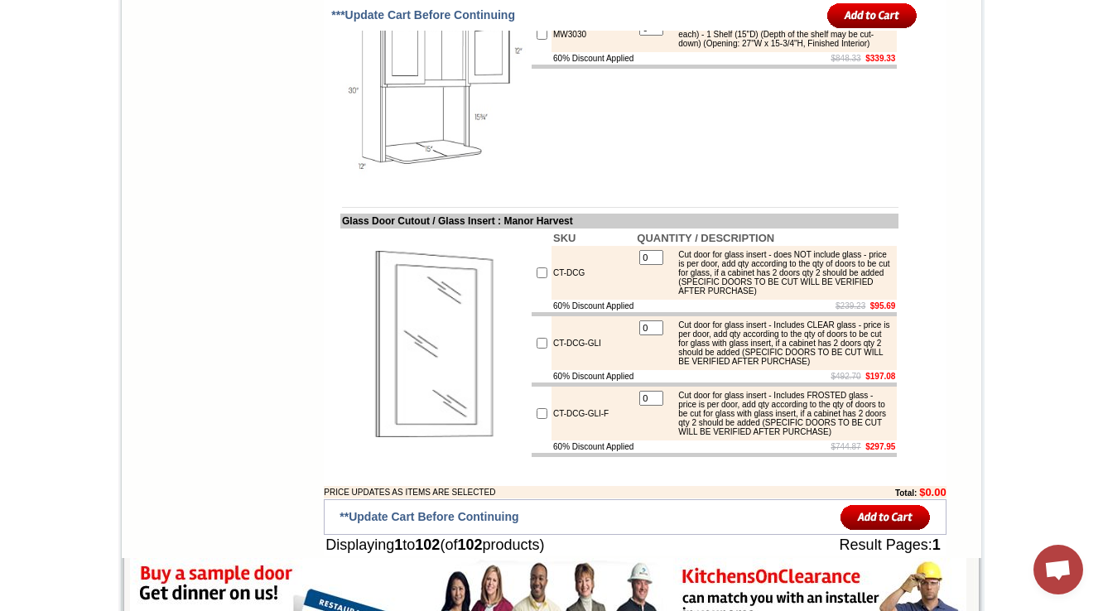
scroll to position [6387, 0]
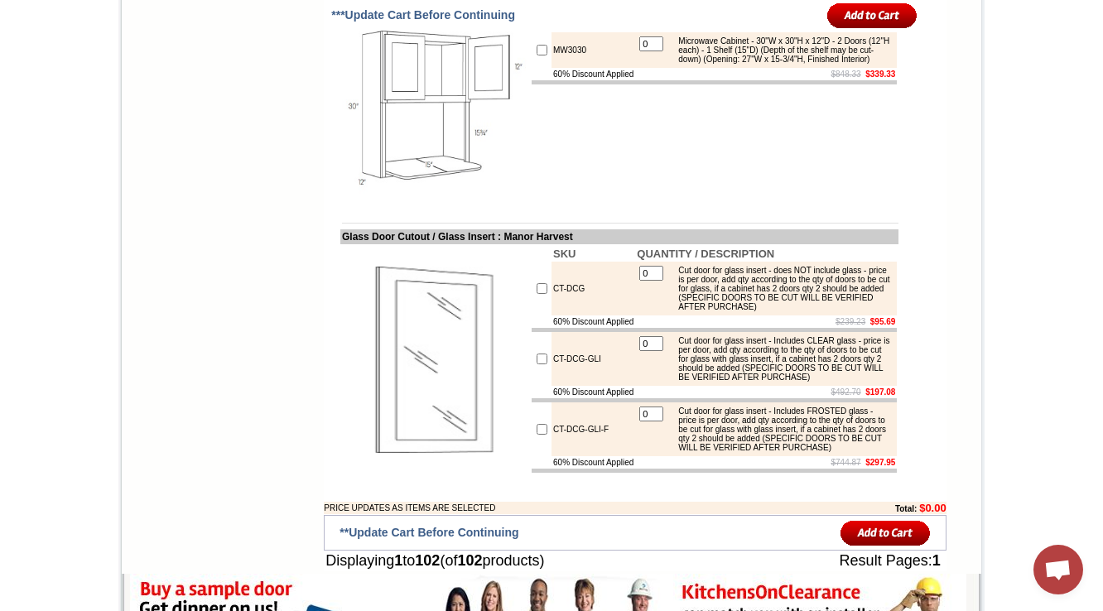
drag, startPoint x: 596, startPoint y: 197, endPoint x: 525, endPoint y: 202, distance: 71.4
copy tr "WEC1230"
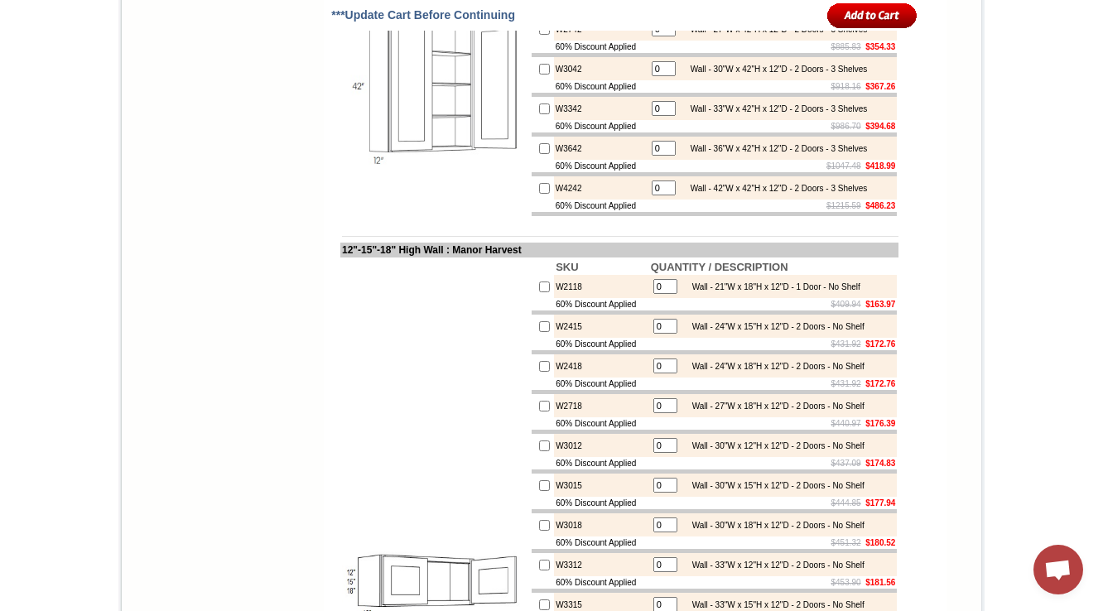
scroll to position [3340, 0]
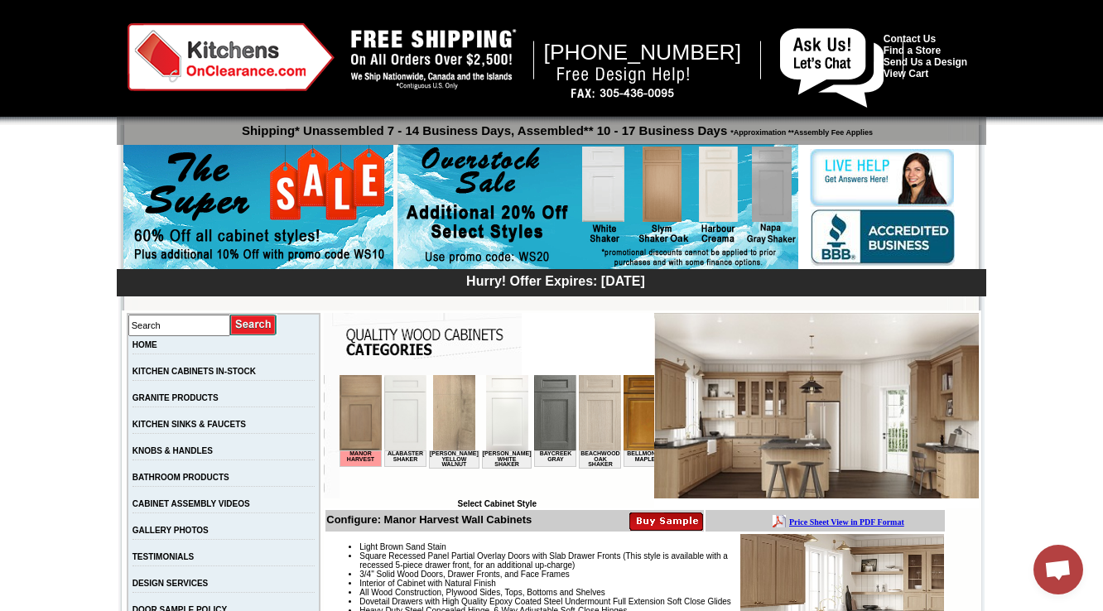
scroll to position [530, 0]
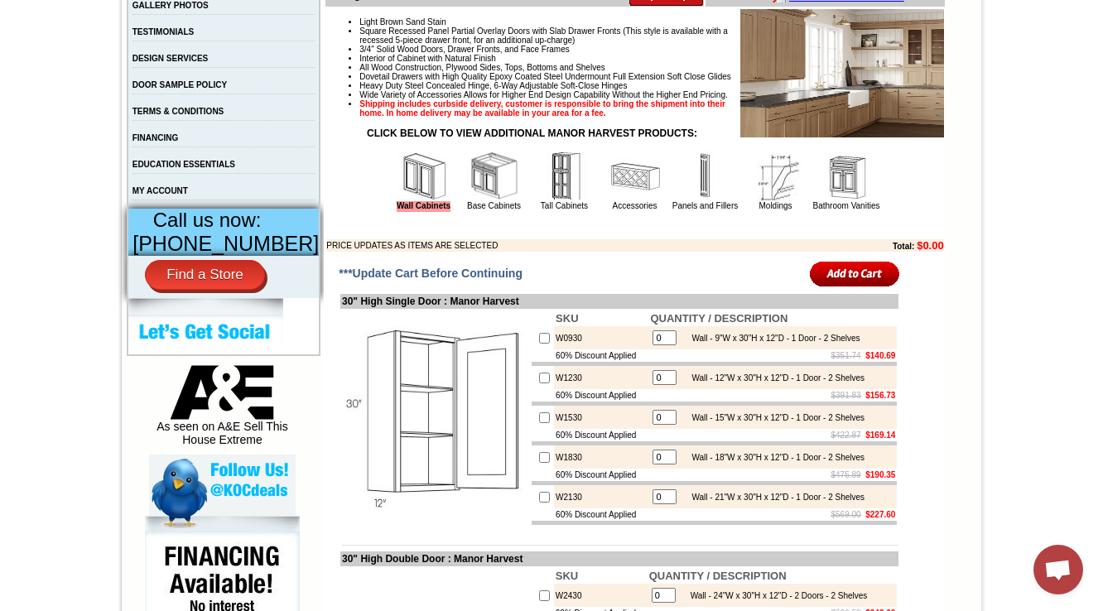
click at [470, 201] on img at bounding box center [495, 177] width 50 height 50
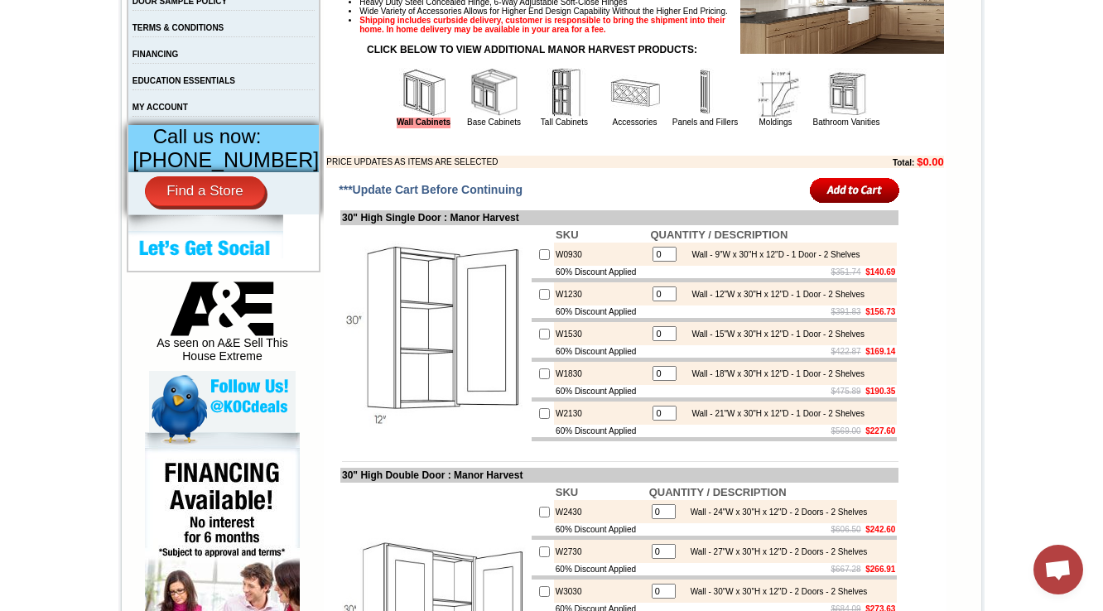
scroll to position [662, 0]
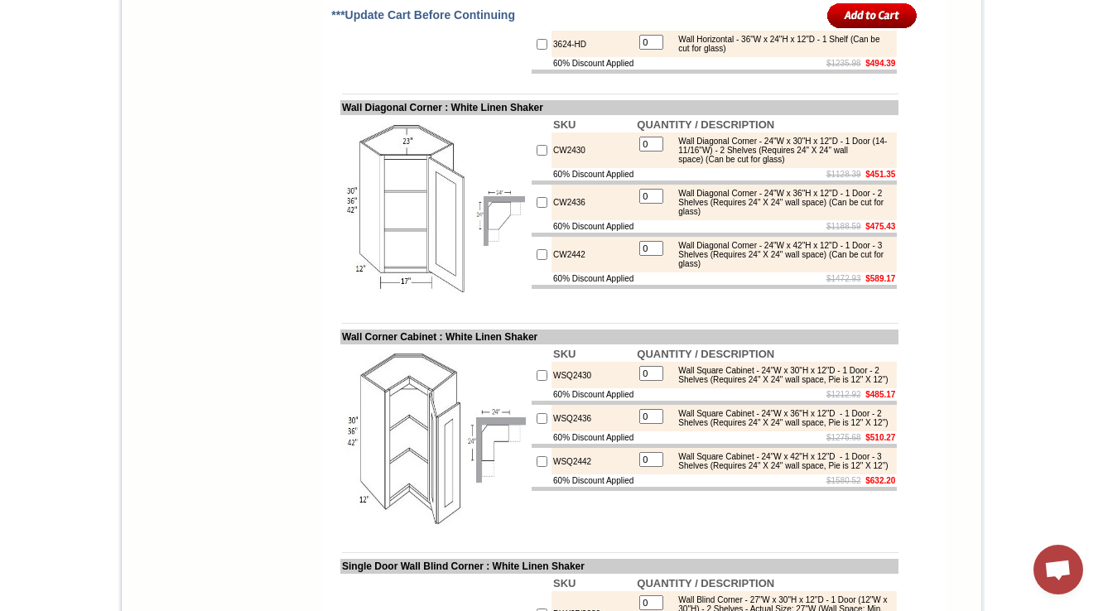
scroll to position [4995, 0]
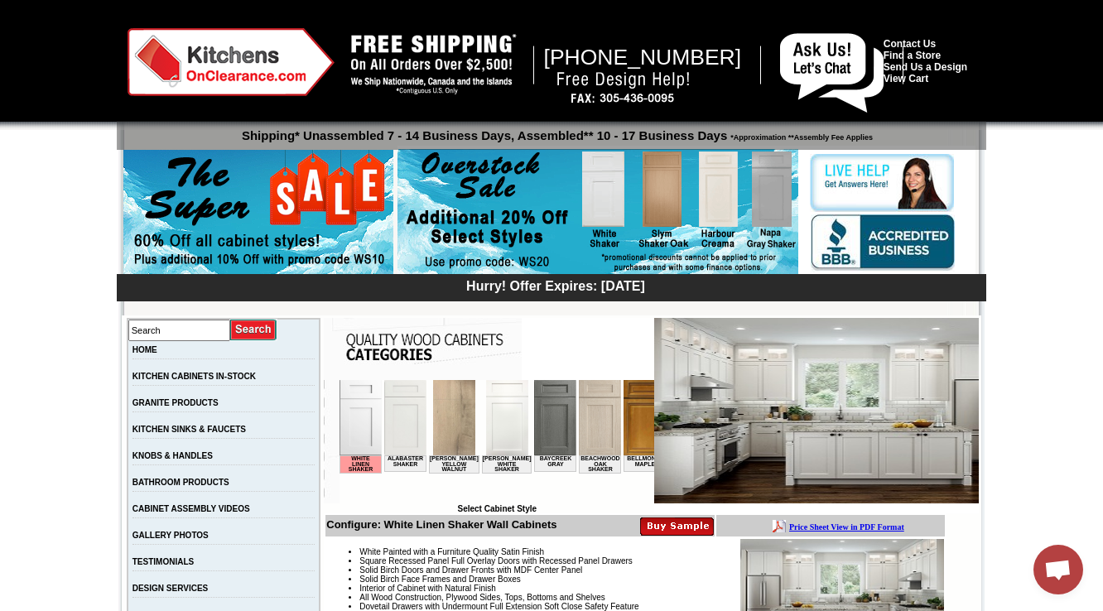
scroll to position [397, 0]
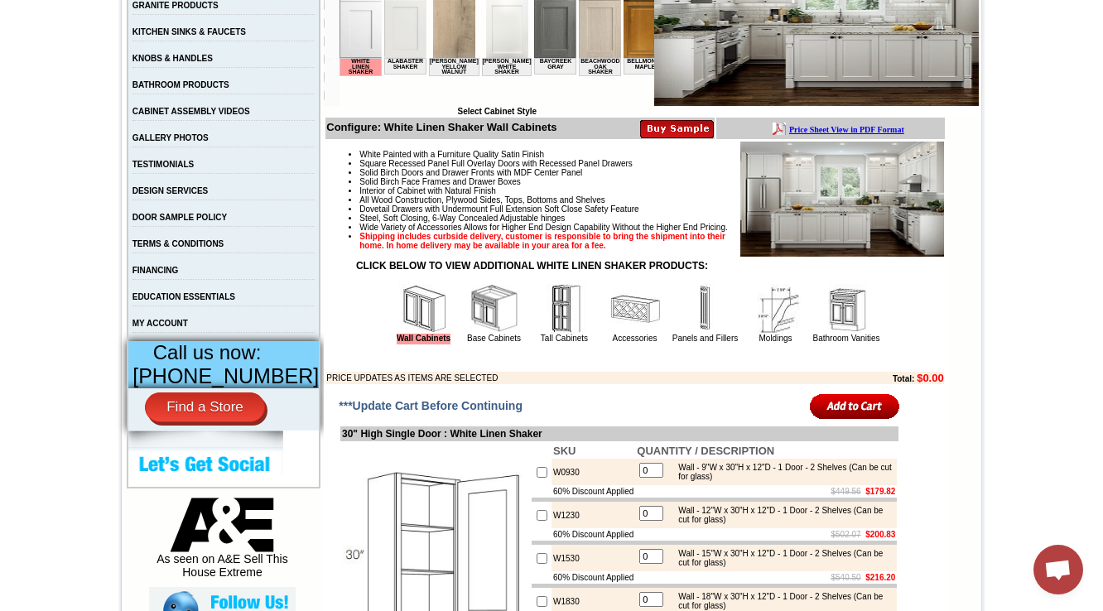
drag, startPoint x: 451, startPoint y: 331, endPoint x: 342, endPoint y: 235, distance: 145.5
click at [470, 331] on img at bounding box center [495, 309] width 50 height 50
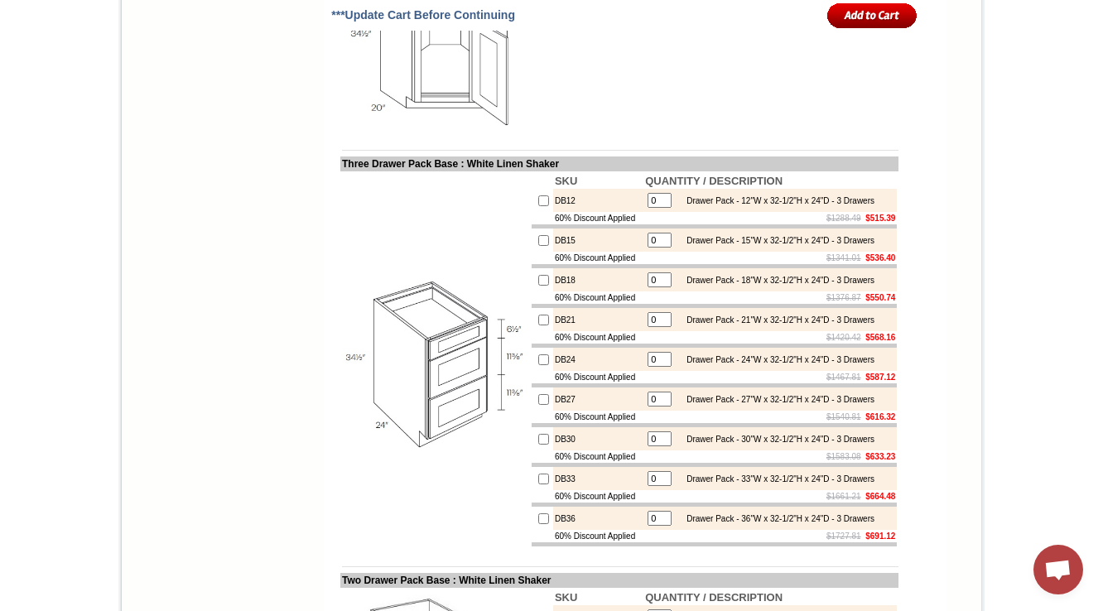
scroll to position [7169, 0]
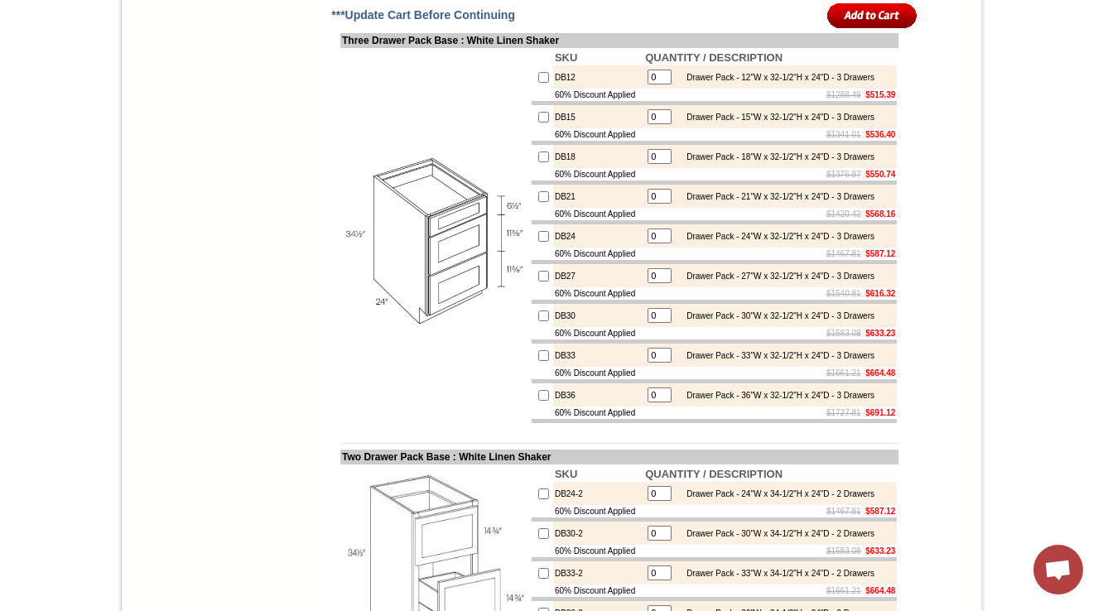
scroll to position [7302, 0]
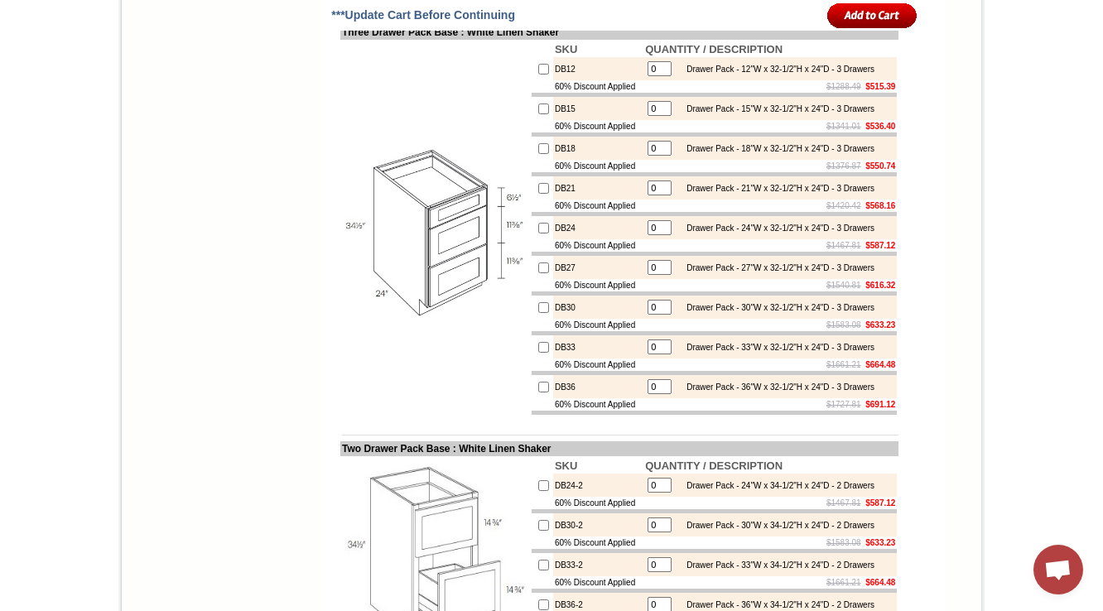
drag, startPoint x: 560, startPoint y: 96, endPoint x: 533, endPoint y: 100, distance: 26.8
copy td "CSF36"
drag, startPoint x: 325, startPoint y: 51, endPoint x: 421, endPoint y: 55, distance: 96.2
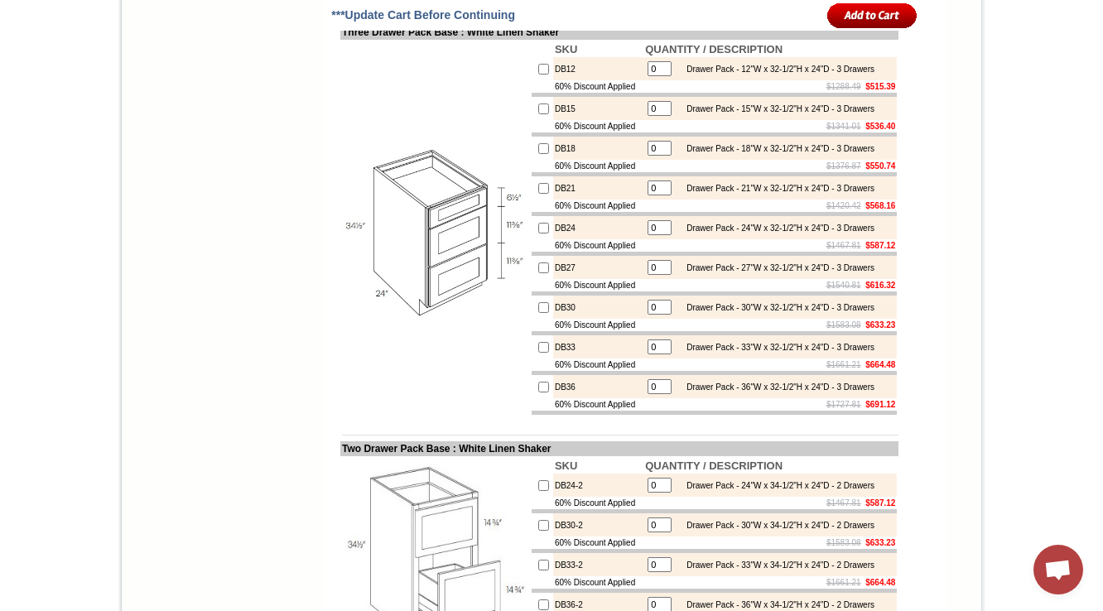
copy td "Corner Sink Front"
drag, startPoint x: 328, startPoint y: 51, endPoint x: 404, endPoint y: 50, distance: 76.2
copy td "Corner Sink Fr"
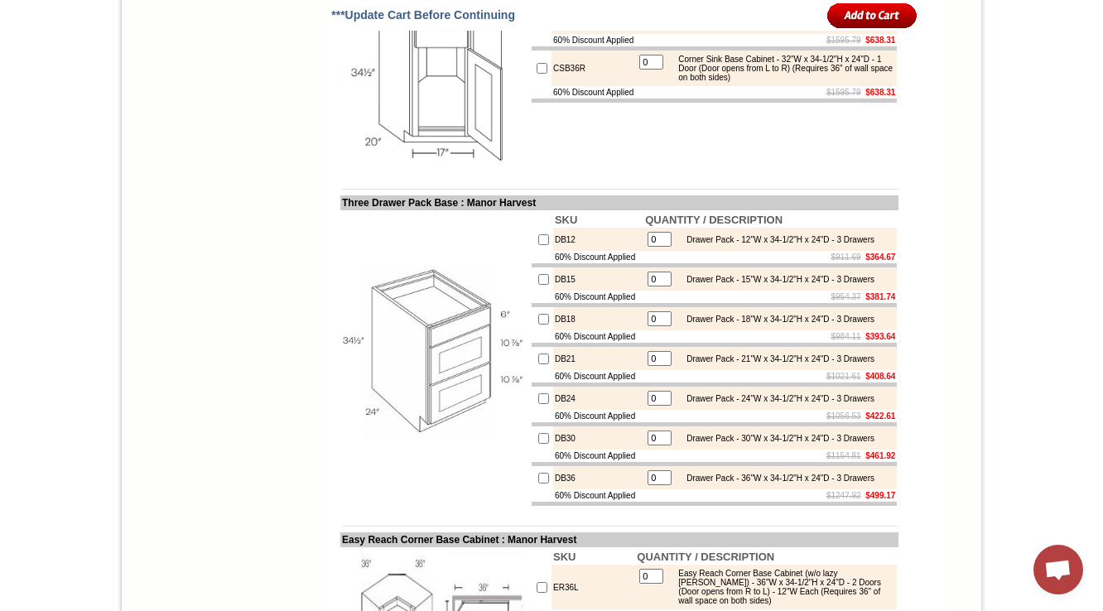
scroll to position [6429, 0]
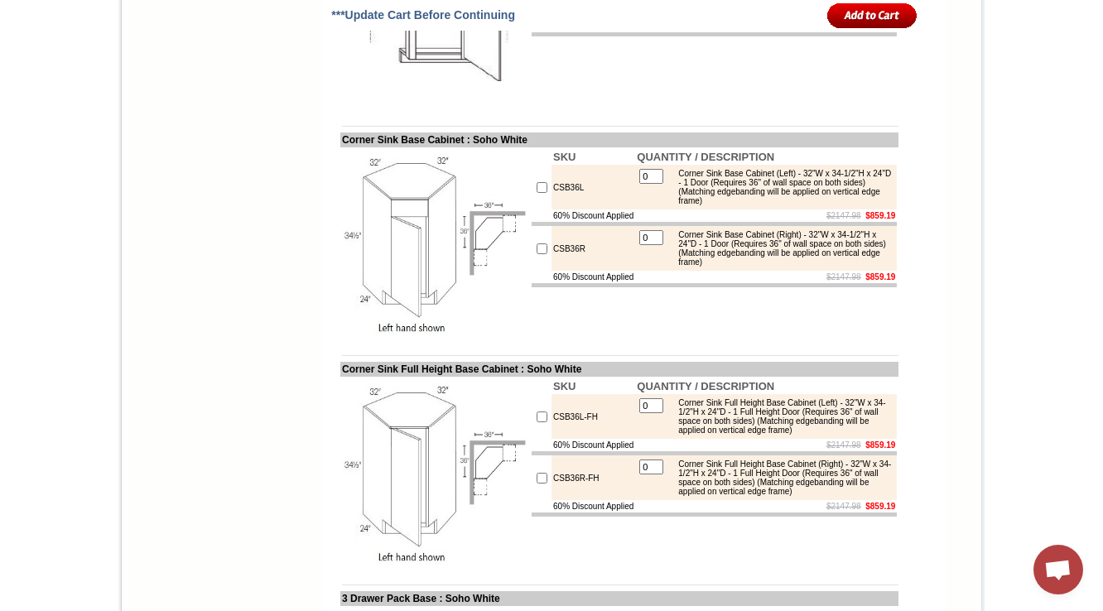
scroll to position [5631, 0]
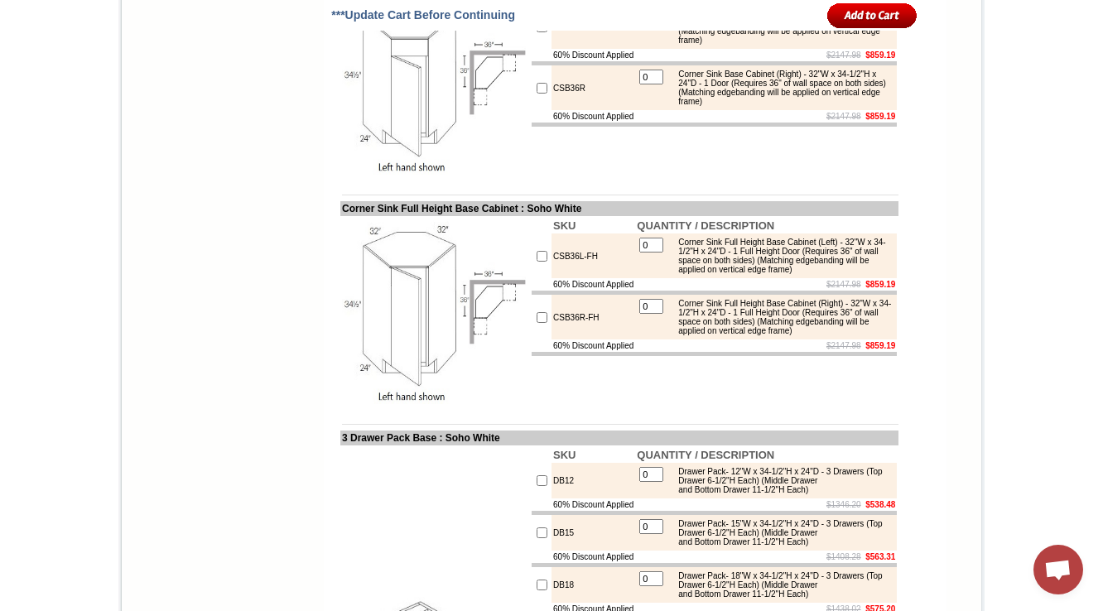
drag, startPoint x: 571, startPoint y: 334, endPoint x: 518, endPoint y: 348, distance: 54.8
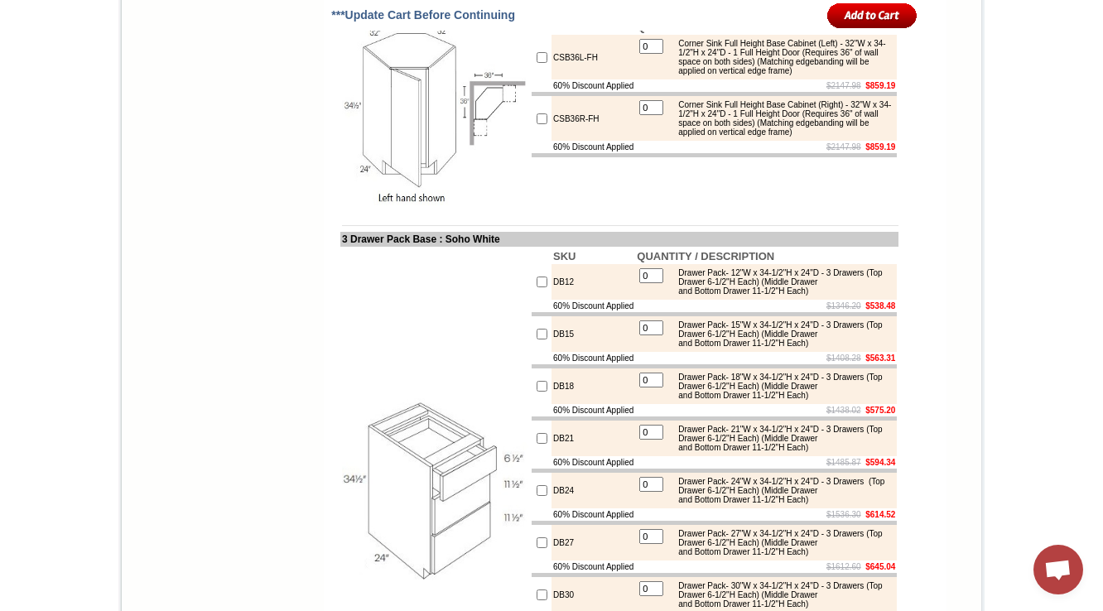
scroll to position [5896, 0]
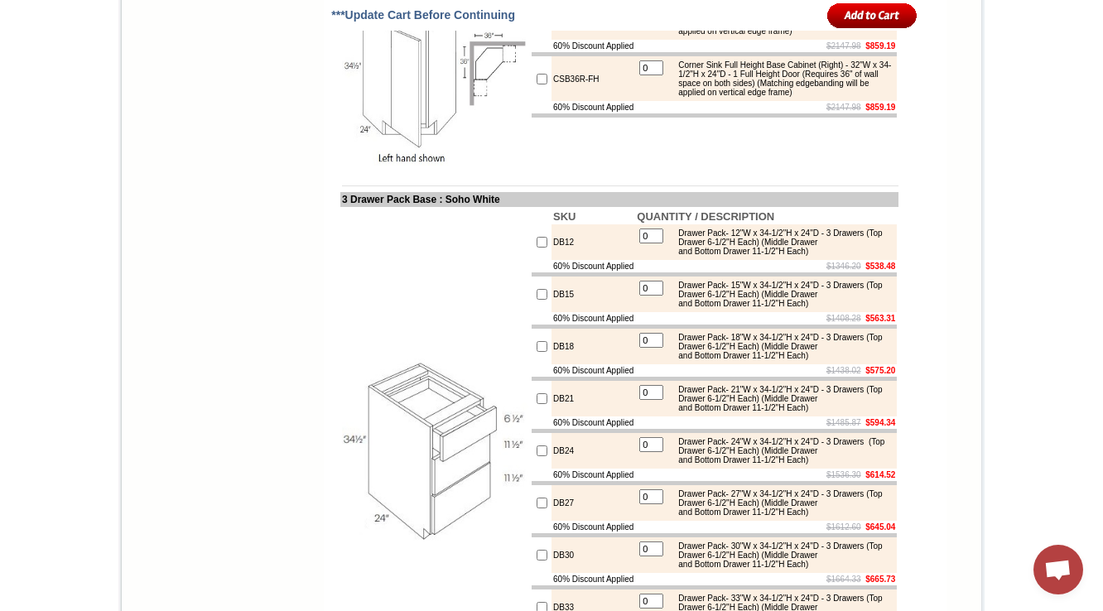
scroll to position [5936, 0]
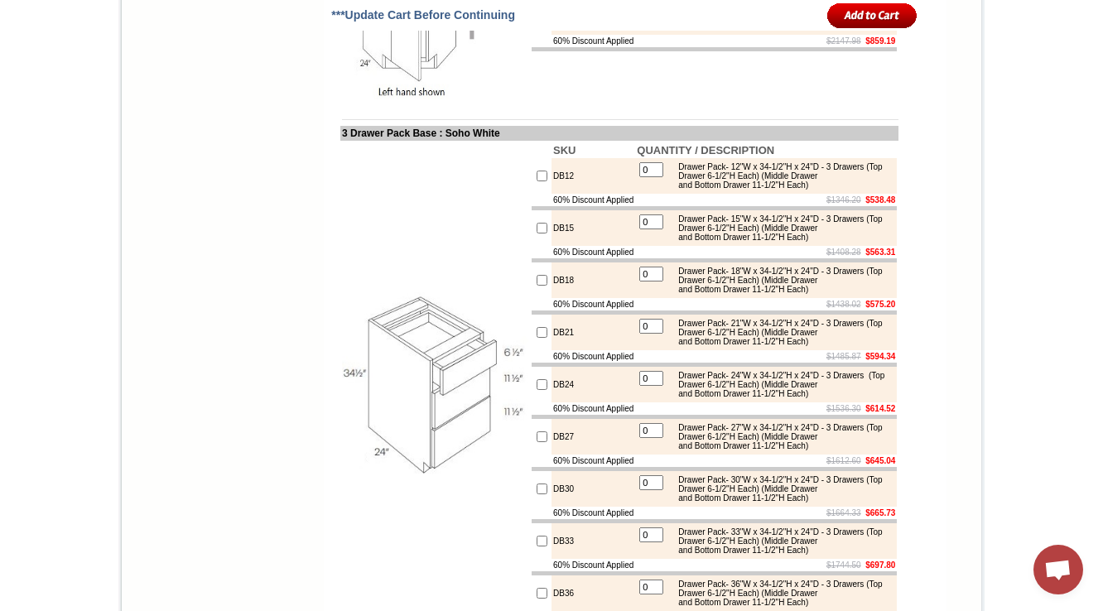
drag, startPoint x: 566, startPoint y: 200, endPoint x: 532, endPoint y: 204, distance: 34.2
copy tr "CSB36L"
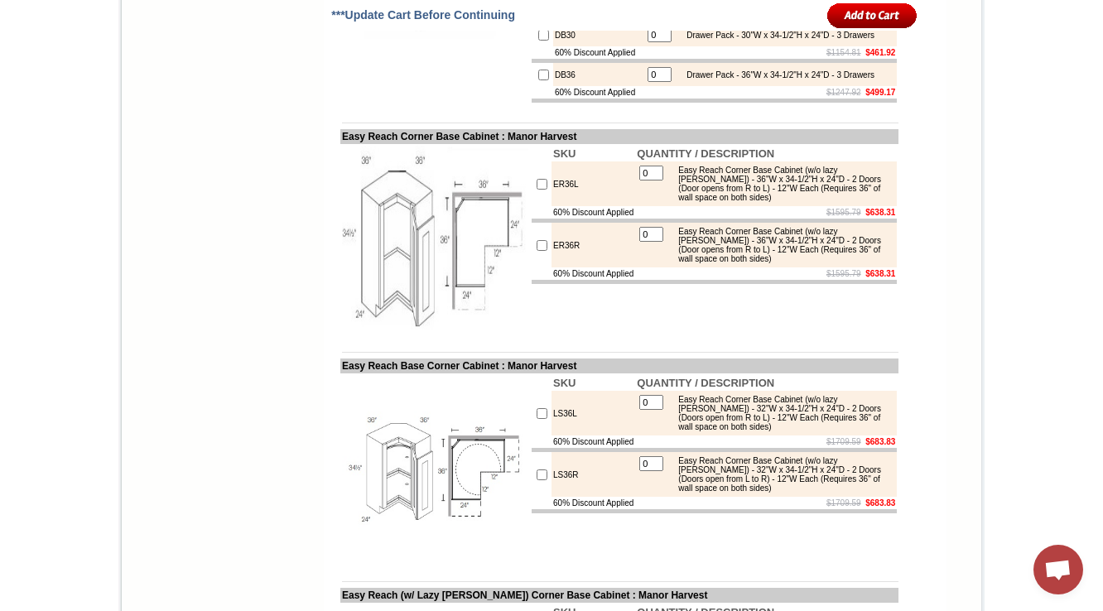
scroll to position [6893, 0]
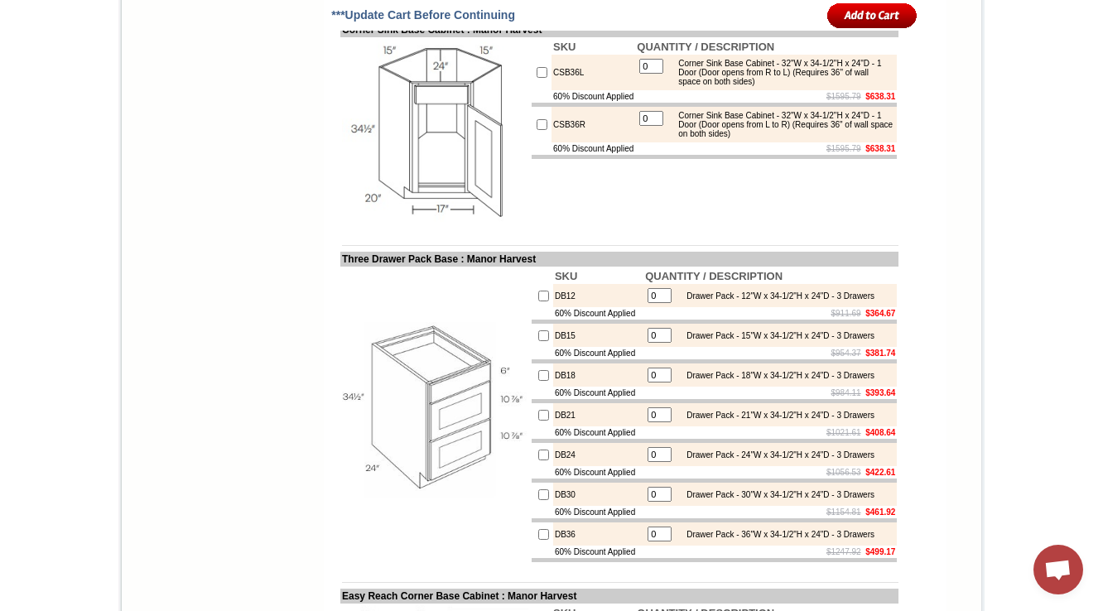
scroll to position [6363, 0]
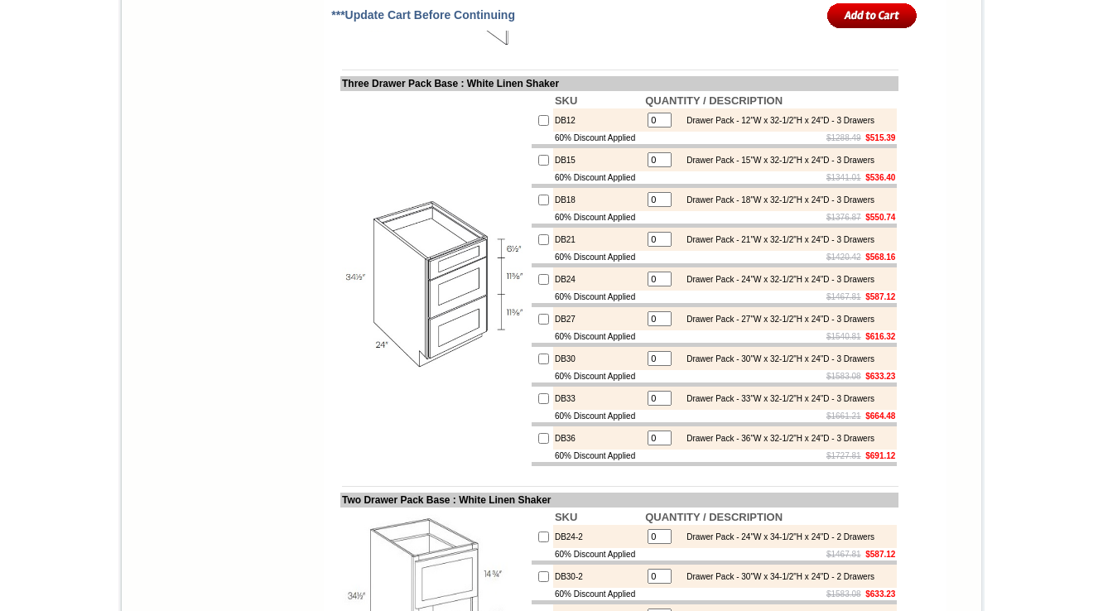
scroll to position [7236, 0]
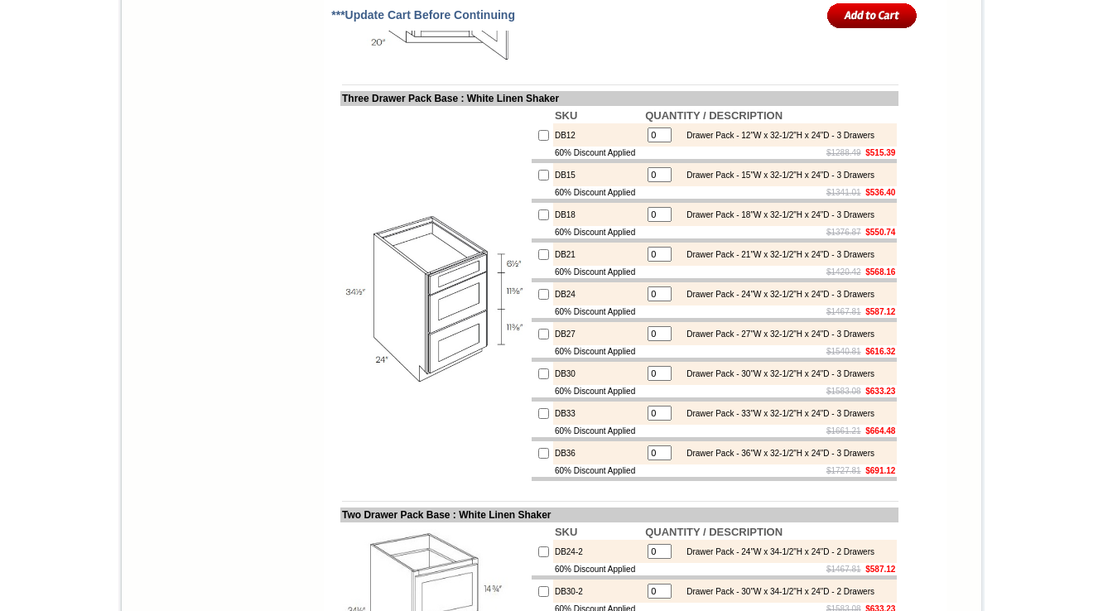
drag, startPoint x: 1023, startPoint y: 87, endPoint x: 938, endPoint y: 145, distance: 102.4
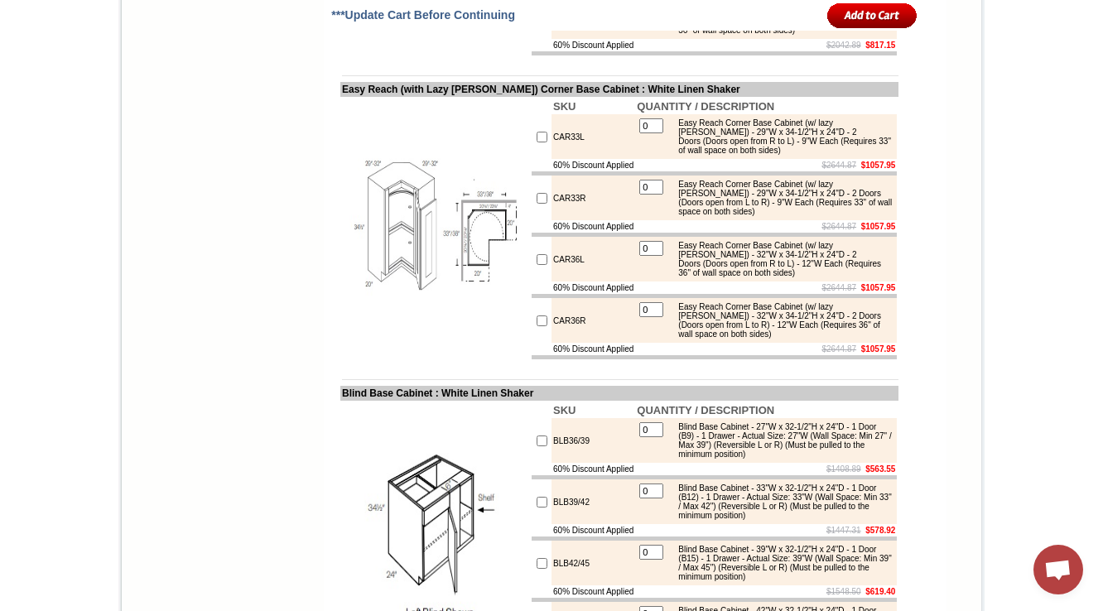
scroll to position [8163, 0]
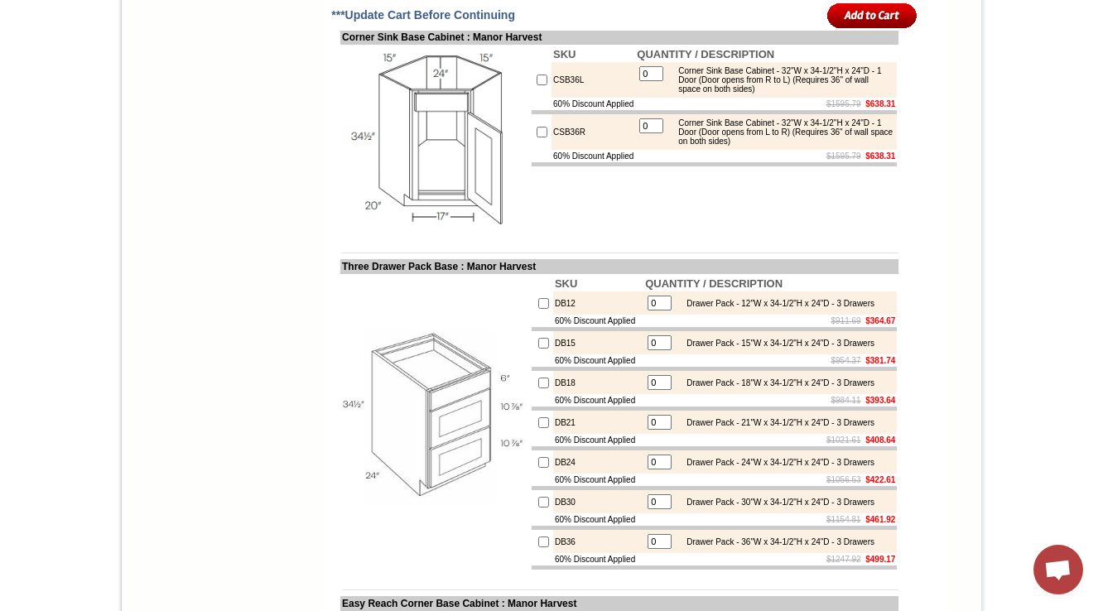
scroll to position [6558, 0]
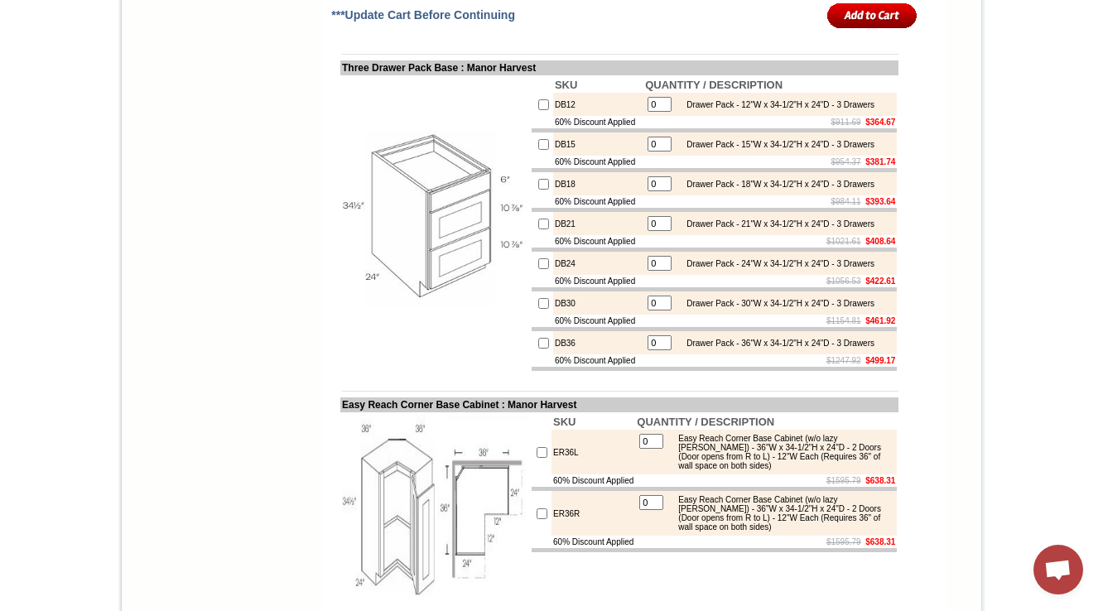
drag, startPoint x: 567, startPoint y: 262, endPoint x: 527, endPoint y: 262, distance: 39.7
copy tr "CSB36L"
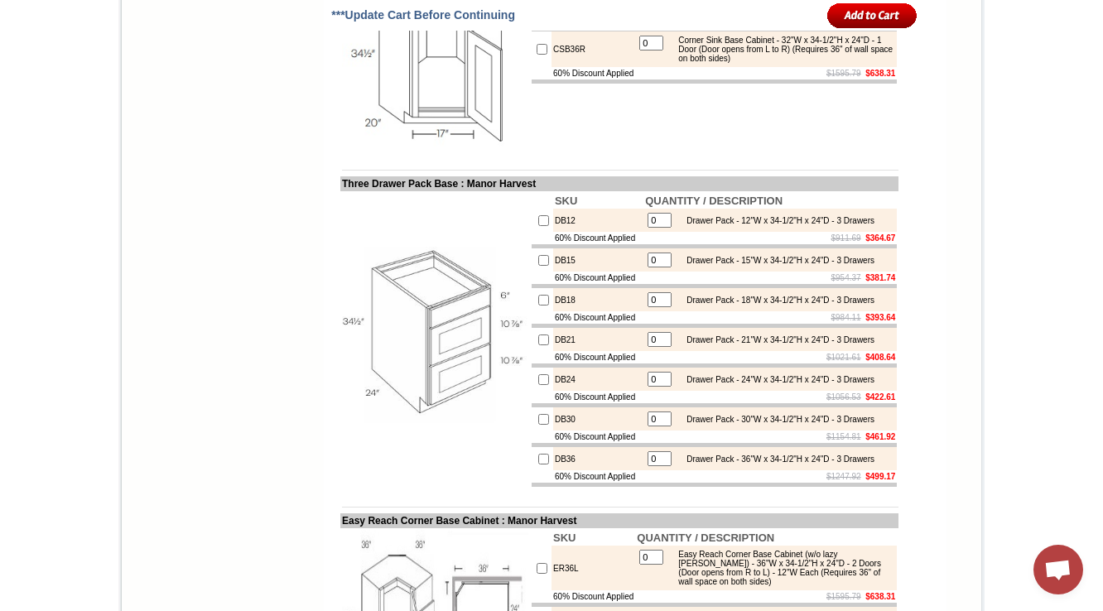
scroll to position [6426, 0]
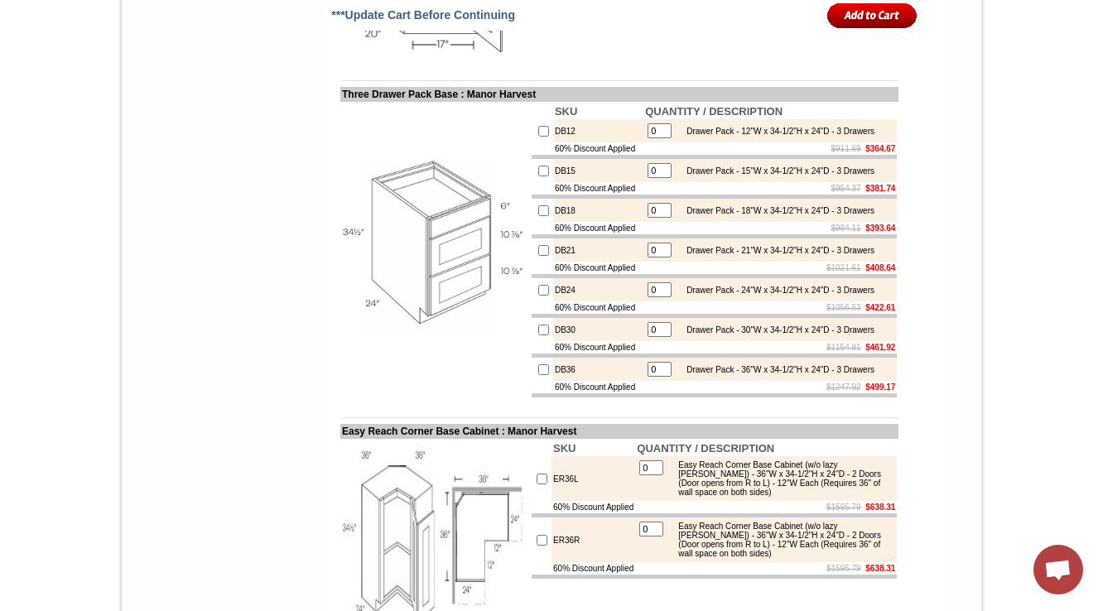
scroll to position [6691, 0]
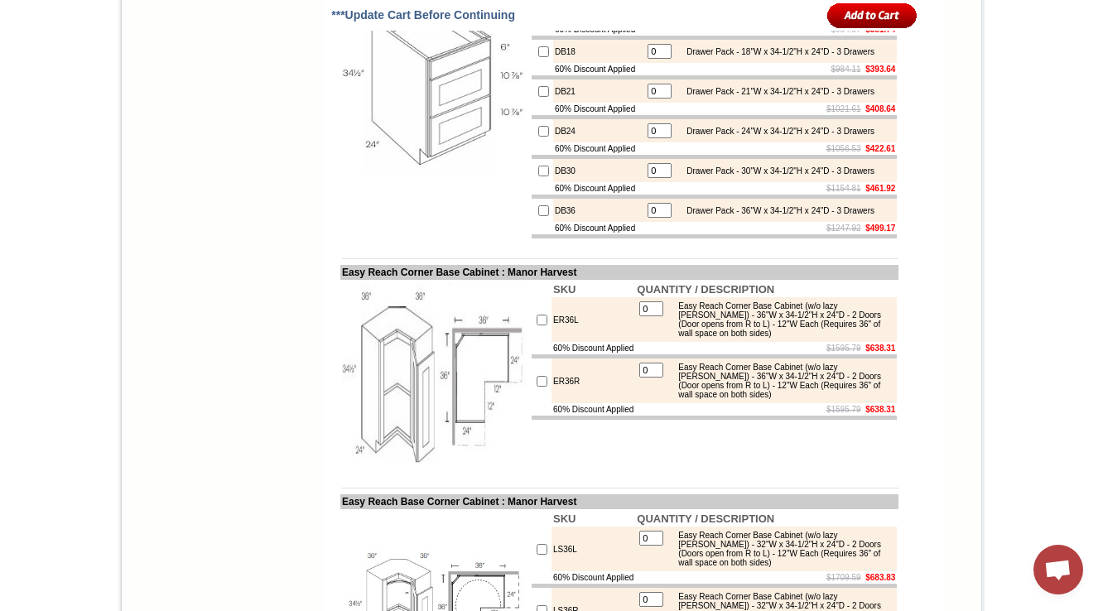
copy td "CSB36L"
copy td "Corner Sink Base Cabi"
drag, startPoint x: 331, startPoint y: 81, endPoint x: 0, endPoint y: 103, distance: 331.9
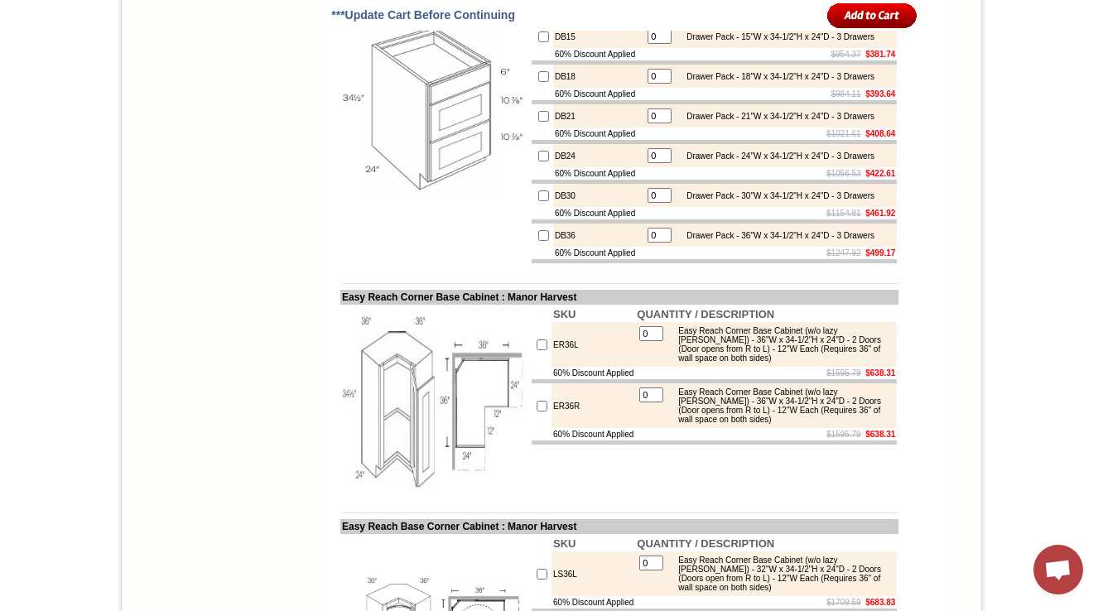
scroll to position [6624, 0]
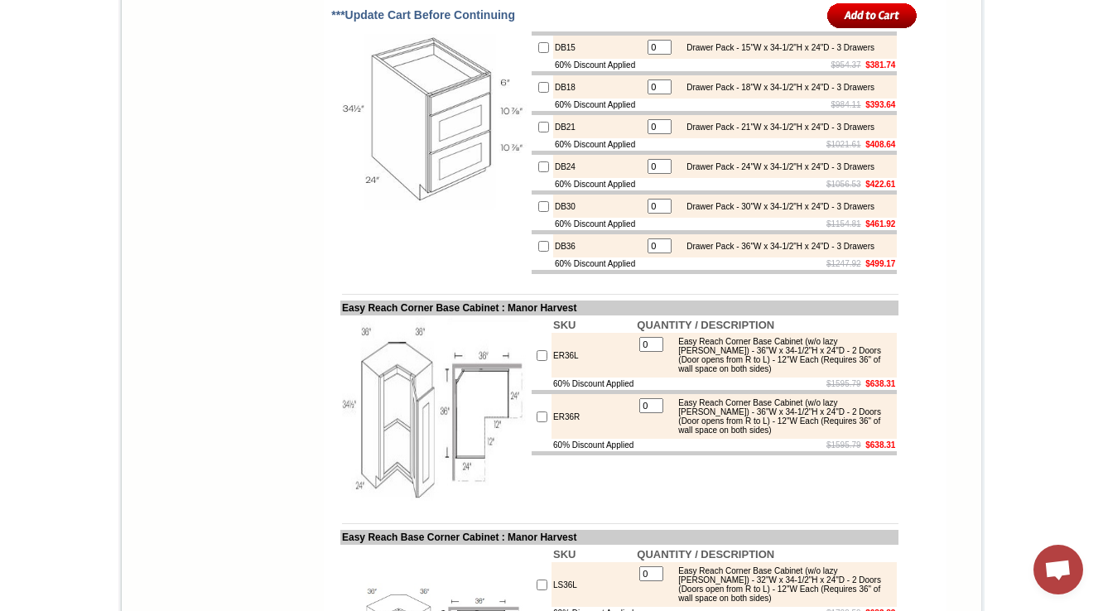
scroll to position [6624, 0]
